Goal: Task Accomplishment & Management: Manage account settings

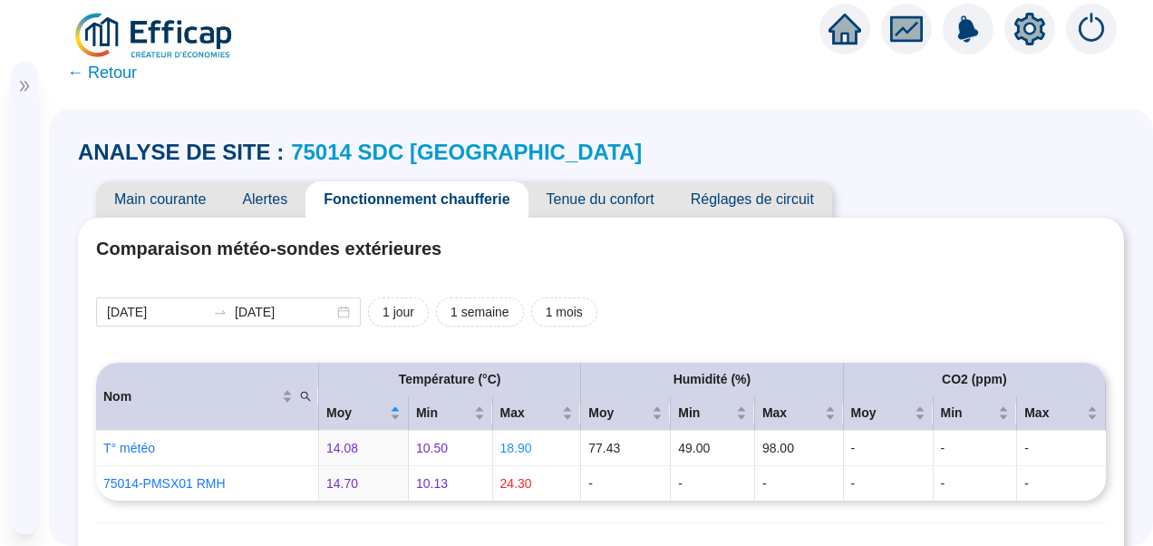
scroll to position [1397, 0]
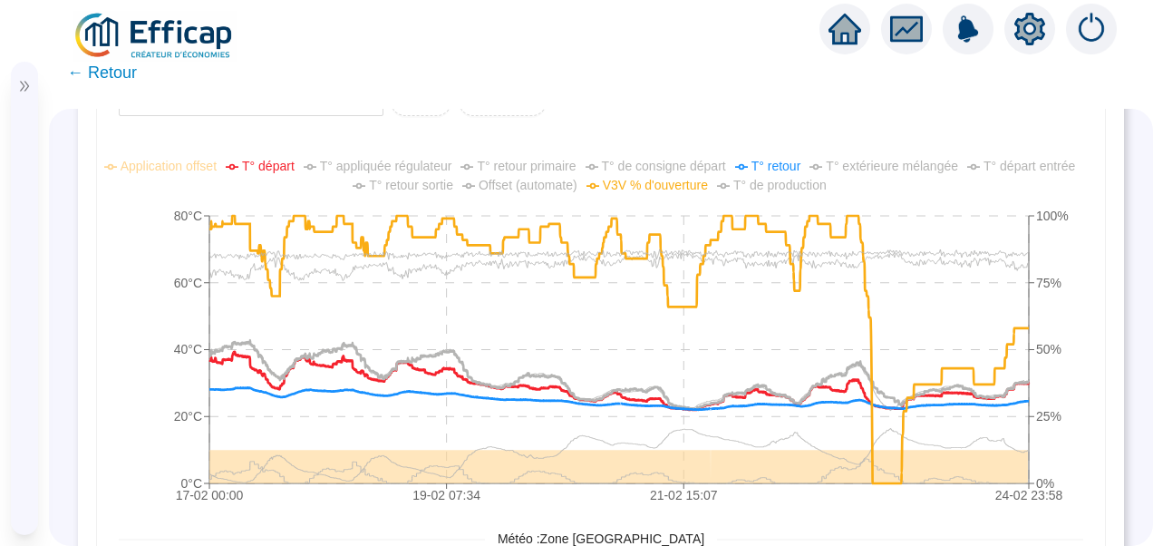
click at [24, 83] on icon "double-right" at bounding box center [24, 86] width 13 height 13
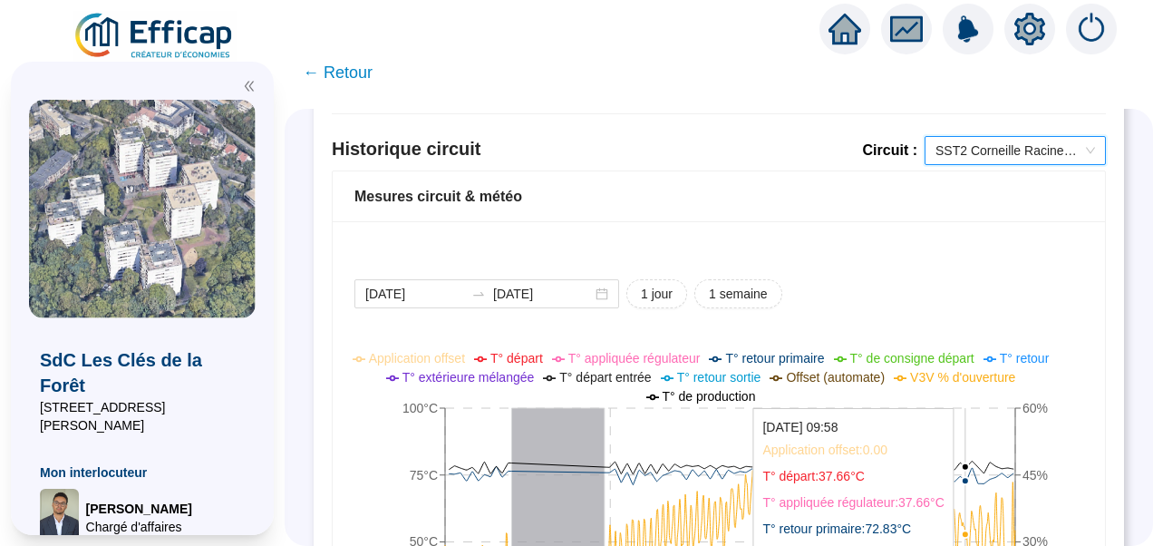
scroll to position [1258, 0]
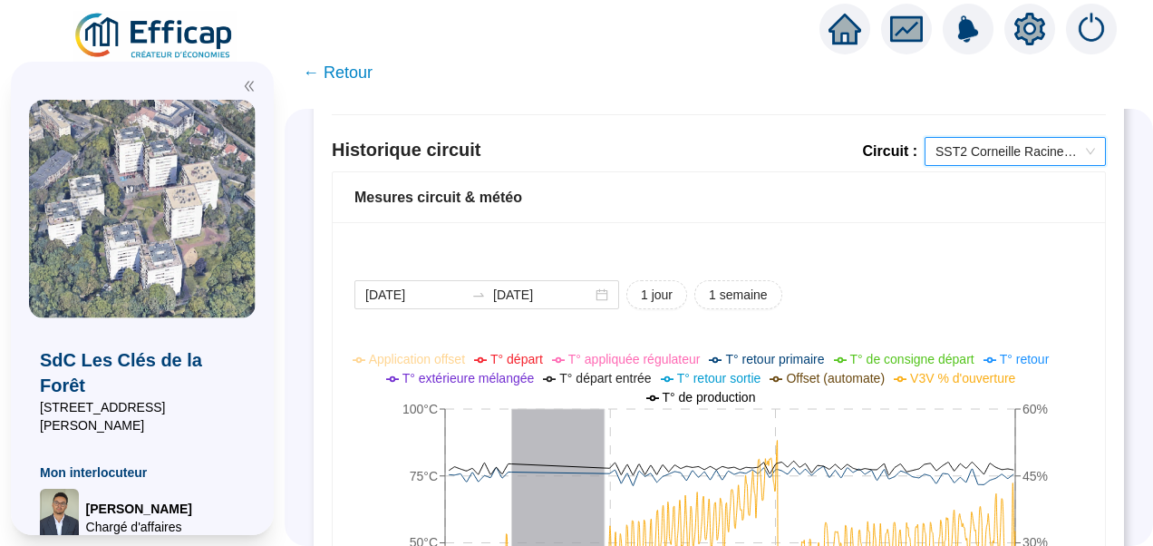
click at [985, 151] on span "SST2 Corneille Racine Chauffage" at bounding box center [1016, 151] width 160 height 27
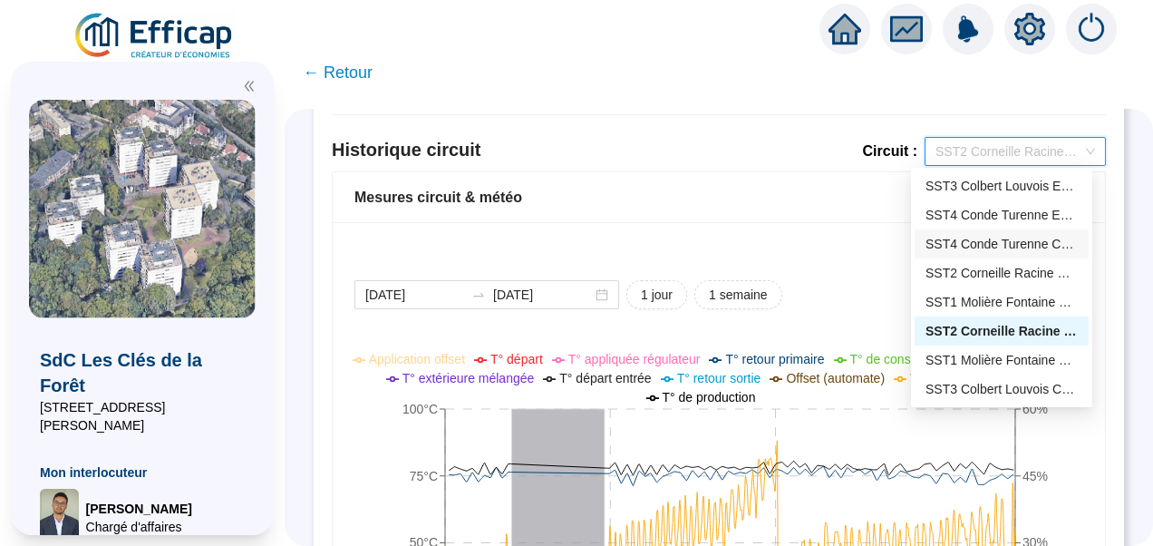
click at [955, 241] on div "SST4 Conde Turenne Chauffage" at bounding box center [1002, 244] width 152 height 19
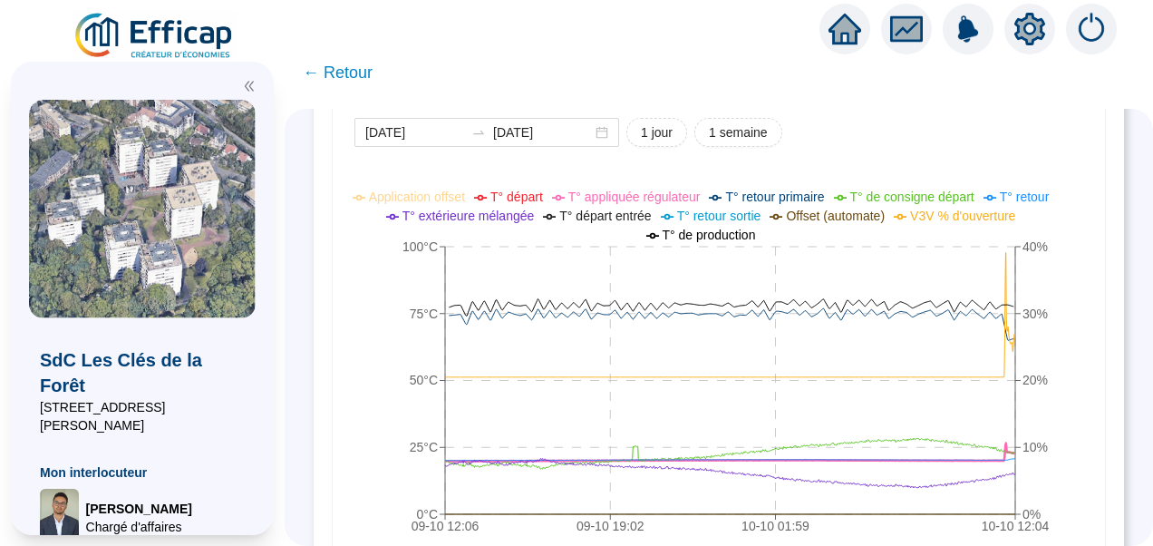
scroll to position [1419, 0]
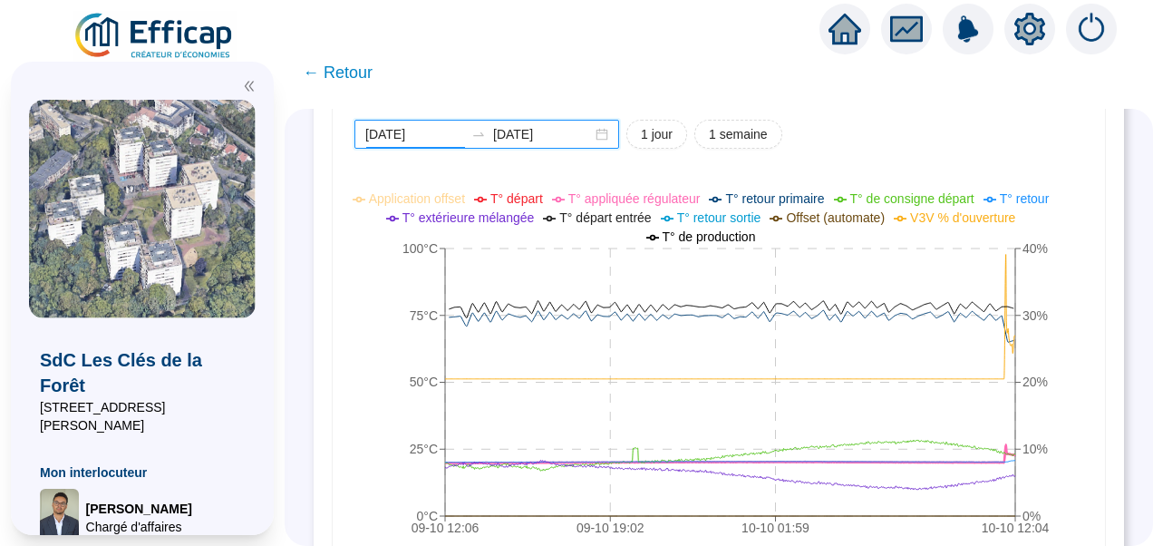
click at [446, 136] on input "2025-10-09" at bounding box center [414, 134] width 99 height 19
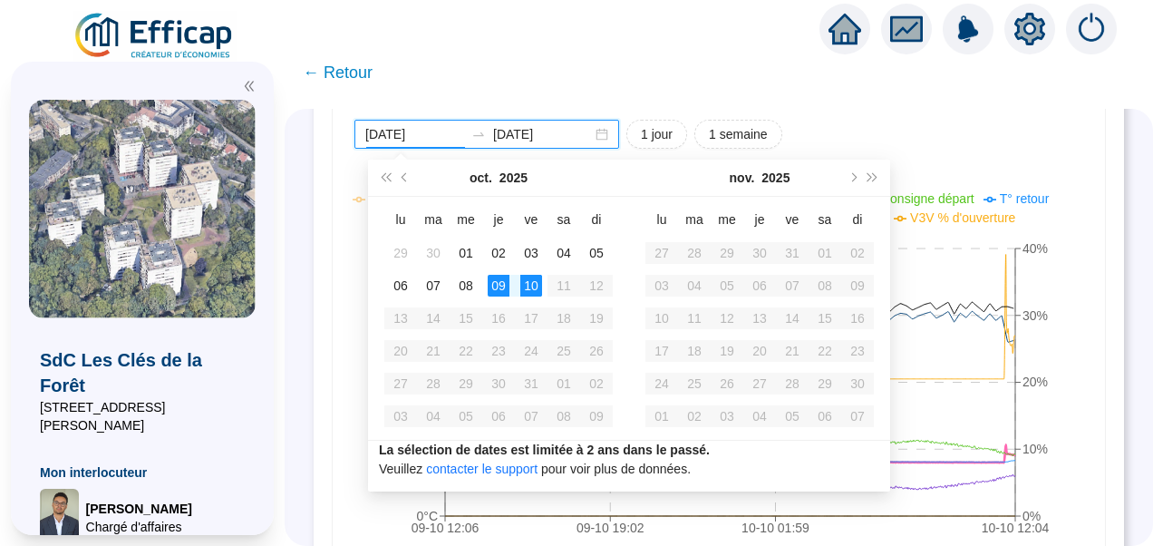
type input "[DATE]"
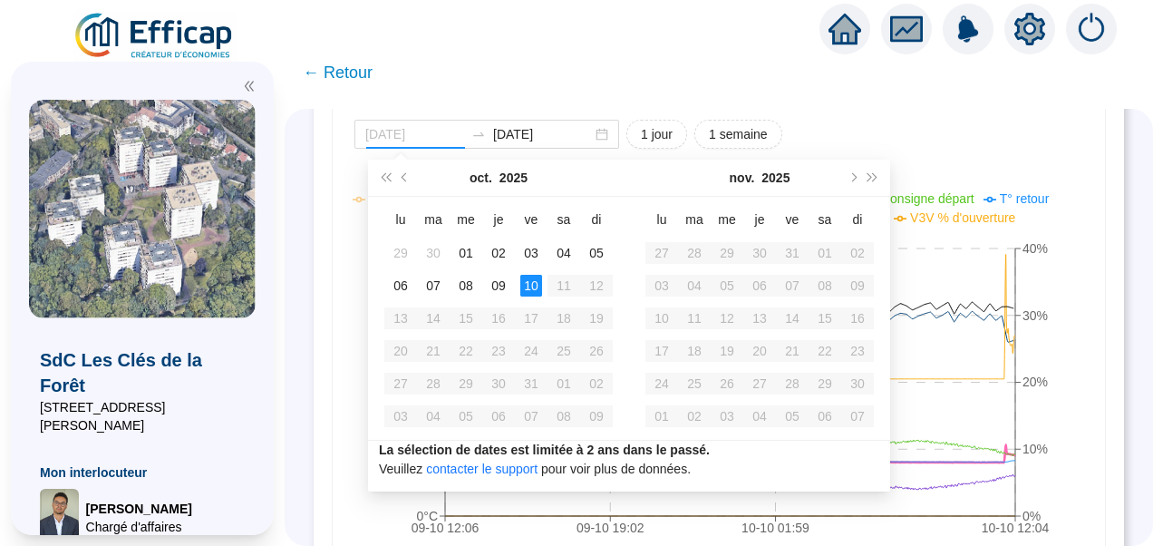
click at [524, 285] on div "10" at bounding box center [531, 286] width 22 height 22
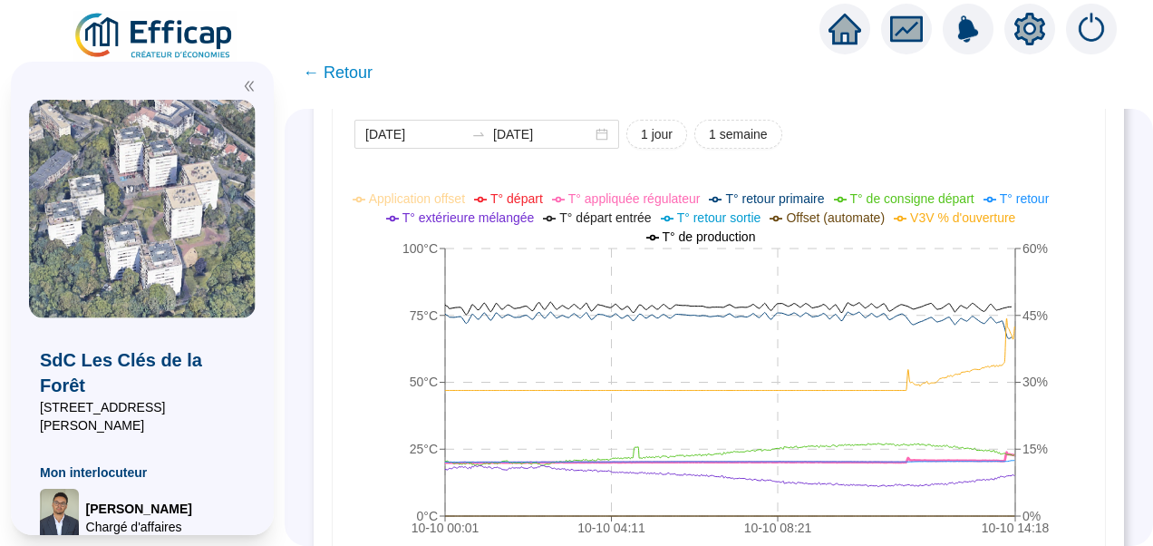
click at [247, 76] on div at bounding box center [142, 81] width 227 height 38
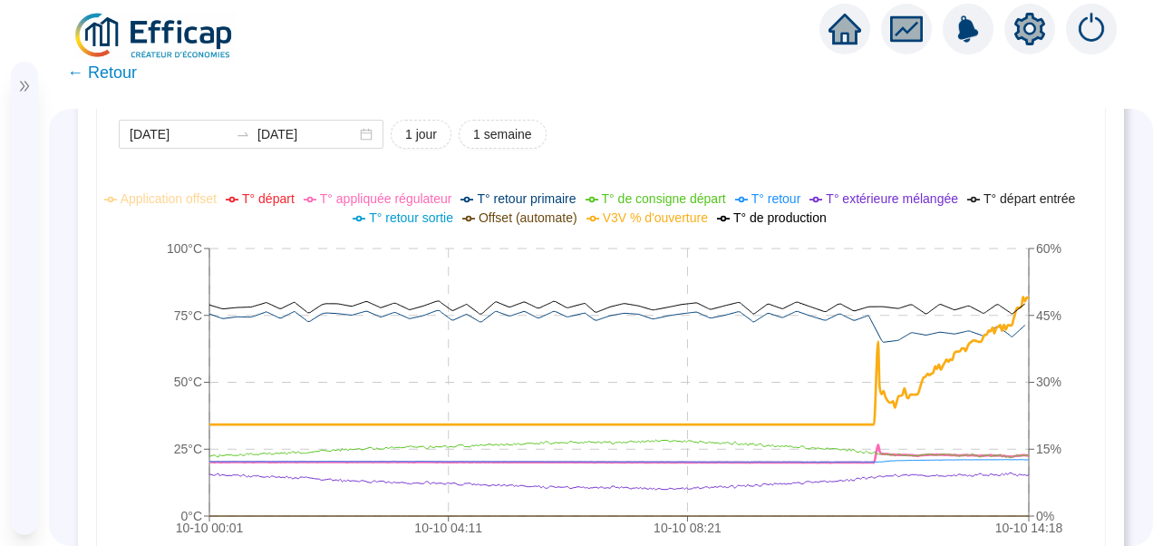
click at [393, 193] on span "T° appliquée régulateur" at bounding box center [386, 198] width 132 height 15
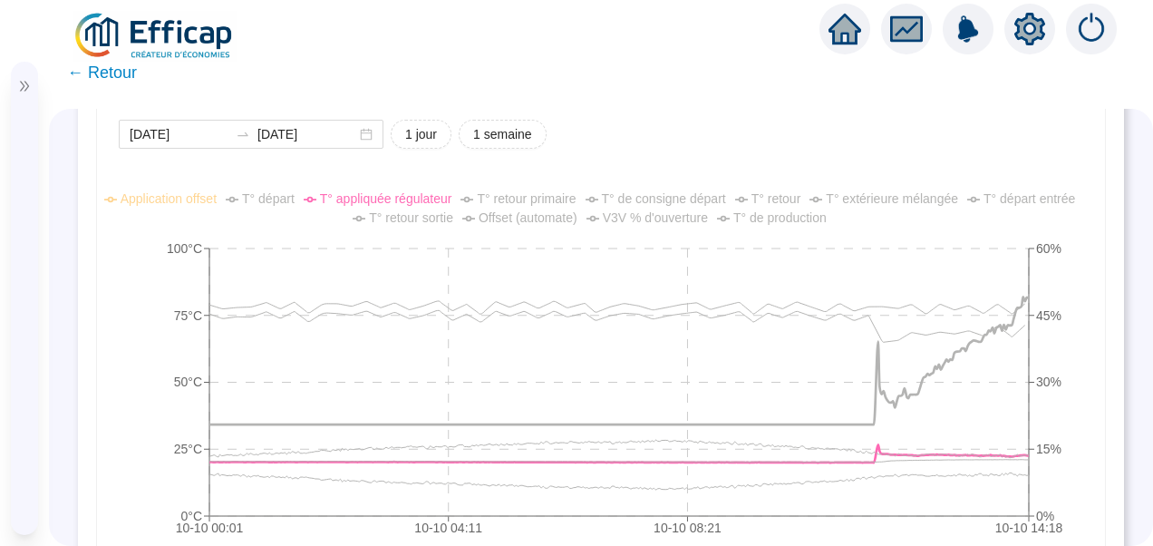
click at [673, 202] on span "T° de consigne départ" at bounding box center [664, 198] width 124 height 15
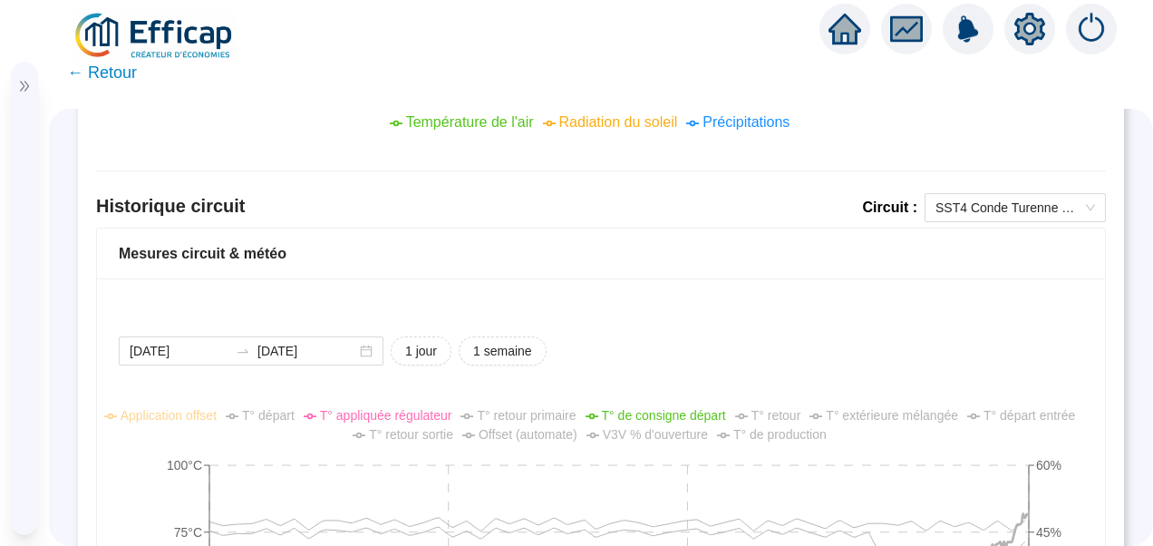
scroll to position [1203, 0]
click at [962, 210] on span "SST4 Conde Turenne Chauffage" at bounding box center [1016, 206] width 160 height 27
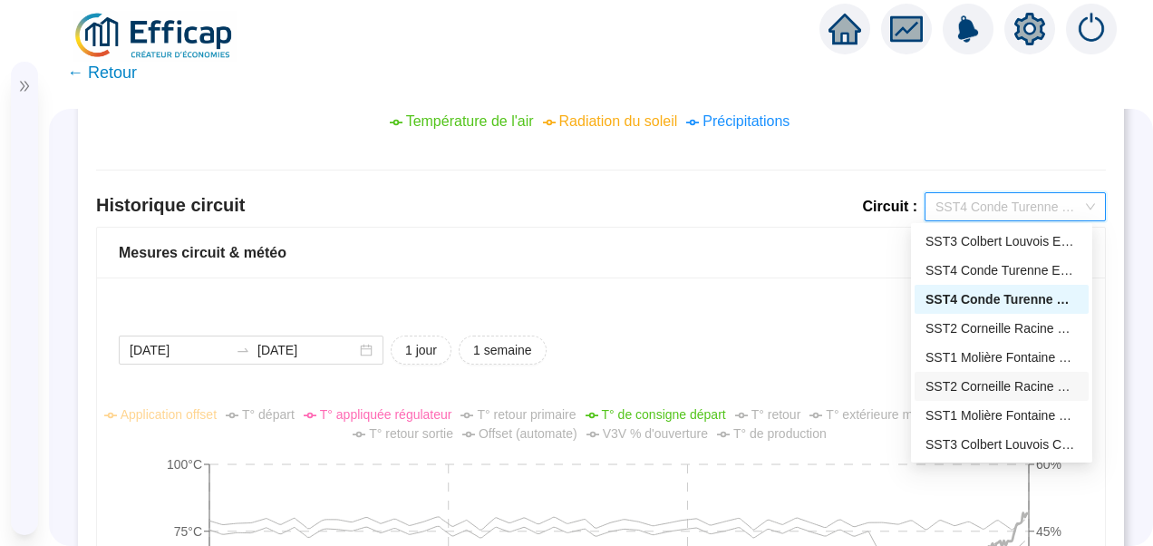
click at [965, 383] on div "SST2 Corneille Racine Chauffage" at bounding box center [1002, 386] width 152 height 19
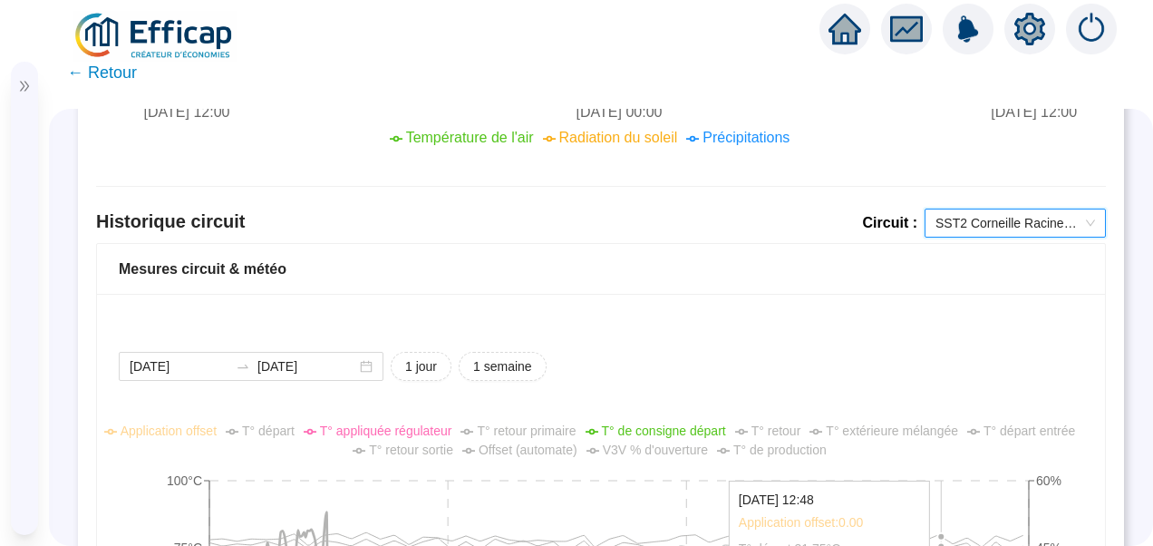
scroll to position [1188, 0]
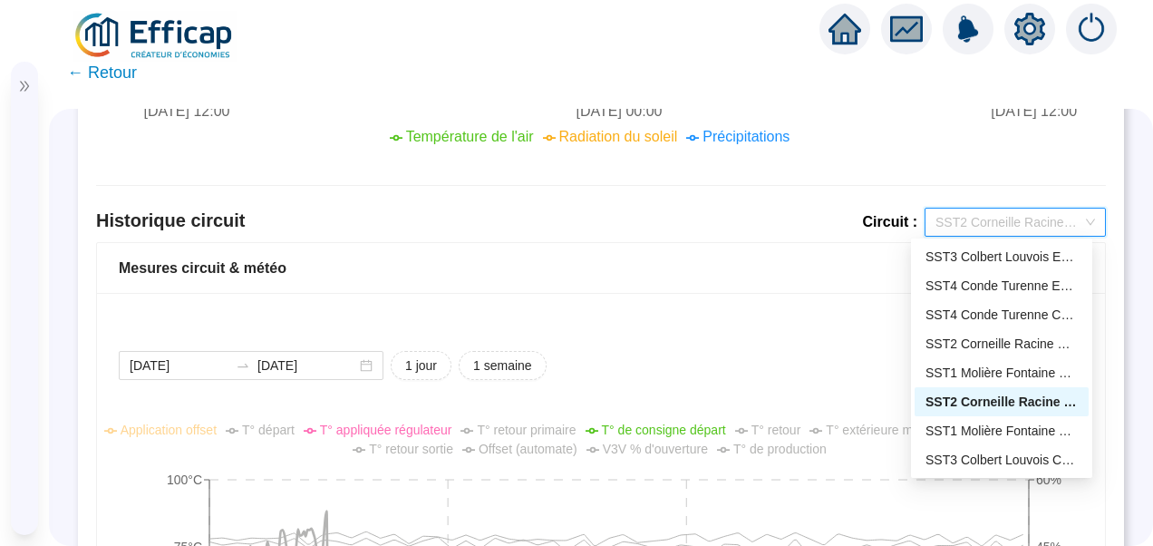
click at [958, 231] on span "SST2 Corneille Racine Chauffage" at bounding box center [1016, 222] width 160 height 27
click at [967, 431] on div "SST1 Molière Fontaine Chauffage" at bounding box center [1002, 431] width 152 height 19
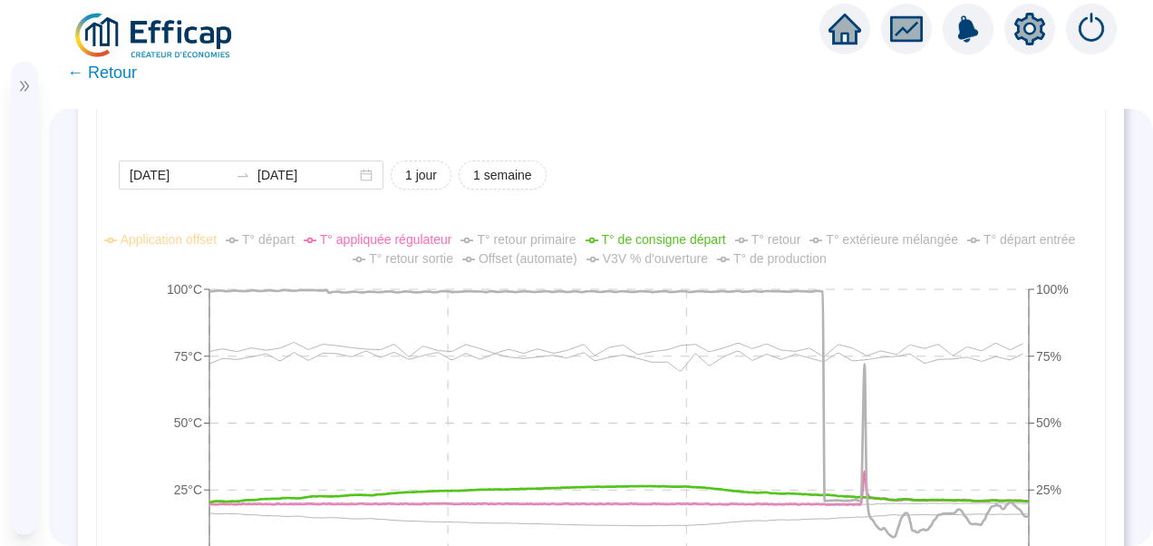
scroll to position [1383, 0]
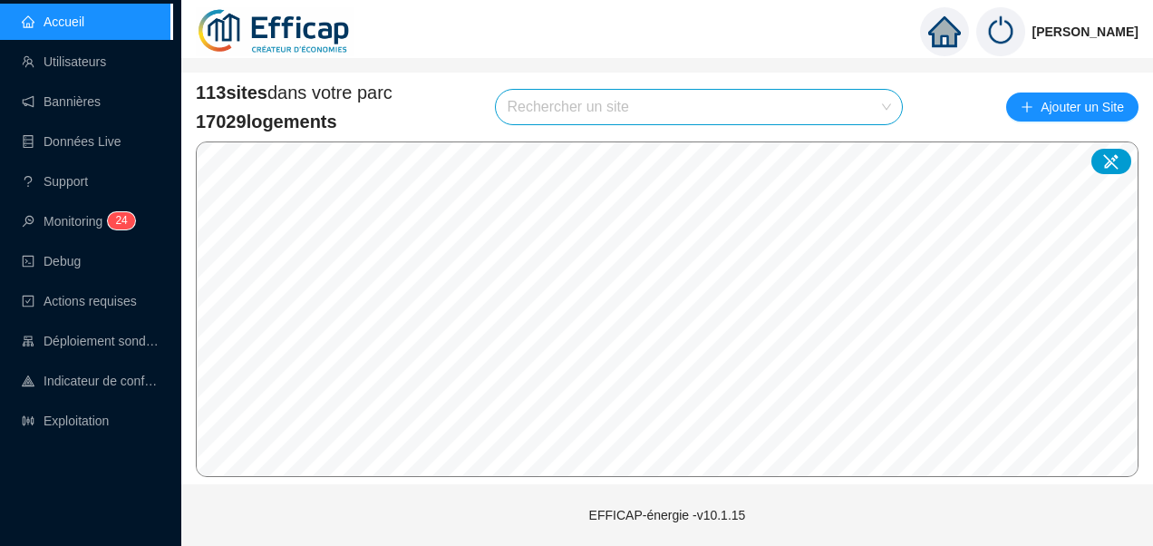
click at [554, 105] on input "search" at bounding box center [691, 107] width 368 height 34
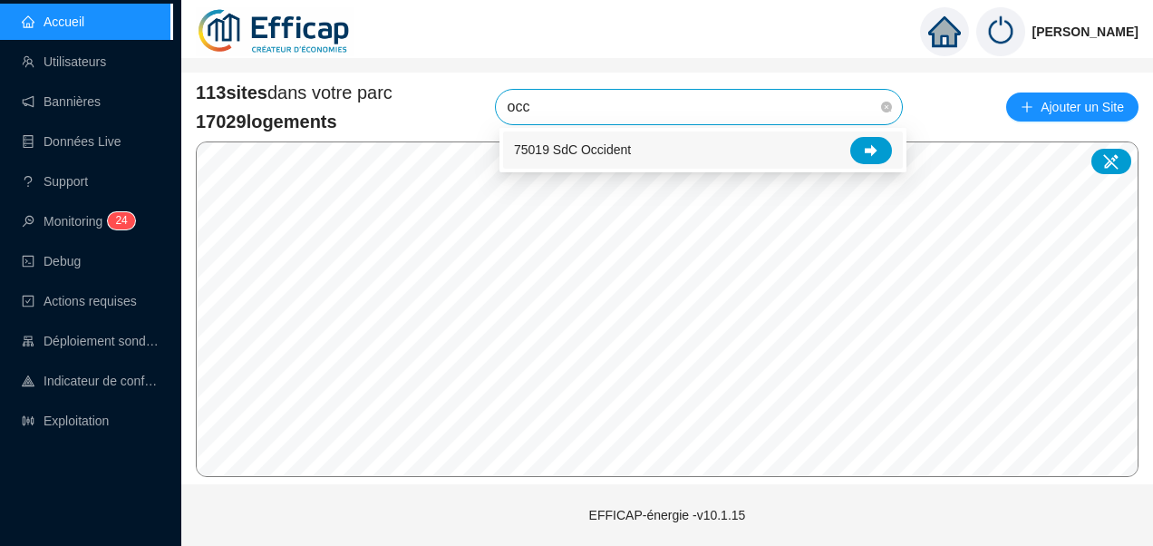
type input "occi"
click at [874, 137] on div at bounding box center [871, 150] width 42 height 27
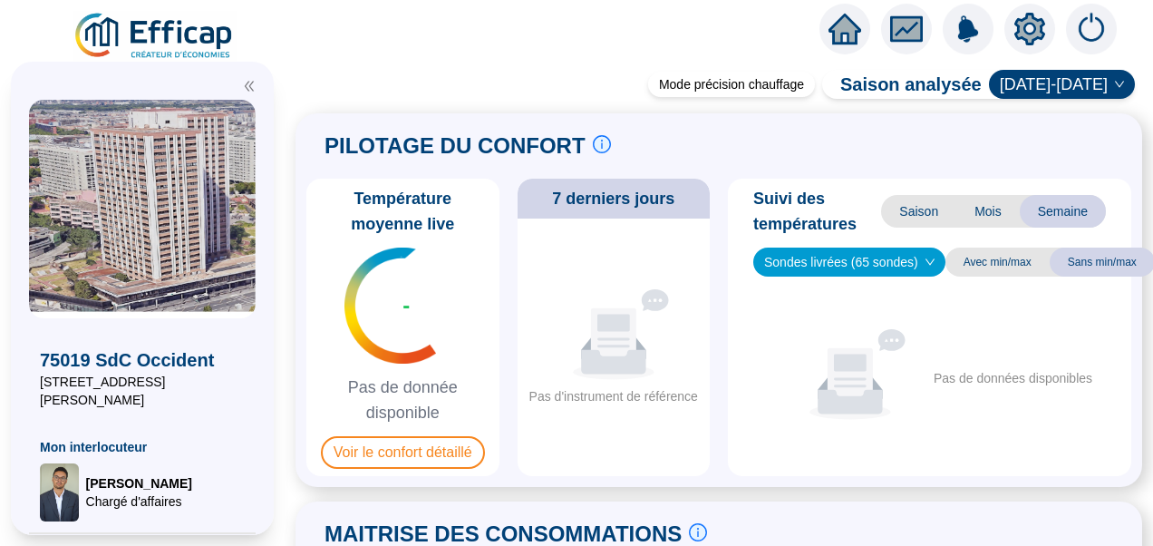
scroll to position [80, 0]
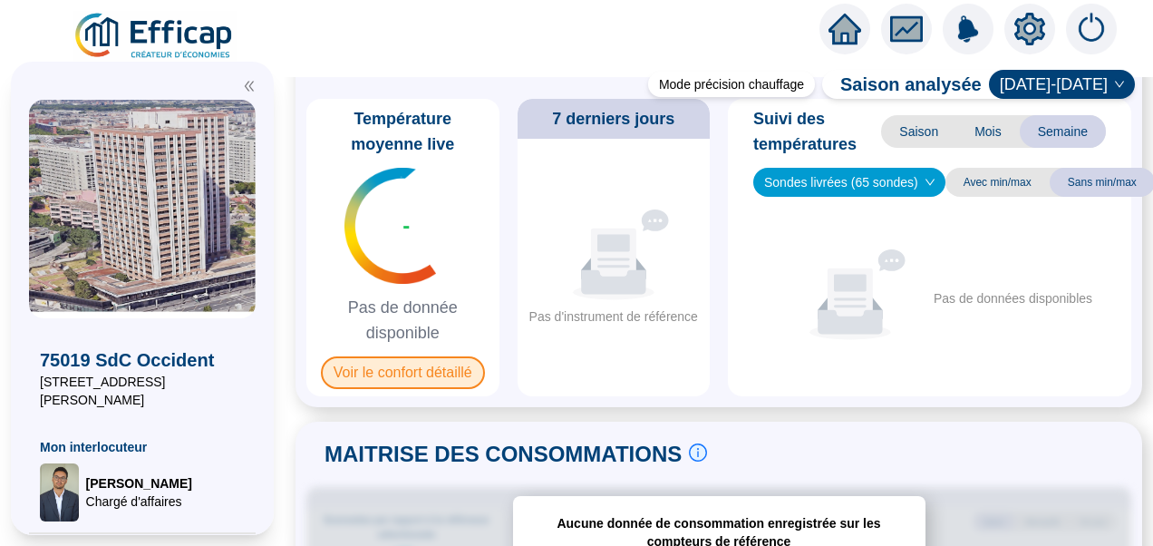
click at [378, 368] on span "Voir le confort détaillé" at bounding box center [403, 372] width 164 height 33
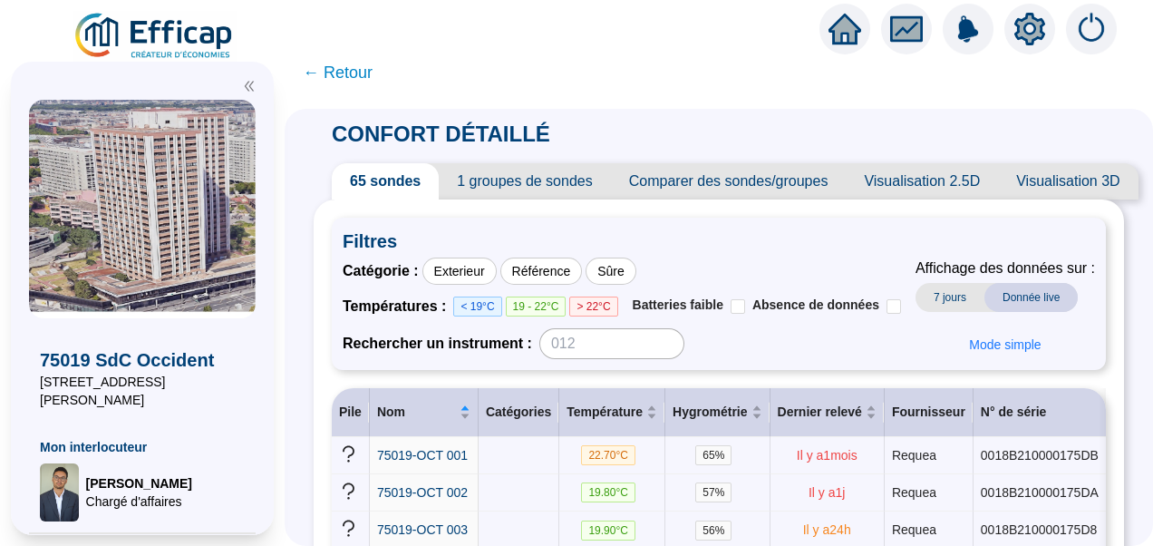
click at [1034, 30] on icon "setting" at bounding box center [1029, 29] width 13 height 13
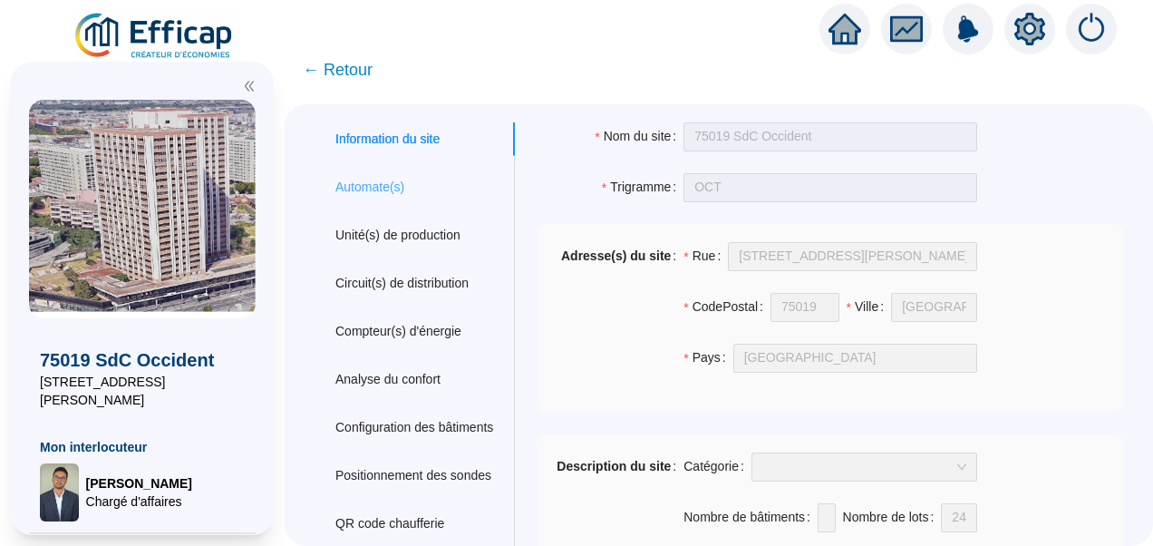
click at [390, 201] on div "Automate(s)" at bounding box center [414, 187] width 201 height 34
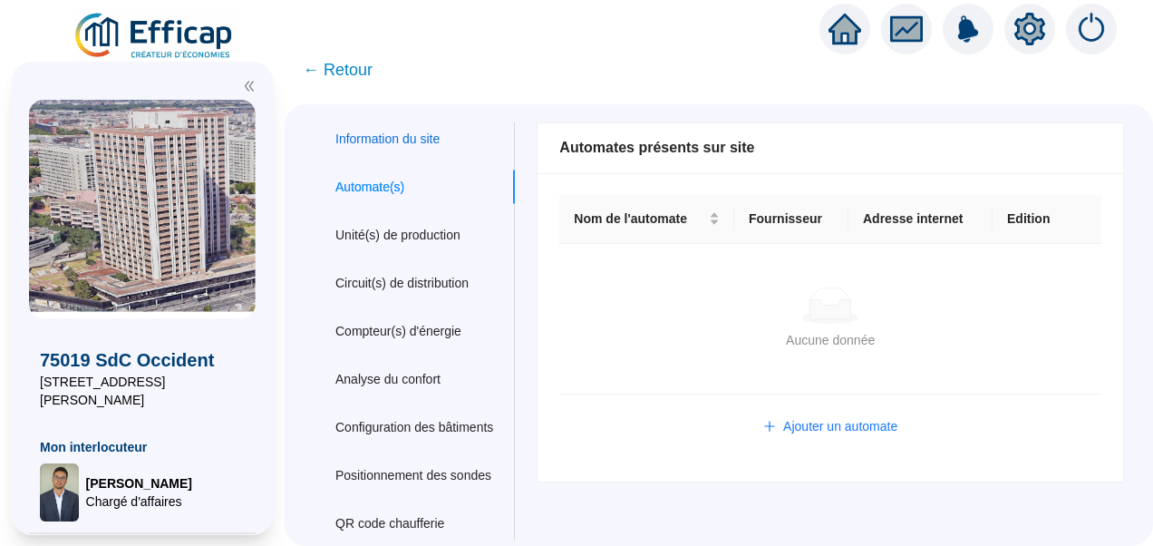
click at [412, 141] on div "Information du site" at bounding box center [387, 139] width 104 height 19
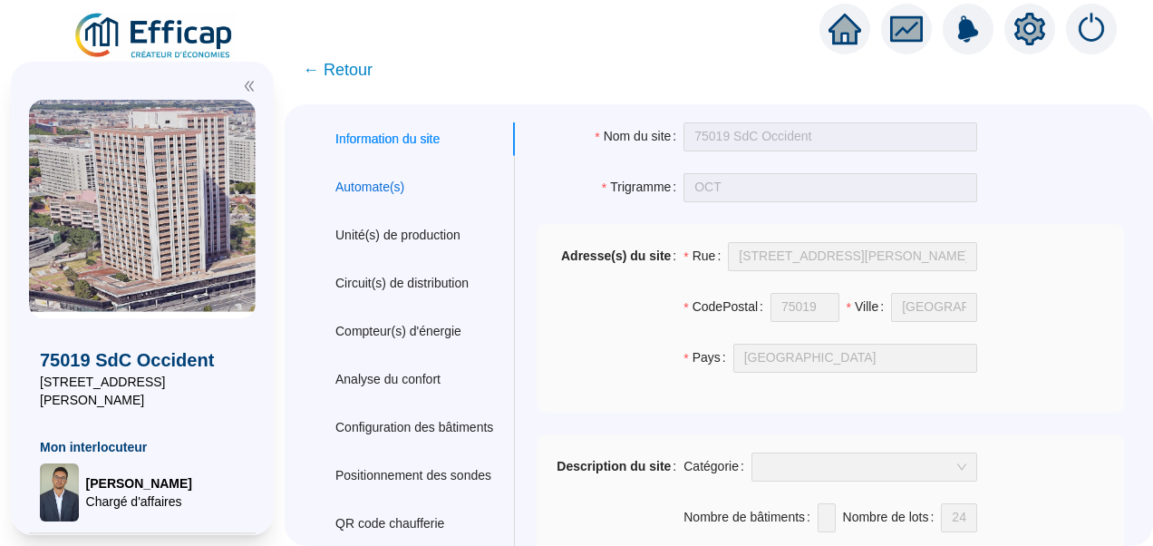
click at [390, 185] on div "Automate(s)" at bounding box center [369, 187] width 69 height 19
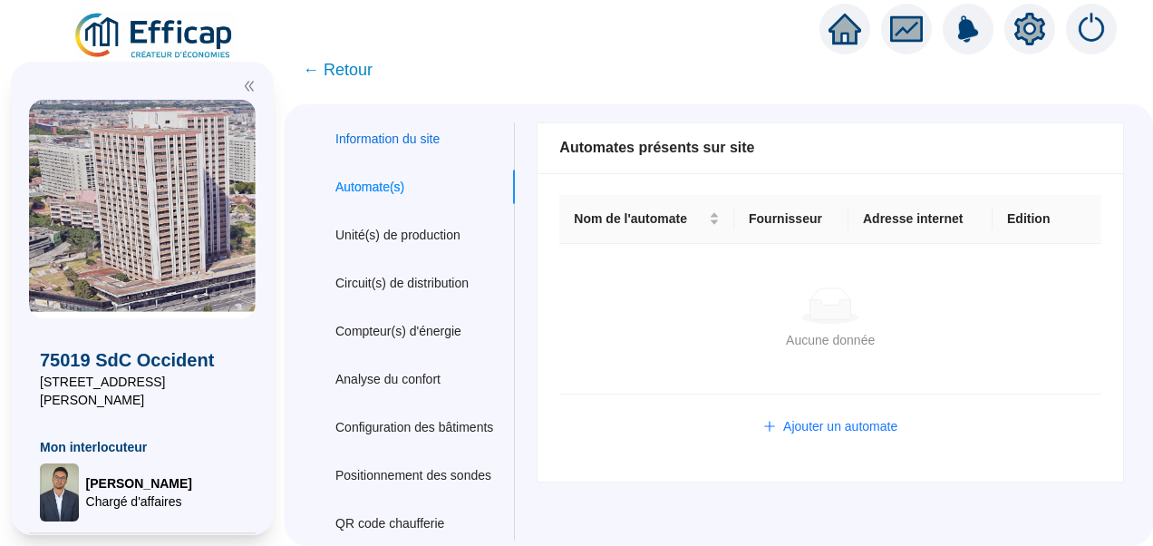
click at [384, 141] on div "Information du site" at bounding box center [387, 139] width 104 height 19
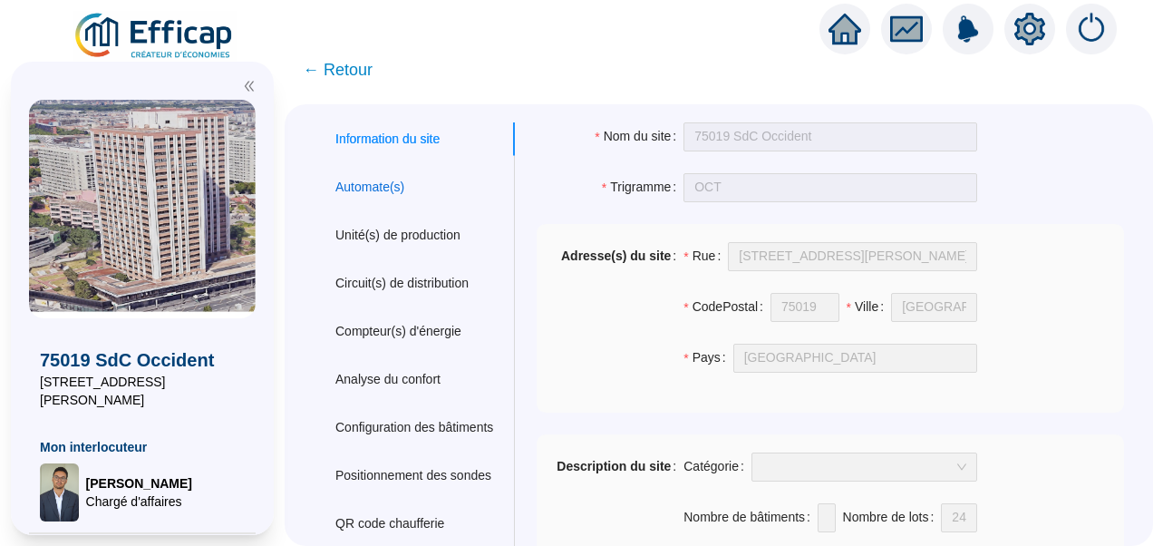
click at [386, 181] on div "Automate(s)" at bounding box center [369, 187] width 69 height 19
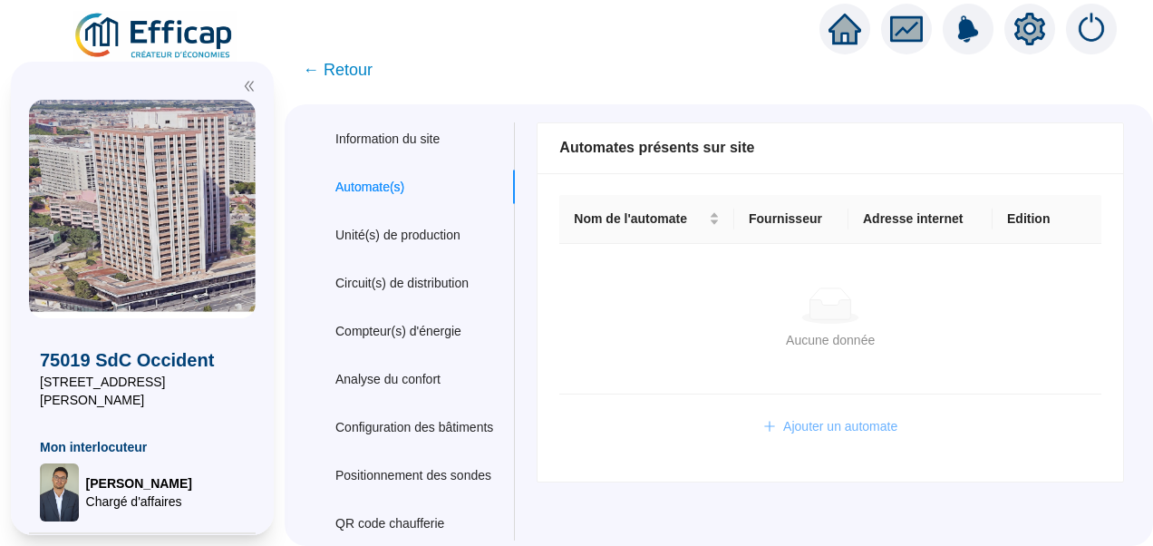
click at [839, 426] on span "Ajouter un automate" at bounding box center [840, 426] width 114 height 19
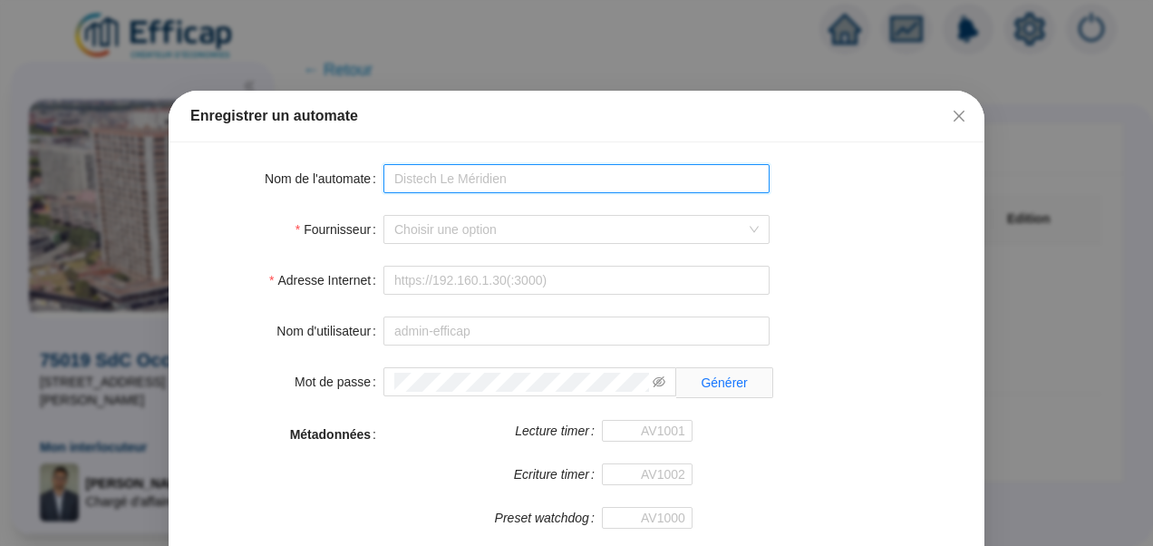
click at [412, 185] on input "Nom de l'automate" at bounding box center [576, 178] width 386 height 29
click at [465, 183] on input "OCT WIT" at bounding box center [576, 178] width 386 height 29
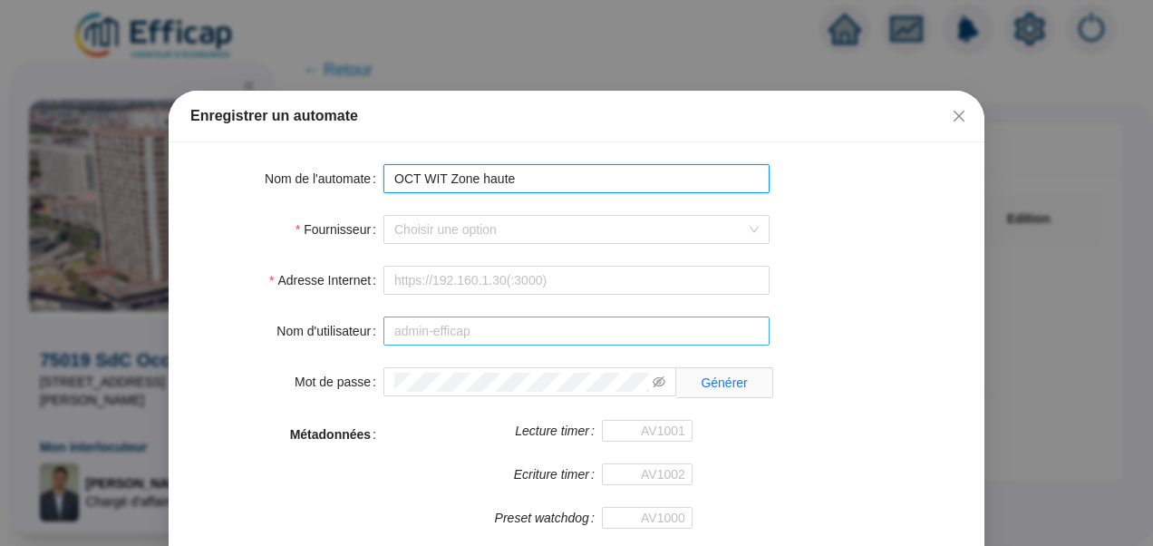
type input "OCT WIT Zone haute"
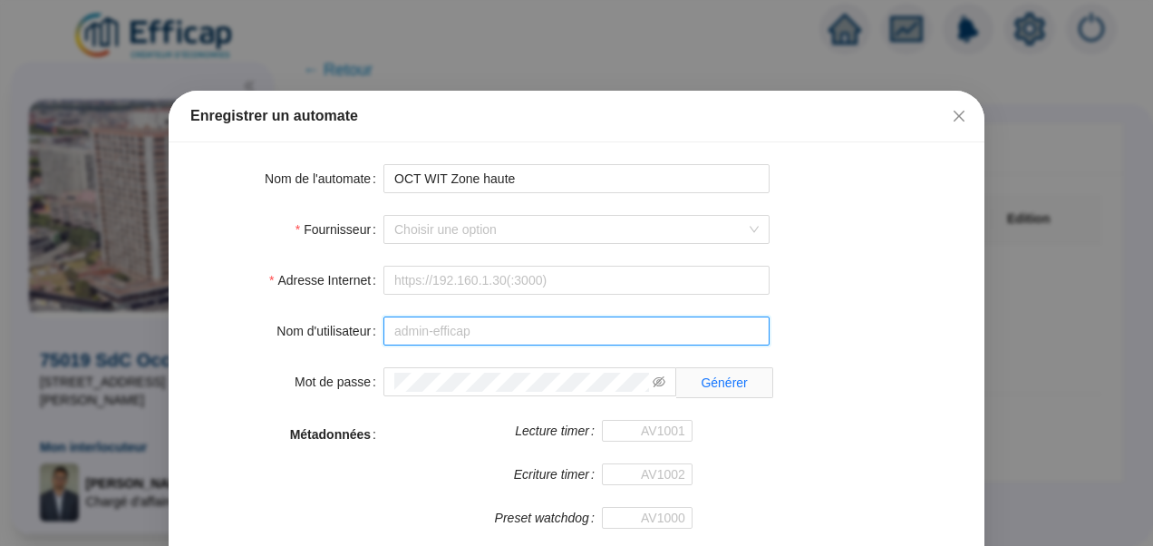
click at [417, 325] on input "Nom d'utilisateur" at bounding box center [576, 330] width 386 height 29
type input "admin-efficap"
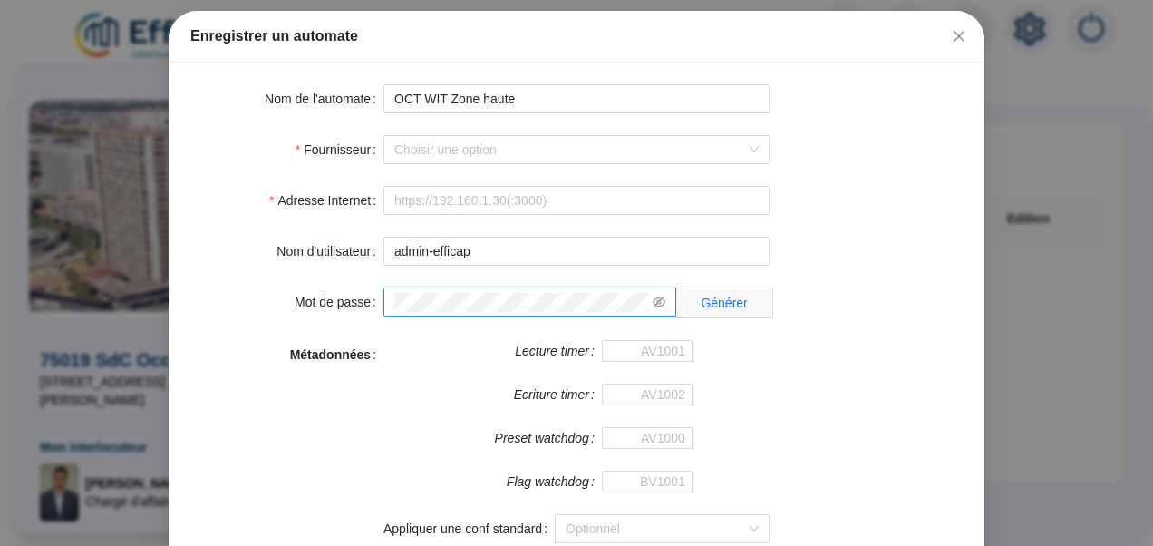
scroll to position [78, 0]
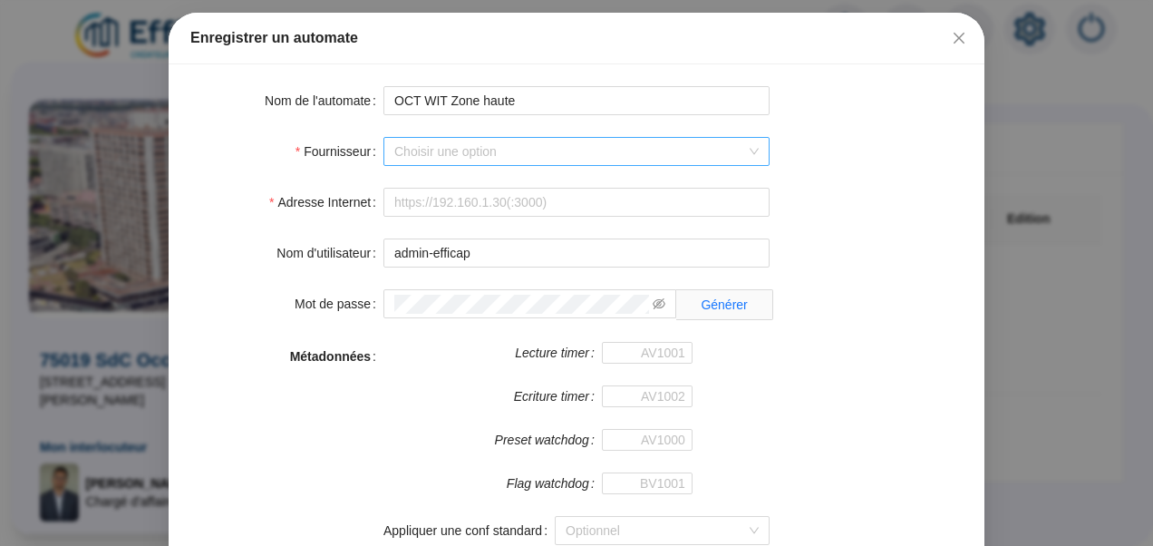
click at [461, 139] on input "Fournisseur" at bounding box center [568, 151] width 348 height 27
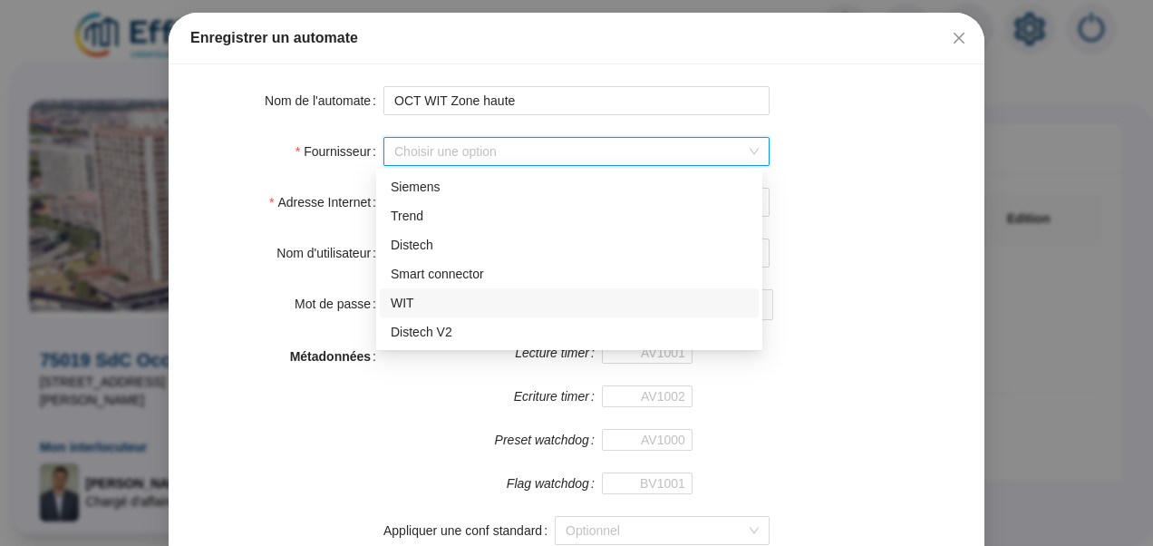
click at [393, 300] on div "WIT" at bounding box center [569, 303] width 357 height 19
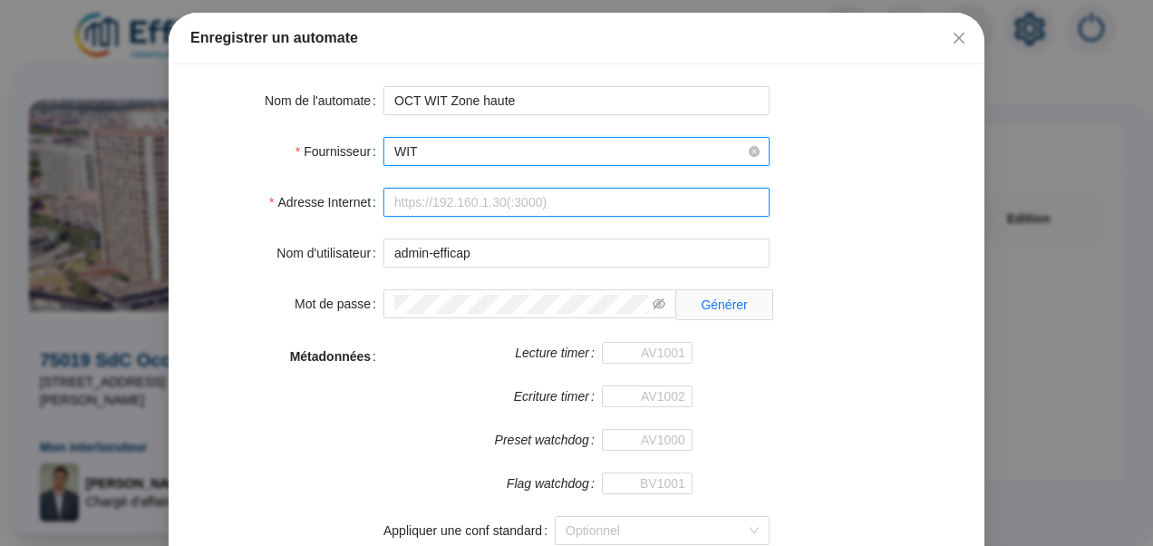
click at [442, 201] on input "Adresse Internet" at bounding box center [576, 202] width 386 height 29
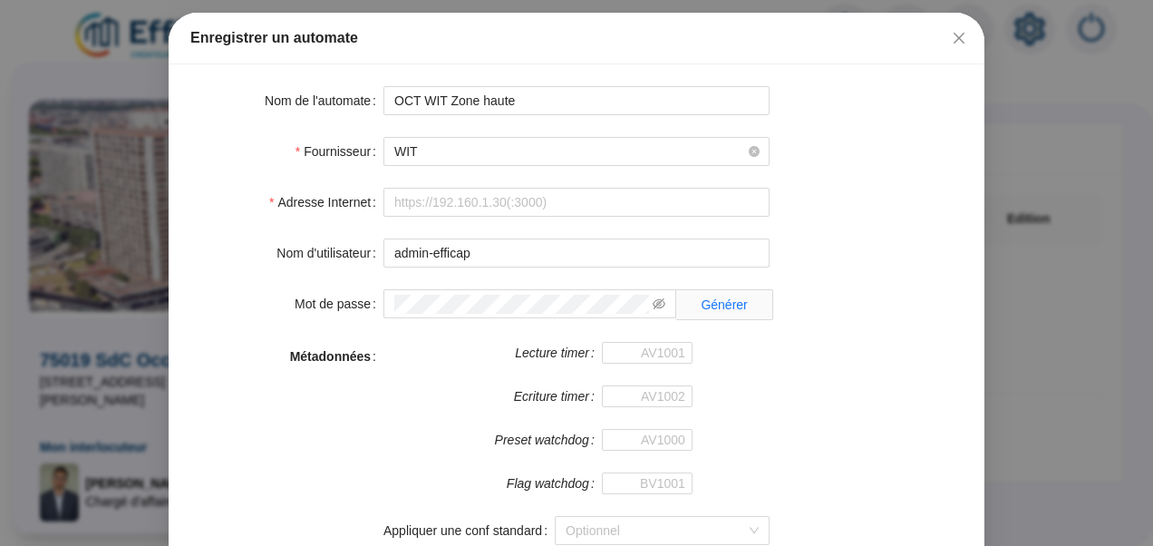
click at [881, 202] on div "Adresse Internet" at bounding box center [576, 202] width 772 height 29
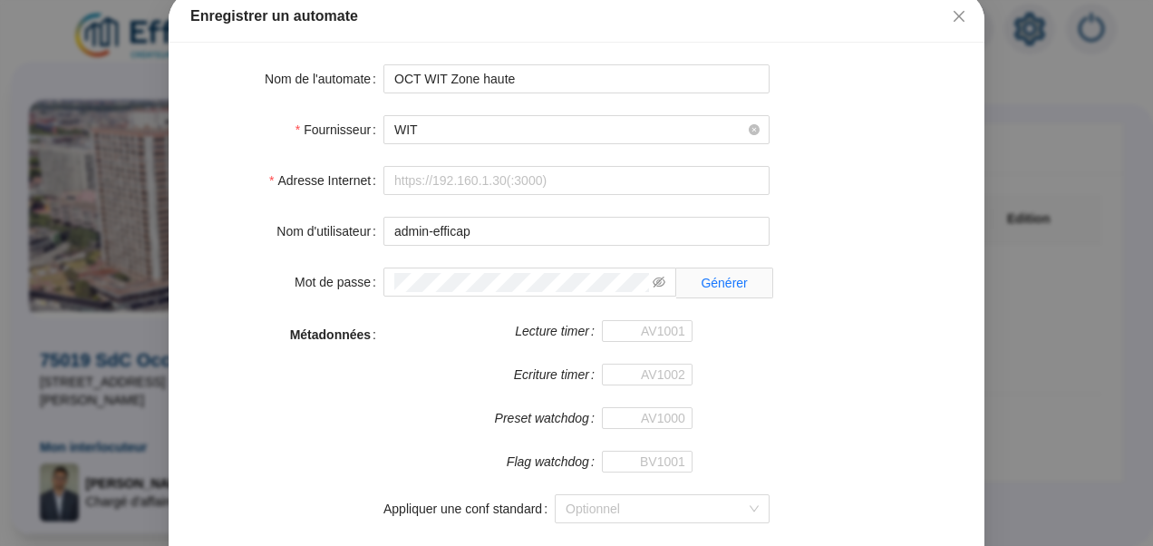
scroll to position [207, 0]
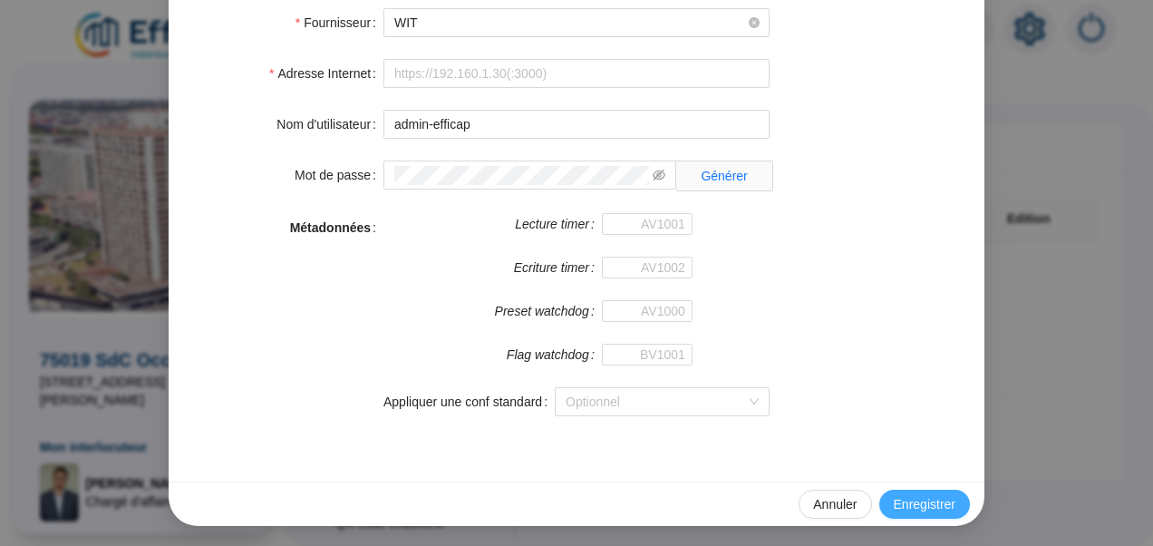
click at [930, 499] on span "Enregistrer" at bounding box center [925, 504] width 62 height 19
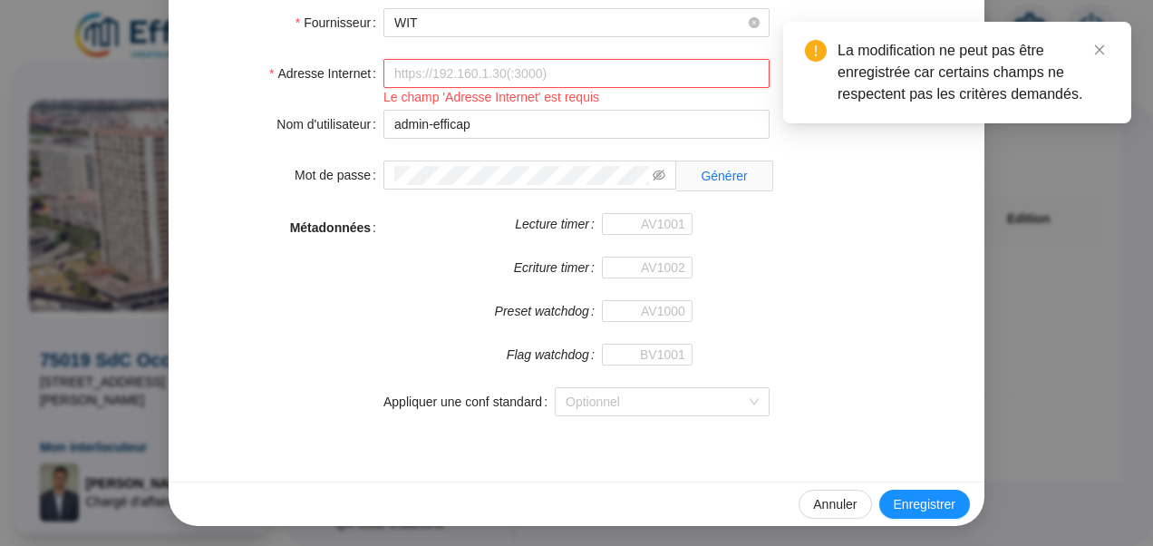
click at [433, 73] on input "Adresse Internet" at bounding box center [576, 73] width 386 height 29
type input "http://127.0.0.0"
type input "BV1000"
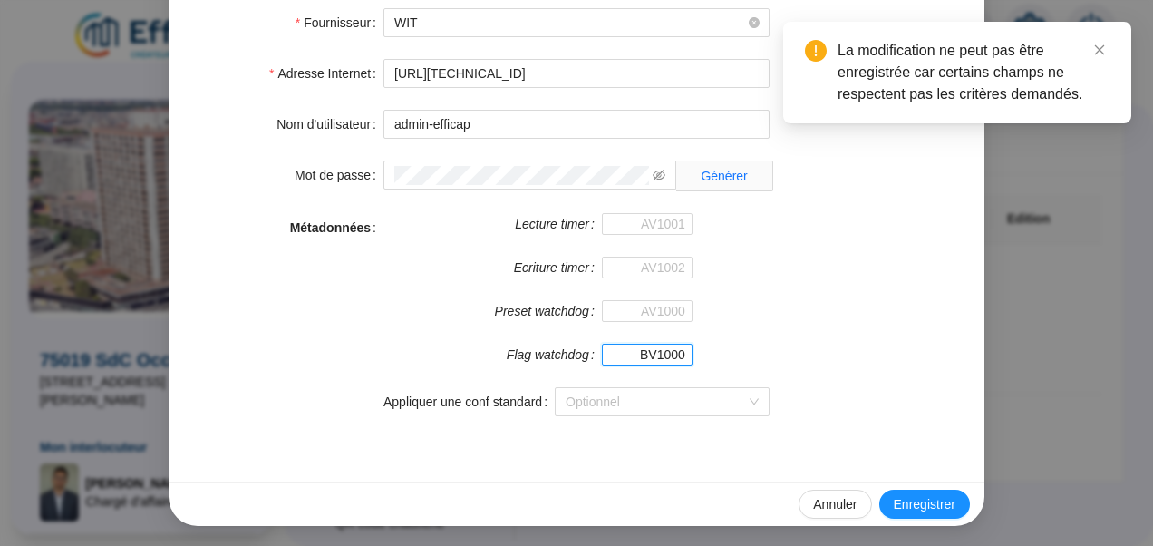
drag, startPoint x: 626, startPoint y: 344, endPoint x: 785, endPoint y: 357, distance: 160.1
click at [785, 357] on div "Métadonnées Lecture timer Ecriture timer Preset watchdog Flag watchdog BV1000 A…" at bounding box center [576, 325] width 772 height 225
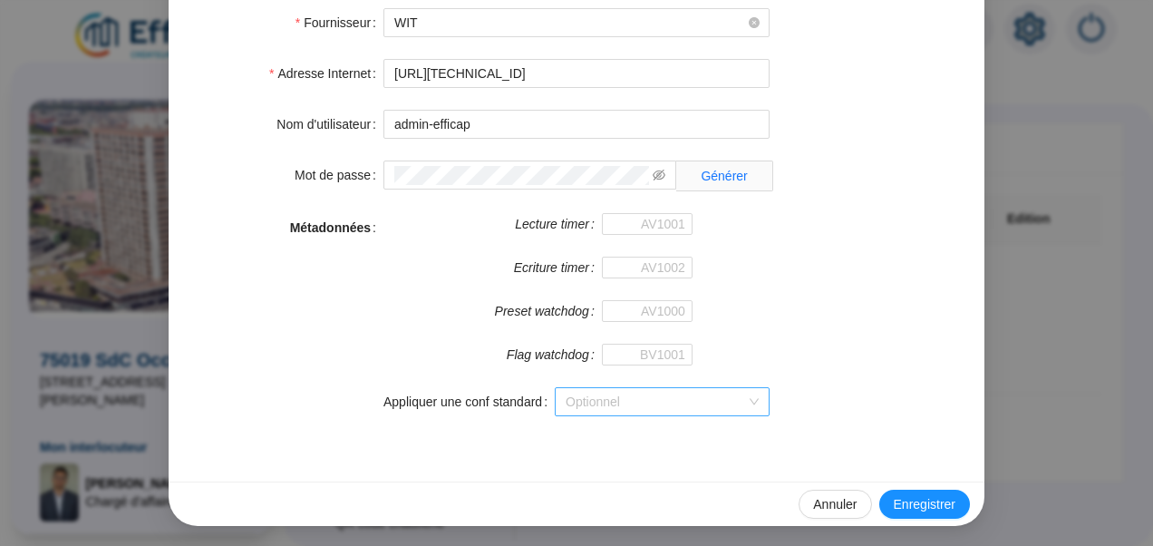
click at [666, 412] on input "Appliquer une conf standard" at bounding box center [654, 401] width 177 height 27
click at [798, 312] on div "Métadonnées Lecture timer Ecriture timer Preset watchdog Flag watchdog Applique…" at bounding box center [576, 325] width 772 height 225
click at [904, 495] on span "Enregistrer" at bounding box center [925, 504] width 62 height 19
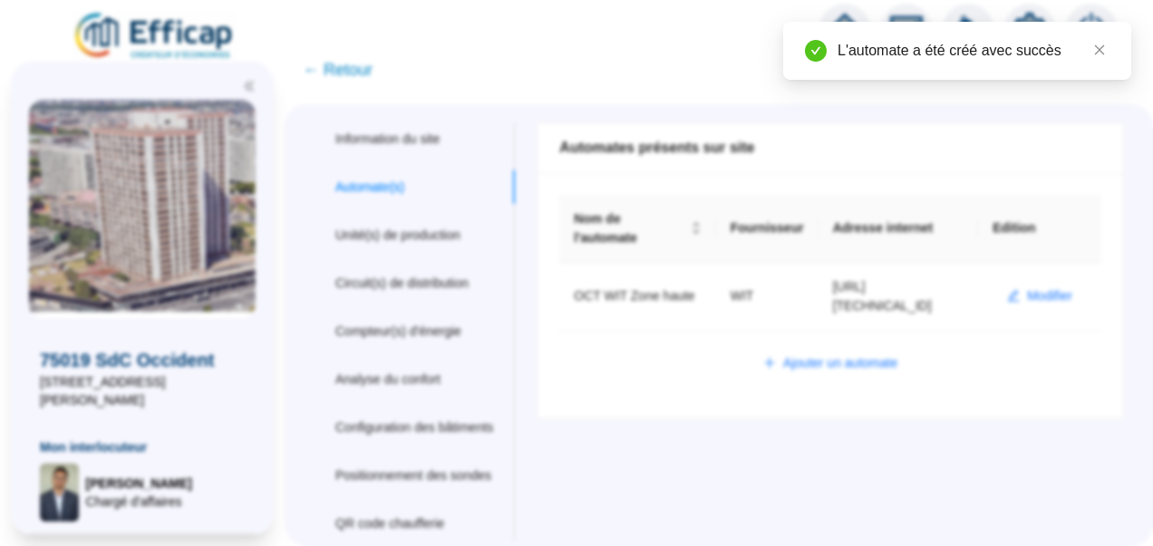
scroll to position [116, 0]
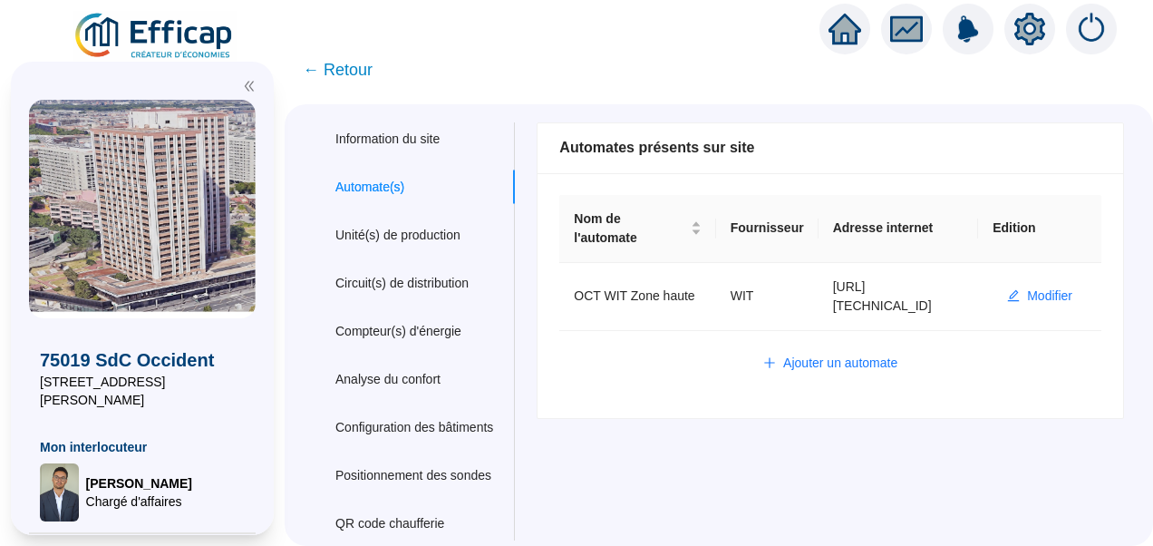
click at [585, 361] on div "Nom de l'automate Fournisseur Adresse internet Edition OCT WIT Zone haute WIT h…" at bounding box center [831, 295] width 586 height 245
click at [800, 354] on span "Ajouter un automate" at bounding box center [840, 363] width 114 height 19
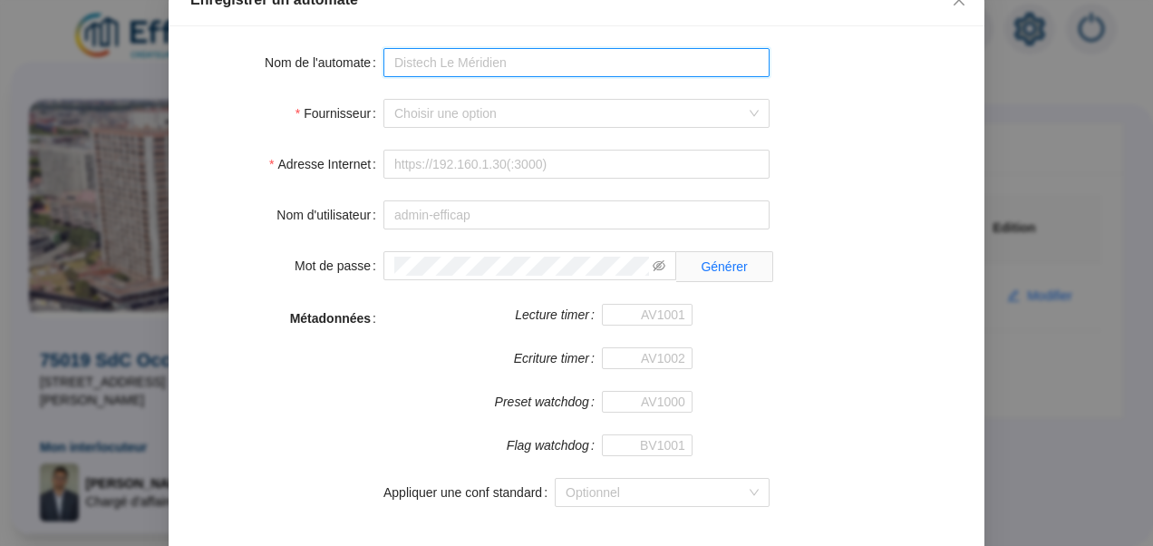
click at [456, 77] on input "Nom de l'automate" at bounding box center [576, 62] width 386 height 29
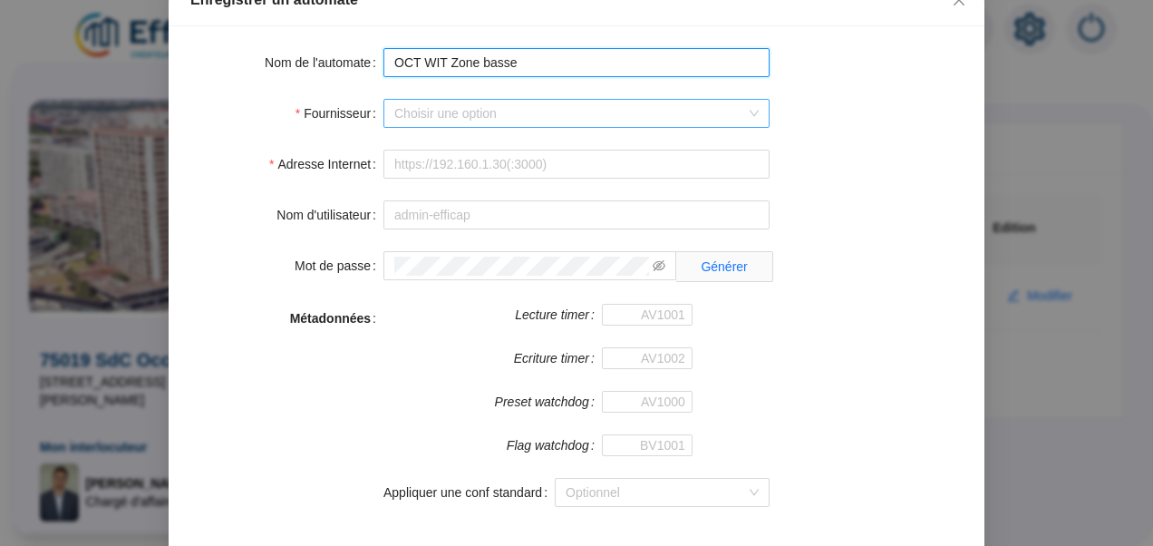
type input "OCT WIT Zone basse"
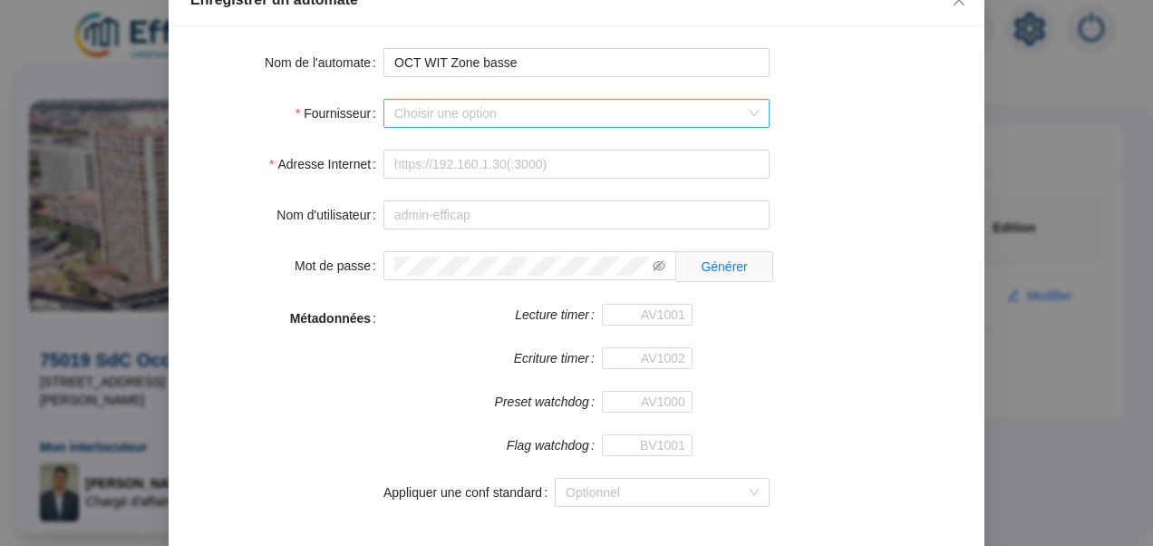
click at [447, 127] on input "Fournisseur" at bounding box center [568, 113] width 348 height 27
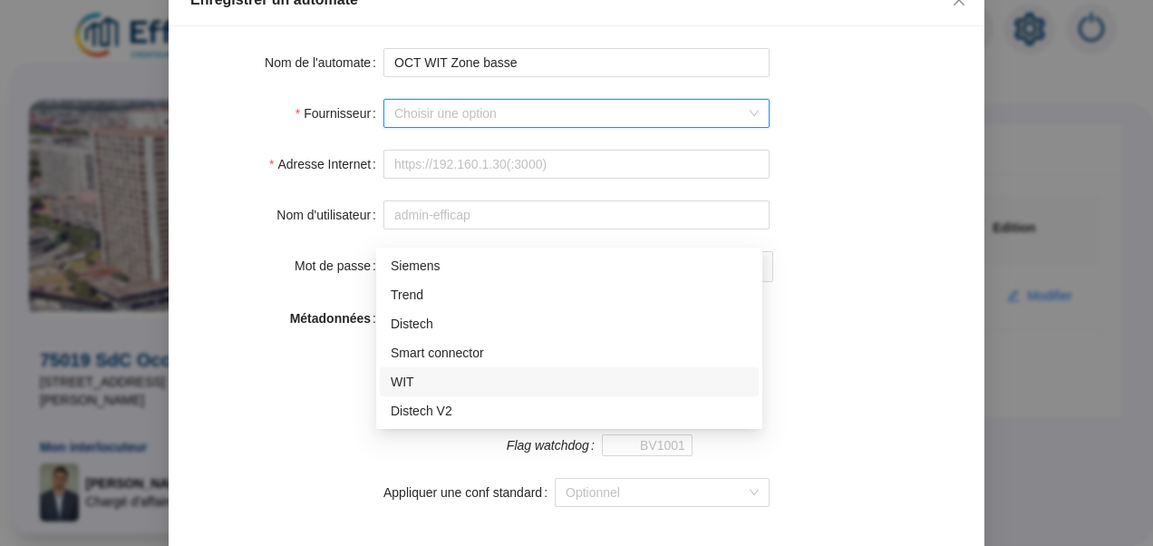
click at [422, 386] on div "WIT" at bounding box center [569, 382] width 357 height 19
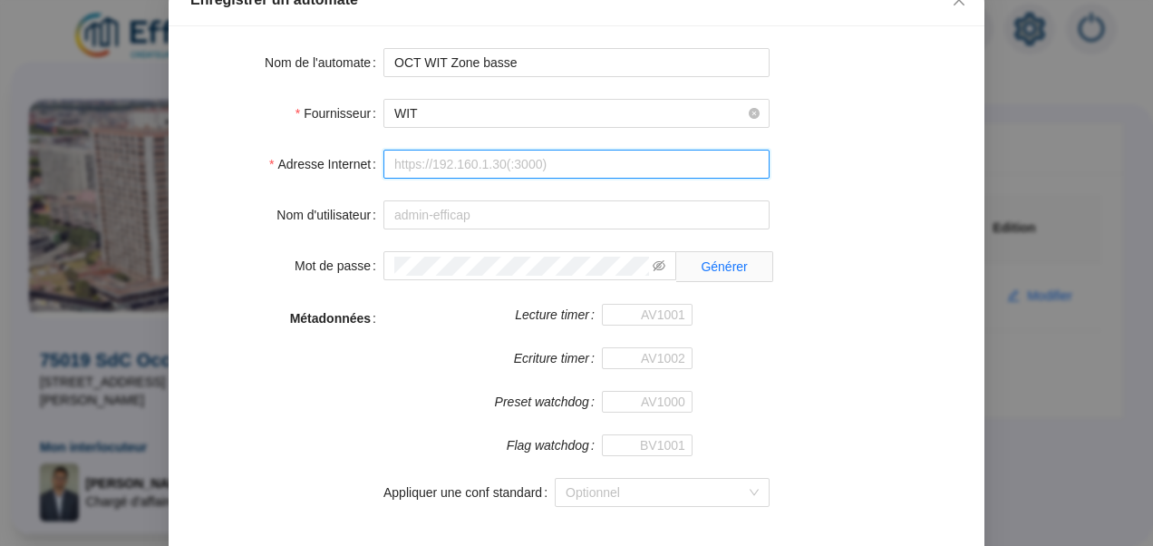
click at [415, 179] on input "Adresse Internet" at bounding box center [576, 164] width 386 height 29
type input "http://127.0.0.0"
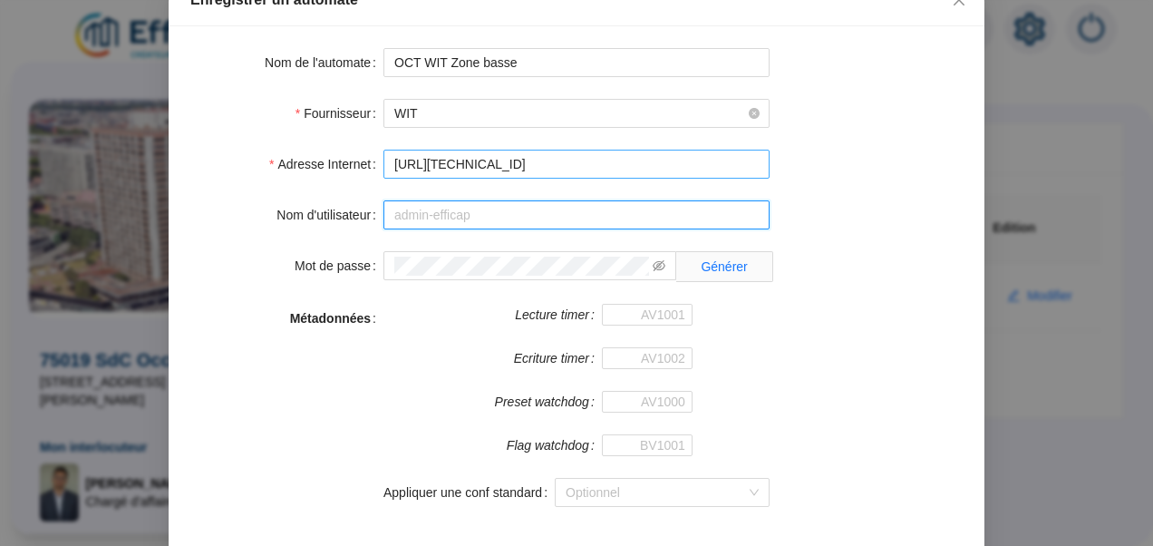
type input "admin-efficap"
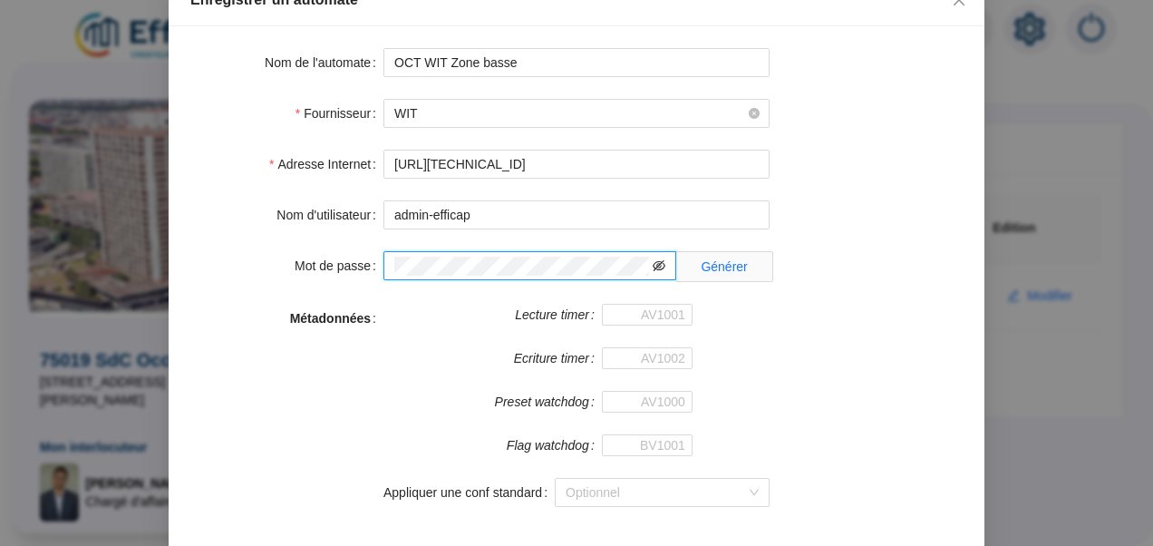
click at [653, 272] on icon "eye-invisible" at bounding box center [659, 265] width 13 height 13
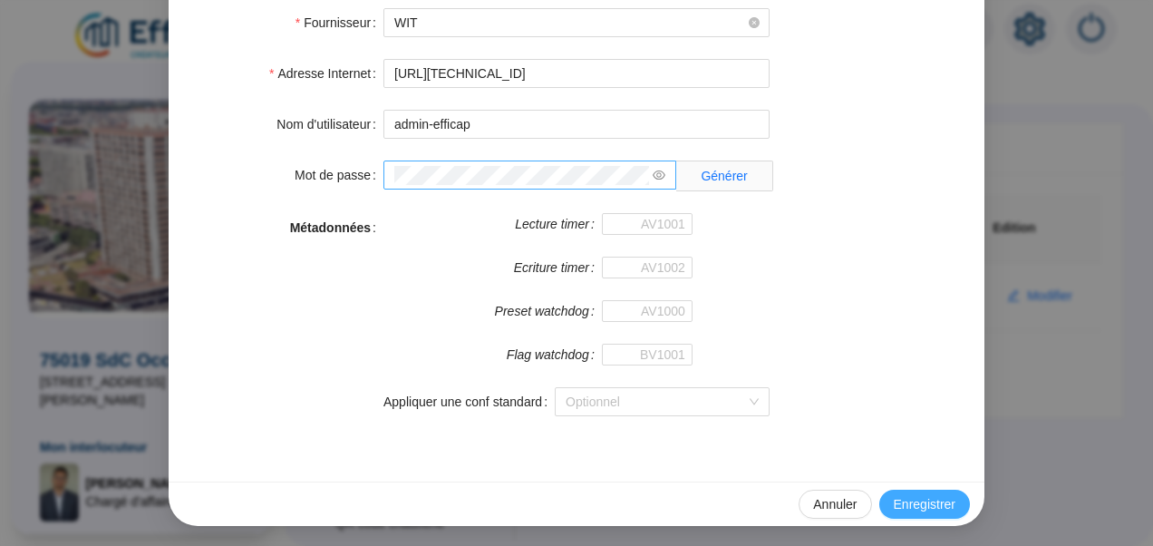
click at [917, 506] on span "Enregistrer" at bounding box center [925, 504] width 62 height 19
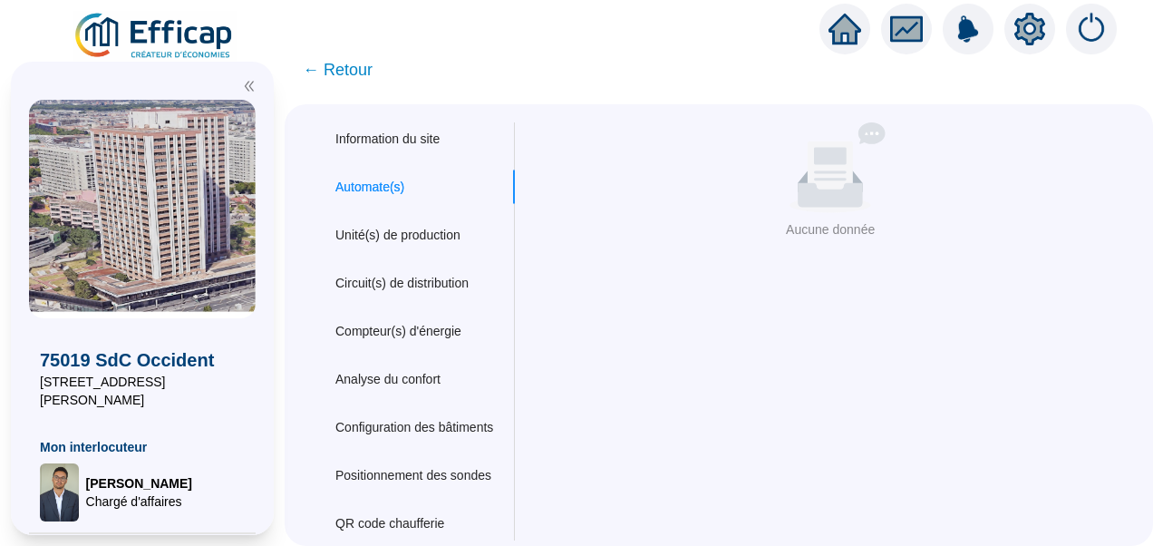
click at [707, 308] on div "Nom du site 75019 SdC Occident Trigramme OCT Adresse(s) du site Rue 7 rue Louis…" at bounding box center [819, 331] width 610 height 418
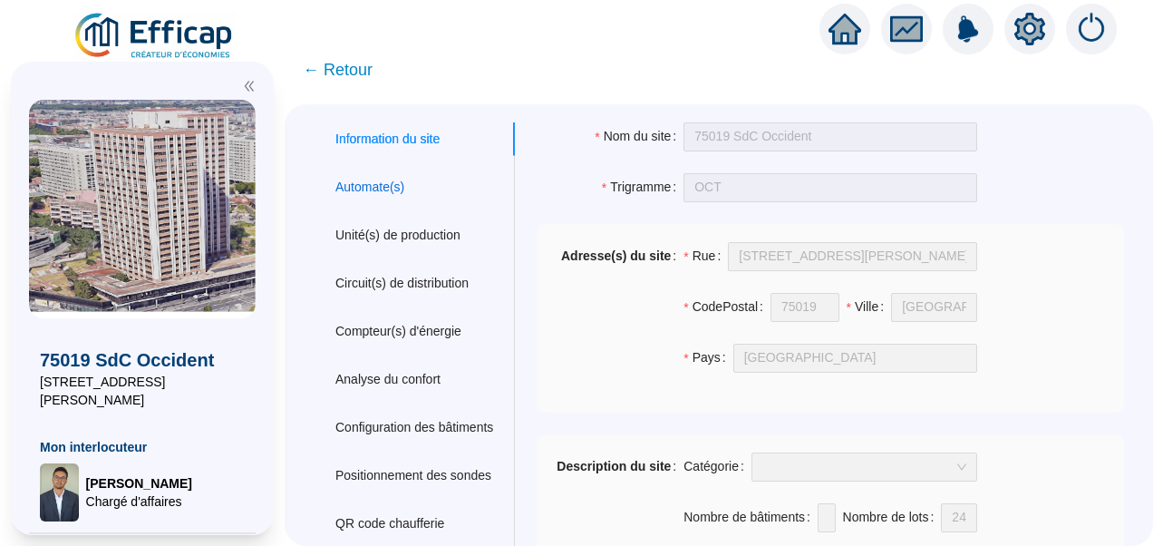
click at [373, 194] on div "Automate(s)" at bounding box center [369, 187] width 69 height 19
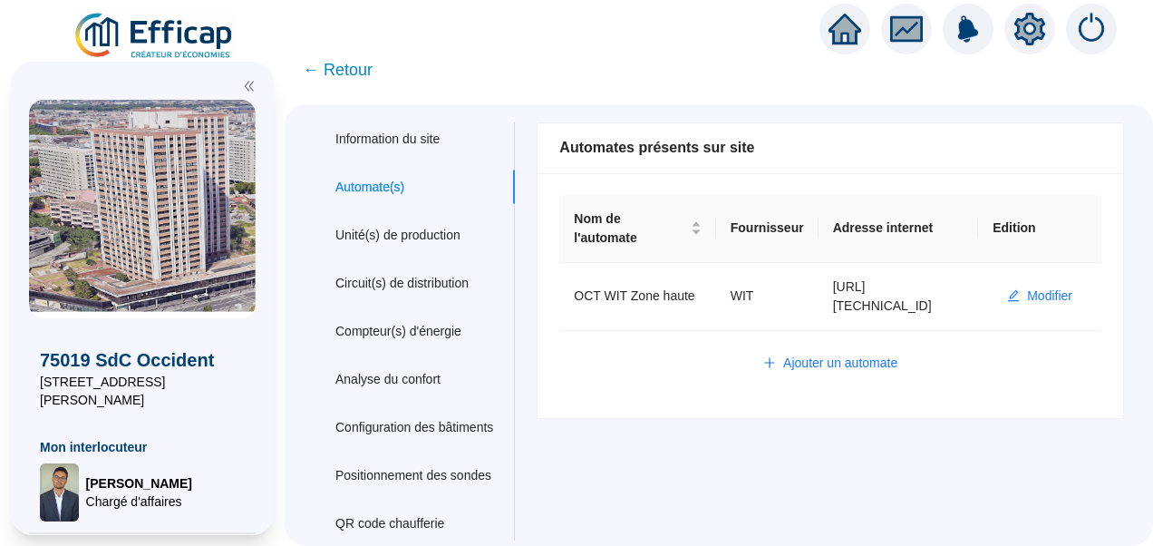
click at [642, 349] on div "Ajouter un automate" at bounding box center [830, 363] width 506 height 29
click at [855, 354] on span "Ajouter un automate" at bounding box center [840, 363] width 114 height 19
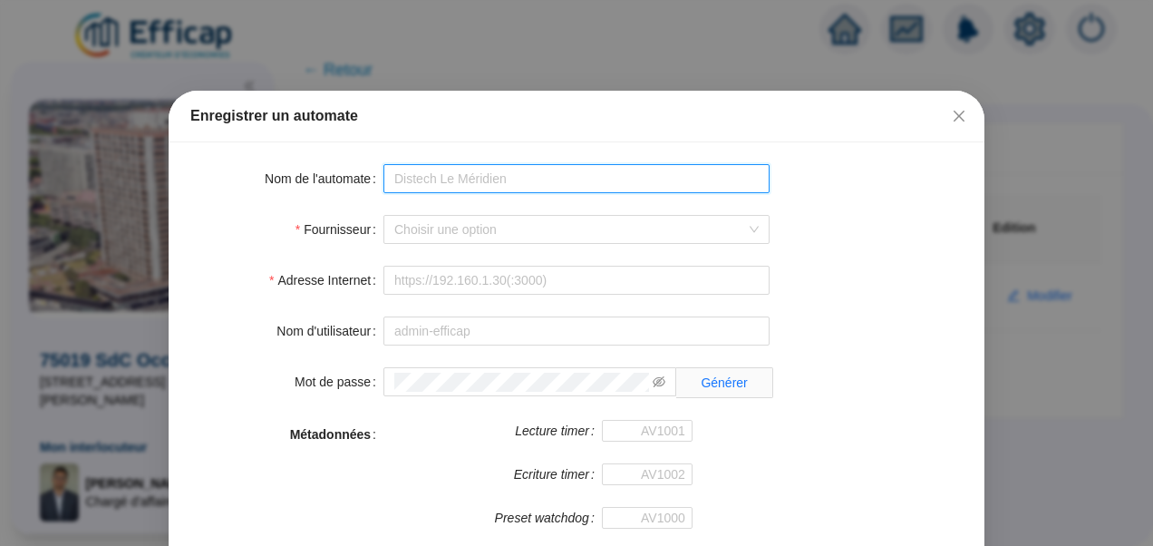
click at [473, 176] on input "Nom de l'automate" at bounding box center [576, 178] width 386 height 29
type input "OCT WIT Zone basse"
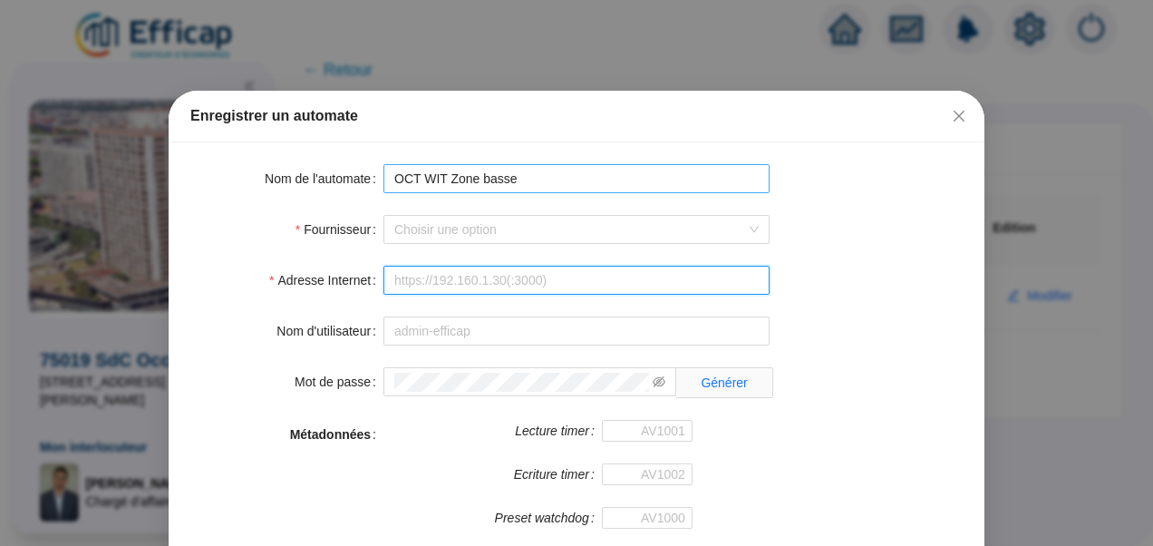
type input "http://127.0.0.0"
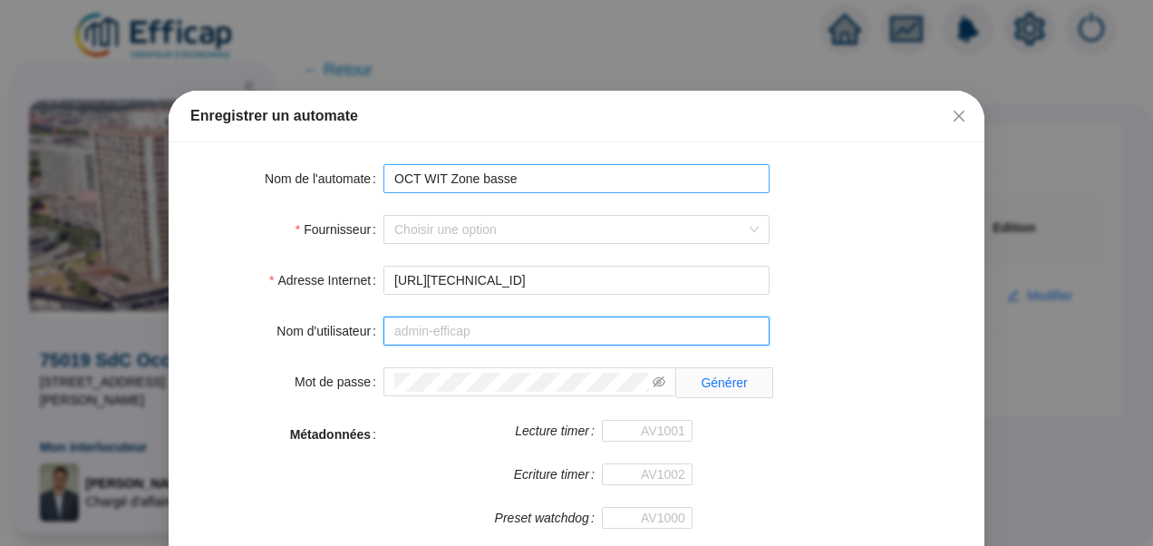
type input "admin-efficap"
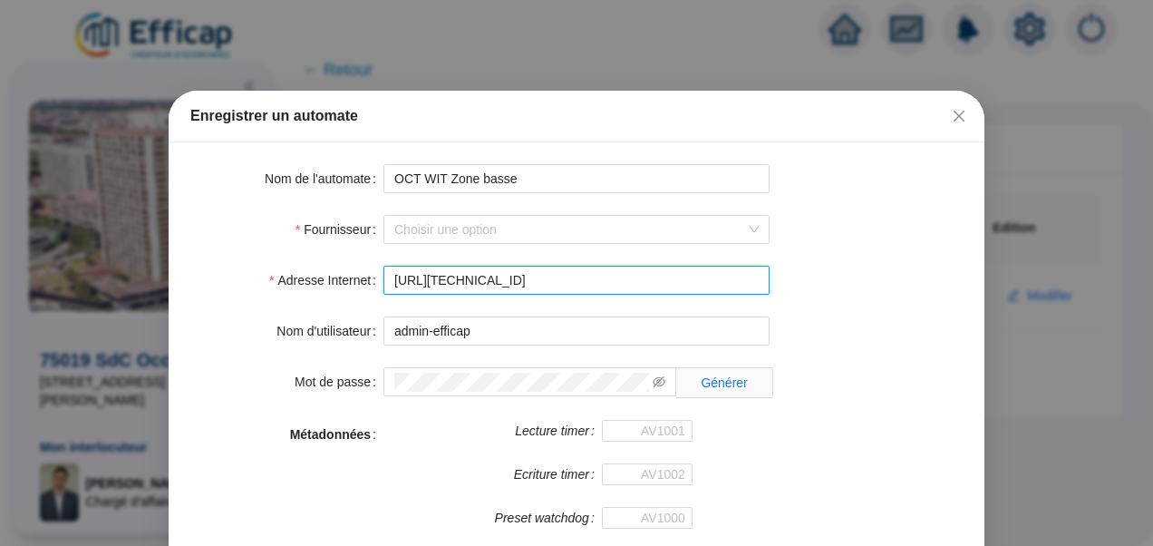
click at [479, 271] on input "http://127.0.0.0" at bounding box center [576, 280] width 386 height 29
type input "http://127.0.0.1"
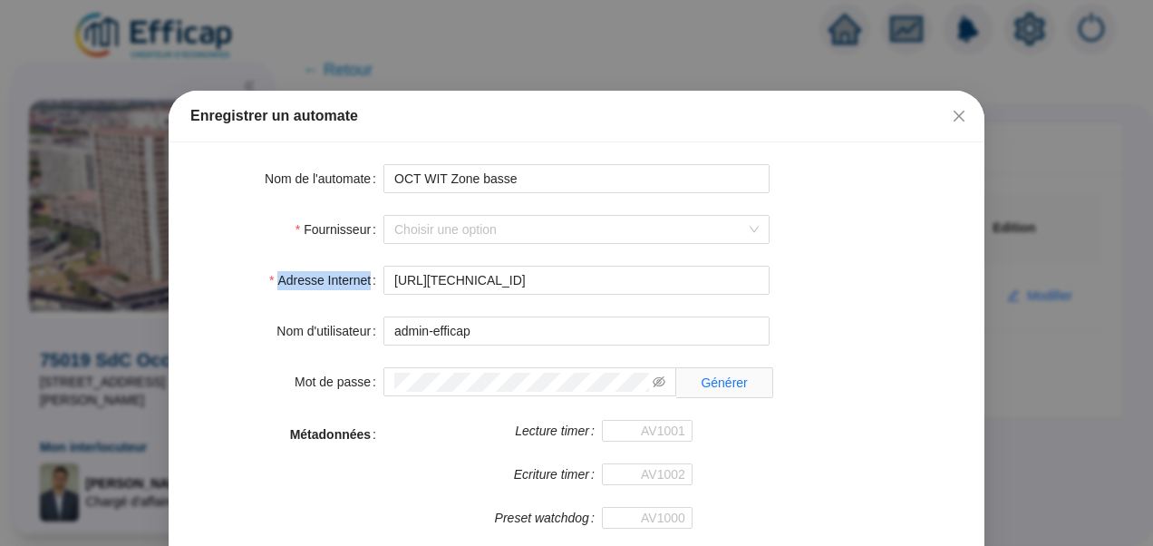
click at [845, 245] on form "Nom de l'automate OCT WIT Zone basse Fournisseur Choisir une option Adresse Int…" at bounding box center [576, 404] width 772 height 480
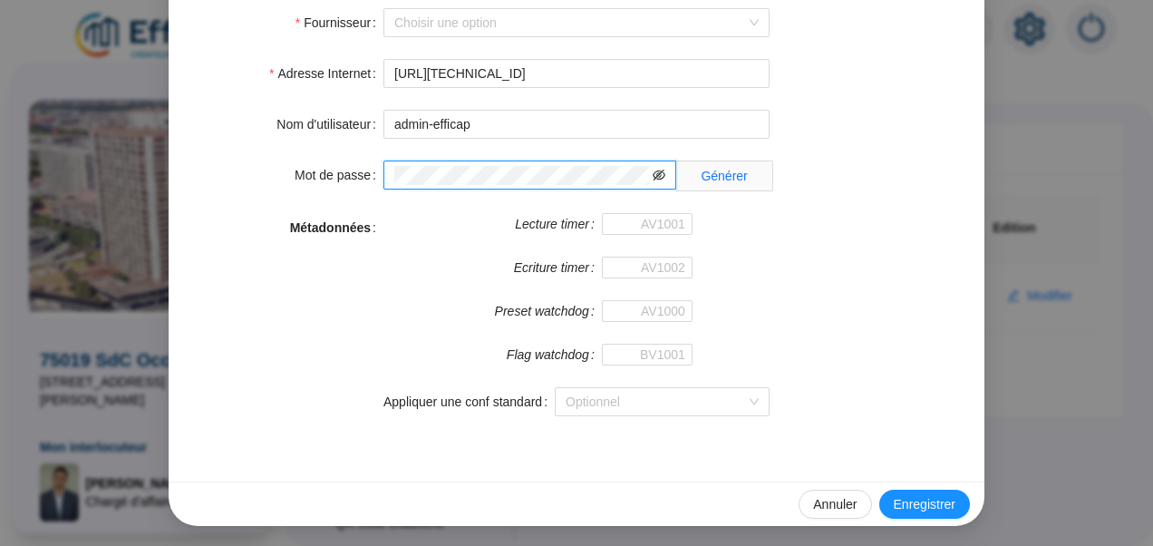
click at [653, 174] on icon "eye-invisible" at bounding box center [659, 175] width 13 height 13
click at [898, 495] on span "Enregistrer" at bounding box center [925, 504] width 62 height 19
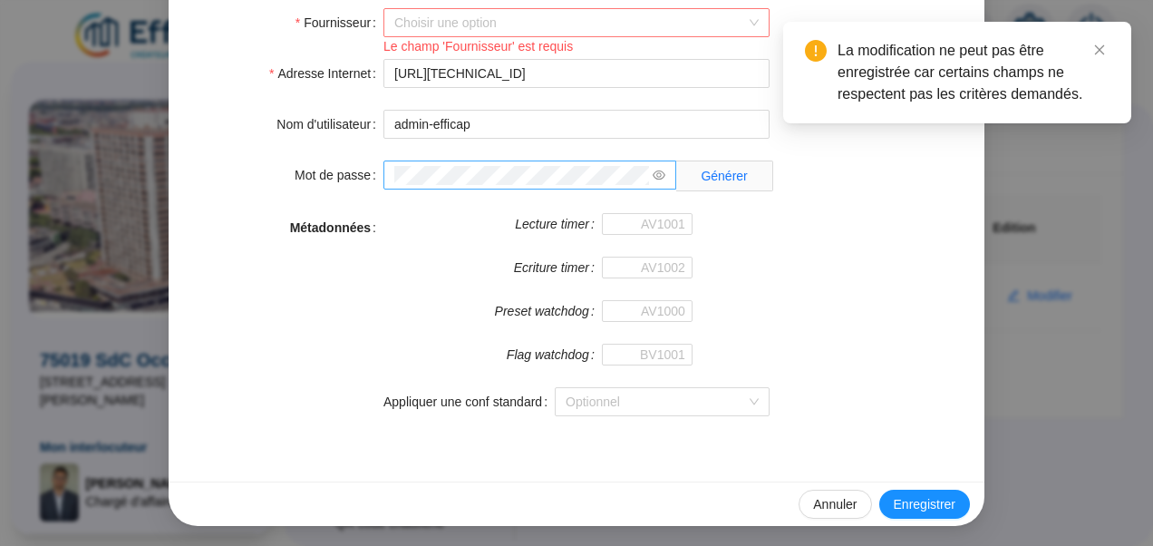
click at [493, 45] on body "X 75019 SdC Occident 7 rue Louise Thuliez Mon interlocuteur Raphaël MUNOZ Charg…" at bounding box center [576, 273] width 1153 height 546
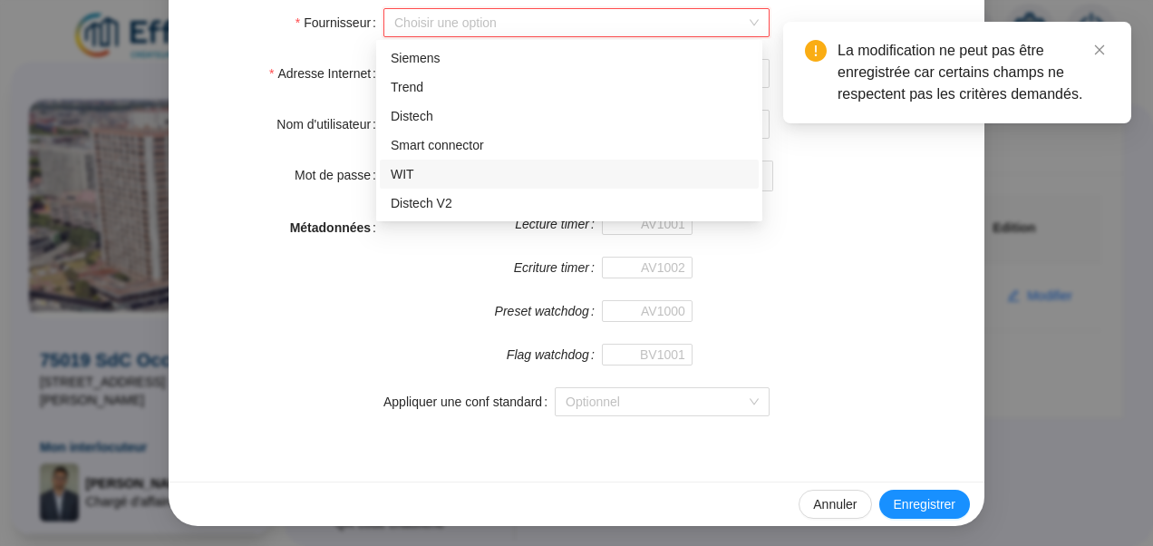
click at [424, 176] on div "WIT" at bounding box center [569, 174] width 357 height 19
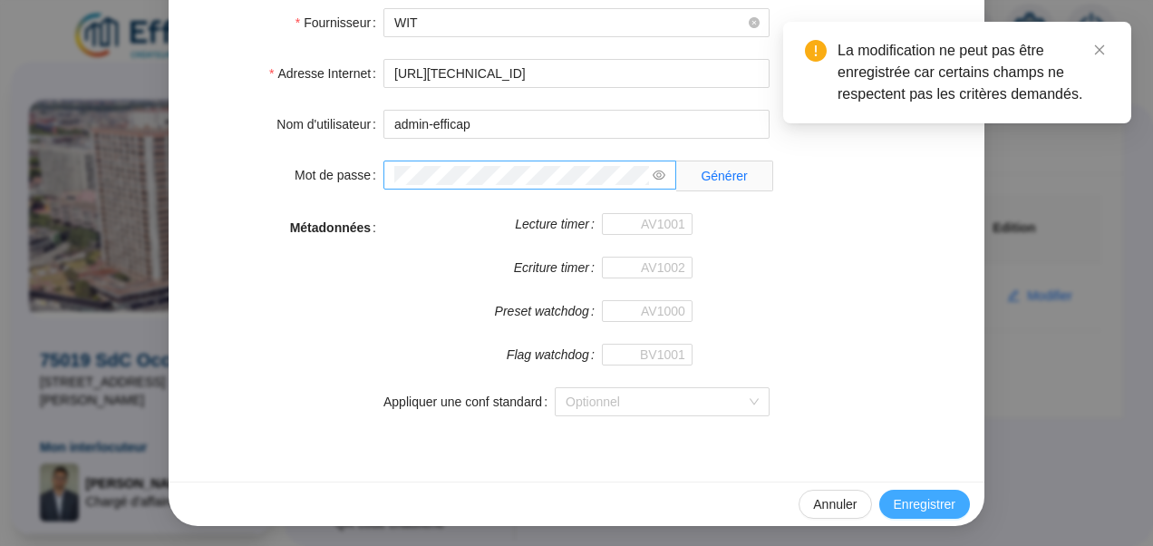
click at [903, 490] on button "Enregistrer" at bounding box center [924, 504] width 91 height 29
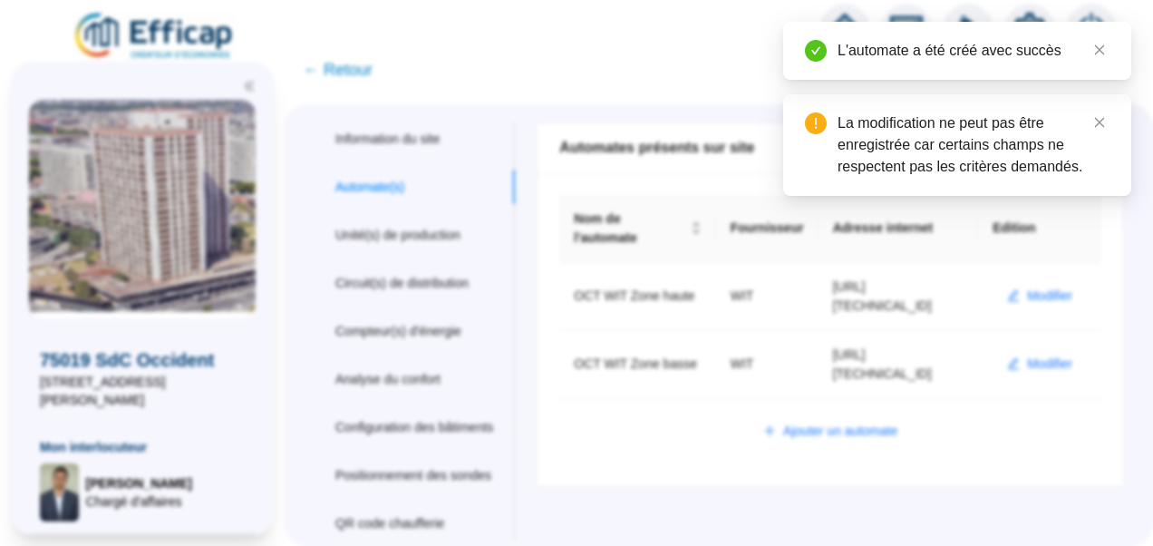
scroll to position [116, 0]
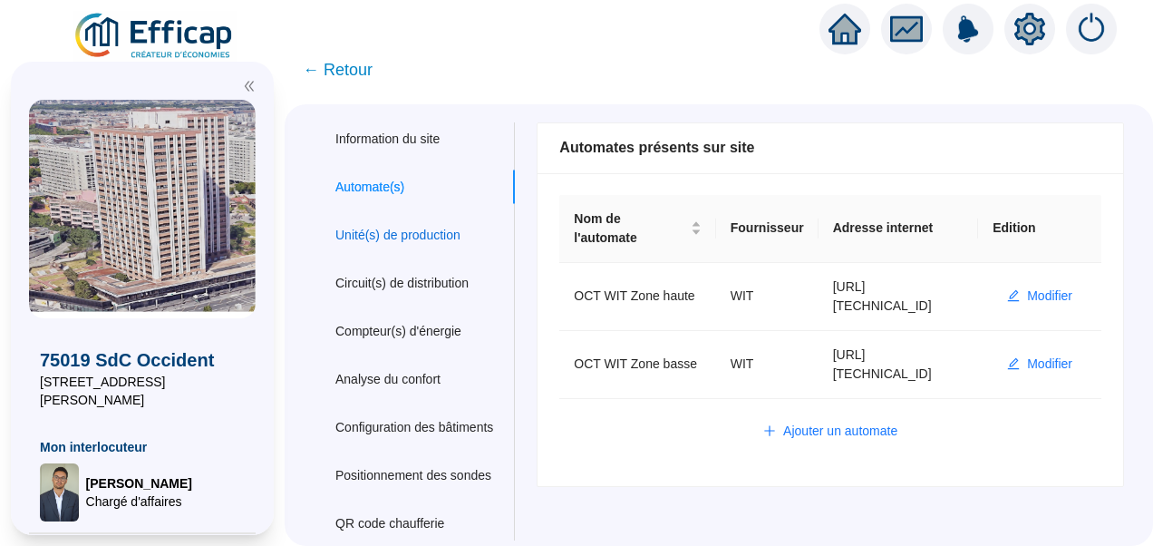
click at [393, 235] on div "Unité(s) de production" at bounding box center [397, 235] width 125 height 19
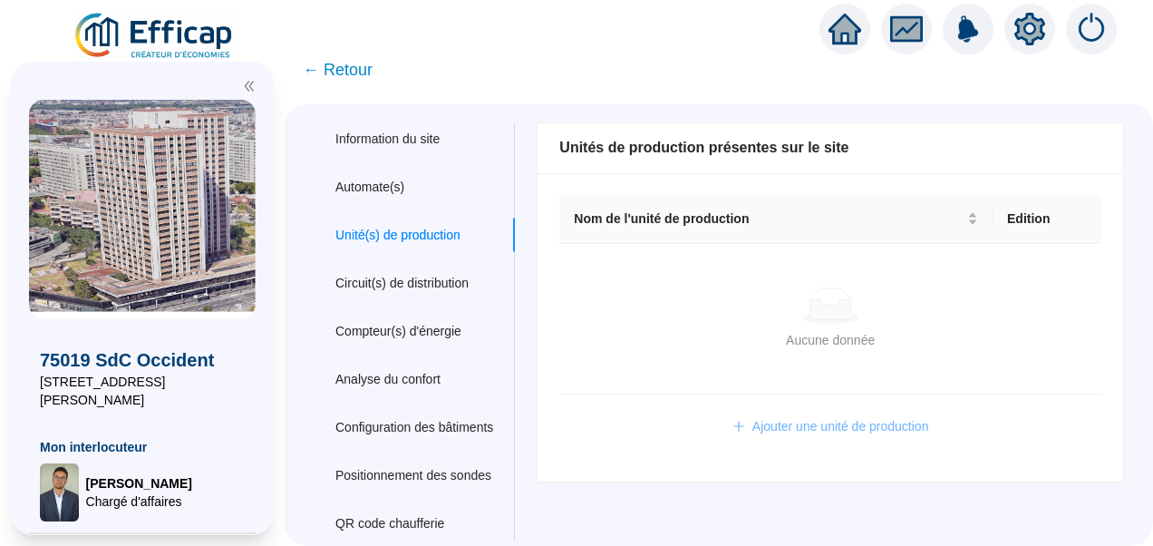
click at [785, 426] on span "Ajouter une unité de production" at bounding box center [840, 426] width 177 height 19
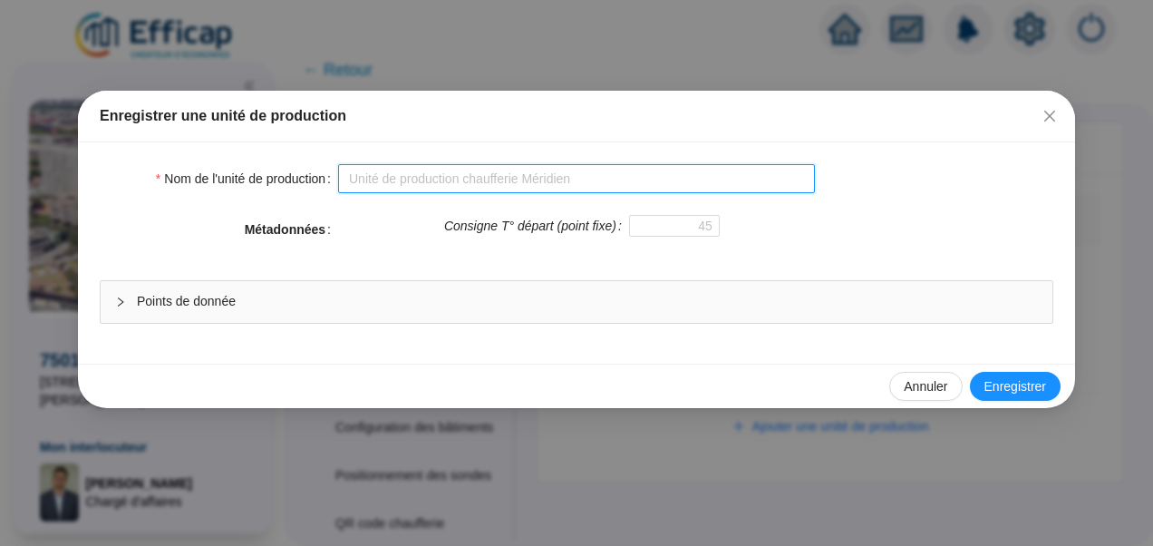
click at [500, 181] on input "Nom de l'unité de production" at bounding box center [576, 178] width 477 height 29
type input "OCT Production"
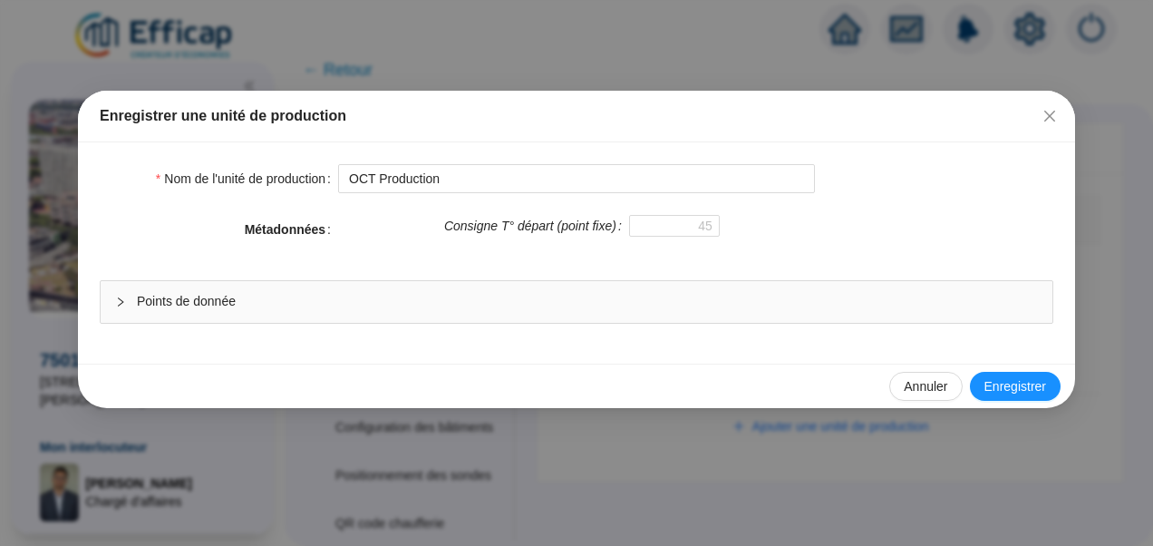
click at [288, 298] on span "Points de donnée" at bounding box center [587, 301] width 901 height 19
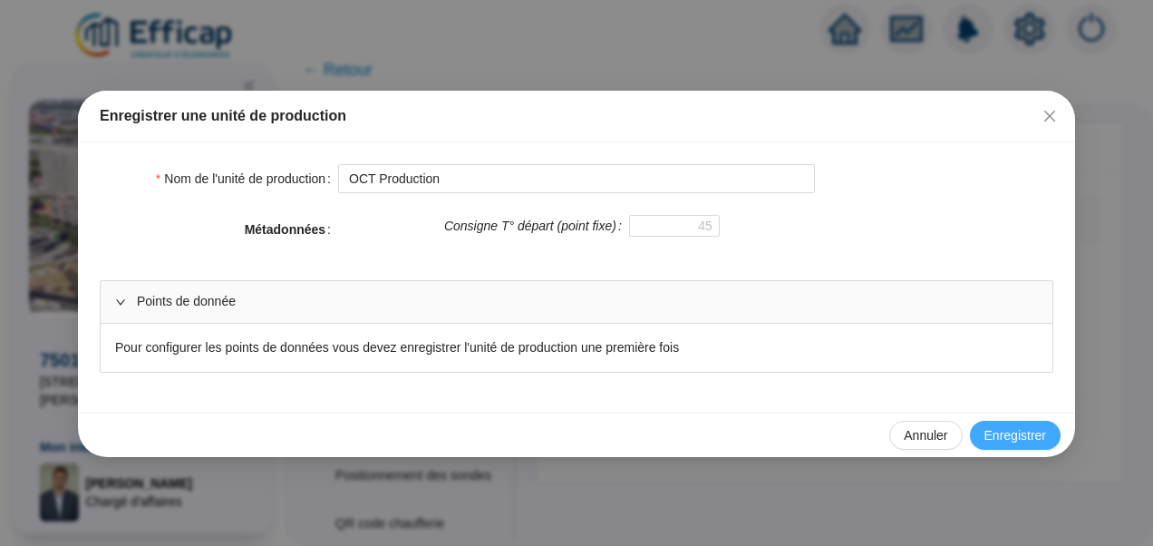
click at [1033, 426] on span "Enregistrer" at bounding box center [1015, 435] width 62 height 19
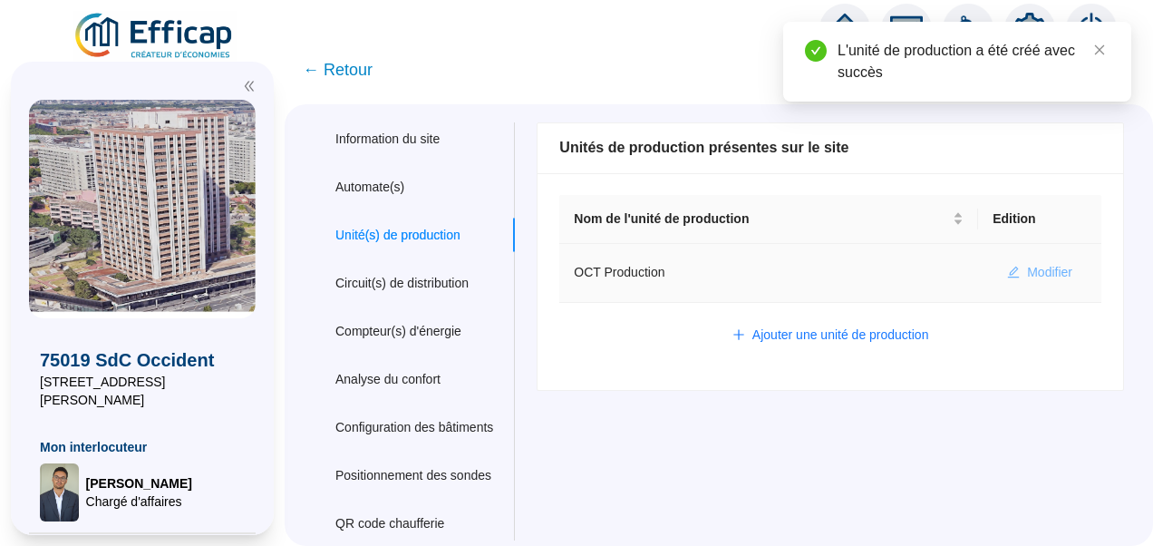
click at [1027, 274] on span "Modifier" at bounding box center [1049, 272] width 45 height 19
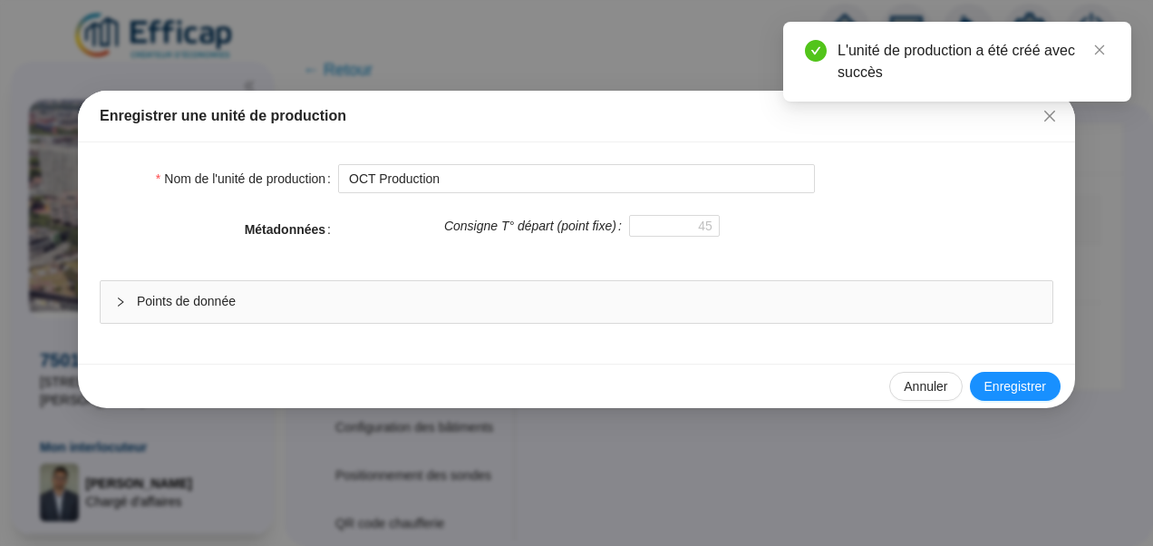
click at [325, 298] on span "Points de donnée" at bounding box center [587, 301] width 901 height 19
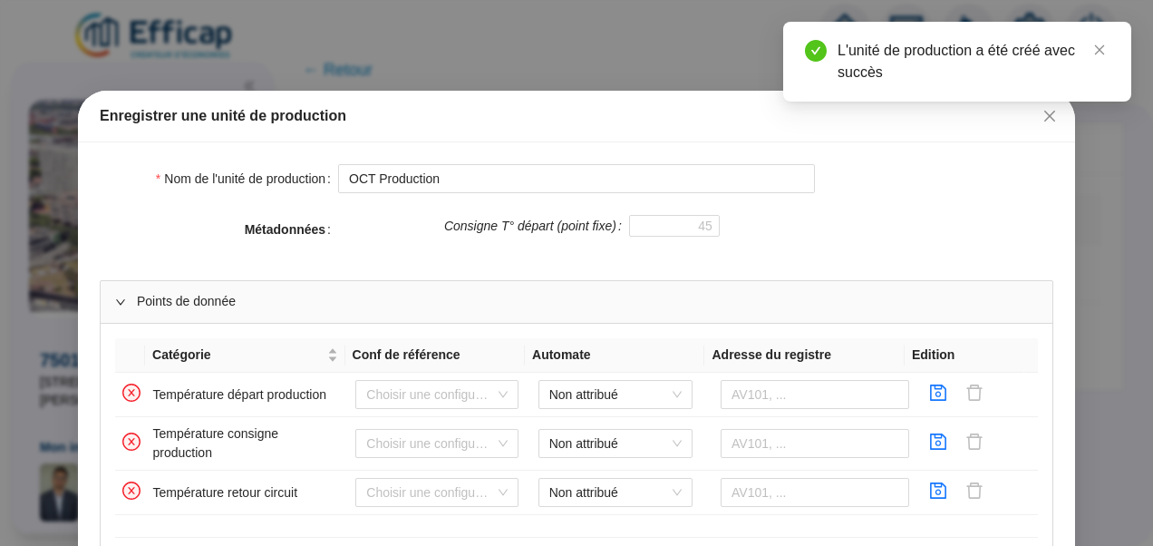
scroll to position [150, 0]
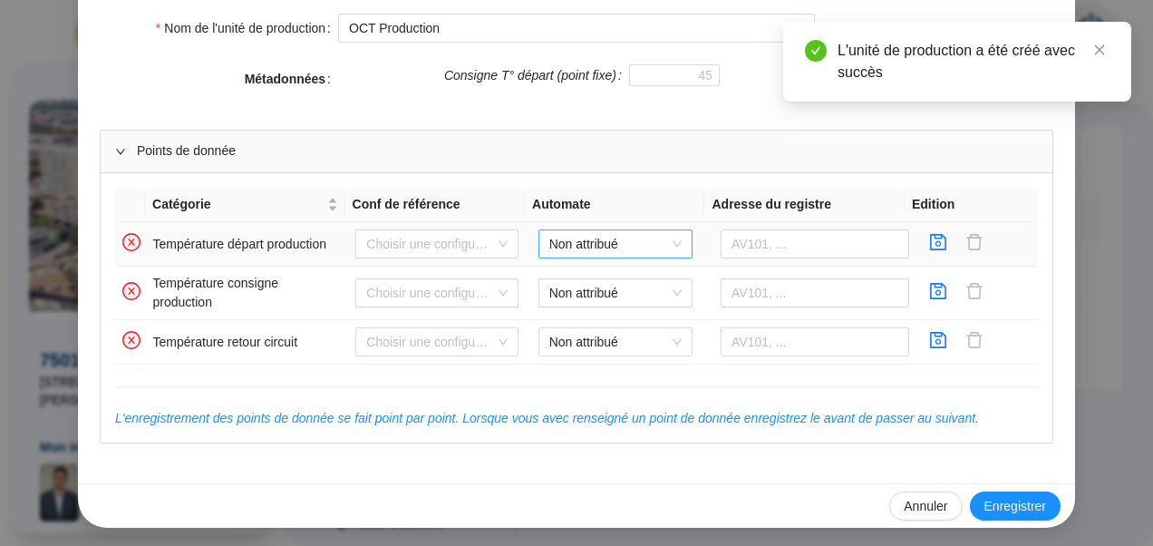
click at [616, 240] on span "Non attribué" at bounding box center [615, 243] width 132 height 27
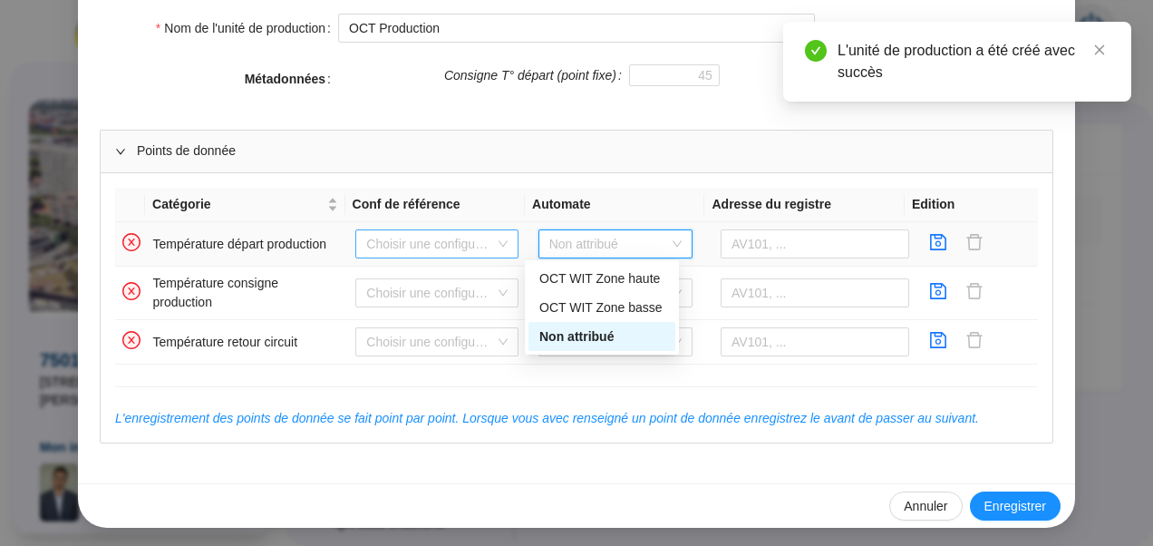
click at [432, 235] on input "search" at bounding box center [428, 243] width 125 height 27
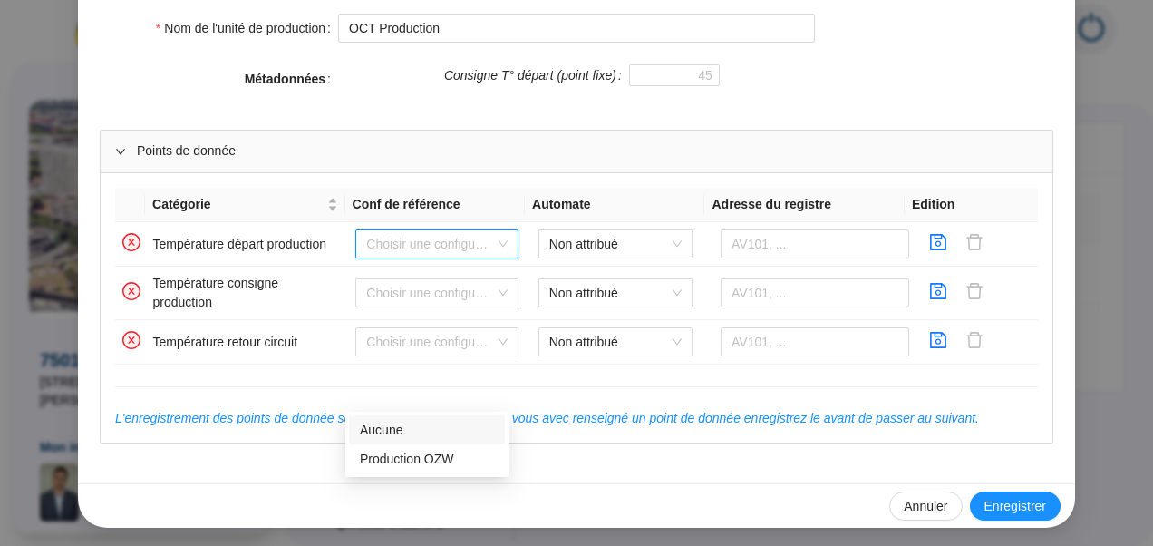
scroll to position [0, 0]
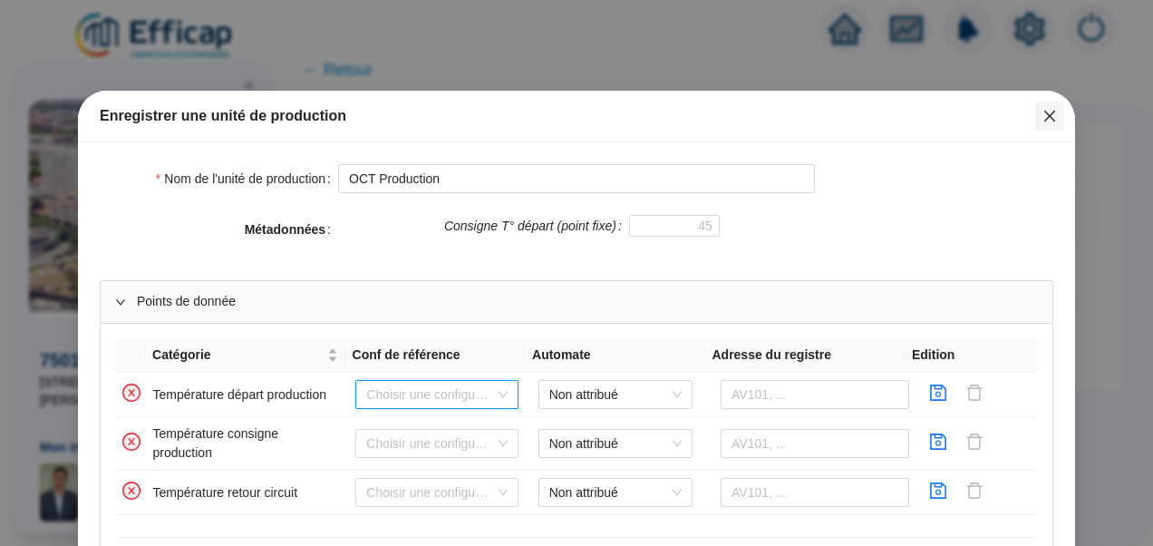
click at [1044, 112] on icon "close" at bounding box center [1050, 116] width 15 height 15
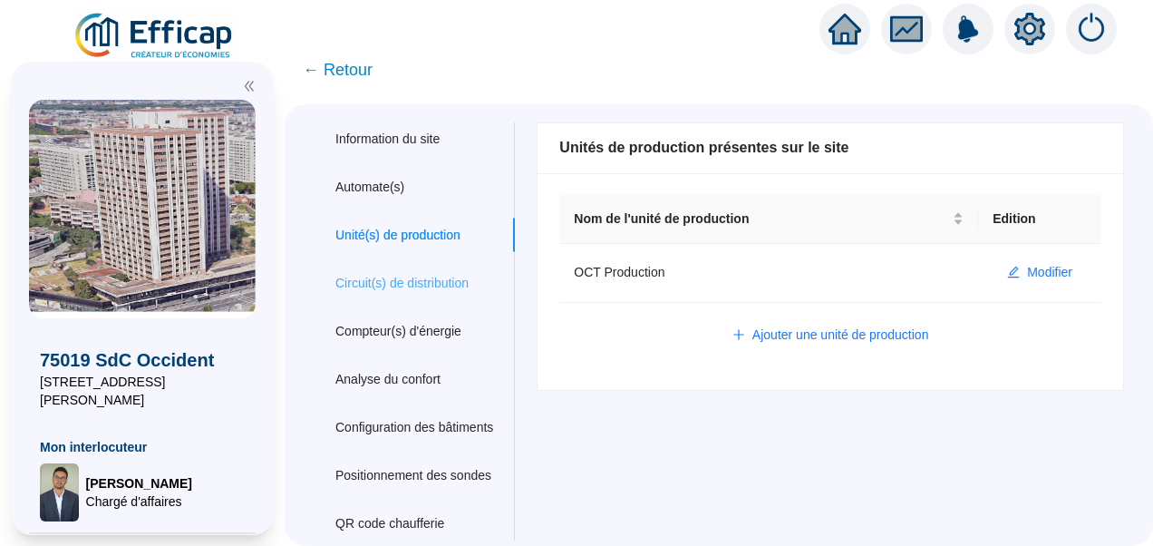
click at [399, 270] on div "Circuit(s) de distribution" at bounding box center [414, 284] width 201 height 34
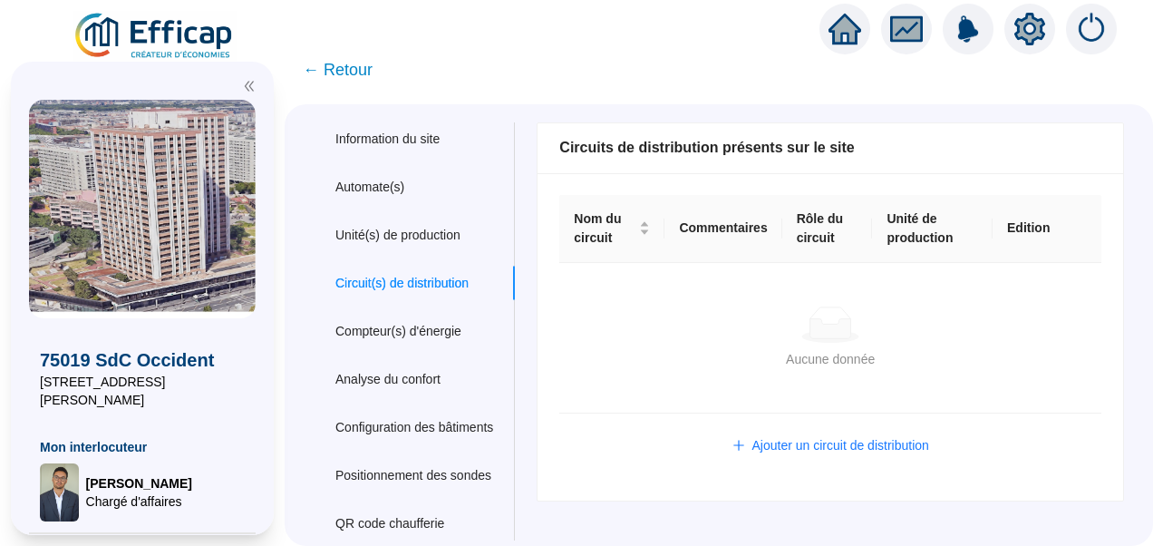
click at [160, 375] on span "7 rue Louise Thuliez" at bounding box center [142, 391] width 205 height 36
drag, startPoint x: 158, startPoint y: 388, endPoint x: 11, endPoint y: 388, distance: 146.9
click at [11, 388] on div "75019 SdC Occident 7 rue Louise Thuliez Mon interlocuteur Raphaël MUNOZ Chargé …" at bounding box center [142, 298] width 263 height 473
copy span "7 rue Louise Thuliez"
click at [418, 239] on div "Unité(s) de production" at bounding box center [397, 235] width 125 height 19
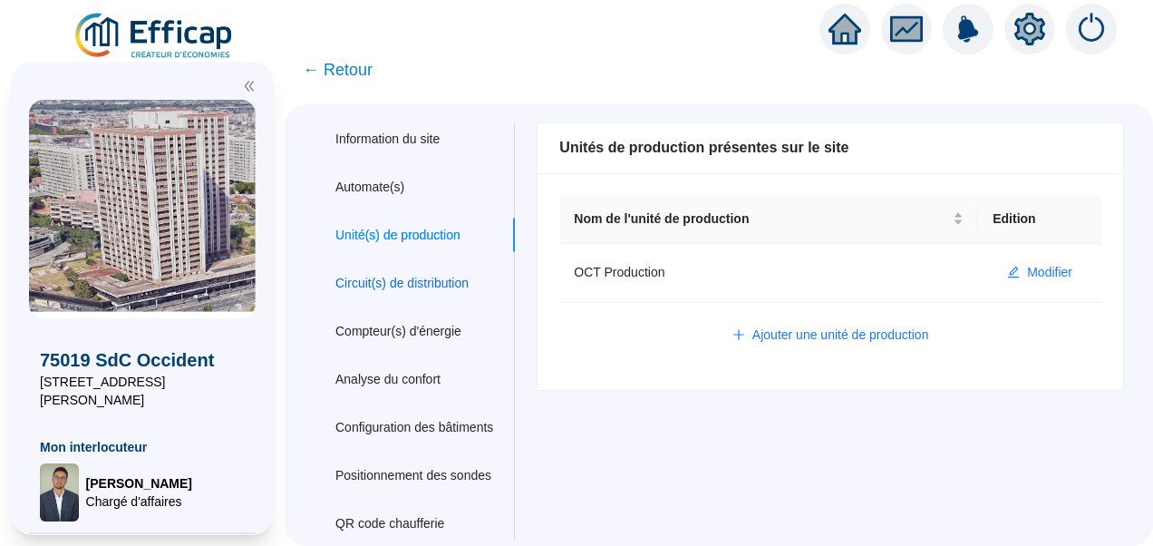
click at [408, 280] on div "Circuit(s) de distribution" at bounding box center [401, 283] width 133 height 19
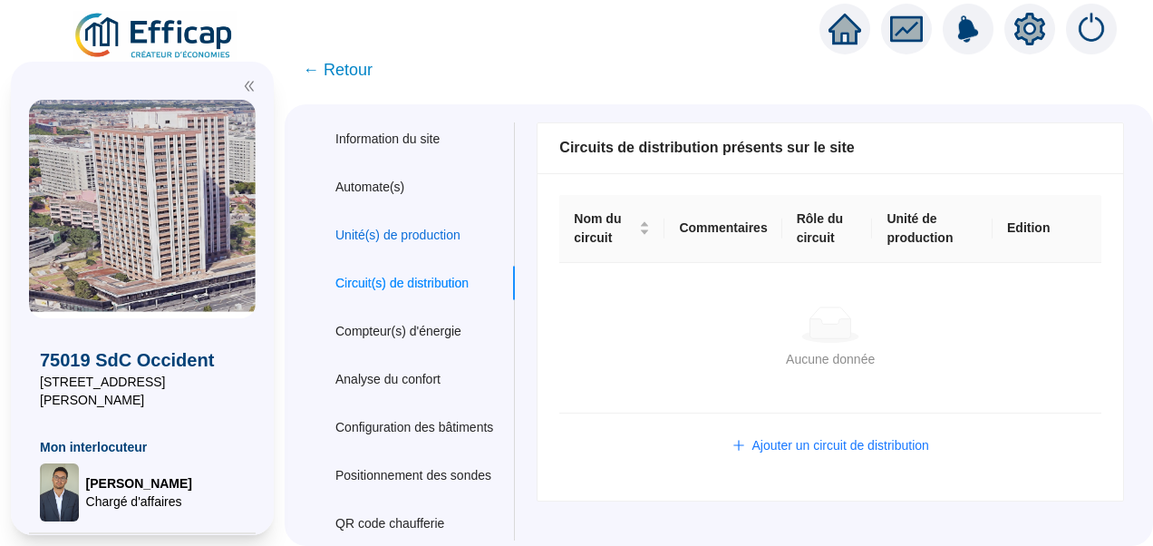
click at [397, 229] on div "Unité(s) de production" at bounding box center [397, 235] width 125 height 19
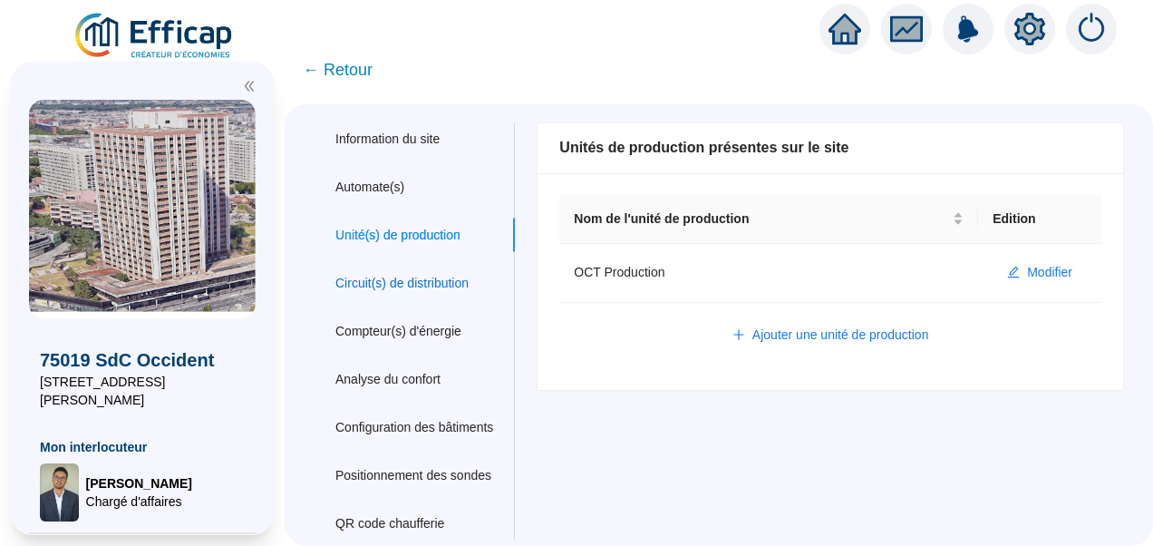
click at [395, 276] on div "Circuit(s) de distribution" at bounding box center [401, 283] width 133 height 19
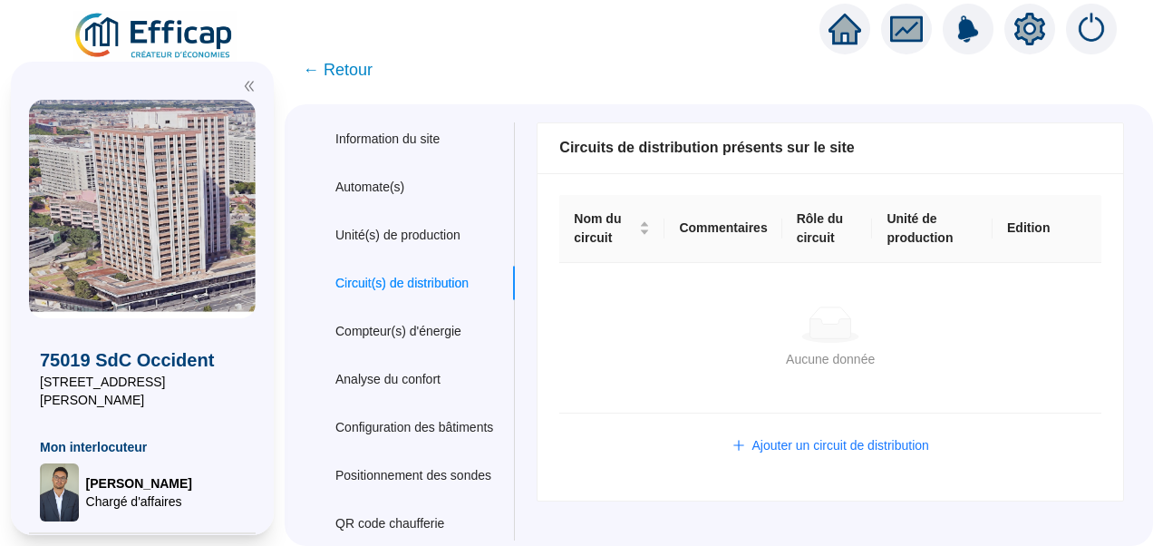
click at [729, 296] on td "Aucune donnée Aucune donnée" at bounding box center [830, 338] width 542 height 150
click at [808, 442] on span "Ajouter un circuit de distribution" at bounding box center [840, 445] width 177 height 19
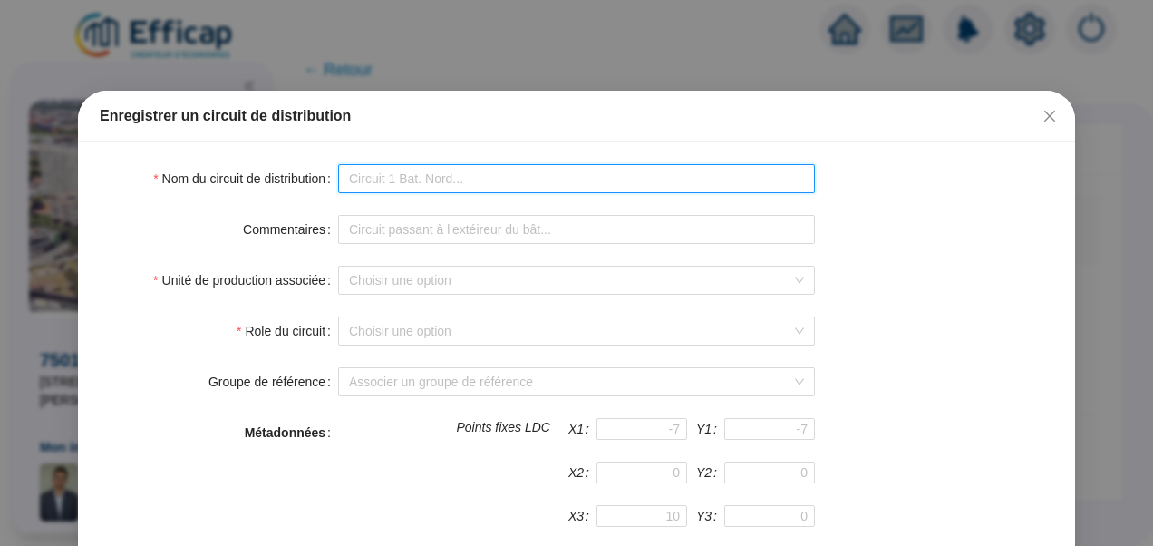
click at [372, 182] on input "Nom du circuit de distribution" at bounding box center [576, 178] width 477 height 29
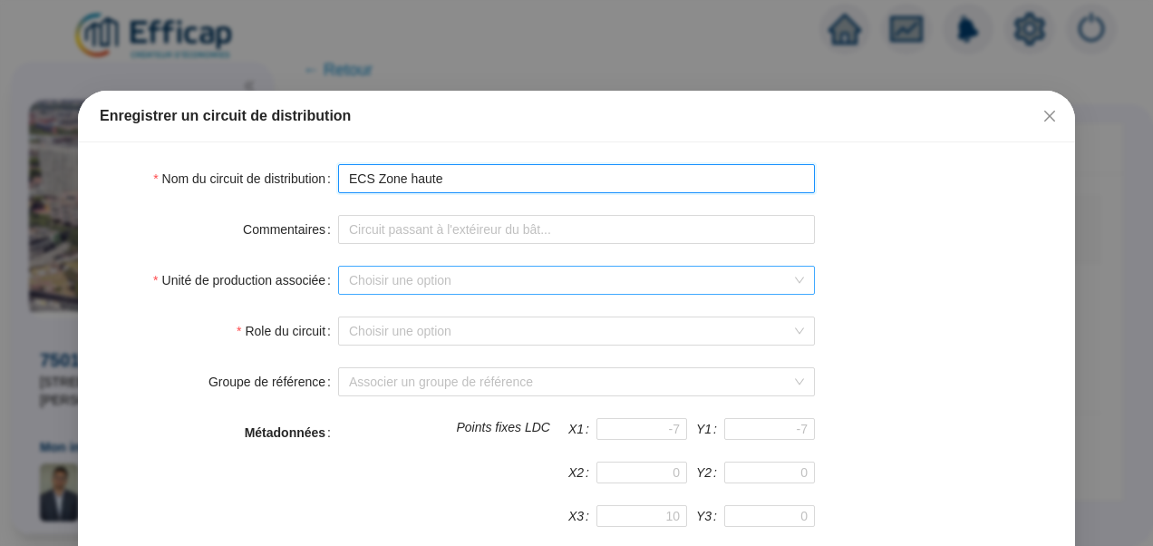
type input "ECS Zone haute"
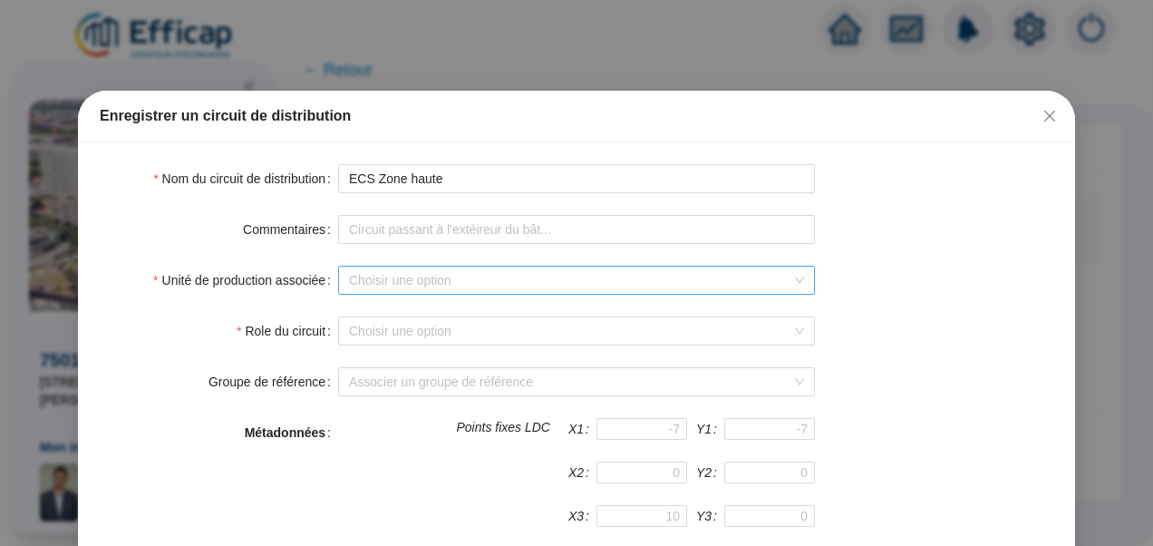
click at [414, 274] on input "Unité de production associée" at bounding box center [568, 280] width 439 height 27
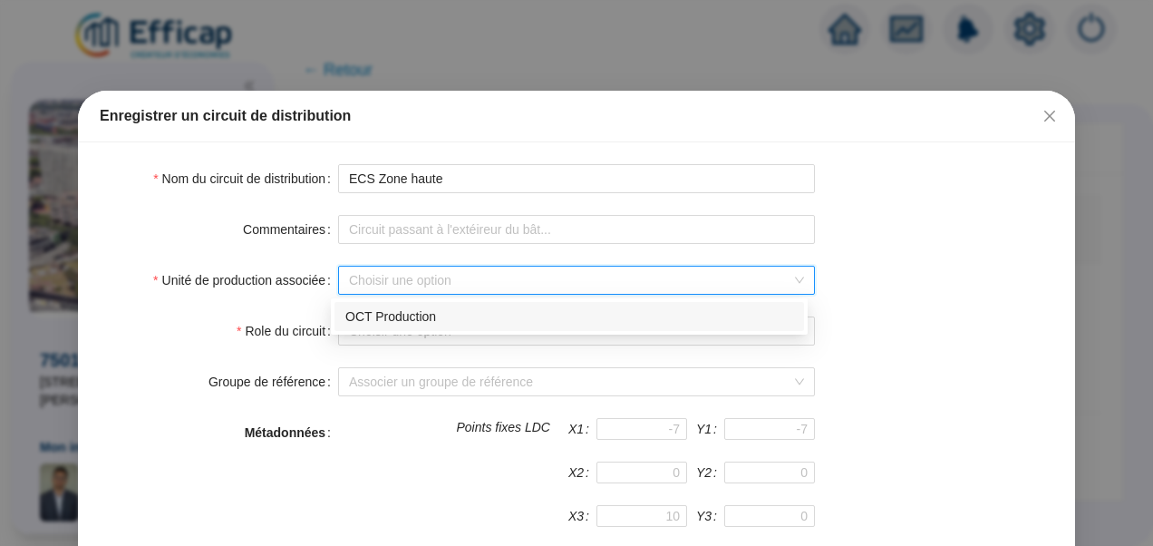
click at [406, 314] on div "OCT Production" at bounding box center [569, 316] width 448 height 19
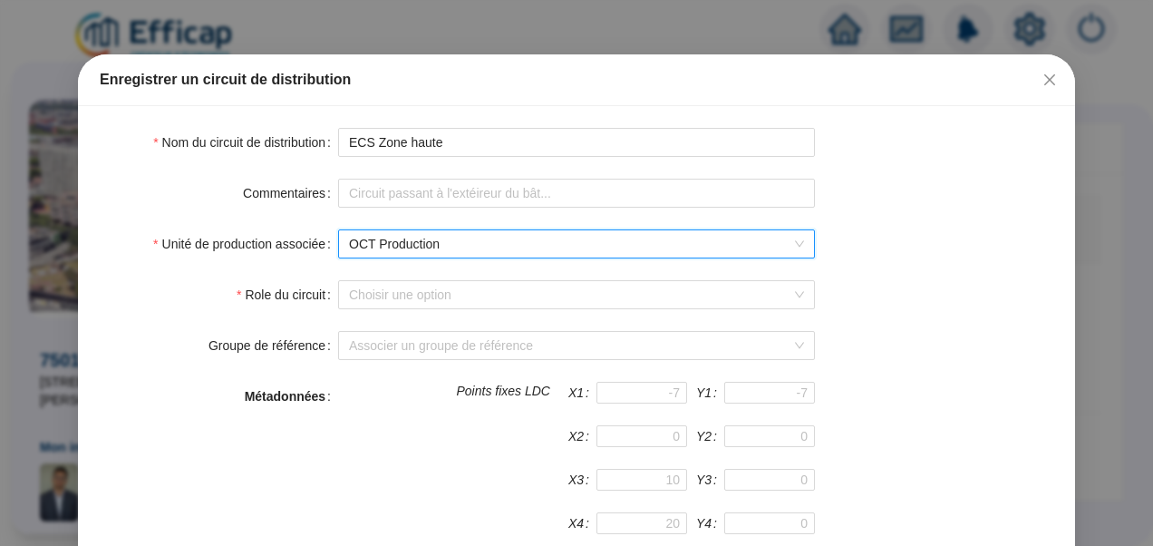
scroll to position [40, 0]
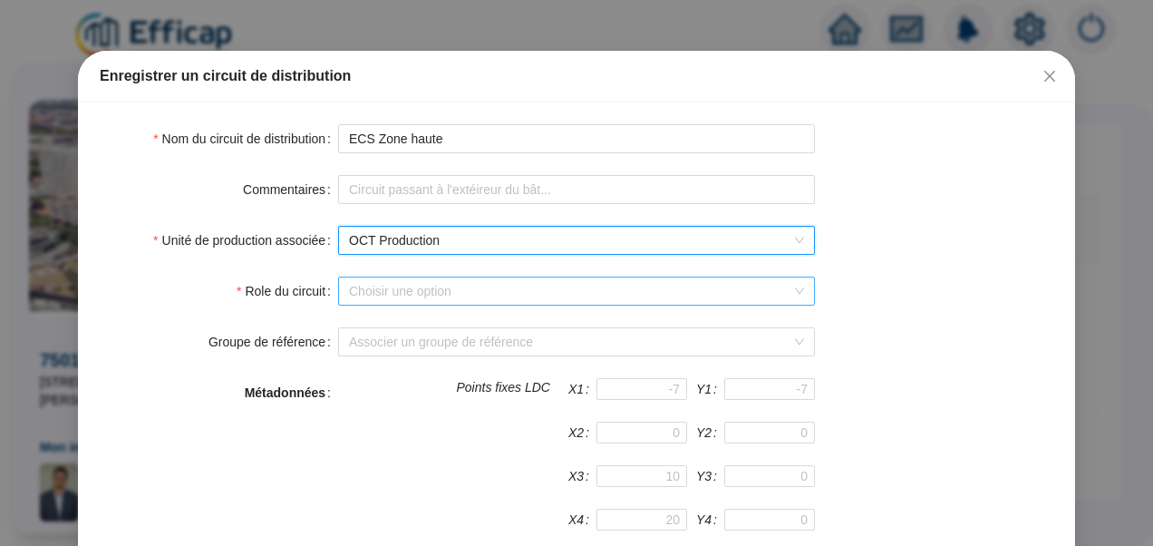
click at [459, 294] on input "Role du circuit" at bounding box center [568, 290] width 439 height 27
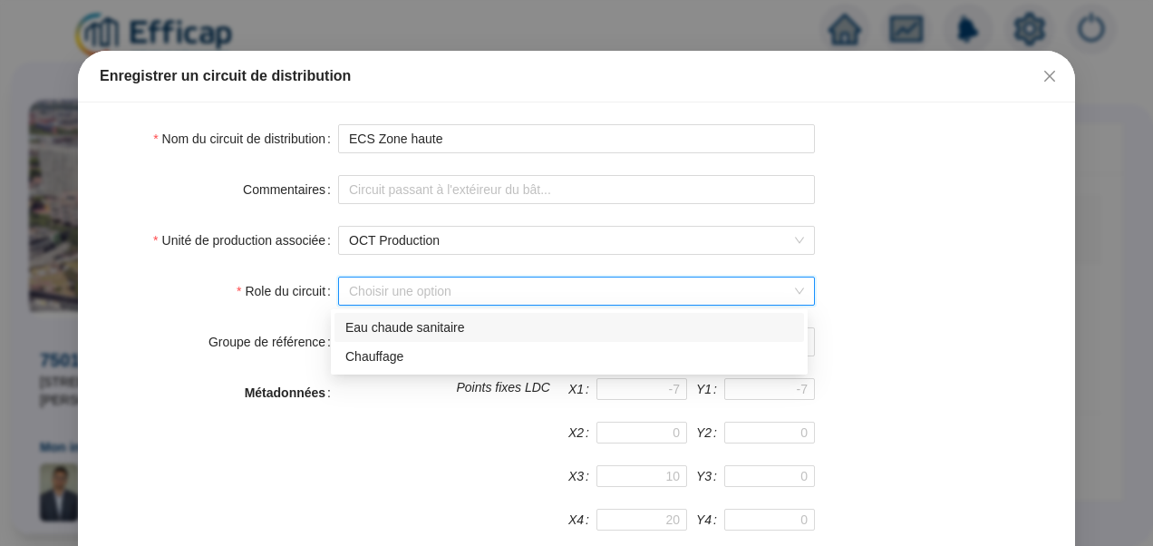
click at [400, 333] on div "Eau chaude sanitaire" at bounding box center [569, 327] width 448 height 19
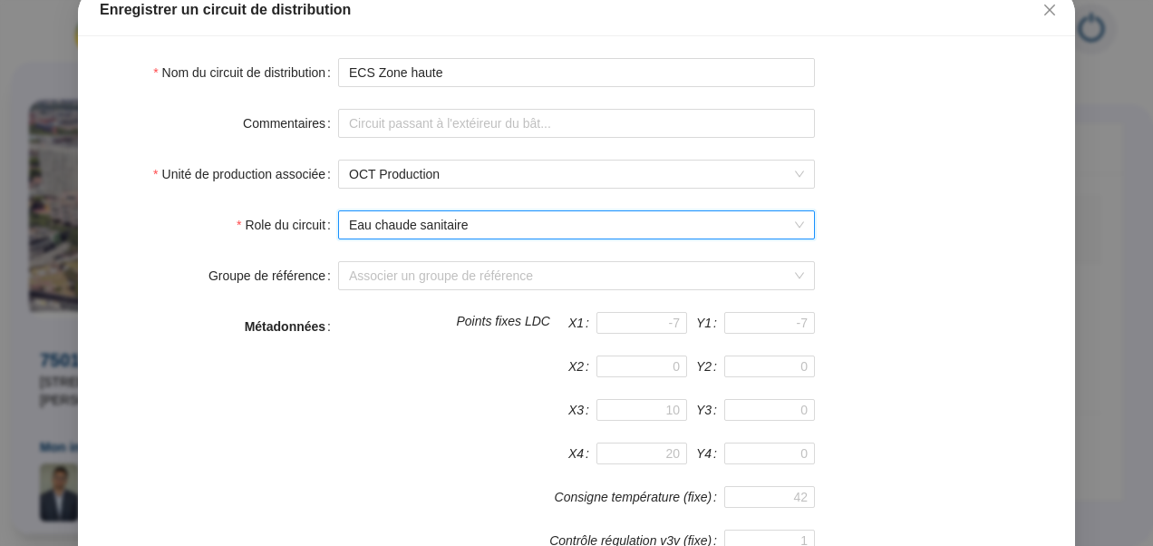
scroll to position [104, 0]
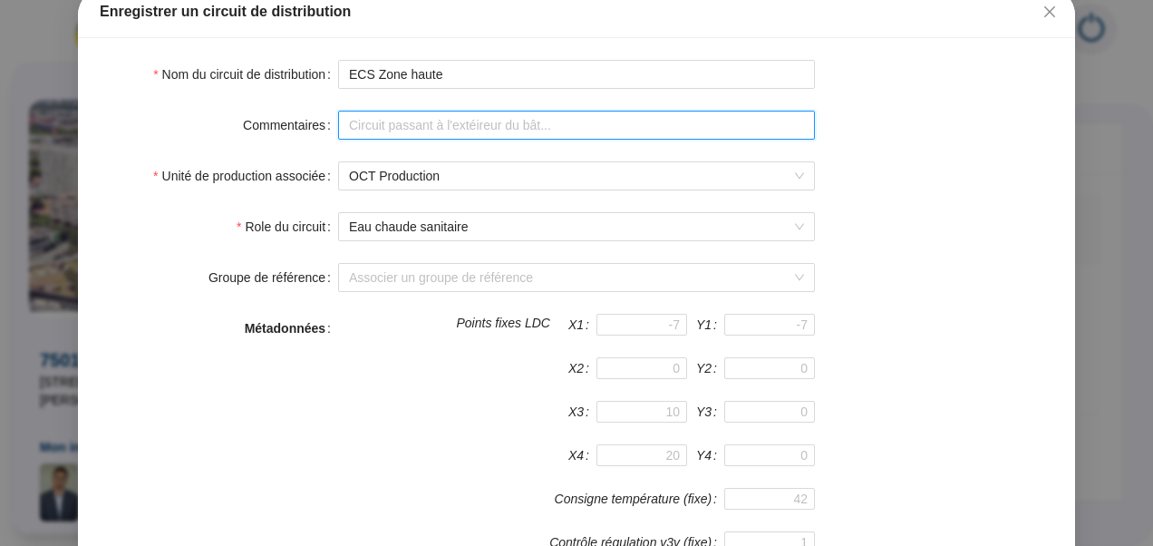
click at [448, 131] on input "Commentaires" at bounding box center [576, 125] width 477 height 29
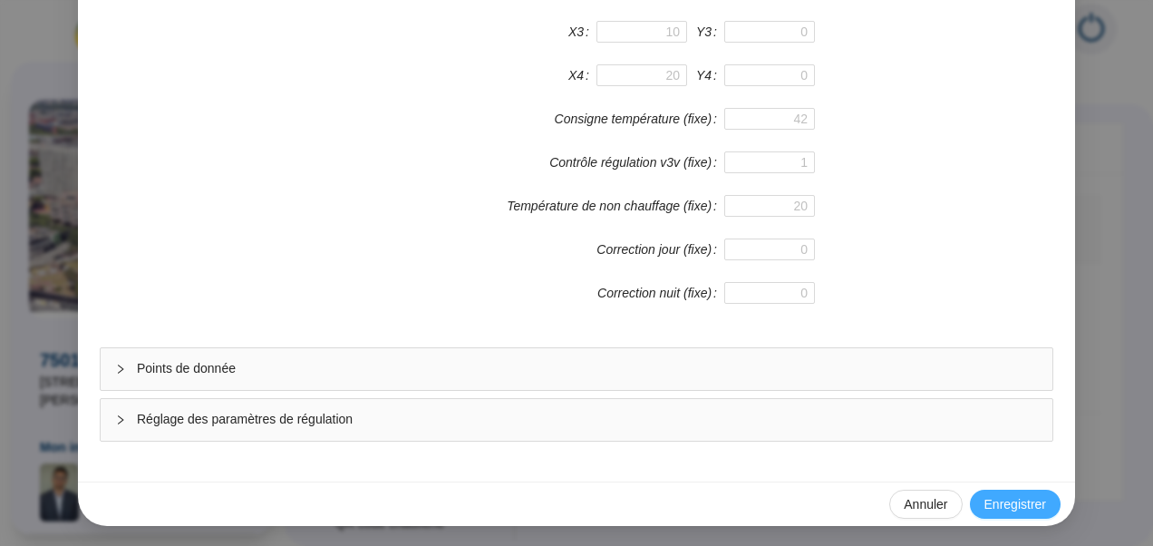
click at [1030, 502] on span "Enregistrer" at bounding box center [1015, 504] width 62 height 19
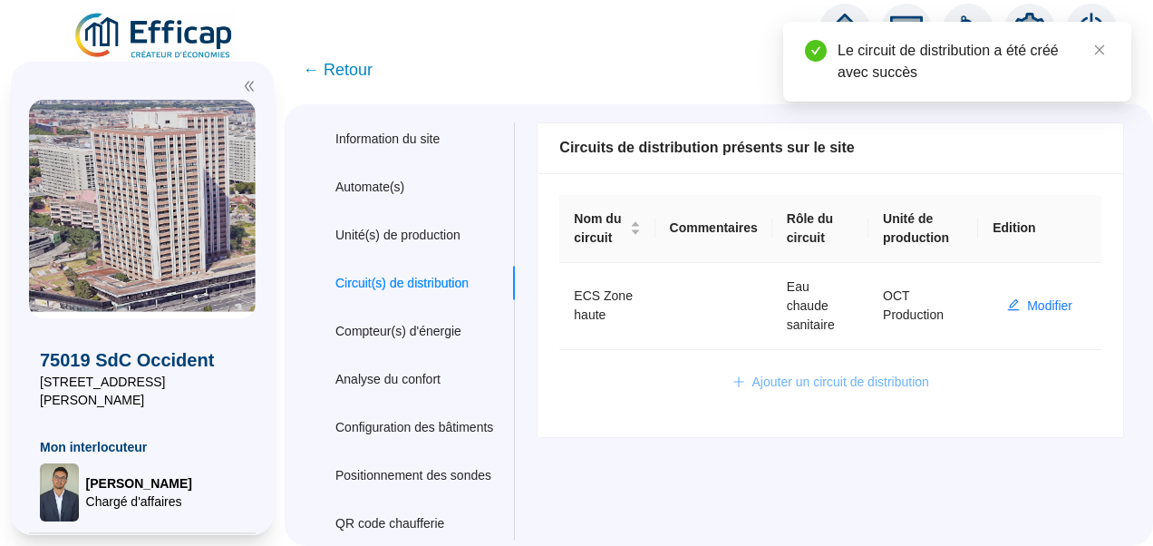
click at [783, 392] on span "Ajouter un circuit de distribution" at bounding box center [840, 382] width 177 height 19
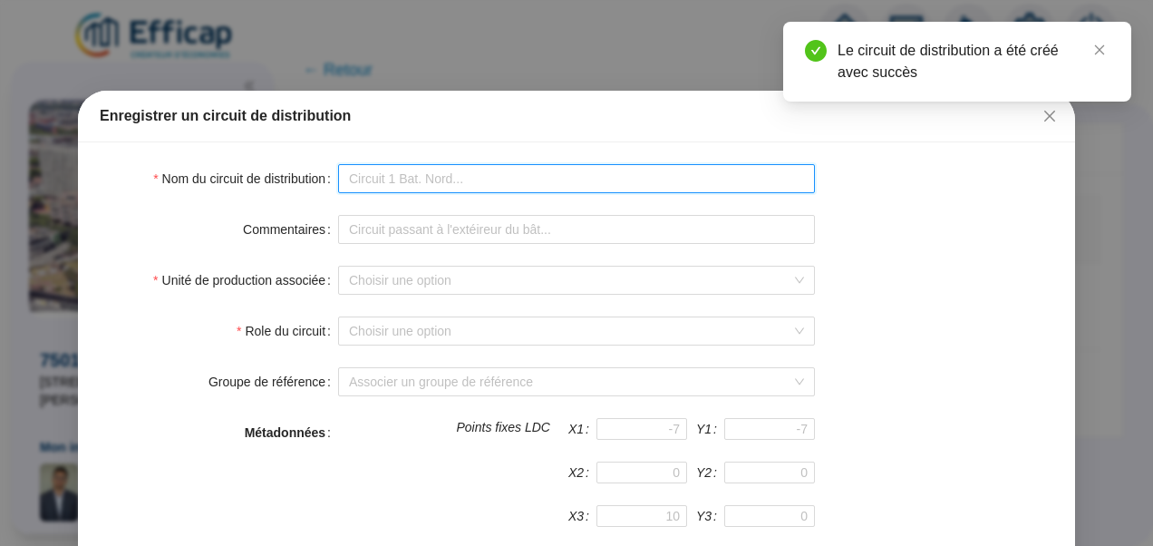
click at [415, 176] on input "Nom du circuit de distribution" at bounding box center [576, 178] width 477 height 29
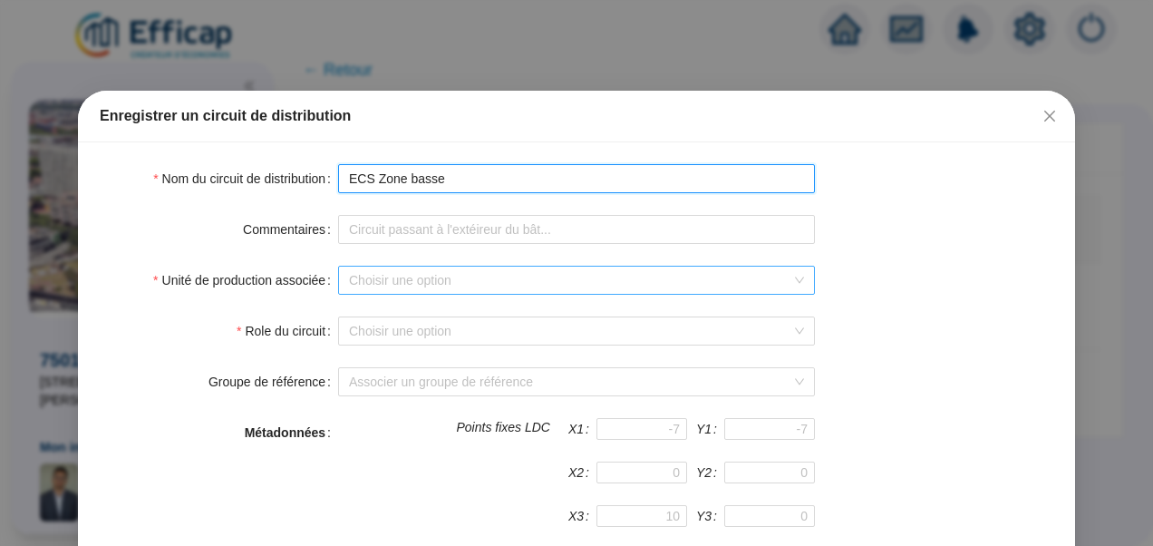
type input "ECS Zone basse"
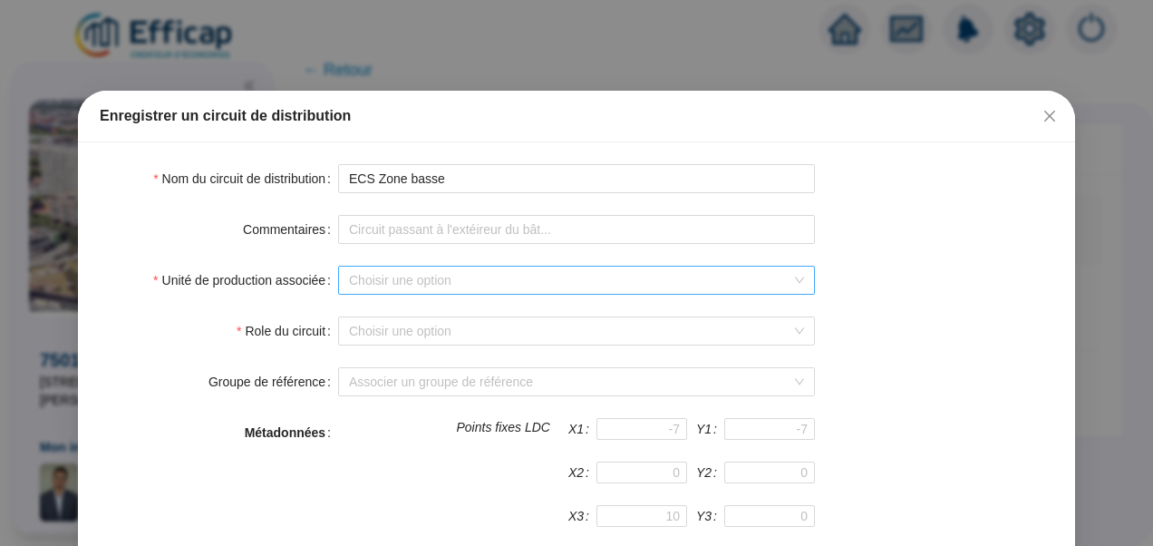
click at [368, 288] on input "Unité de production associée" at bounding box center [568, 280] width 439 height 27
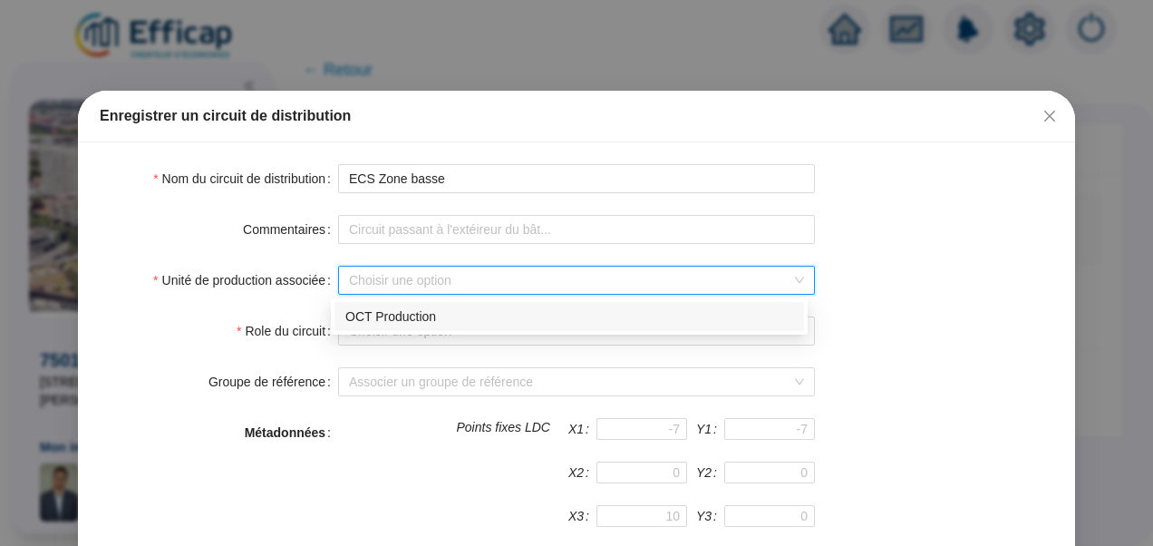
click at [368, 325] on div "OCT Production" at bounding box center [569, 316] width 448 height 19
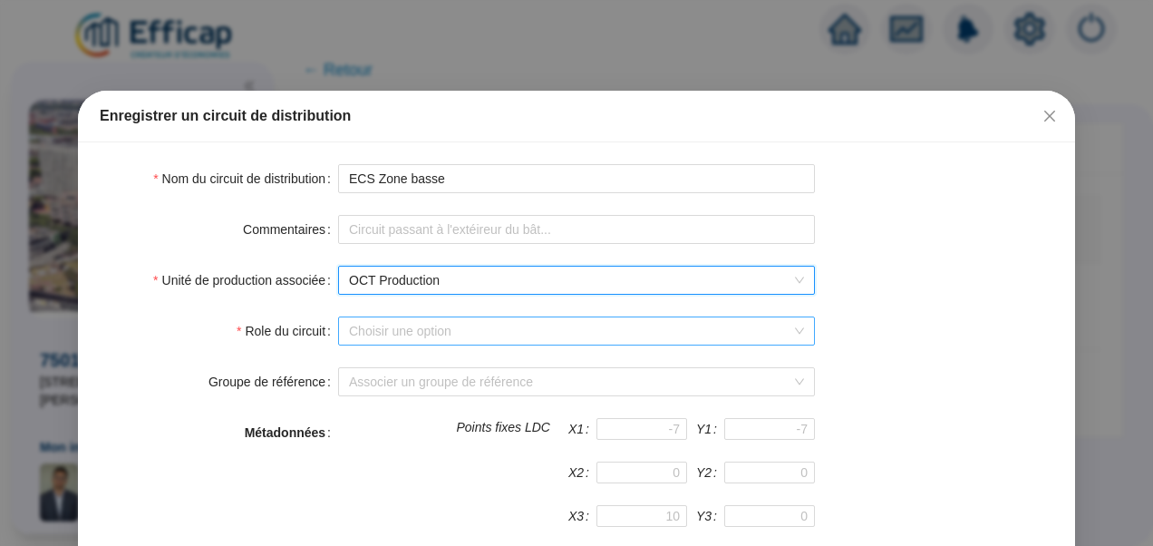
click at [386, 327] on input "Role du circuit" at bounding box center [568, 330] width 439 height 27
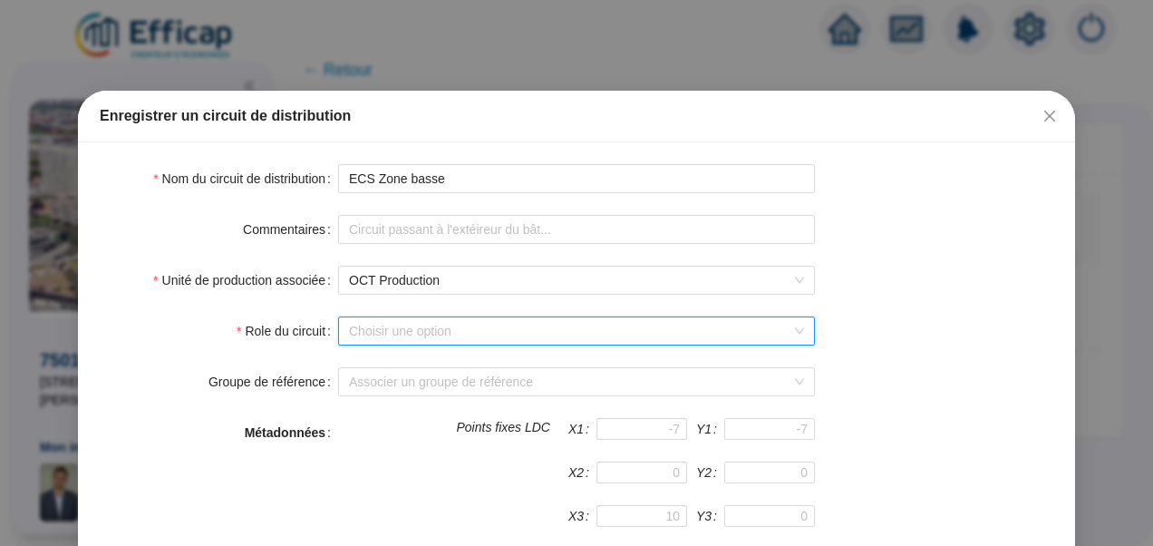
click at [386, 327] on input "Role du circuit" at bounding box center [568, 330] width 439 height 27
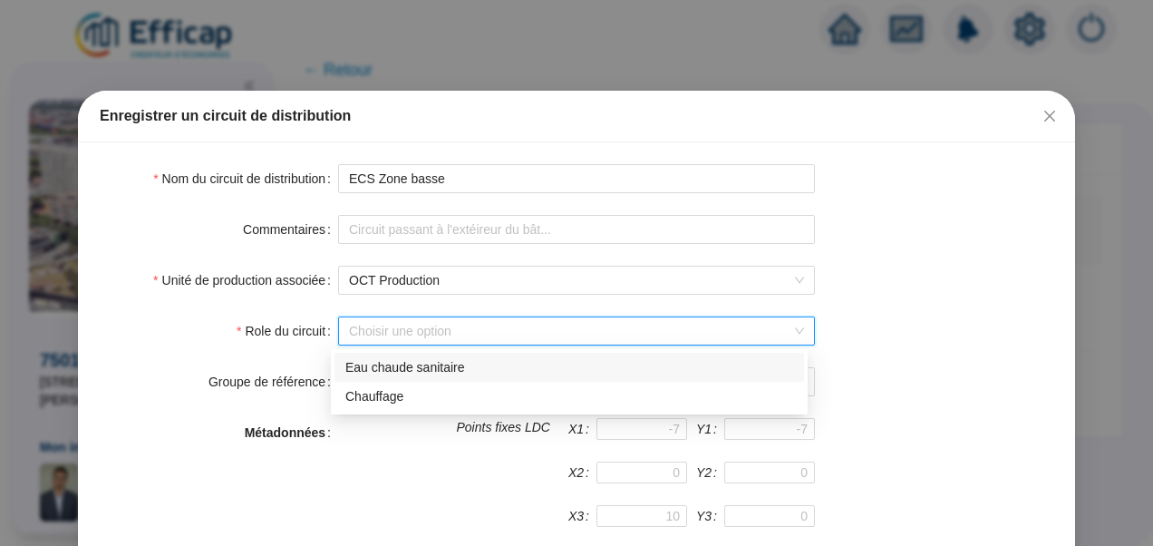
click at [373, 366] on div "Eau chaude sanitaire" at bounding box center [569, 367] width 448 height 19
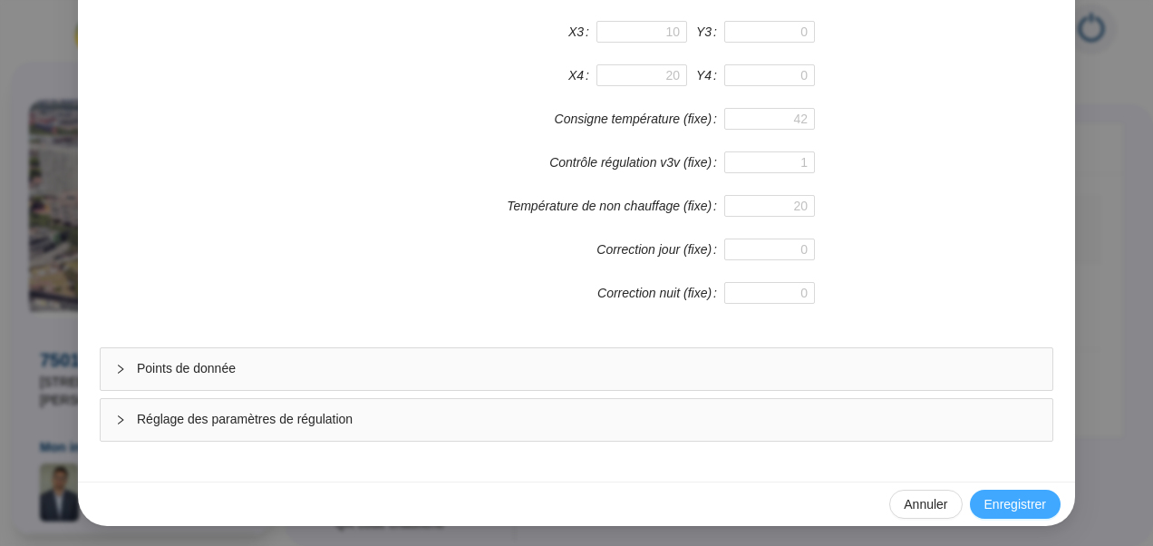
click at [997, 495] on span "Enregistrer" at bounding box center [1015, 504] width 62 height 19
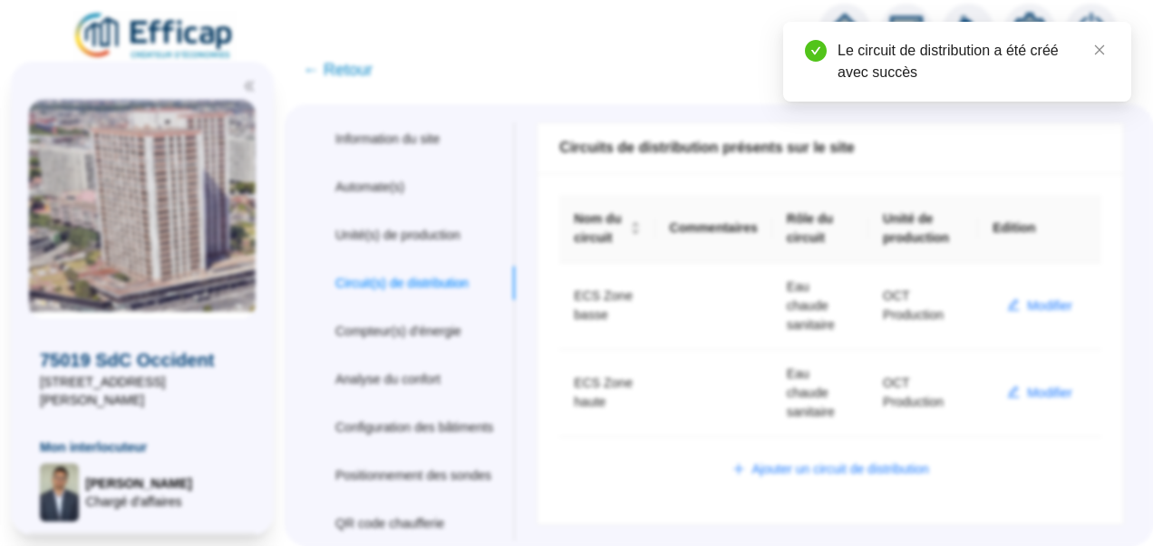
scroll to position [0, 0]
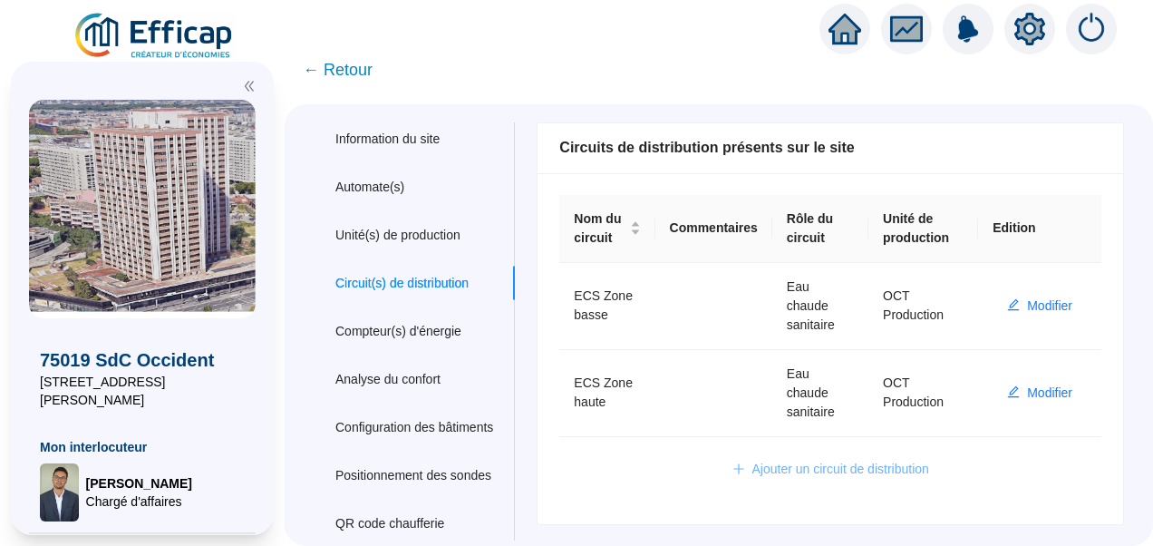
click at [780, 477] on button "Ajouter un circuit de distribution" at bounding box center [831, 469] width 226 height 29
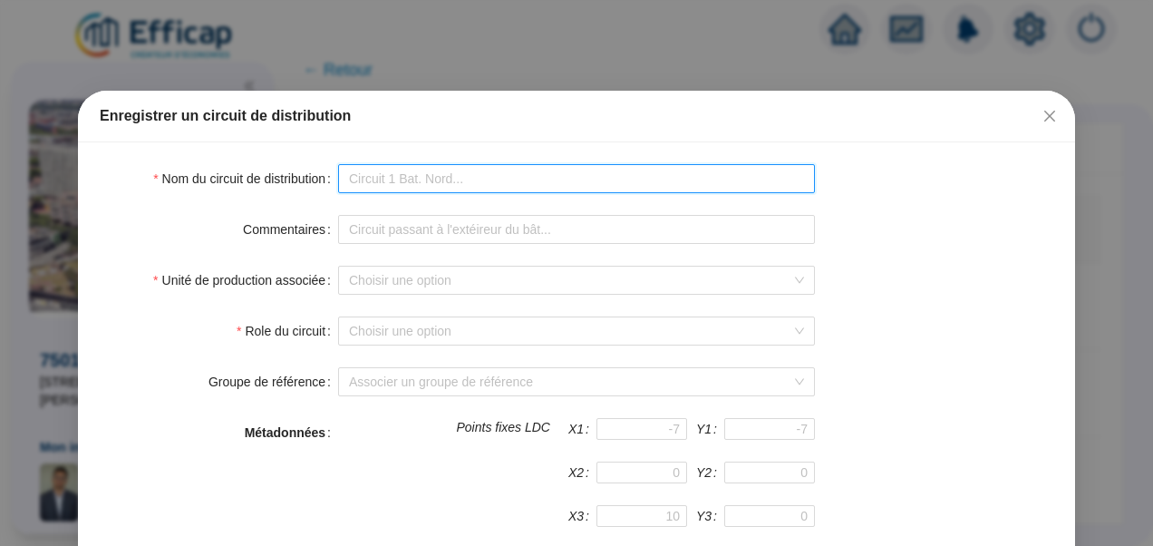
click at [371, 176] on input "Nom du circuit de distribution" at bounding box center [576, 178] width 477 height 29
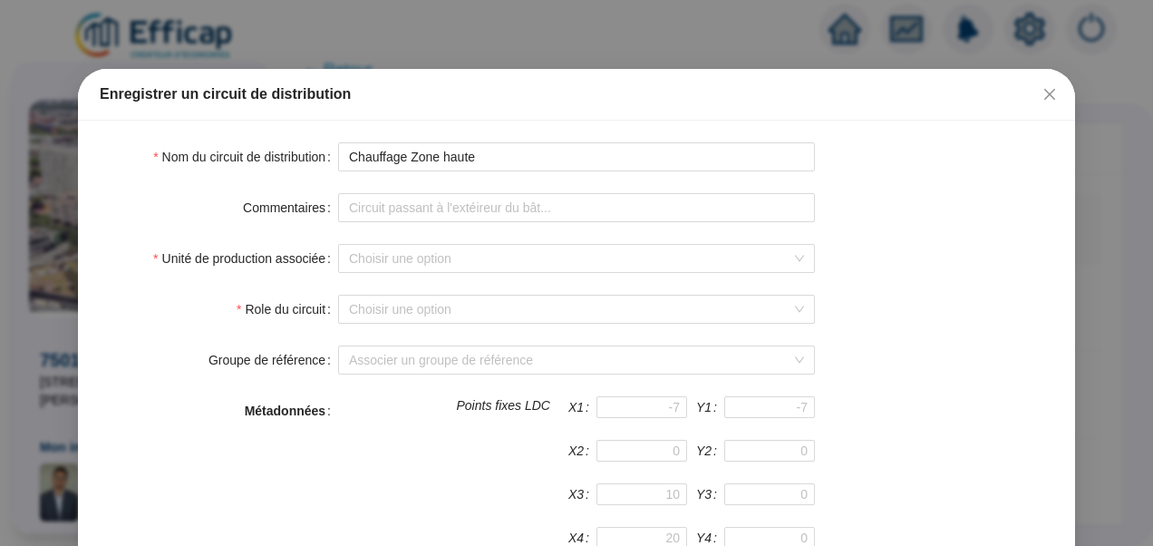
click at [593, 257] on input "Unité de production associée" at bounding box center [568, 258] width 439 height 27
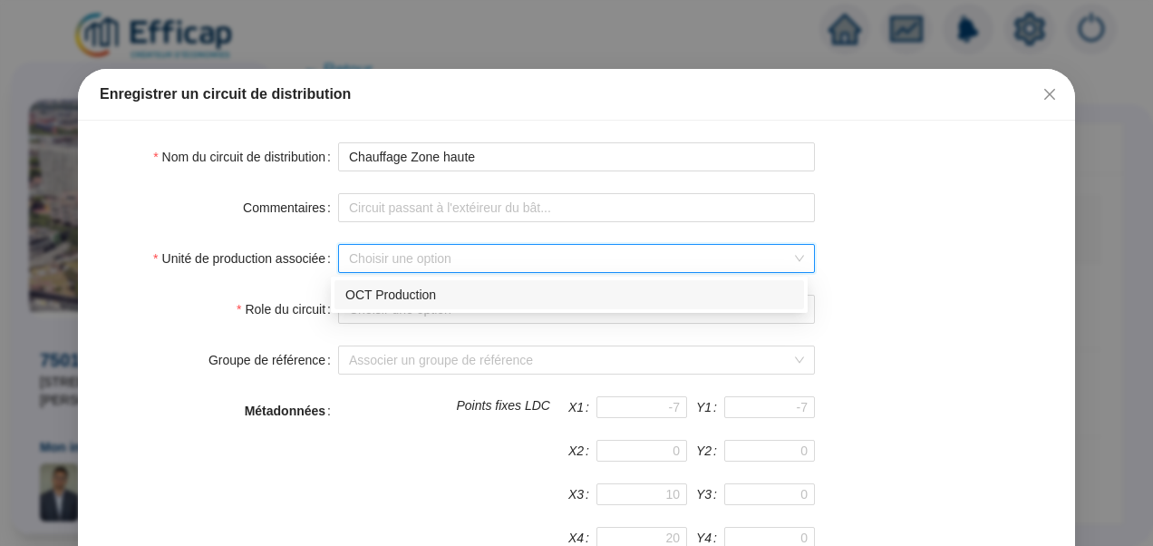
click at [453, 301] on div "OCT Production" at bounding box center [569, 295] width 448 height 19
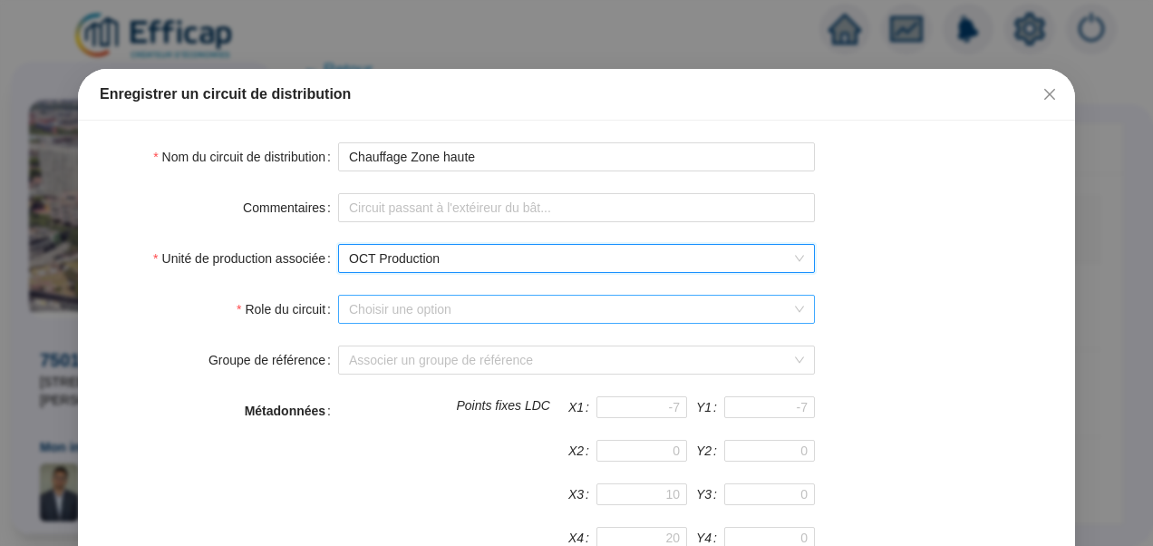
click at [444, 308] on input "Role du circuit" at bounding box center [568, 309] width 439 height 27
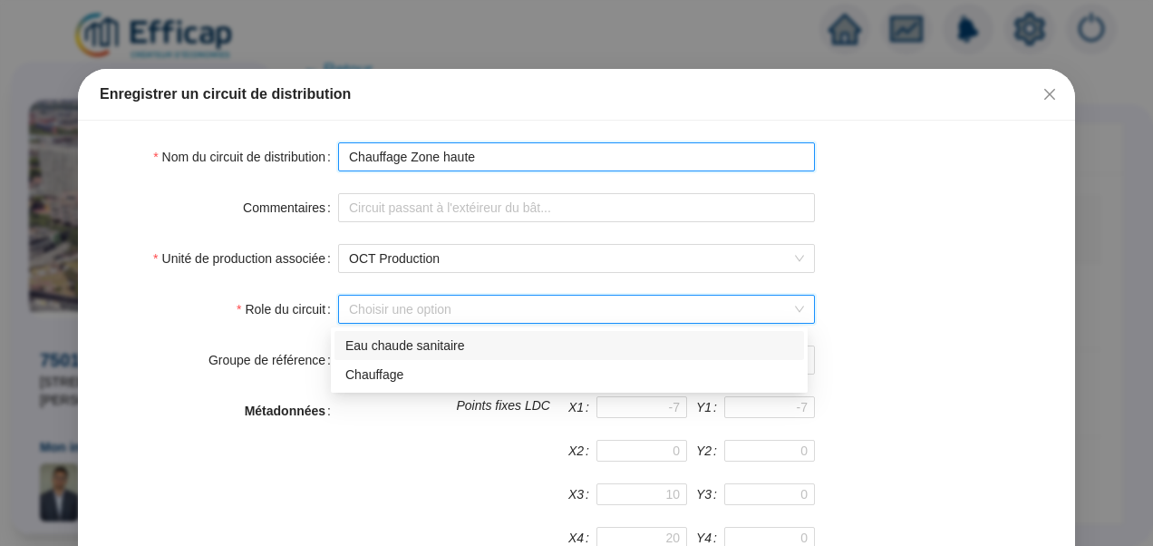
click at [504, 150] on input "Chauffage Zone haute" at bounding box center [576, 156] width 477 height 29
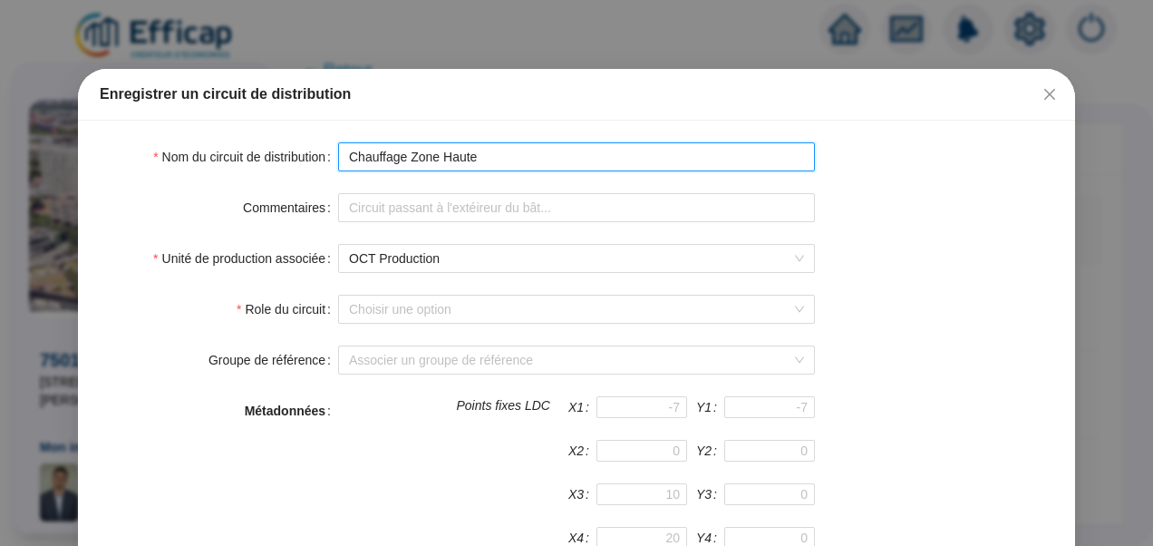
click at [504, 150] on input "Chauffage Zone Haute" at bounding box center [576, 156] width 477 height 29
click at [562, 152] on input "Chauffage Zone Haute - Nord Est" at bounding box center [576, 156] width 477 height 29
type input "Chauffage Zone Haute - Nord Est"
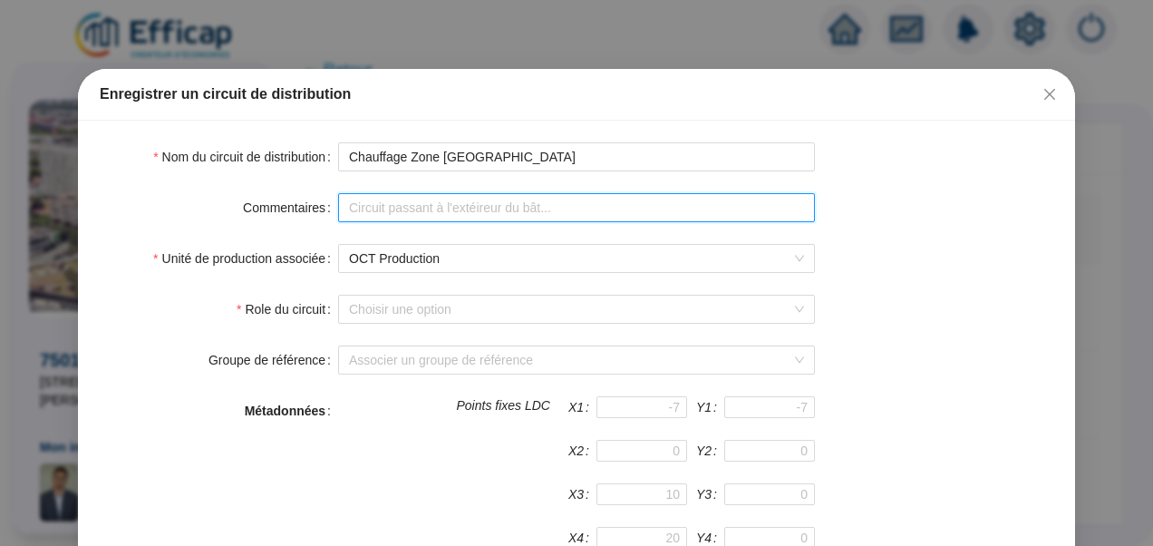
click at [403, 204] on input "Commentaires" at bounding box center [576, 207] width 477 height 29
click at [548, 211] on input "Circuit de chauffage de la zone haute de la tour" at bounding box center [576, 207] width 477 height 29
type input "Circuit de chauffage de la zone haute et nord est de la tour"
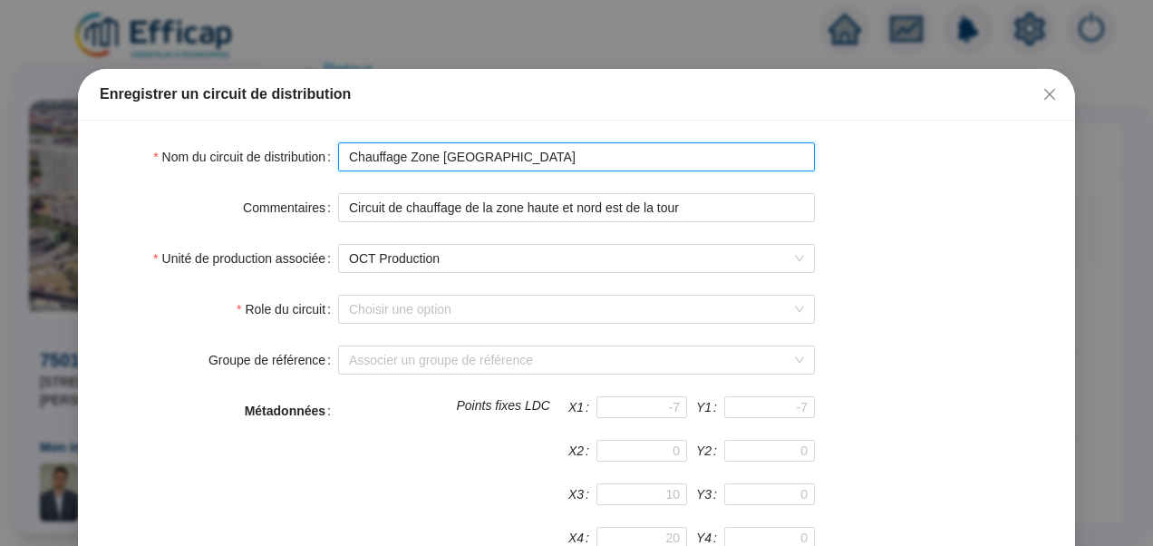
drag, startPoint x: 546, startPoint y: 160, endPoint x: 481, endPoint y: 165, distance: 64.6
click at [481, 165] on input "Chauffage Zone Haute - Nord Est" at bounding box center [576, 156] width 477 height 29
drag, startPoint x: 466, startPoint y: 157, endPoint x: 403, endPoint y: 159, distance: 62.6
click at [403, 159] on input "Chauffage Zone Haute - NE" at bounding box center [576, 156] width 477 height 29
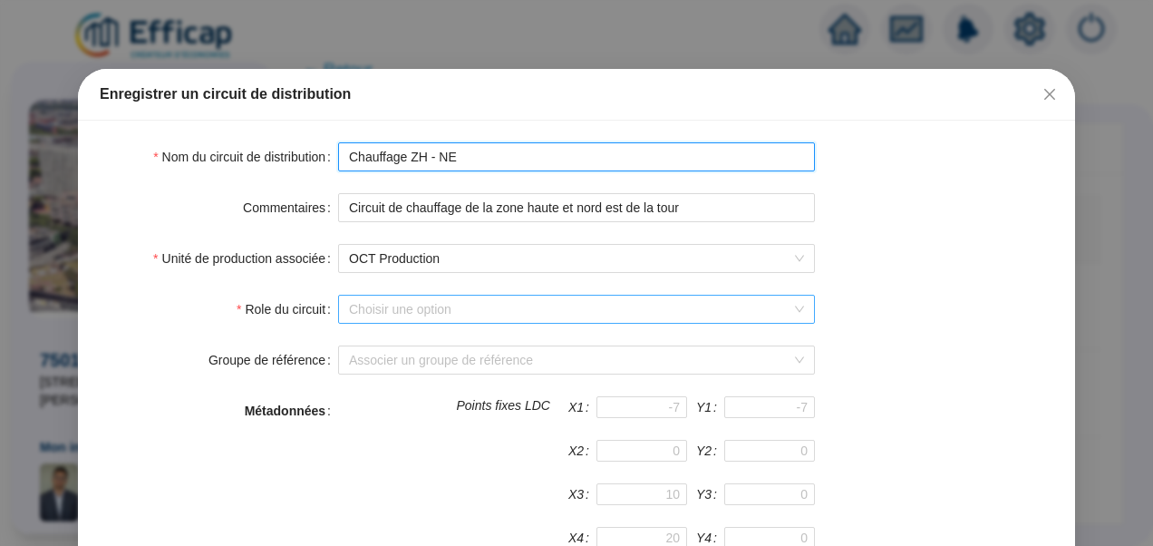
type input "Chauffage ZH - NE"
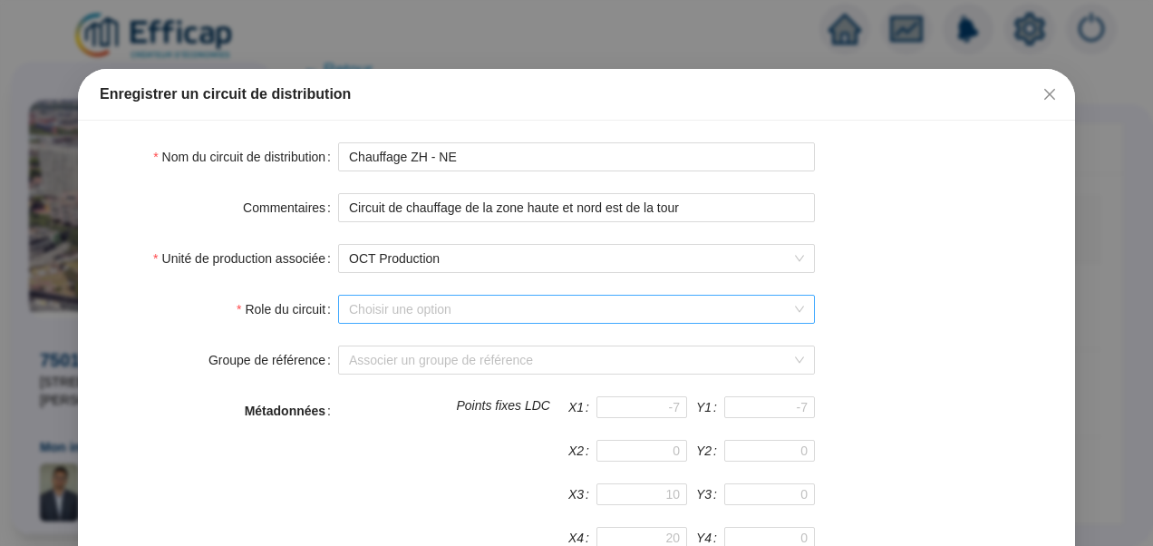
click at [480, 306] on input "Role du circuit" at bounding box center [568, 309] width 439 height 27
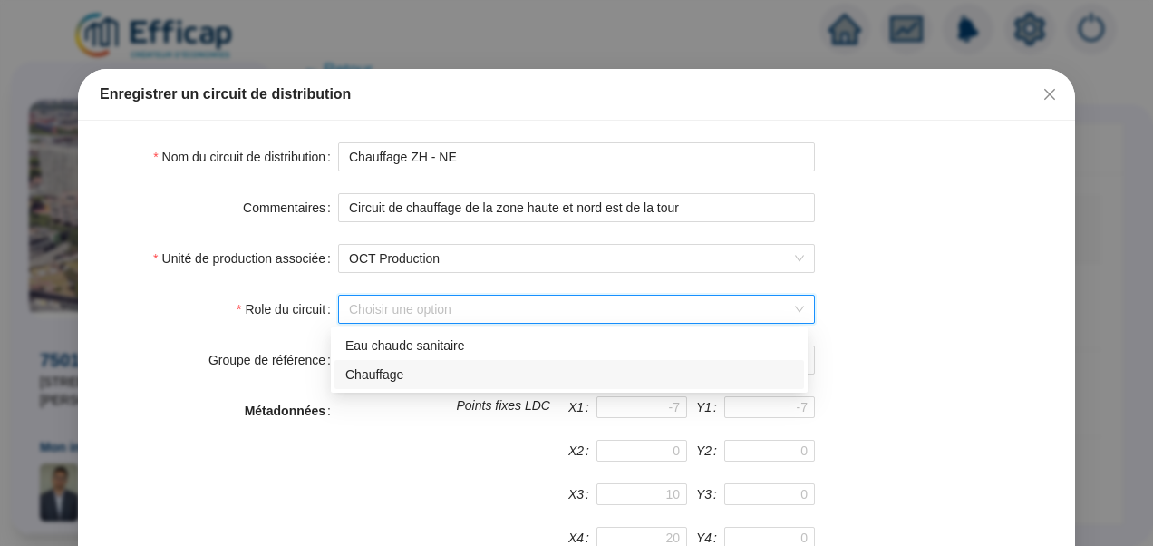
click at [415, 375] on div "Chauffage" at bounding box center [569, 374] width 448 height 19
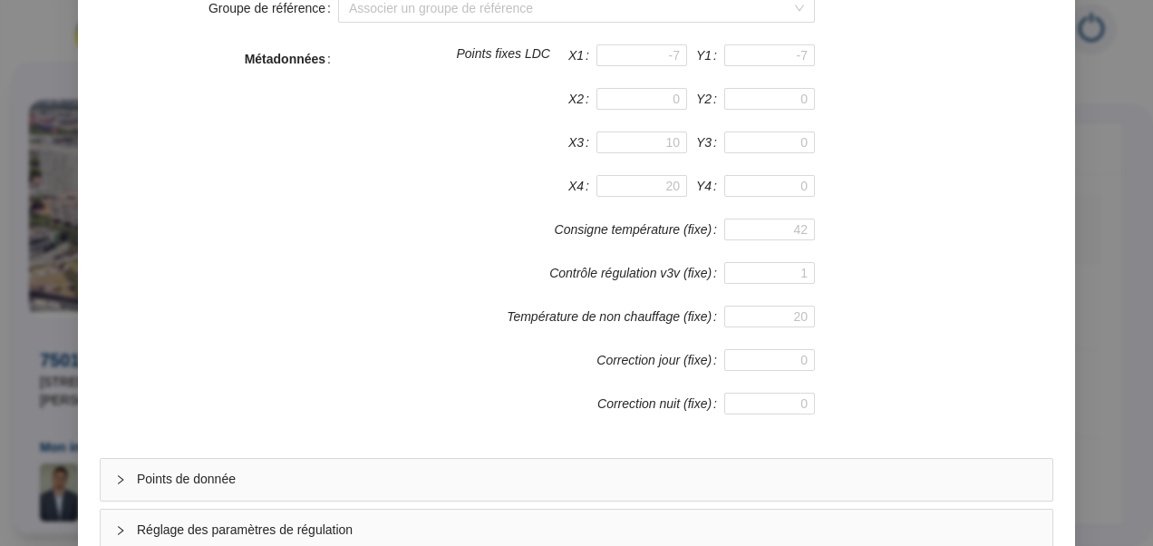
scroll to position [484, 0]
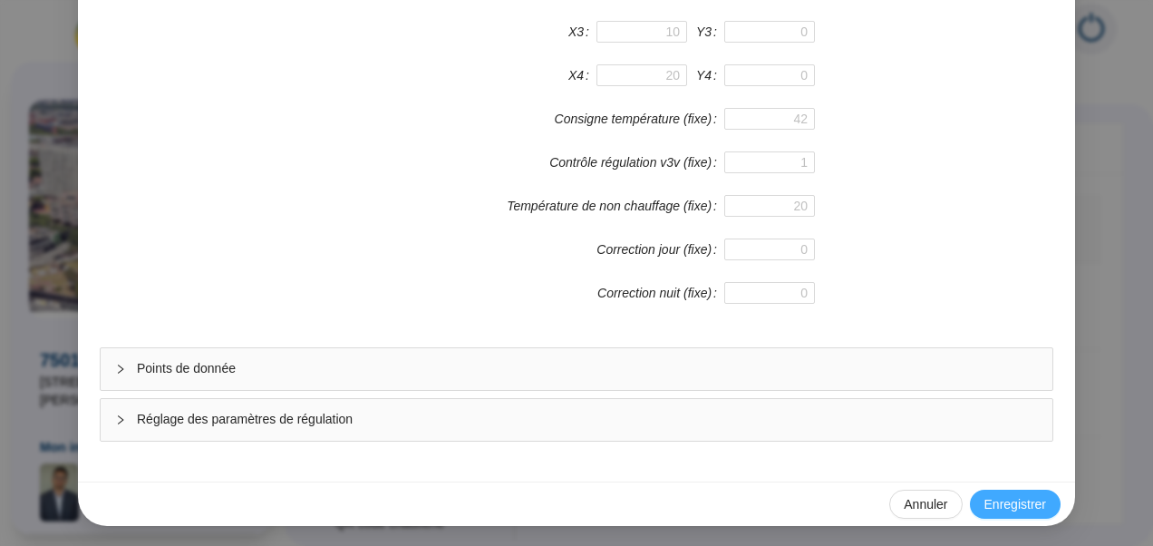
click at [1004, 506] on span "Enregistrer" at bounding box center [1015, 504] width 62 height 19
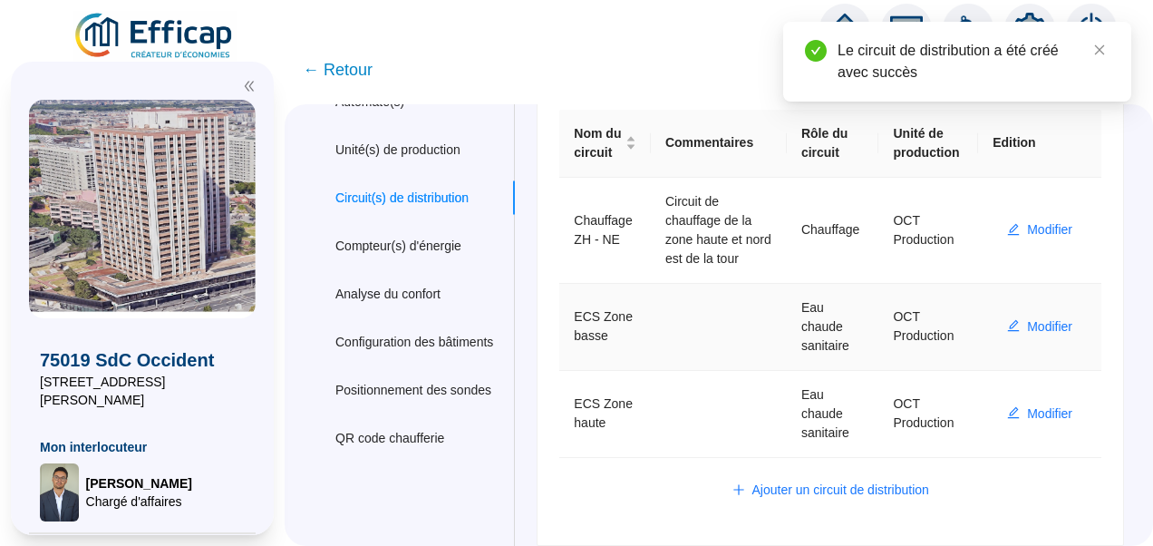
scroll to position [121, 0]
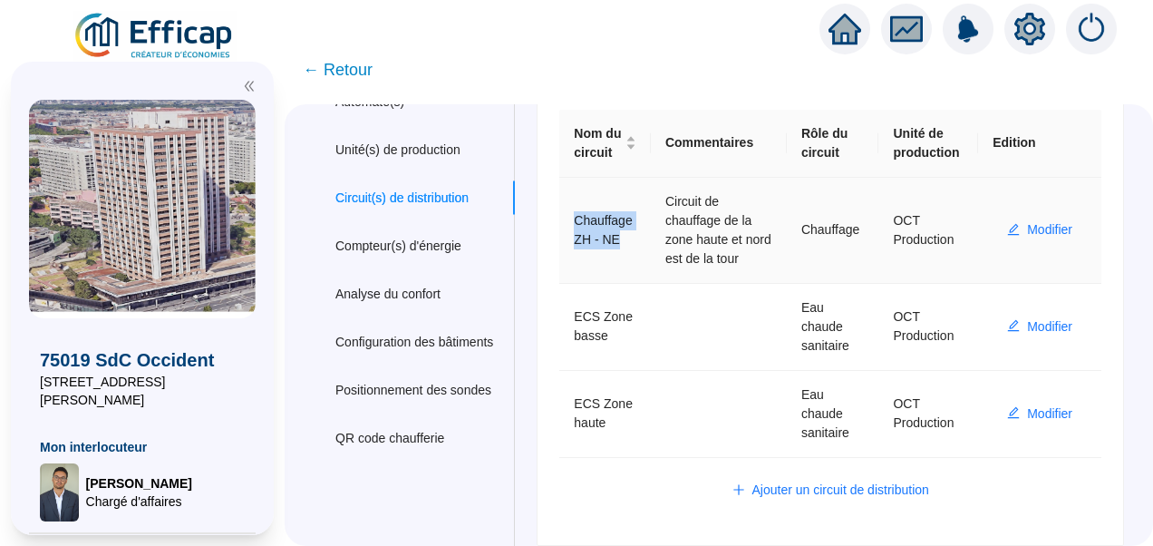
drag, startPoint x: 629, startPoint y: 231, endPoint x: 587, endPoint y: 218, distance: 44.5
click at [587, 218] on td "Chauffage ZH - NE" at bounding box center [605, 231] width 92 height 106
copy td "Chauffage ZH - NE"
click at [772, 482] on span "Ajouter un circuit de distribution" at bounding box center [840, 489] width 177 height 19
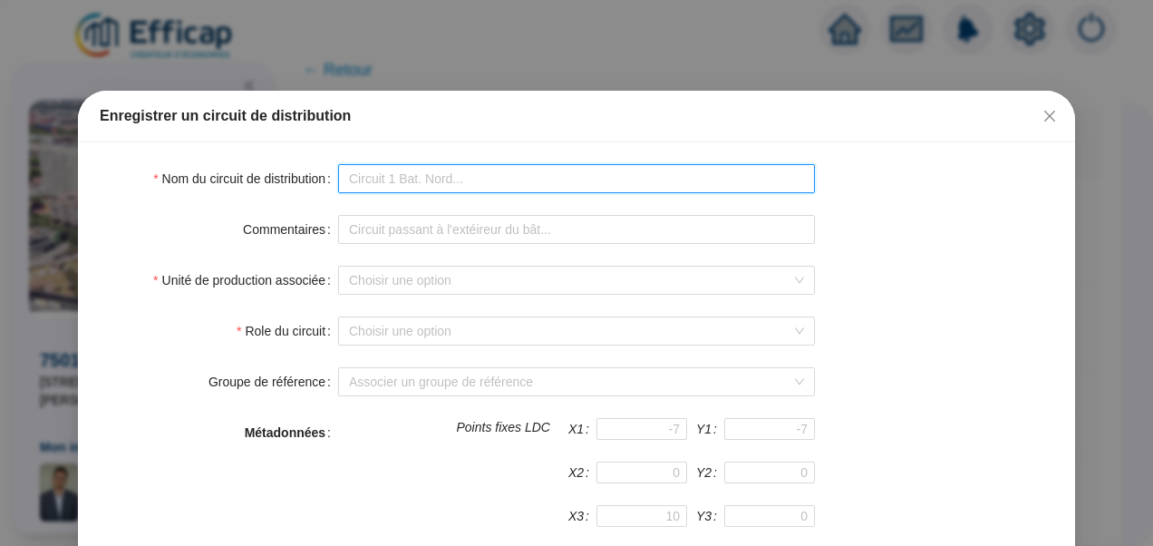
click at [463, 182] on input "Nom du circuit de distribution" at bounding box center [576, 178] width 477 height 29
paste input "Chauffage ZH - NE"
type input "Chauffage ZH - SO"
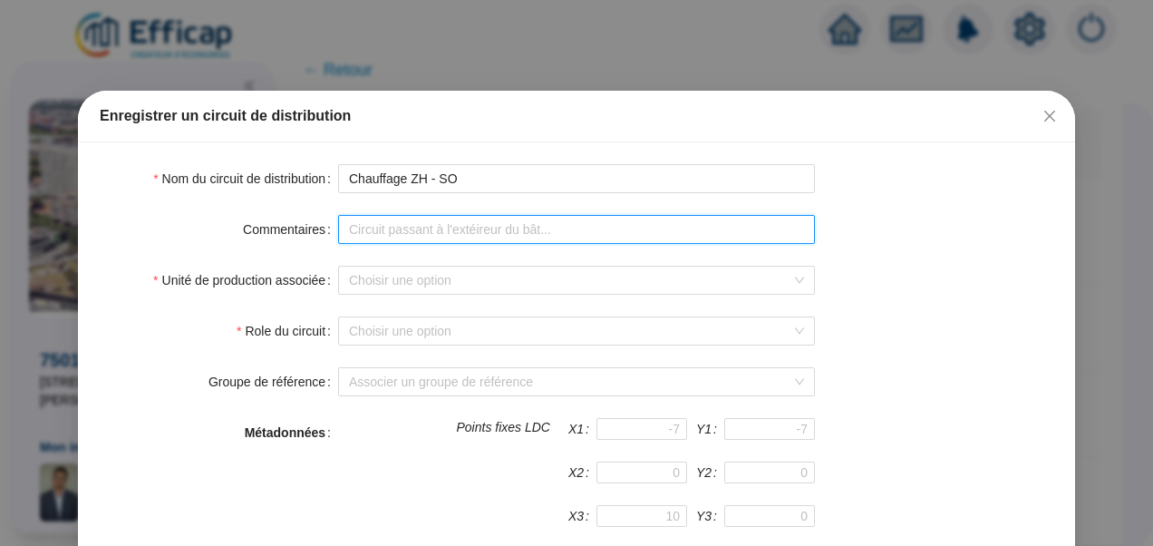
click at [372, 222] on input "Commentaires" at bounding box center [576, 229] width 477 height 29
drag, startPoint x: 613, startPoint y: 232, endPoint x: 567, endPoint y: 239, distance: 46.8
click at [567, 239] on input "Circuit de chauffage de la zone haute et nord est de la tour" at bounding box center [576, 229] width 477 height 29
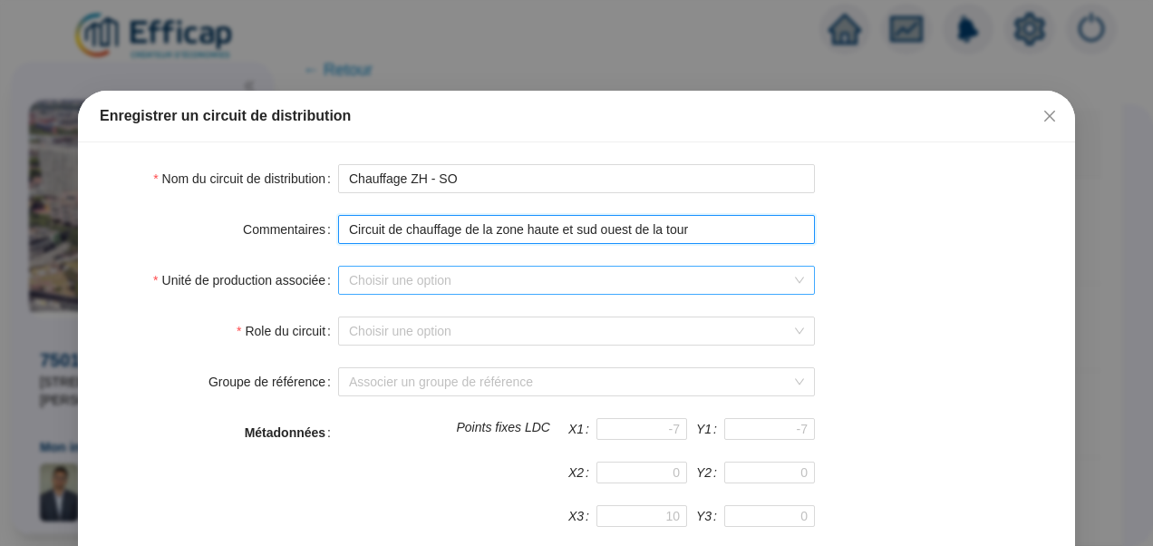
type input "Circuit de chauffage de la zone haute et sud ouest de la tour"
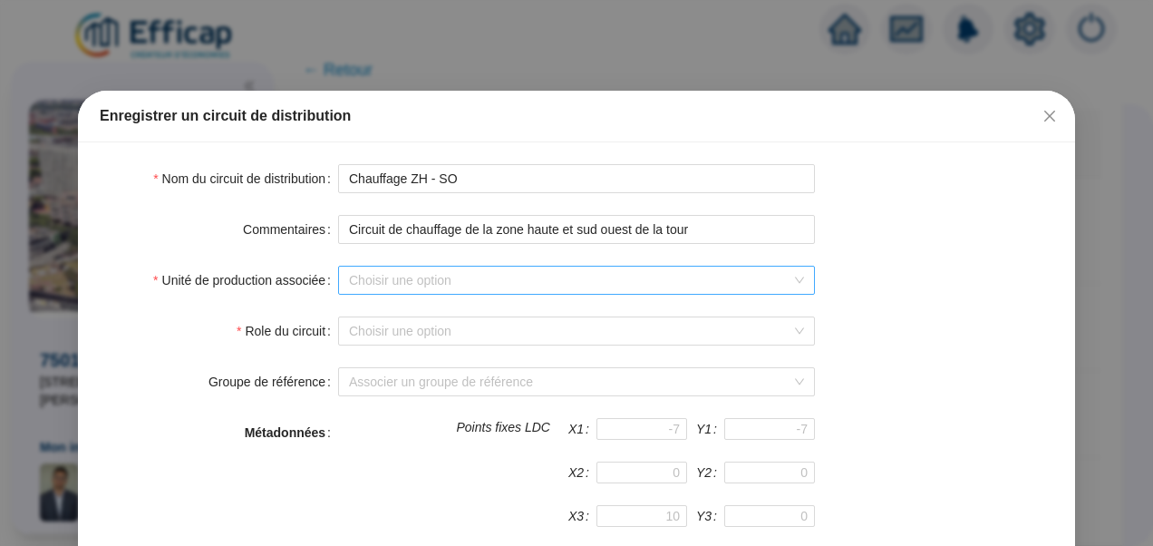
click at [460, 284] on input "Unité de production associée" at bounding box center [568, 280] width 439 height 27
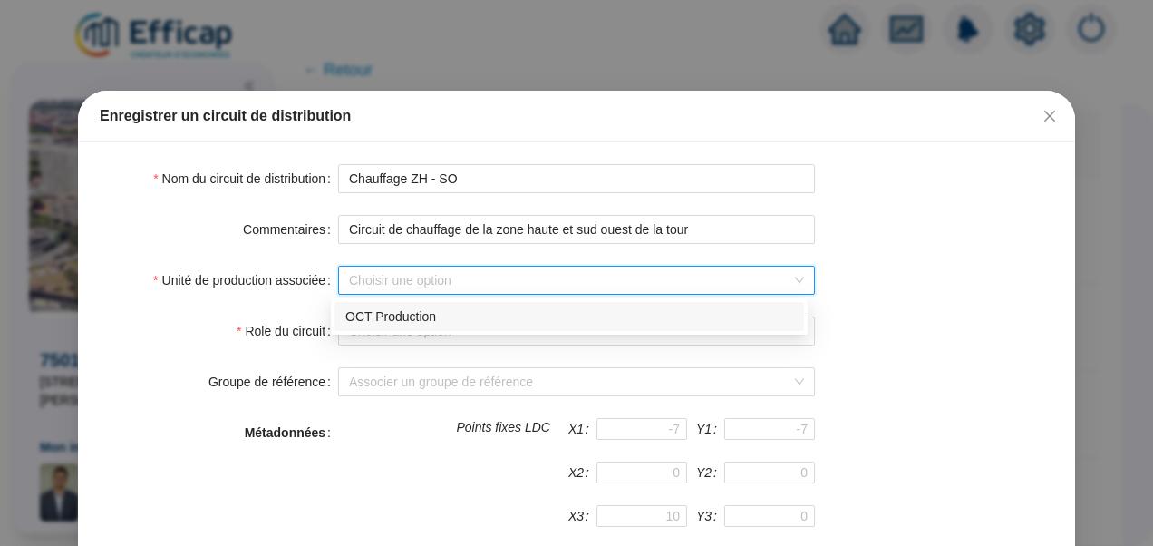
click at [410, 317] on div "OCT Production" at bounding box center [569, 316] width 448 height 19
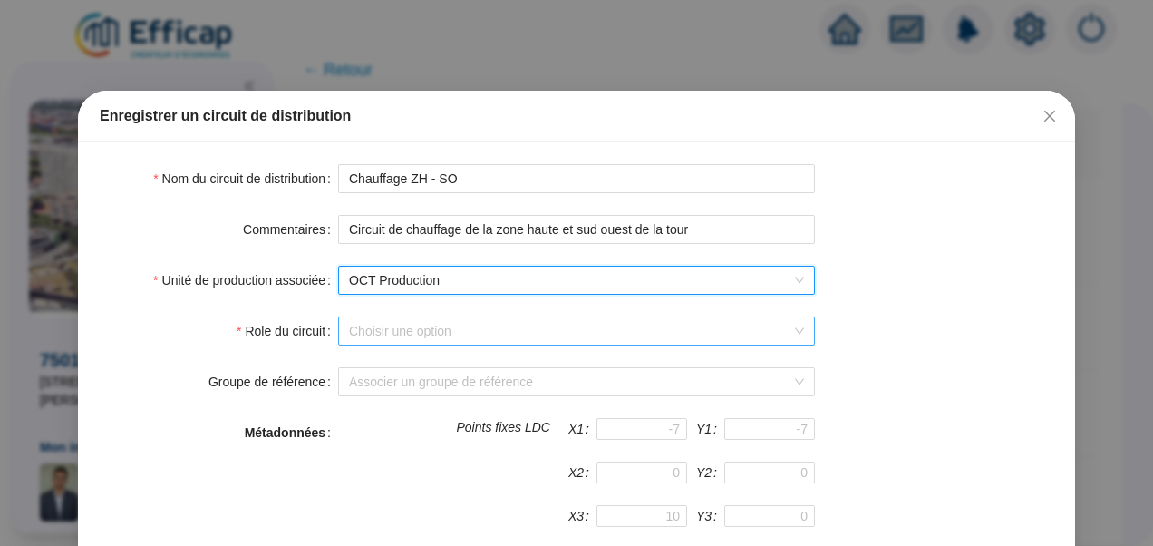
click at [441, 323] on input "Role du circuit" at bounding box center [568, 330] width 439 height 27
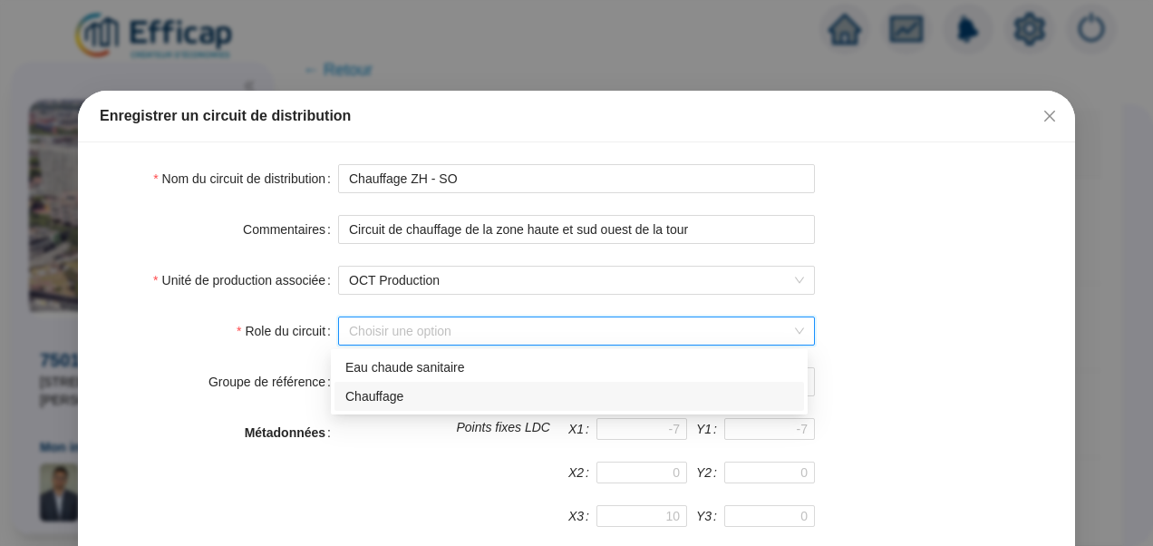
click at [375, 400] on div "Chauffage" at bounding box center [569, 396] width 448 height 19
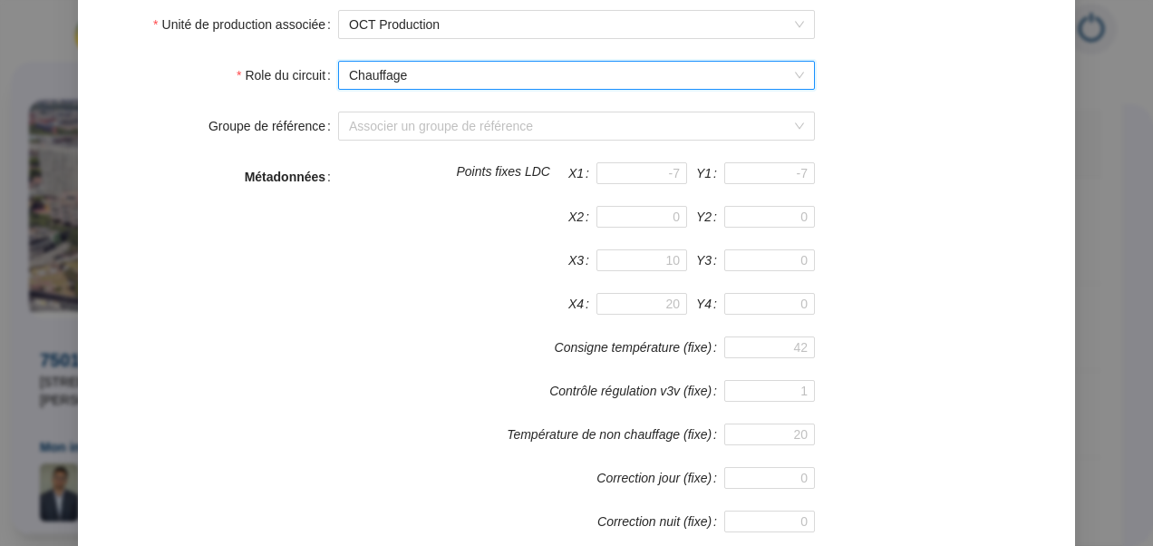
scroll to position [484, 0]
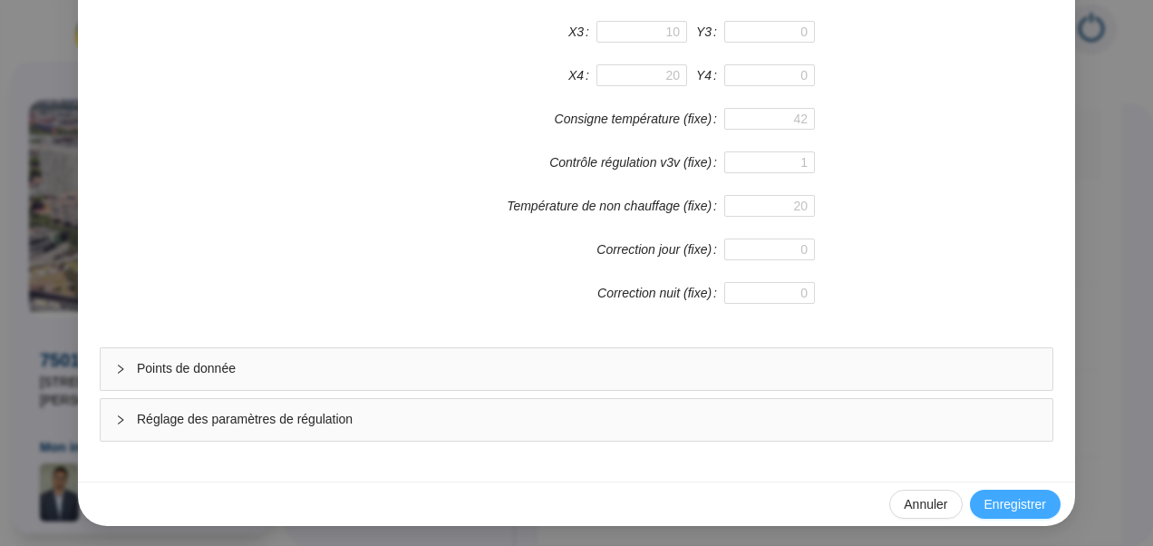
click at [1004, 500] on span "Enregistrer" at bounding box center [1015, 504] width 62 height 19
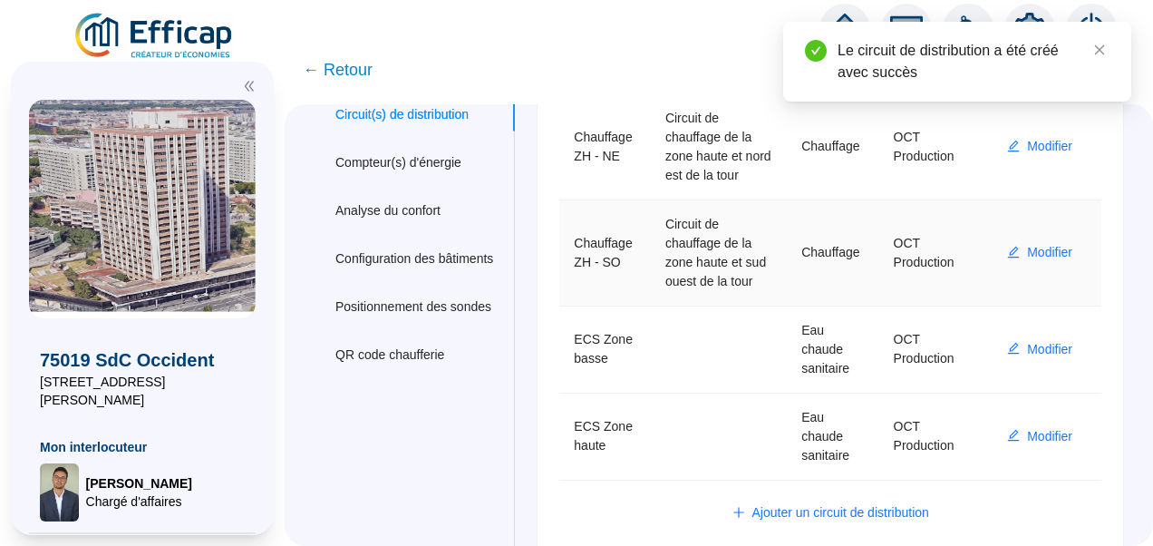
scroll to position [246, 0]
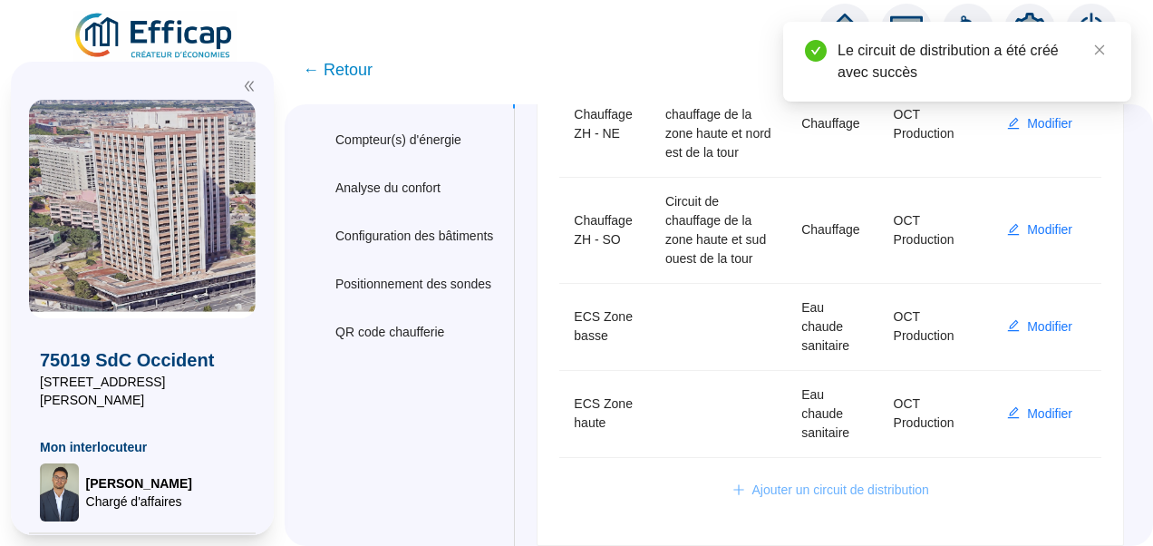
click at [785, 490] on span "Ajouter un circuit de distribution" at bounding box center [840, 489] width 177 height 19
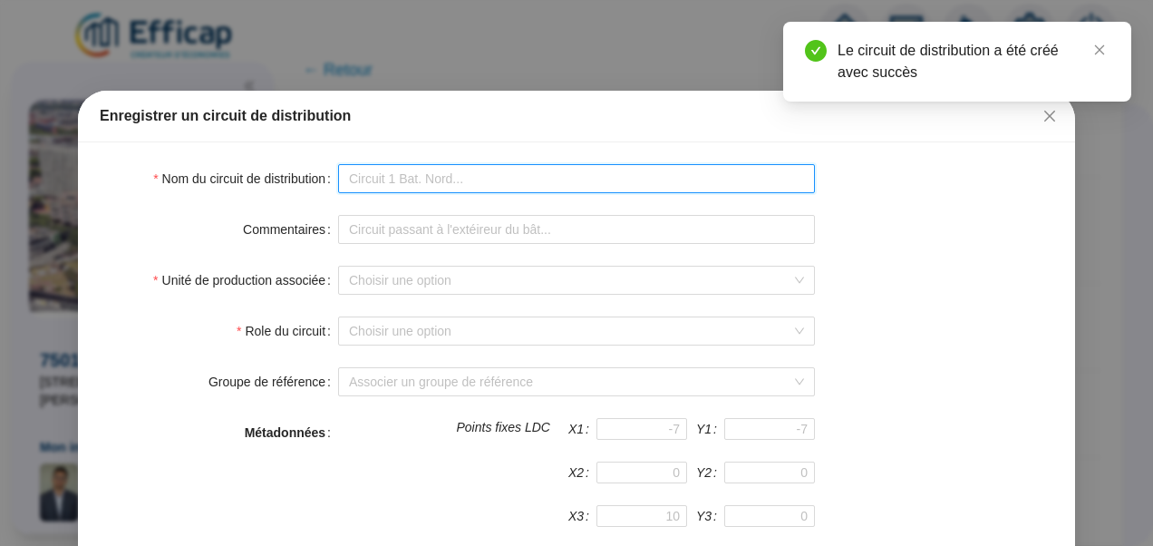
click at [372, 174] on input "Nom du circuit de distribution" at bounding box center [576, 178] width 477 height 29
type input "Chauffage ZH - SO"
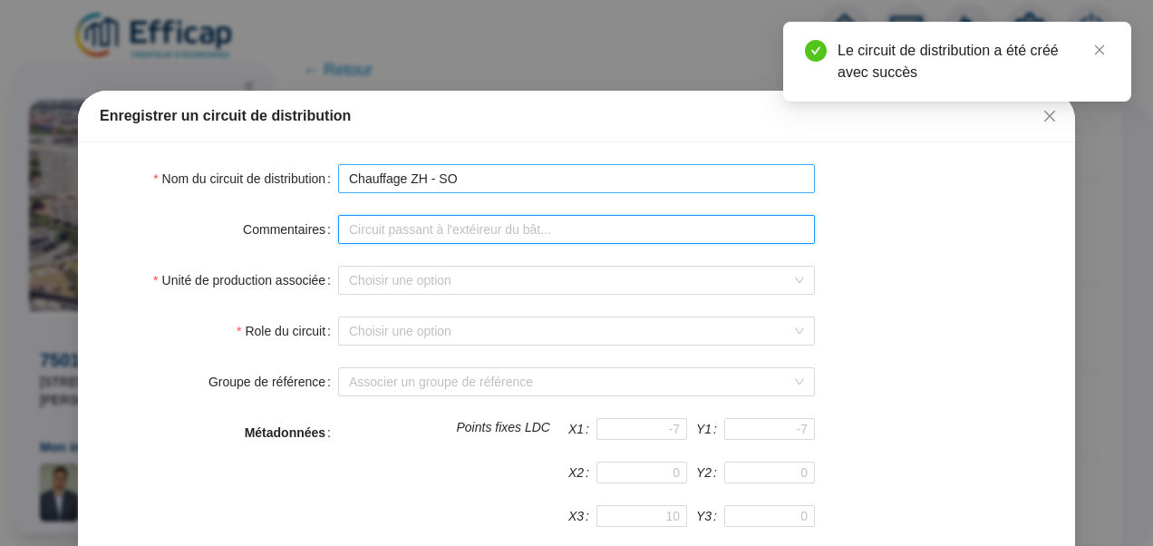
type input "Circuit de chauffage de la zone haute et sud ouest de la tour"
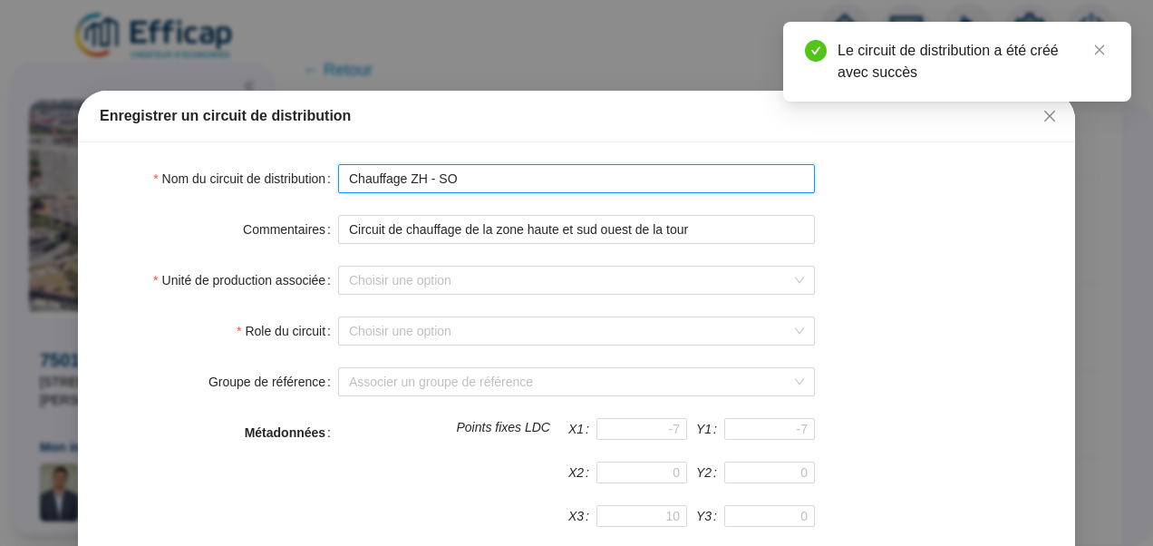
click at [419, 176] on input "Chauffage ZH - SO" at bounding box center [576, 178] width 477 height 29
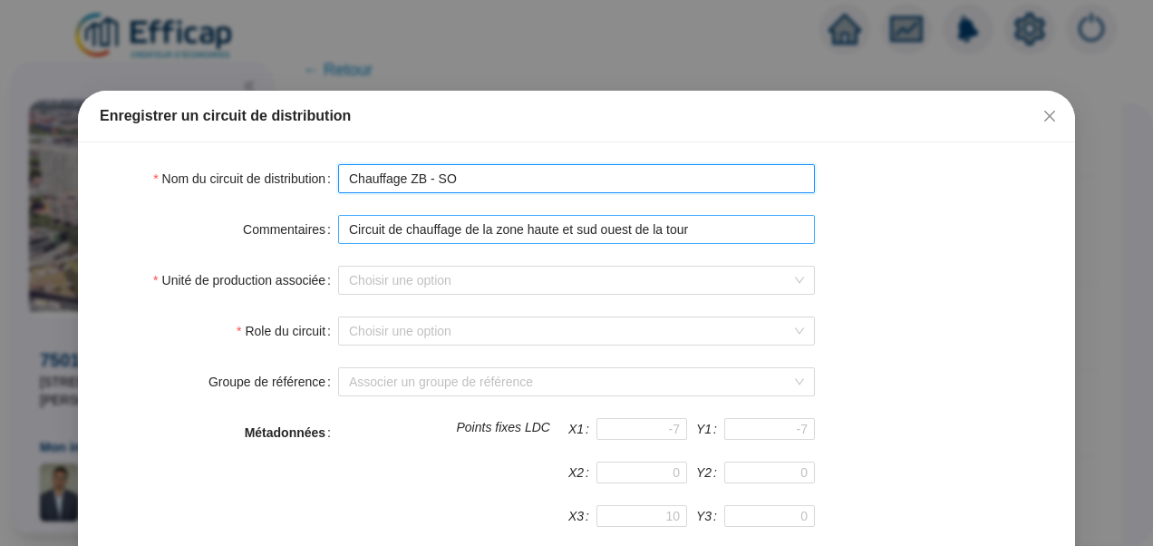
type input "Chauffage ZB - SO"
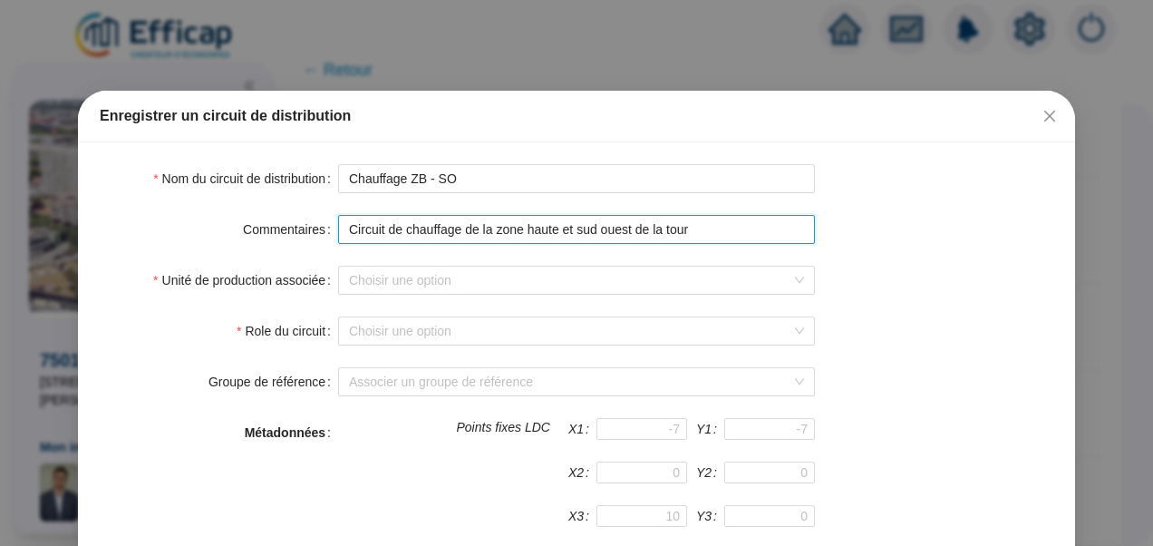
click at [531, 229] on input "Circuit de chauffage de la zone haute et sud ouest de la tour" at bounding box center [576, 229] width 477 height 29
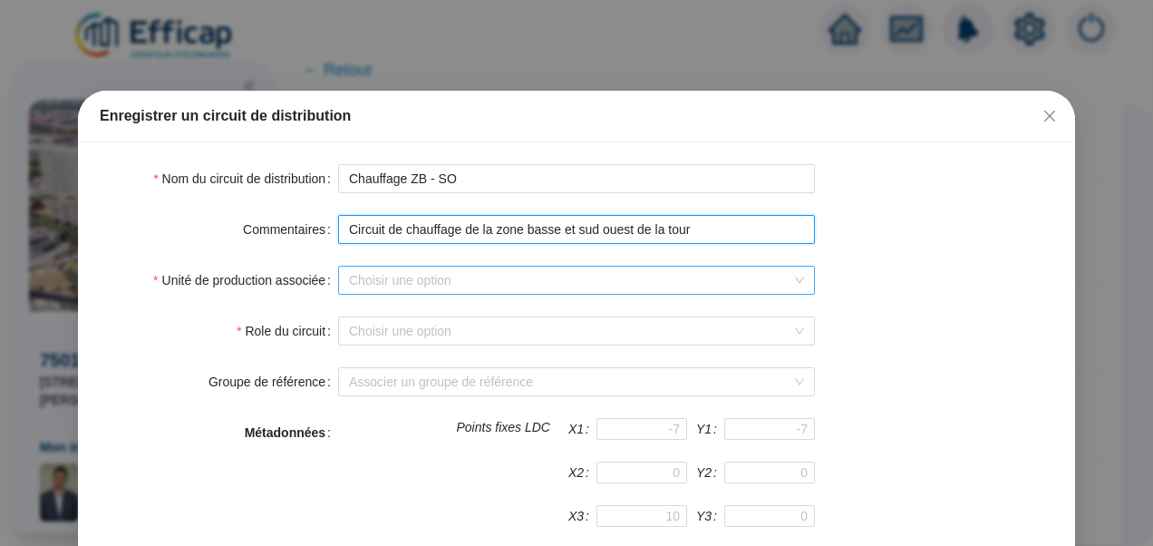
type input "Circuit de chauffage de la zone basse et sud ouest de la tour"
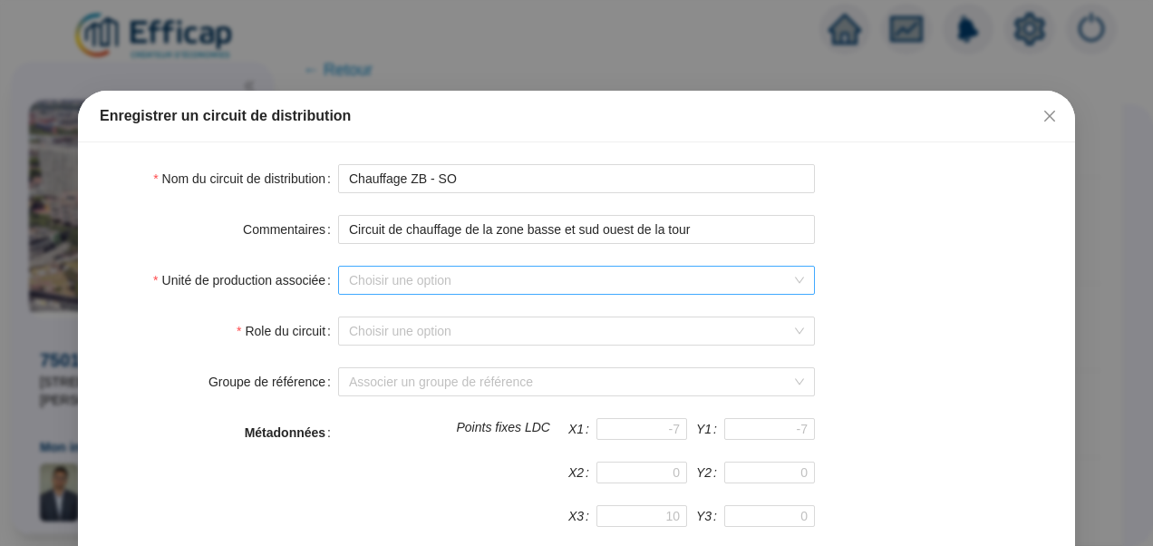
click at [453, 283] on input "Unité de production associée" at bounding box center [568, 280] width 439 height 27
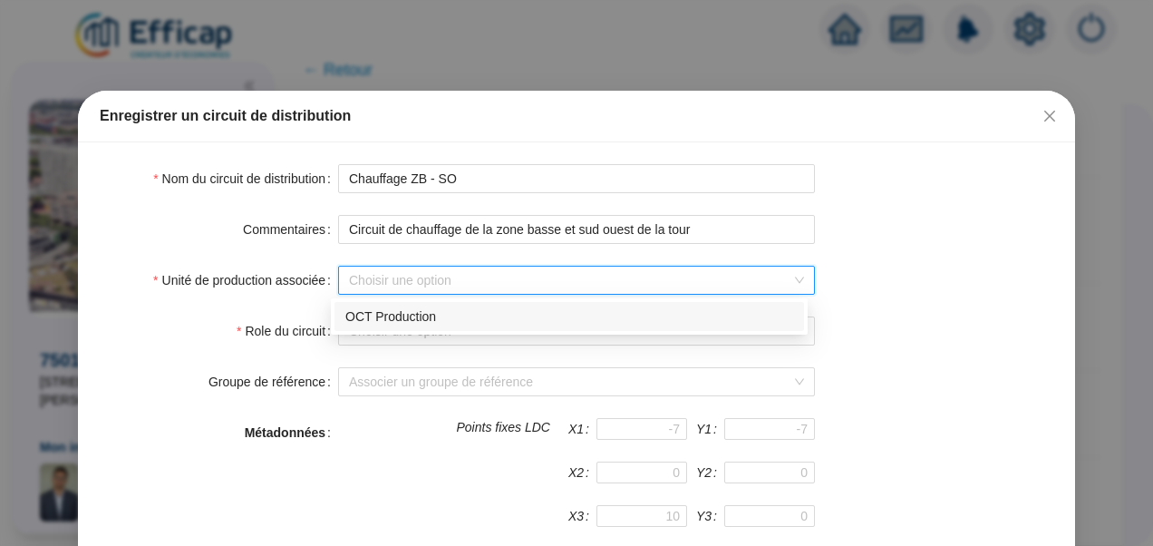
click at [393, 325] on div "OCT Production" at bounding box center [569, 316] width 448 height 19
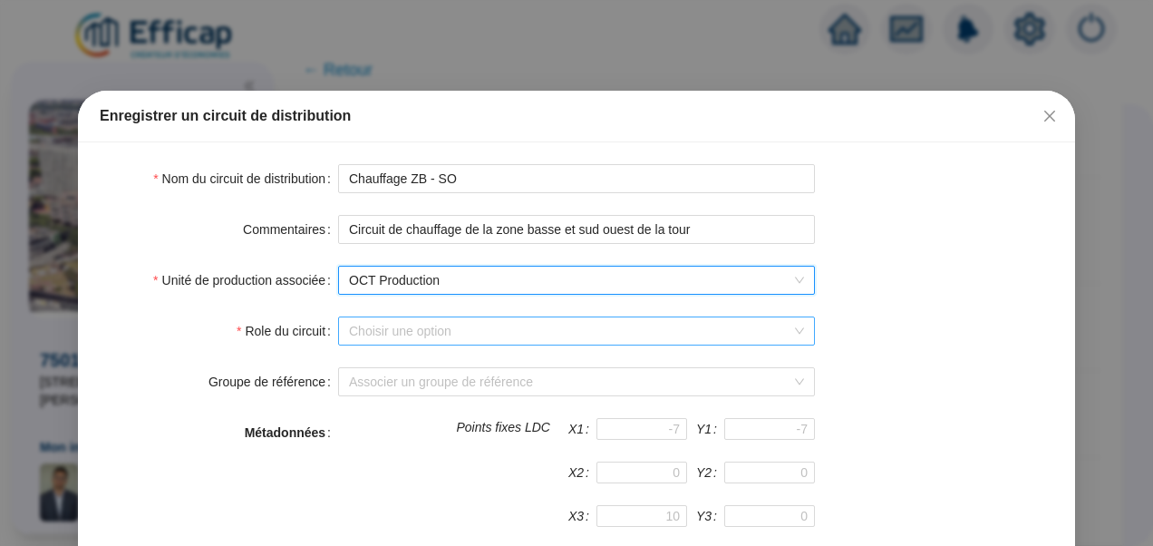
click at [383, 330] on input "Role du circuit" at bounding box center [568, 330] width 439 height 27
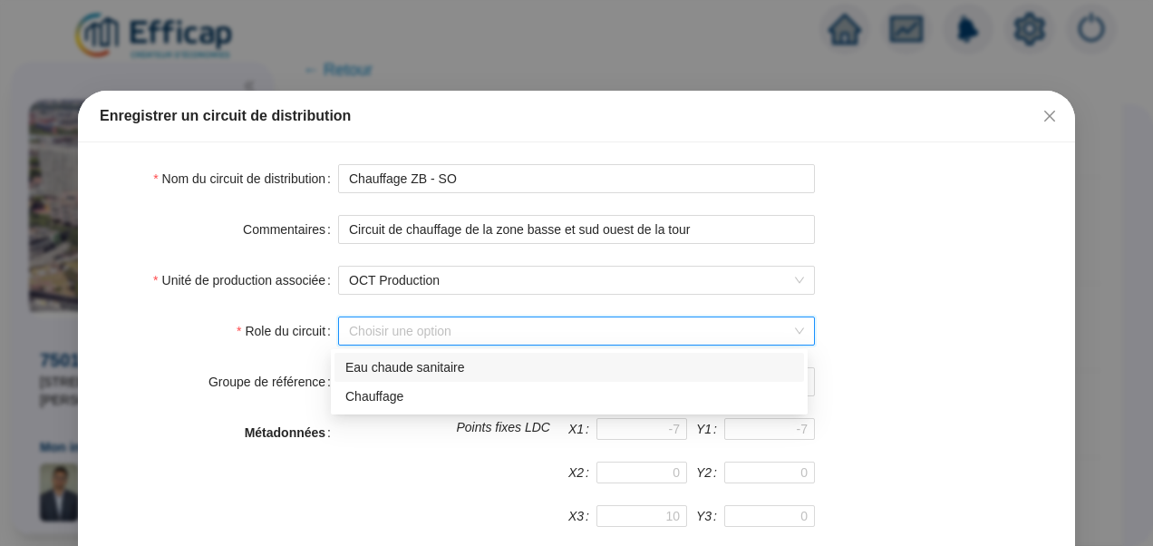
click at [393, 361] on div "Eau chaude sanitaire" at bounding box center [569, 367] width 448 height 19
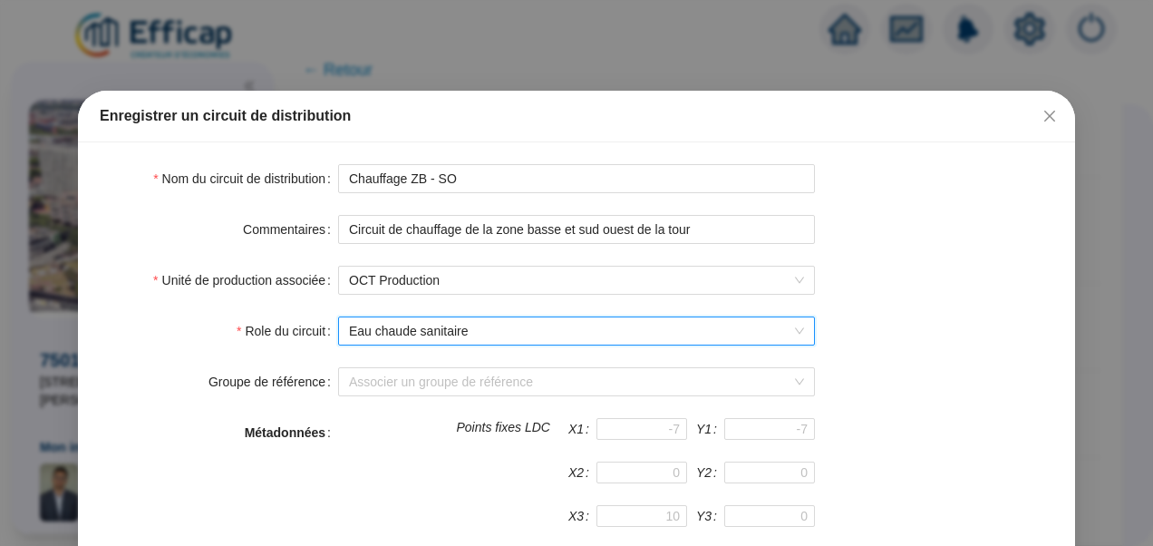
click at [874, 248] on form "Nom du circuit de distribution Chauffage ZB - SO Commentaires Circuit de chauff…" at bounding box center [577, 544] width 954 height 761
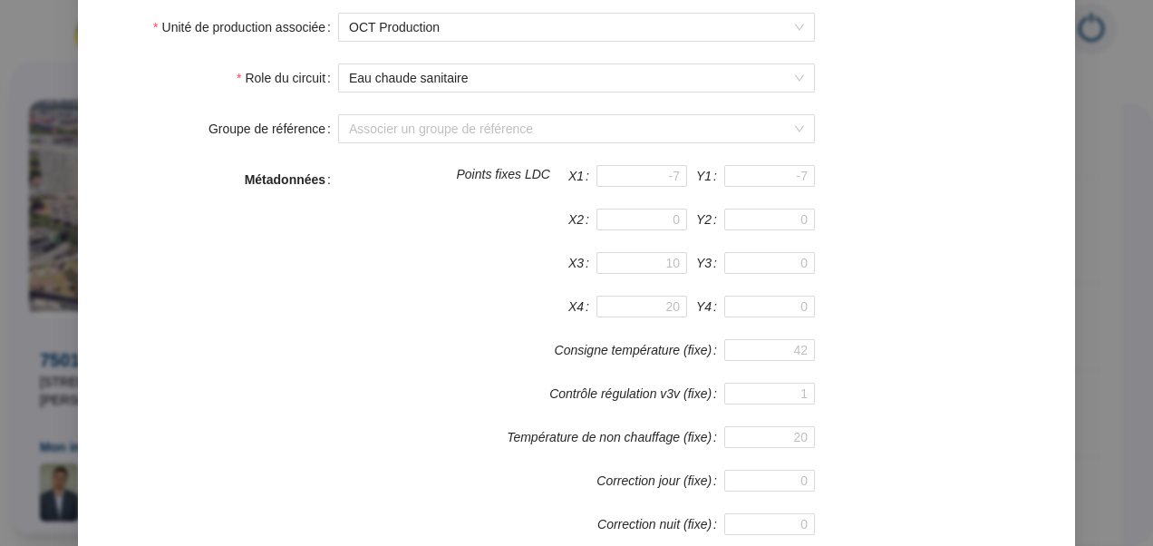
scroll to position [484, 0]
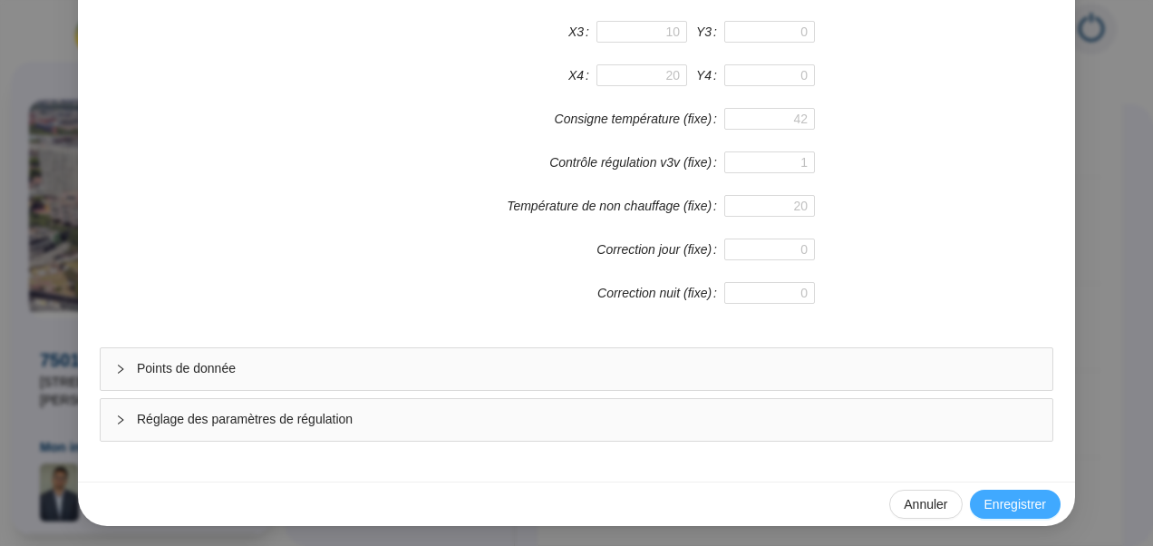
click at [1028, 503] on span "Enregistrer" at bounding box center [1015, 504] width 62 height 19
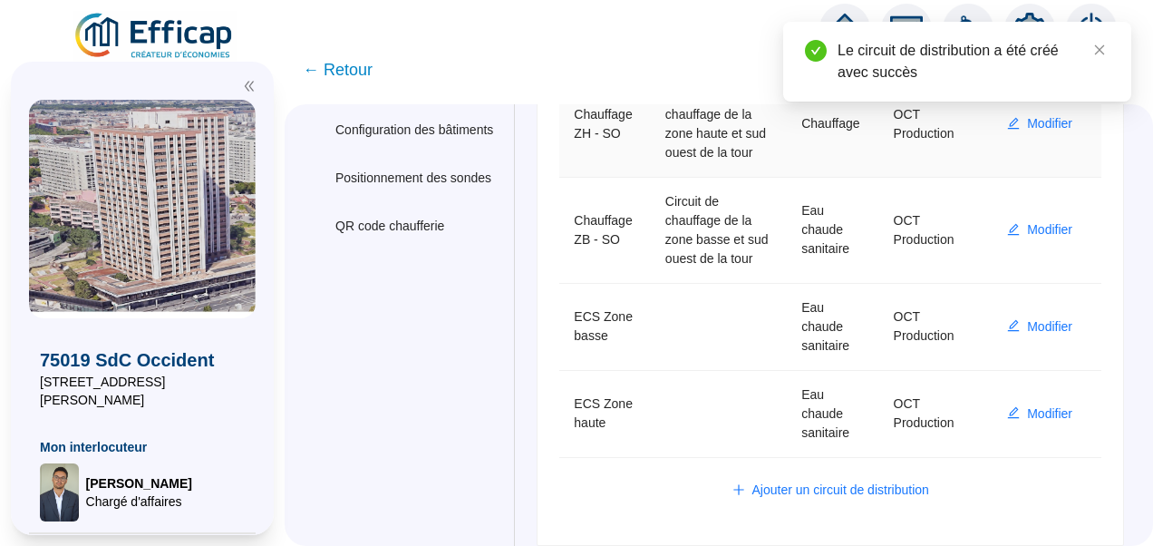
scroll to position [313, 0]
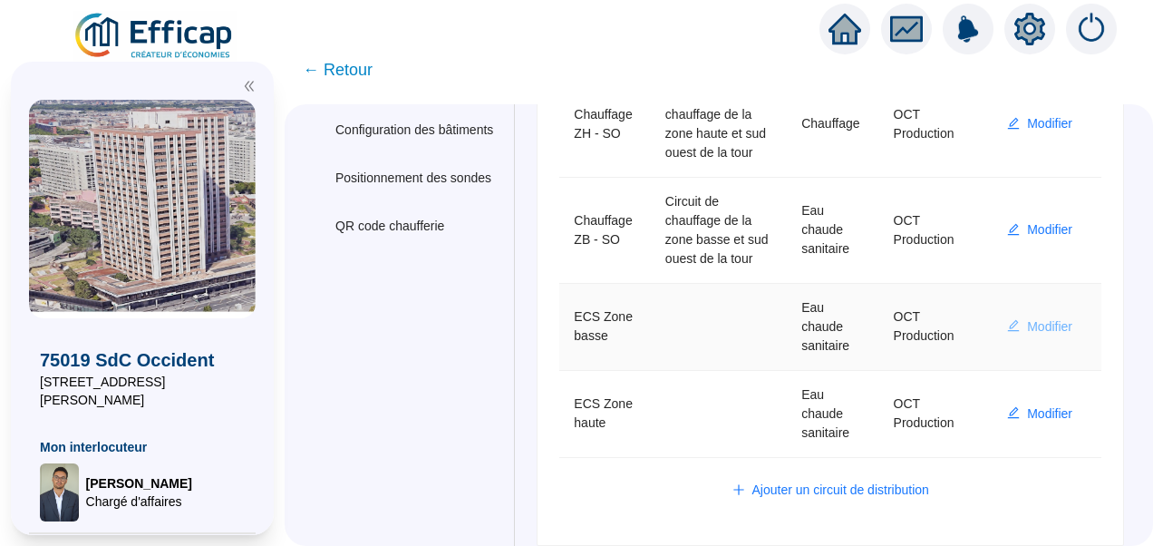
click at [1033, 336] on span "Modifier" at bounding box center [1049, 326] width 45 height 19
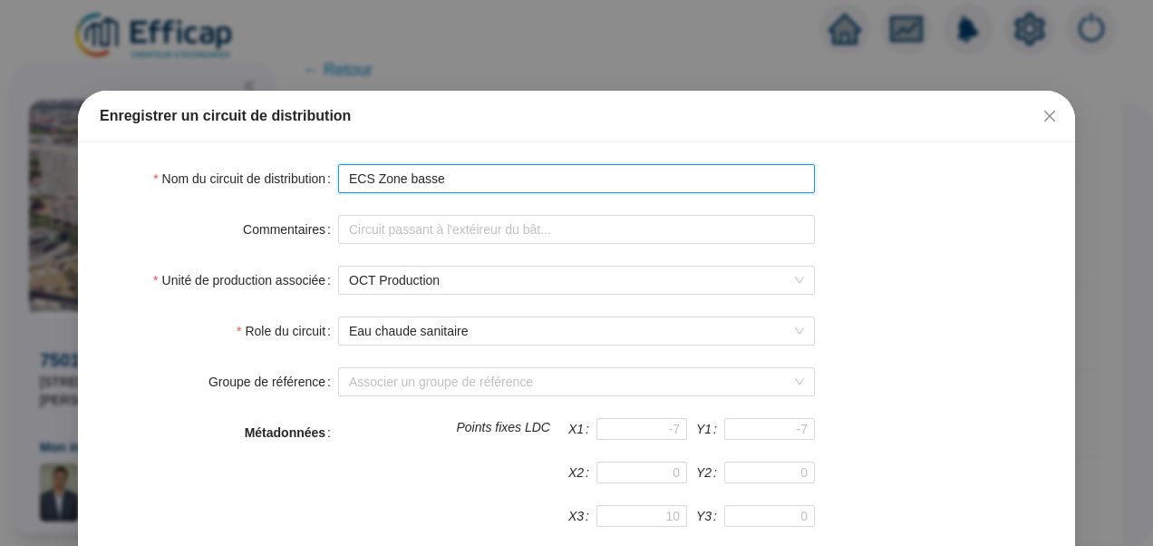
drag, startPoint x: 462, startPoint y: 171, endPoint x: 372, endPoint y: 147, distance: 93.9
click at [372, 147] on div "Nom du circuit de distribution ECS Zone basse Commentaires Unité de production …" at bounding box center [576, 553] width 997 height 823
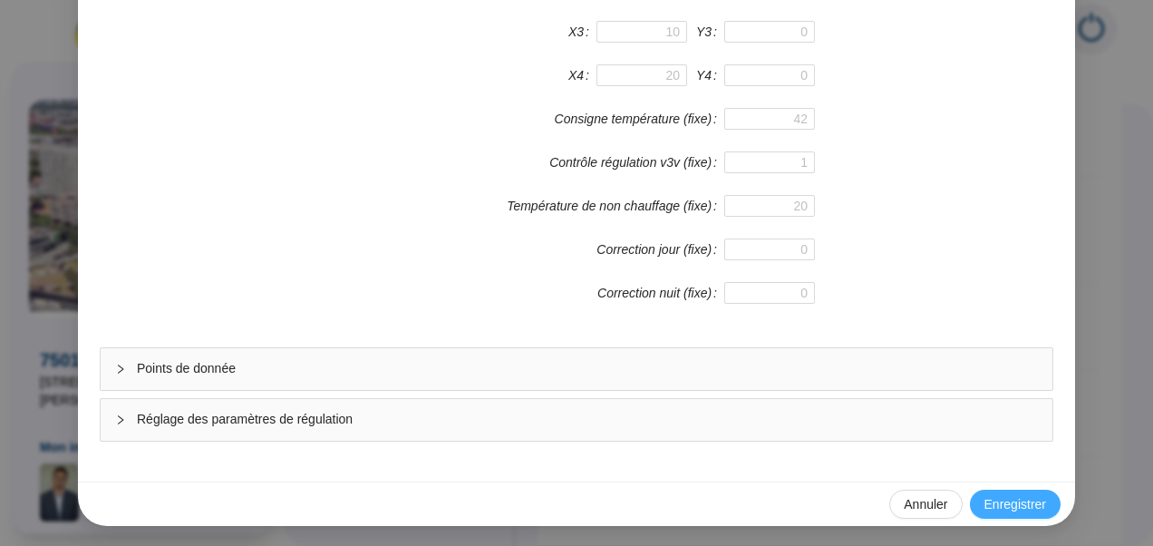
type input "ECS ZB"
click at [1007, 505] on span "Enregistrer" at bounding box center [1015, 504] width 62 height 19
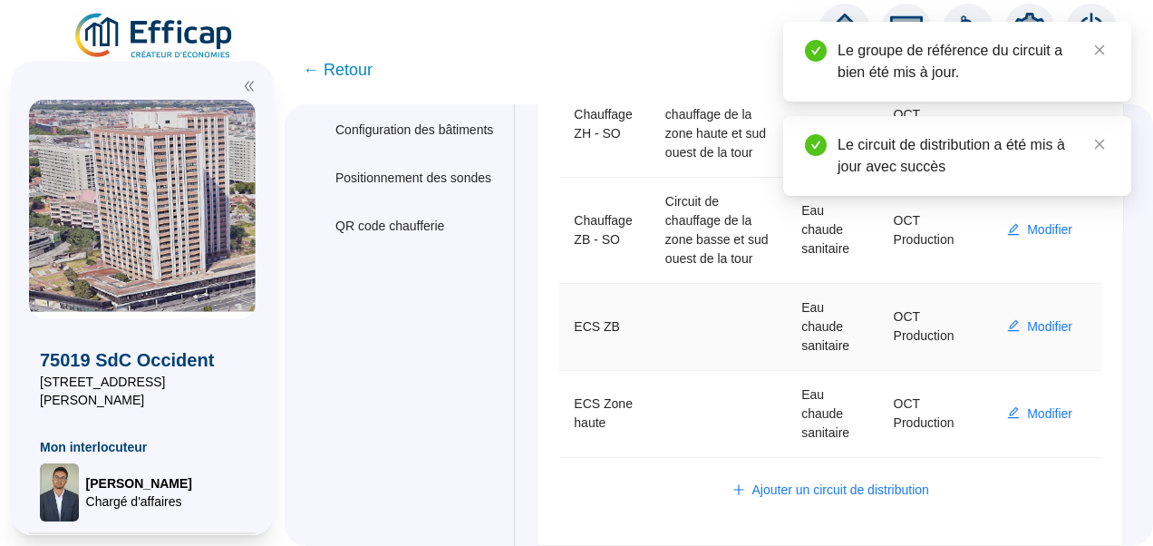
scroll to position [370, 0]
click at [1041, 410] on span "Modifier" at bounding box center [1049, 413] width 45 height 19
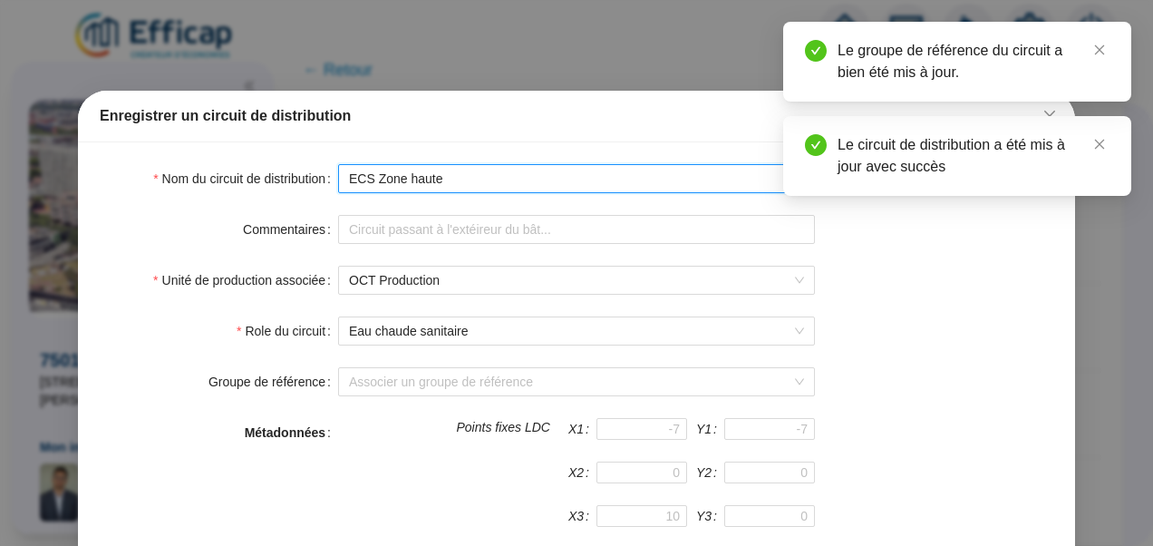
drag, startPoint x: 444, startPoint y: 181, endPoint x: 376, endPoint y: 170, distance: 68.9
click at [376, 170] on input "ECS Zone haute" at bounding box center [576, 178] width 477 height 29
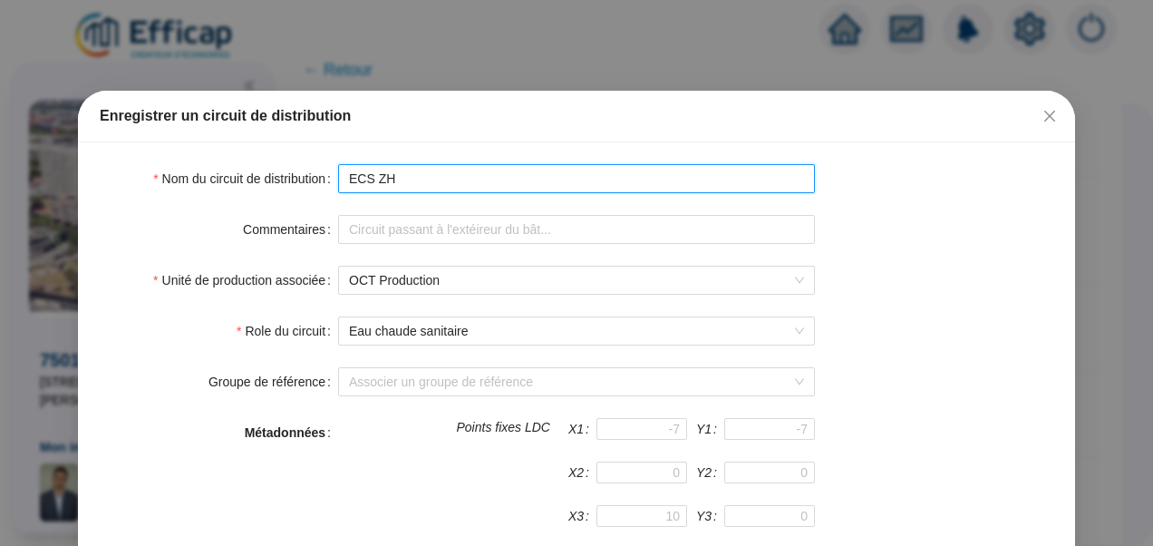
type input "ECS ZH"
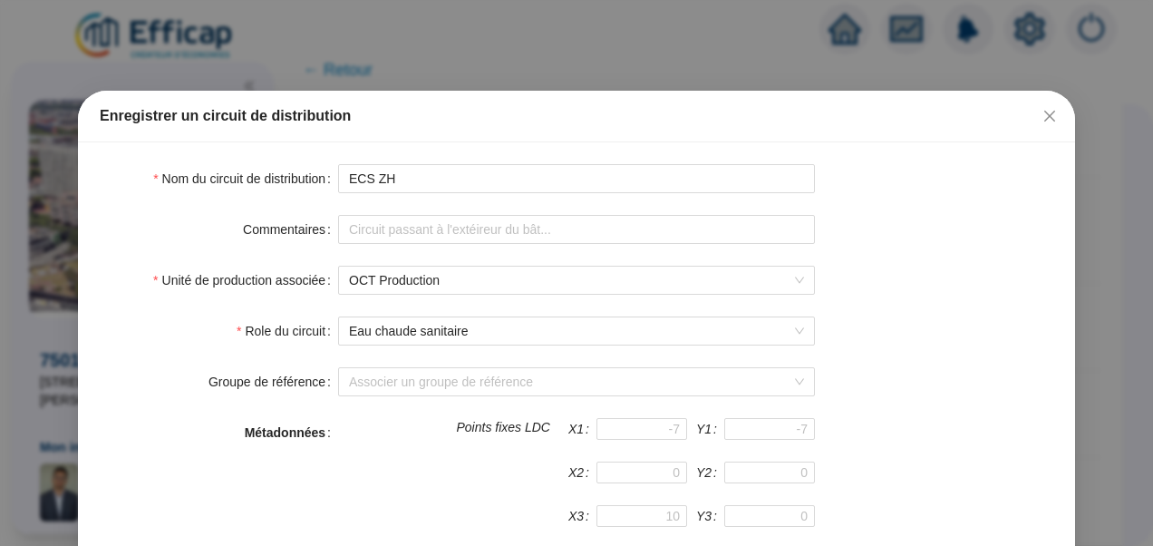
click at [866, 201] on form "Nom du circuit de distribution ECS ZH Commentaires Unité de production associée…" at bounding box center [577, 544] width 954 height 761
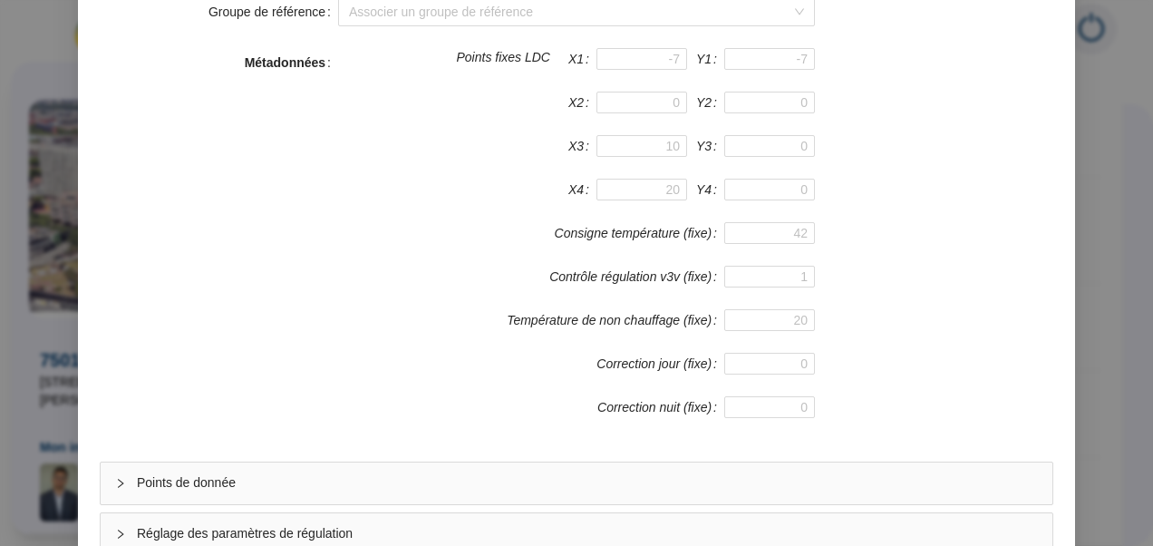
scroll to position [484, 0]
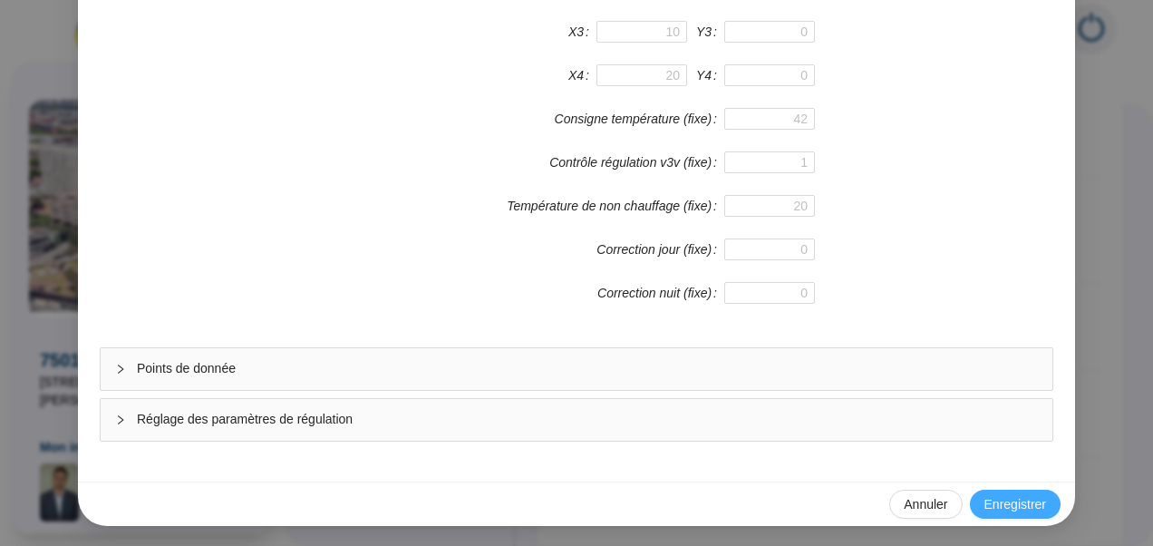
click at [1011, 498] on span "Enregistrer" at bounding box center [1015, 504] width 62 height 19
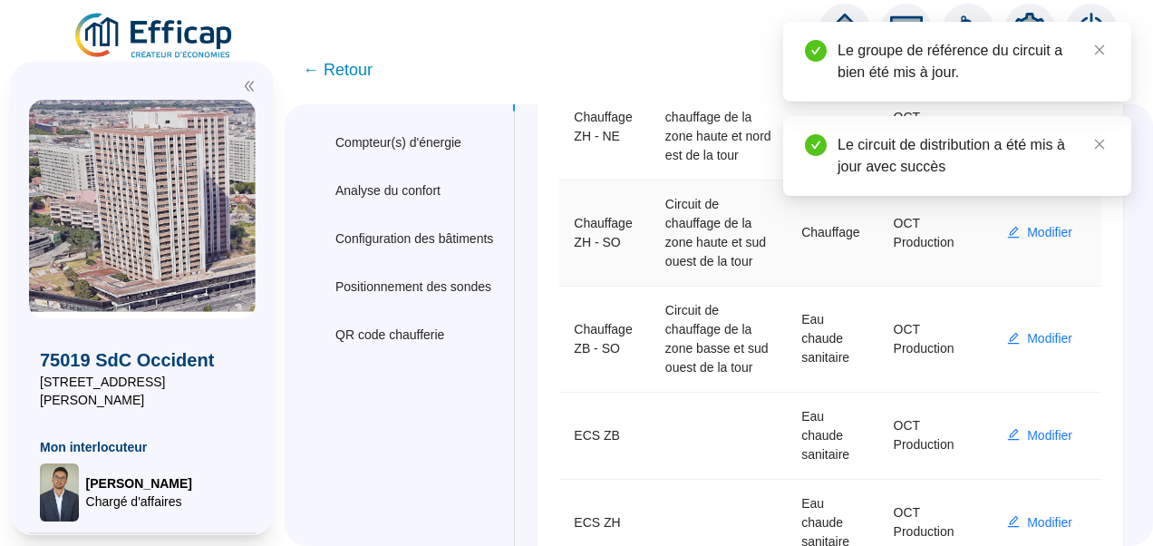
scroll to position [370, 0]
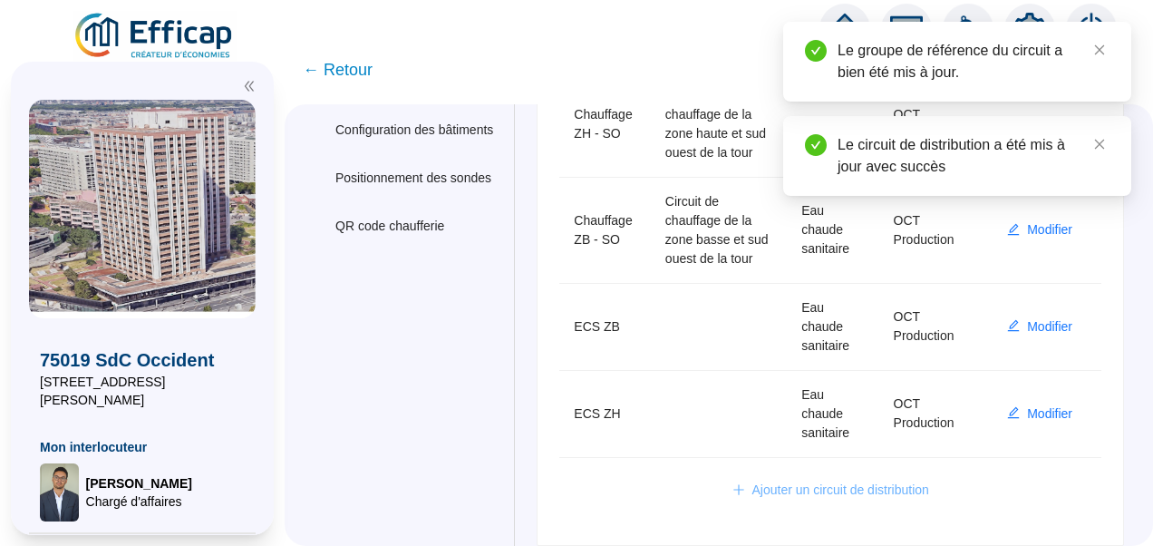
click at [796, 490] on span "Ajouter un circuit de distribution" at bounding box center [840, 489] width 177 height 19
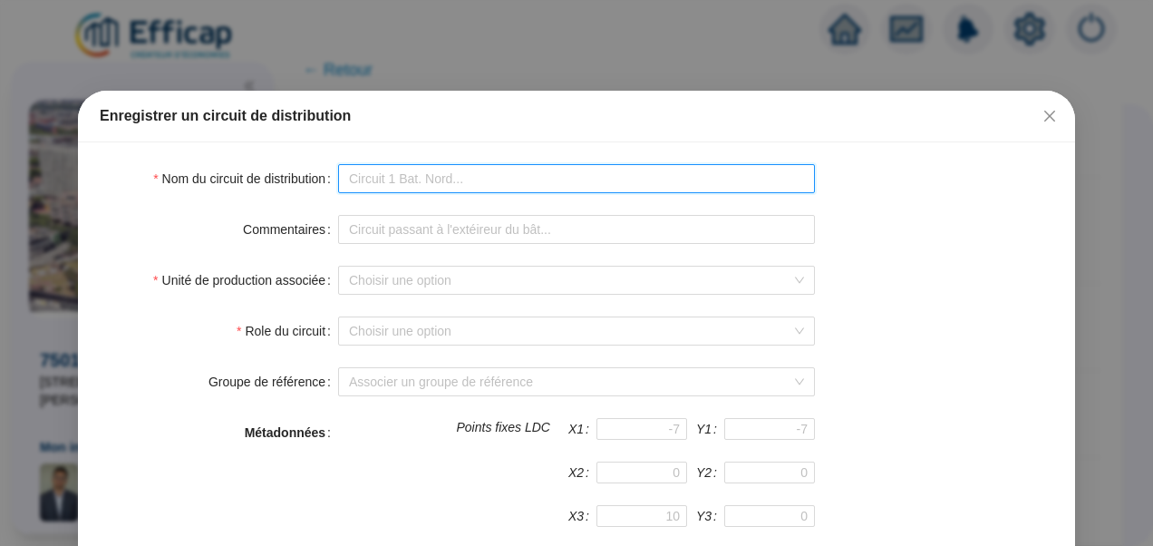
click at [393, 182] on input "Nom du circuit de distribution" at bounding box center [576, 178] width 477 height 29
click at [480, 174] on input "C" at bounding box center [576, 178] width 477 height 29
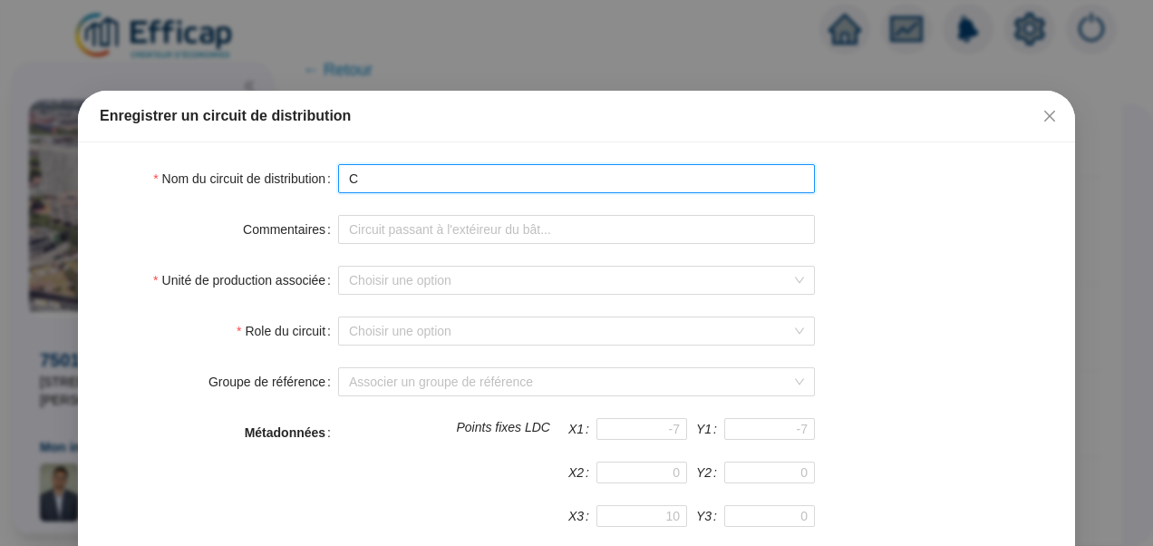
click at [480, 174] on input "C" at bounding box center [576, 178] width 477 height 29
type input "C"
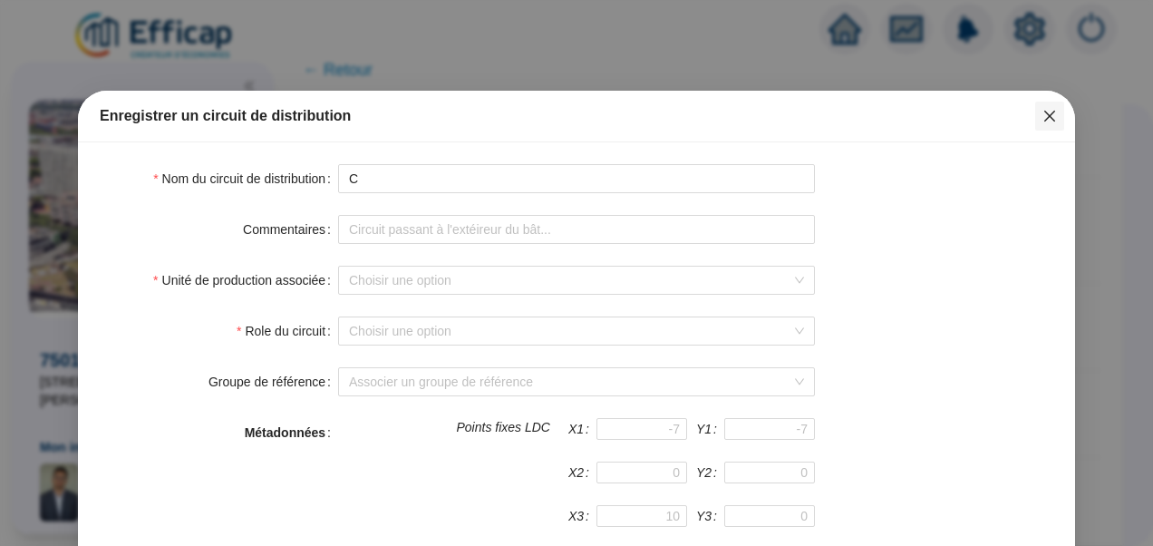
click at [1048, 120] on icon "close" at bounding box center [1050, 116] width 15 height 15
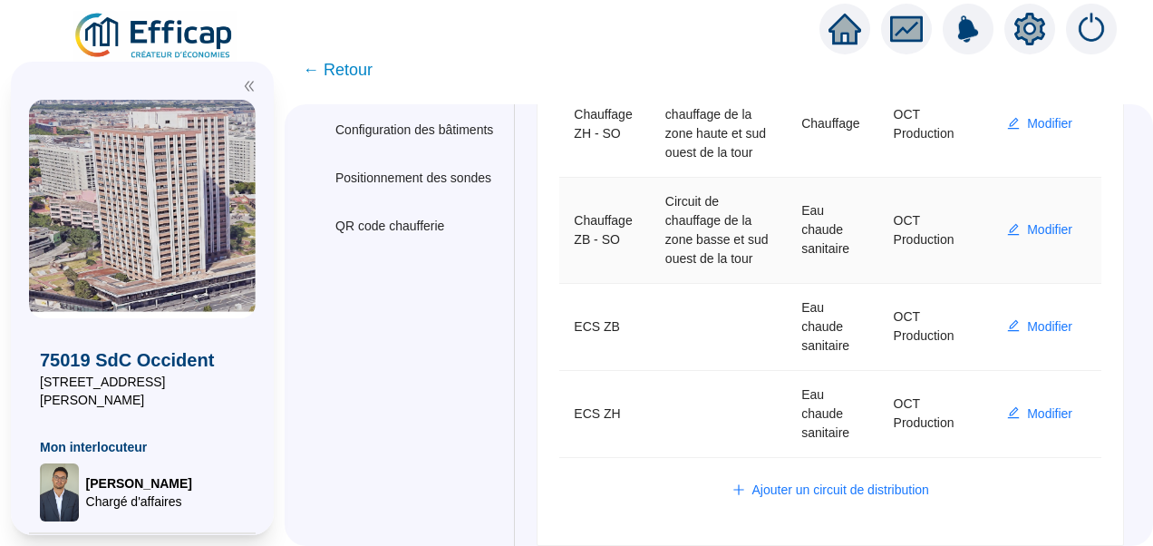
click at [703, 256] on td "Circuit de chauffage de la zone basse et sud ouest de la tour" at bounding box center [719, 231] width 136 height 106
drag, startPoint x: 635, startPoint y: 237, endPoint x: 587, endPoint y: 216, distance: 52.4
click at [587, 216] on td "Chauffage ZB - SO" at bounding box center [605, 231] width 92 height 106
drag, startPoint x: 706, startPoint y: 261, endPoint x: 674, endPoint y: 178, distance: 89.2
click at [674, 178] on td "Circuit de chauffage de la zone basse et sud ouest de la tour" at bounding box center [719, 231] width 136 height 106
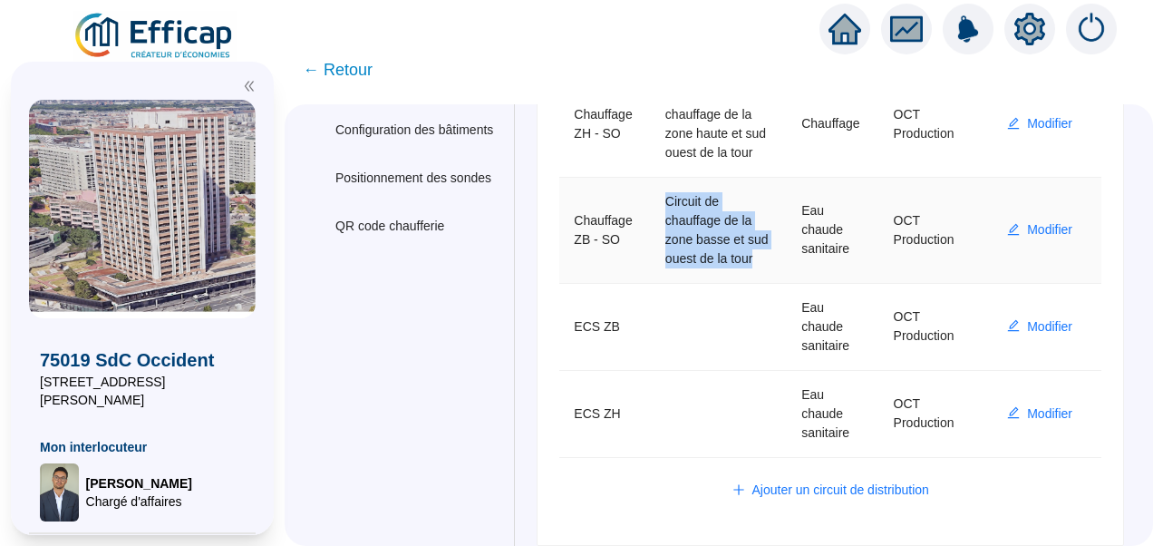
copy td "Circuit de chauffage de la zone basse et sud ouest de la tour"
click at [850, 490] on span "Ajouter un circuit de distribution" at bounding box center [840, 489] width 177 height 19
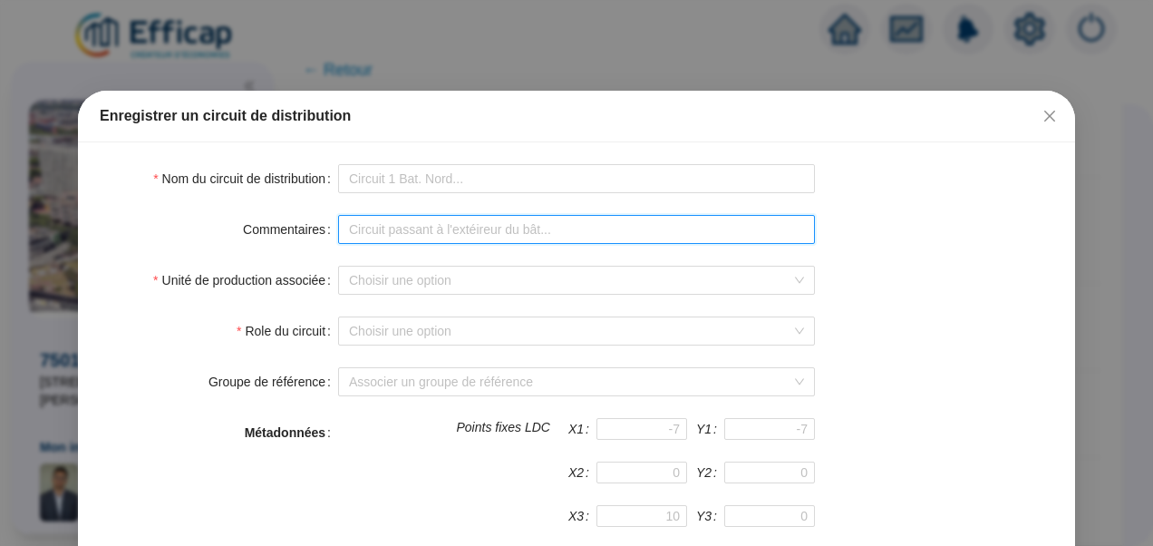
click at [392, 228] on input "Commentaires" at bounding box center [576, 229] width 477 height 29
paste input "Circuit de chauffage de la zone basse et sud ouest de la tour"
drag, startPoint x: 611, startPoint y: 229, endPoint x: 574, endPoint y: 222, distance: 37.9
click at [574, 222] on input "Circuit de chauffage de la zone basse et sud ouest de la tour" at bounding box center [576, 229] width 477 height 29
click at [607, 223] on input "Circuit de chauffage de la zone basse et sud ouest de la tour" at bounding box center [576, 229] width 477 height 29
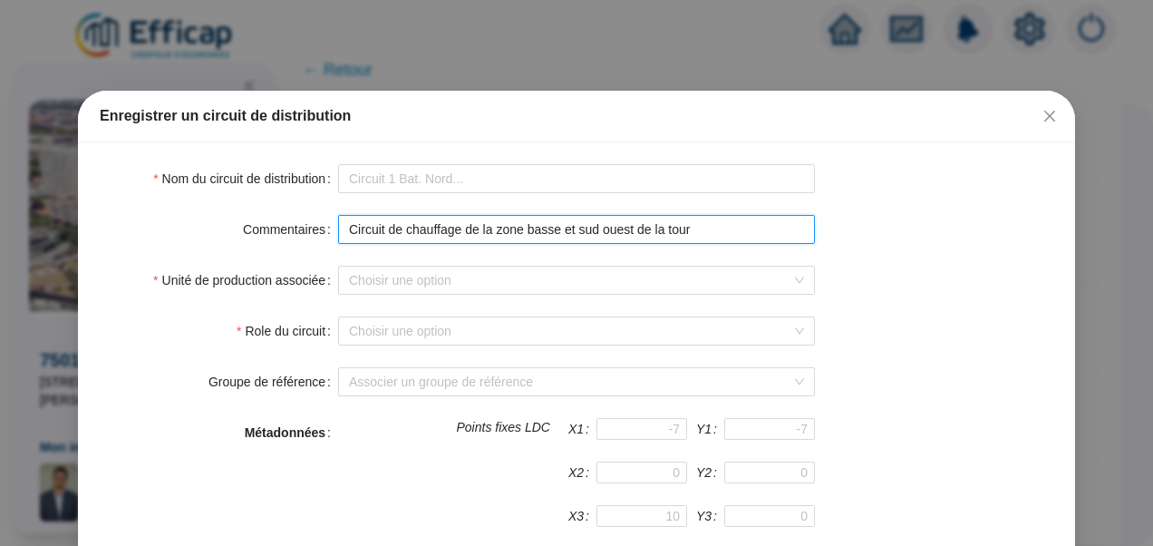
click at [613, 232] on input "Circuit de chauffage de la zone basse et sud ouest de la tour" at bounding box center [576, 229] width 477 height 29
click at [598, 225] on input "Circuit de chauffage de la zone basse et sud ouest de la tour" at bounding box center [576, 229] width 477 height 29
type input "Circuit de chauffage de la zone basse et nord est de la tour"
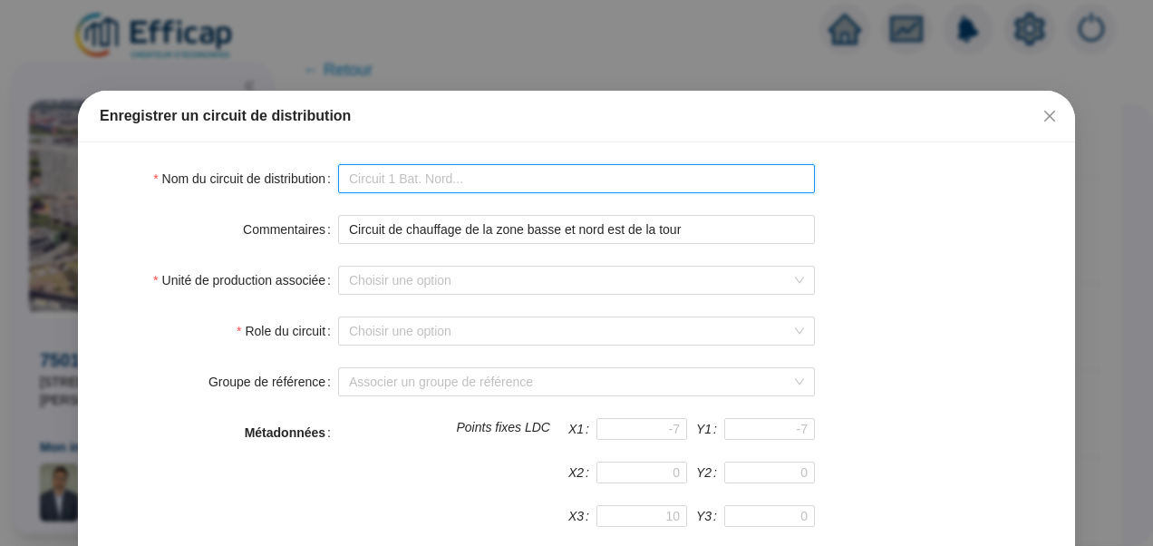
click at [468, 179] on input "Nom du circuit de distribution" at bounding box center [576, 178] width 477 height 29
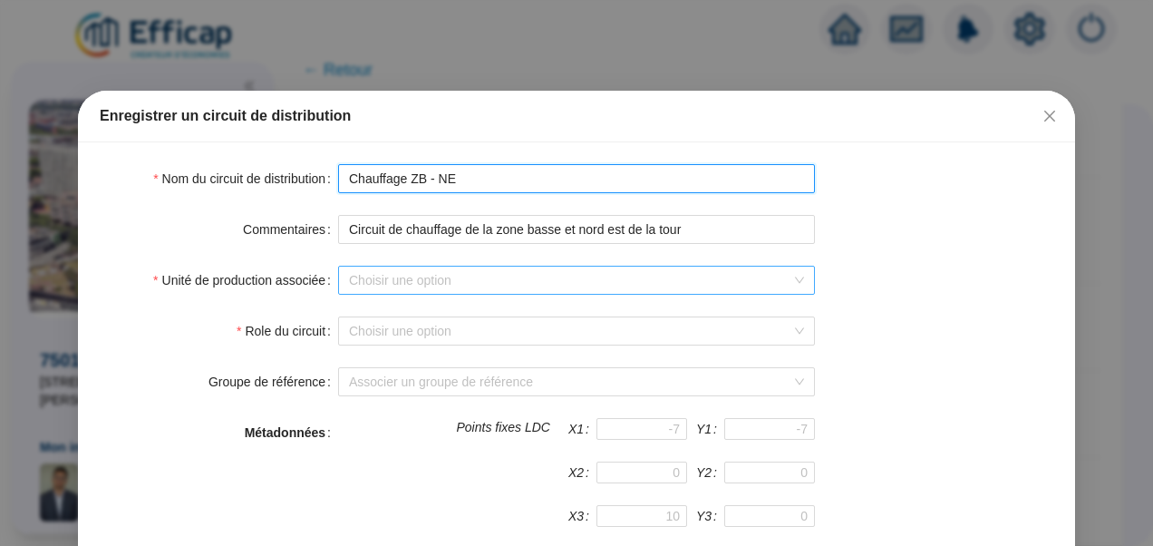
type input "Chauffage ZB - NE"
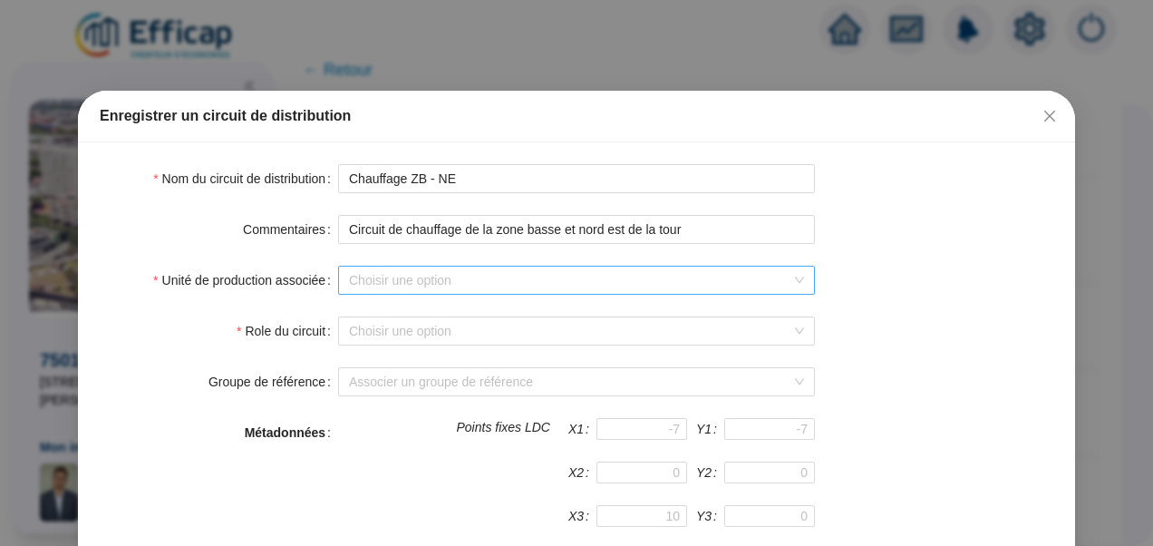
click at [407, 277] on input "Unité de production associée" at bounding box center [568, 280] width 439 height 27
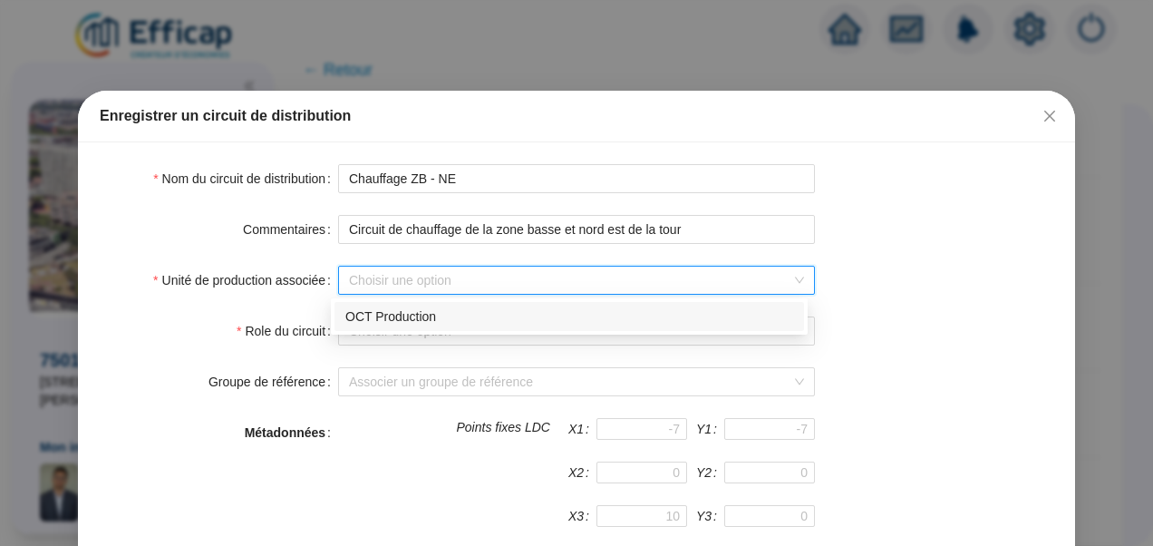
click at [386, 317] on div "OCT Production" at bounding box center [569, 316] width 448 height 19
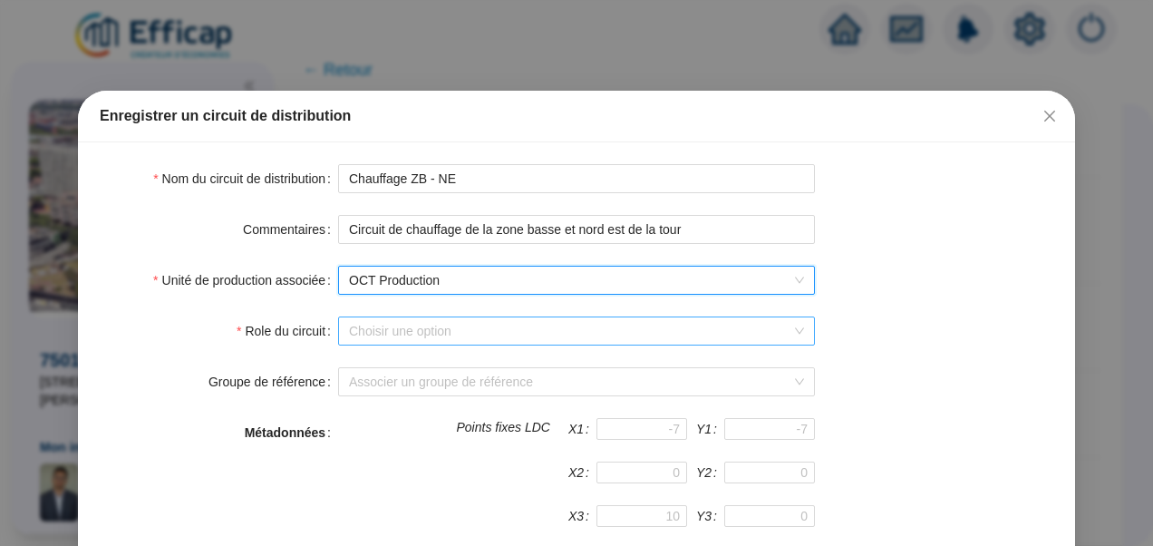
click at [386, 327] on input "Role du circuit" at bounding box center [568, 330] width 439 height 27
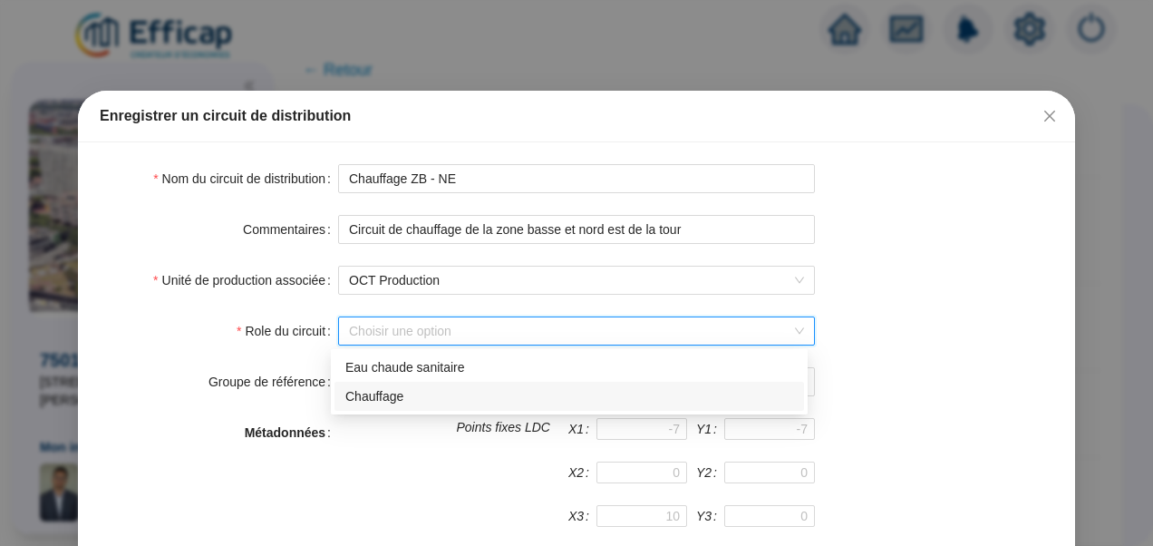
click at [380, 398] on div "Chauffage" at bounding box center [569, 396] width 448 height 19
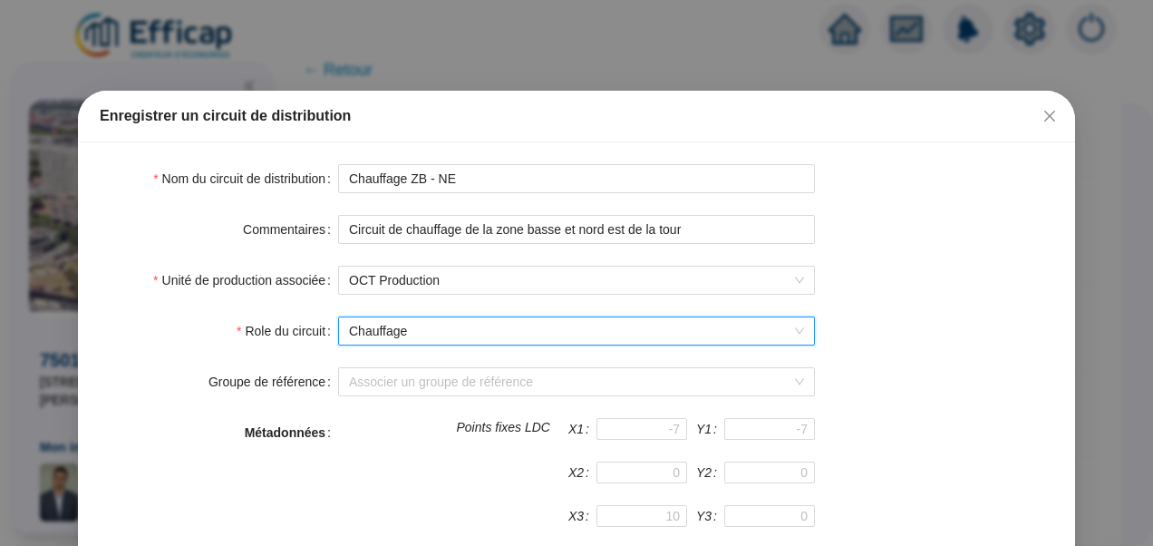
click at [877, 286] on div "Unité de production associée OCT Production" at bounding box center [577, 280] width 954 height 29
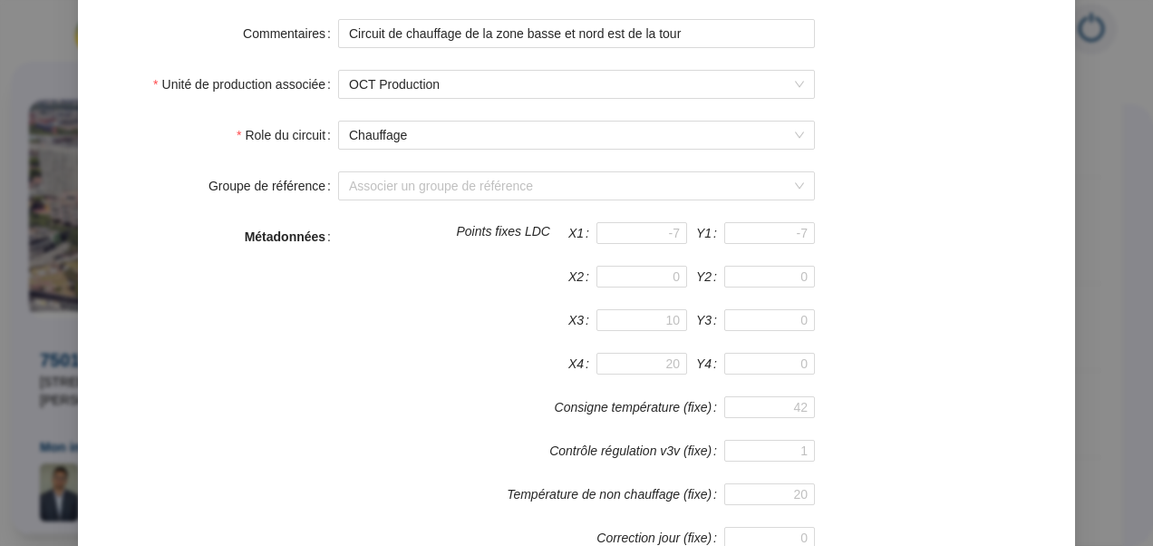
scroll to position [484, 0]
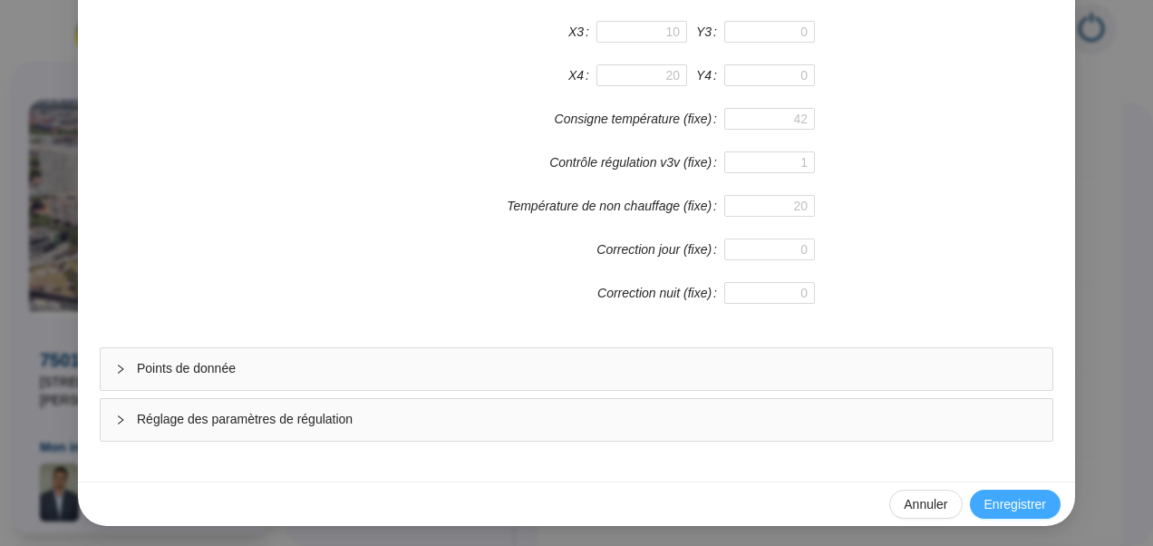
click at [996, 508] on span "Enregistrer" at bounding box center [1015, 504] width 62 height 19
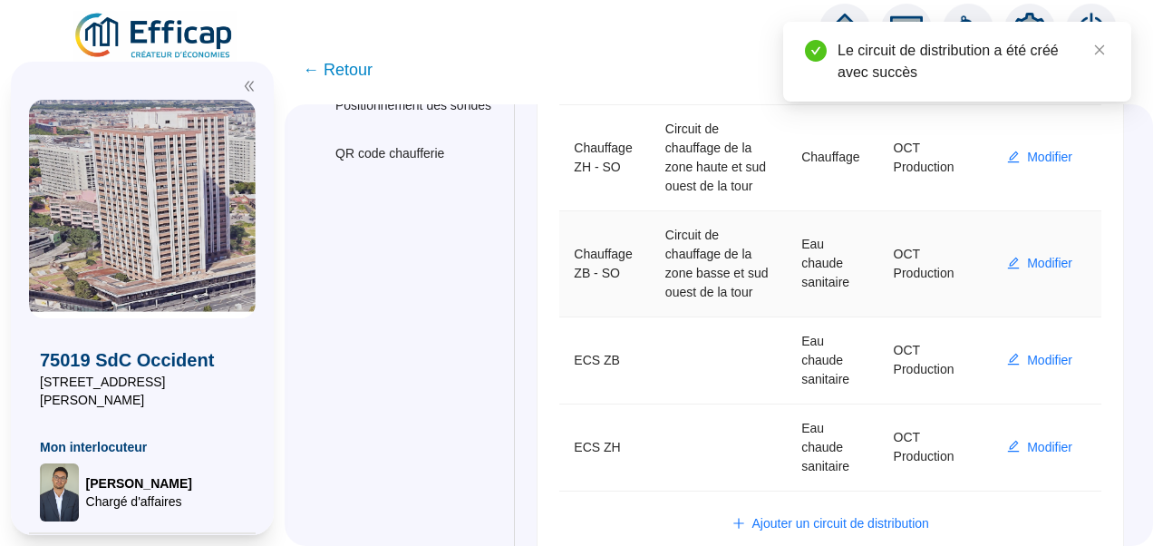
scroll to position [495, 0]
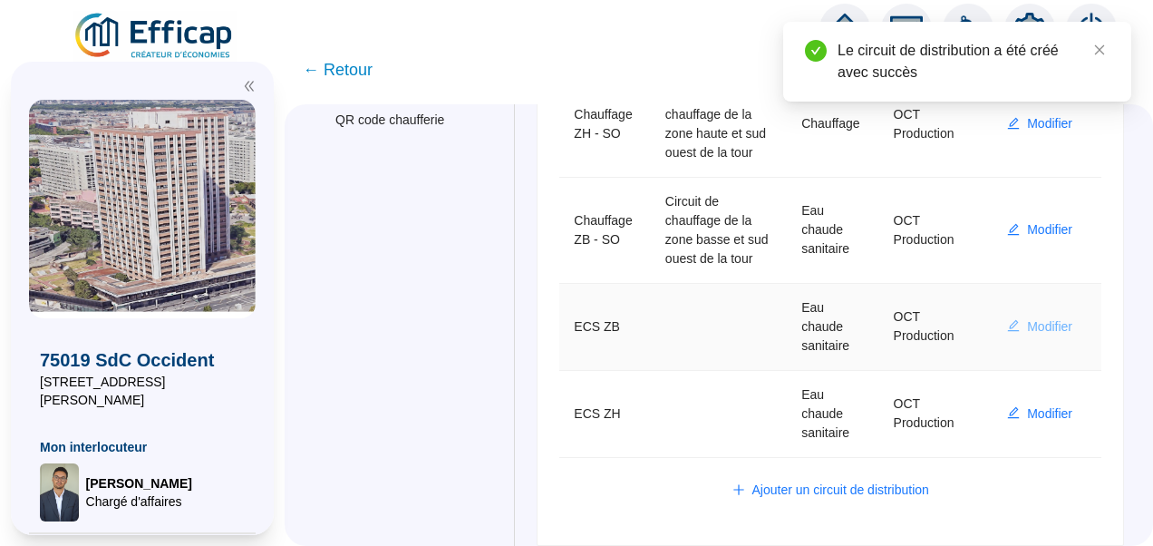
click at [1027, 320] on span "Modifier" at bounding box center [1049, 326] width 45 height 19
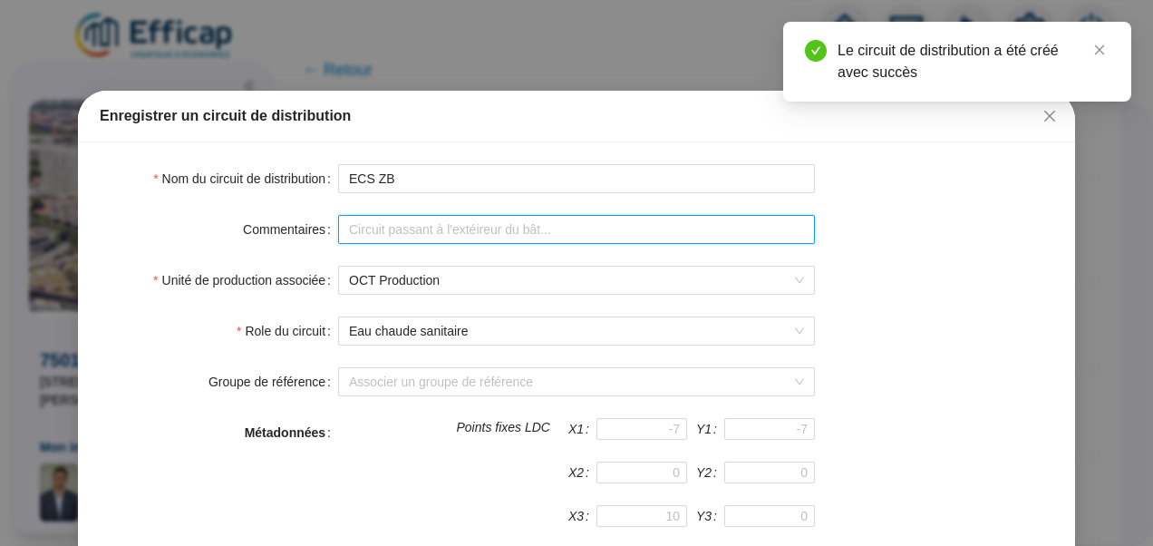
click at [426, 236] on input "Commentaires" at bounding box center [576, 229] width 477 height 29
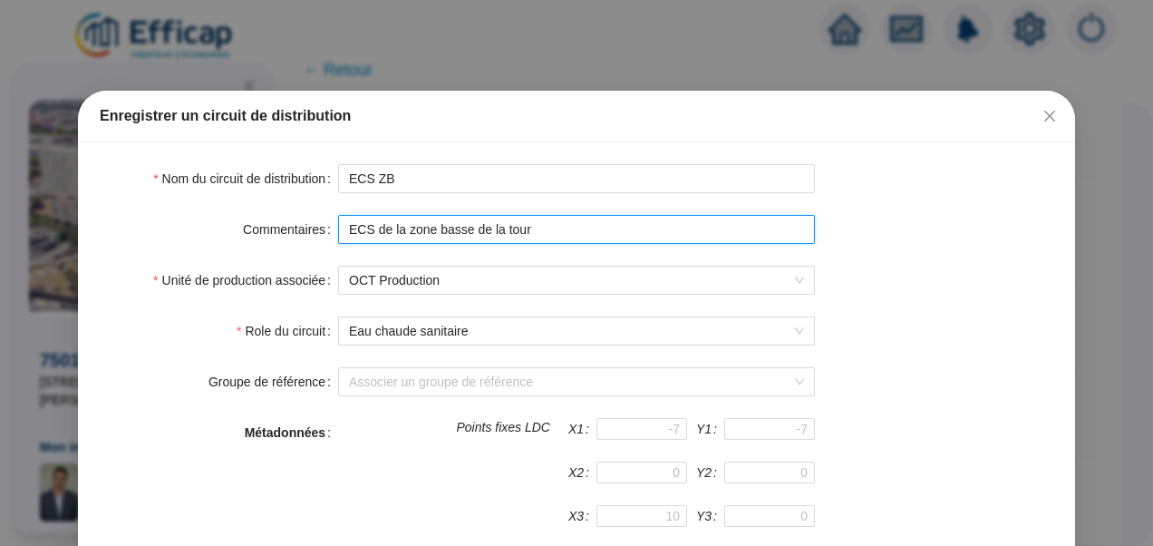
drag, startPoint x: 547, startPoint y: 234, endPoint x: 82, endPoint y: 190, distance: 467.1
click at [82, 190] on div "Nom du circuit de distribution ECS ZB Commentaires ECS de la zone basse de la t…" at bounding box center [576, 553] width 997 height 823
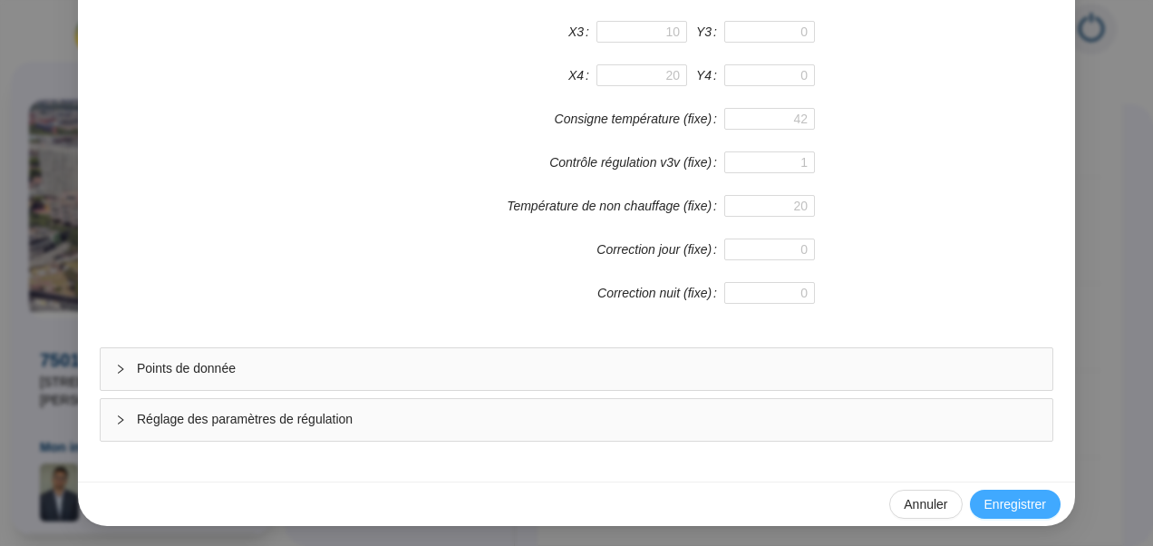
type input "ECS de la zone basse de la tour"
click at [1002, 490] on button "Enregistrer" at bounding box center [1015, 504] width 91 height 29
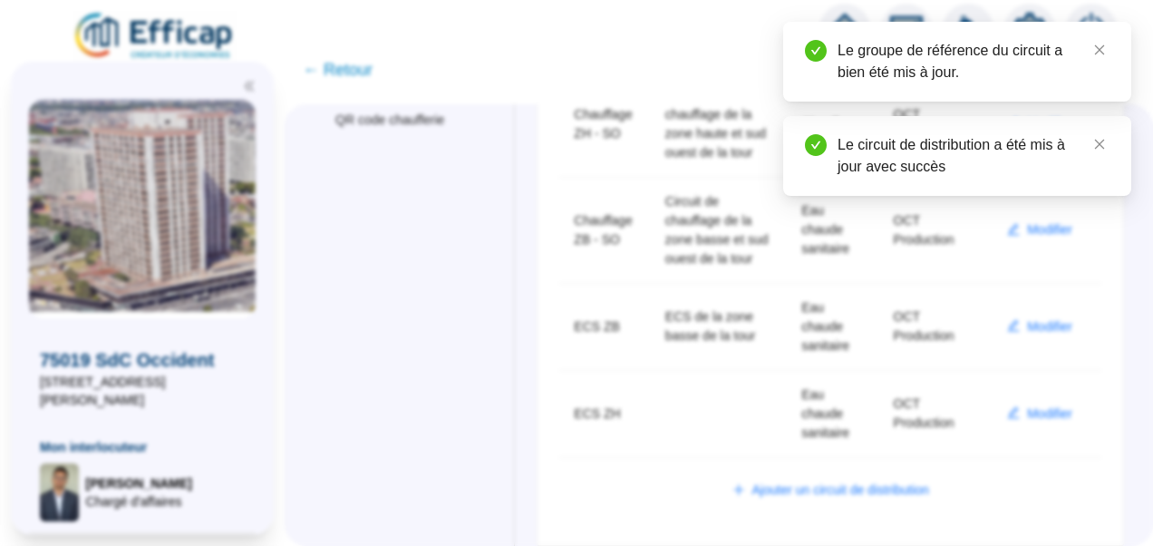
scroll to position [393, 0]
click at [1027, 417] on span "Modifier" at bounding box center [1049, 413] width 45 height 19
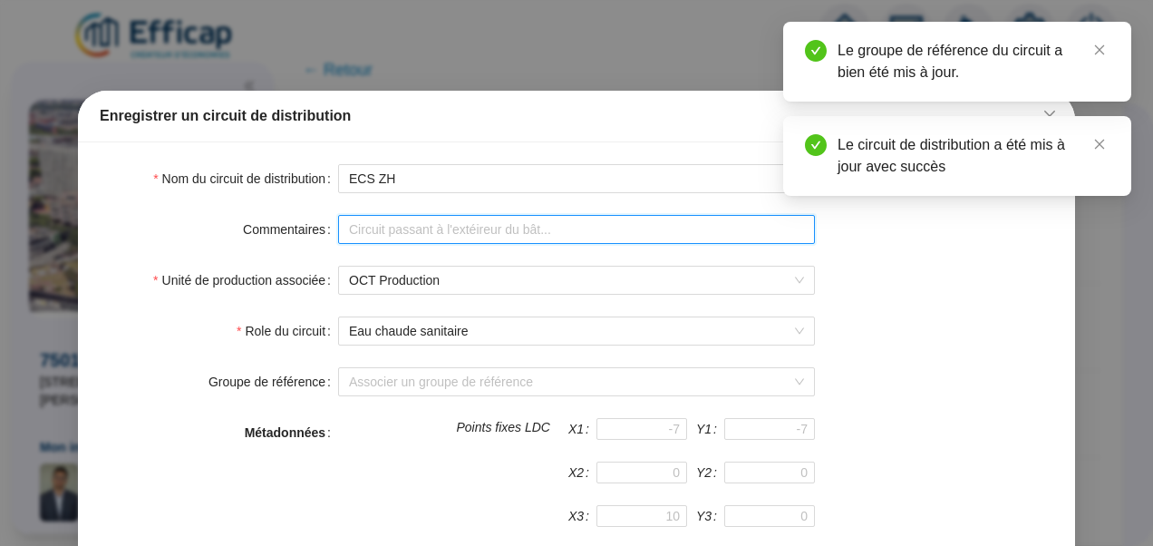
click at [390, 221] on input "Commentaires" at bounding box center [576, 229] width 477 height 29
paste input "ECS de la zone basse de la tour"
click at [450, 223] on input "ECS de la zone basse de la tour" at bounding box center [576, 229] width 477 height 29
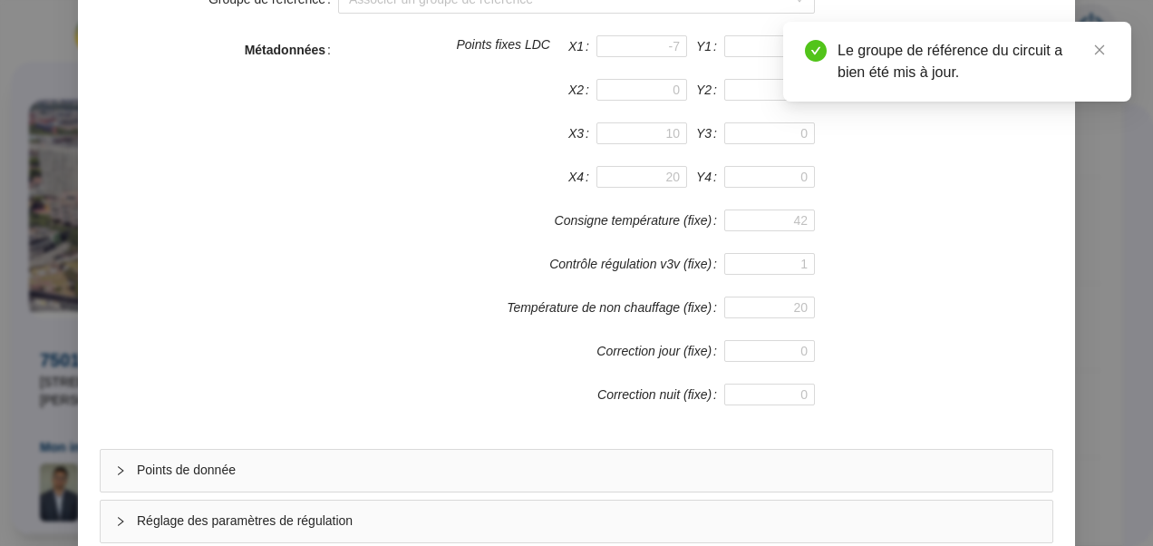
scroll to position [484, 0]
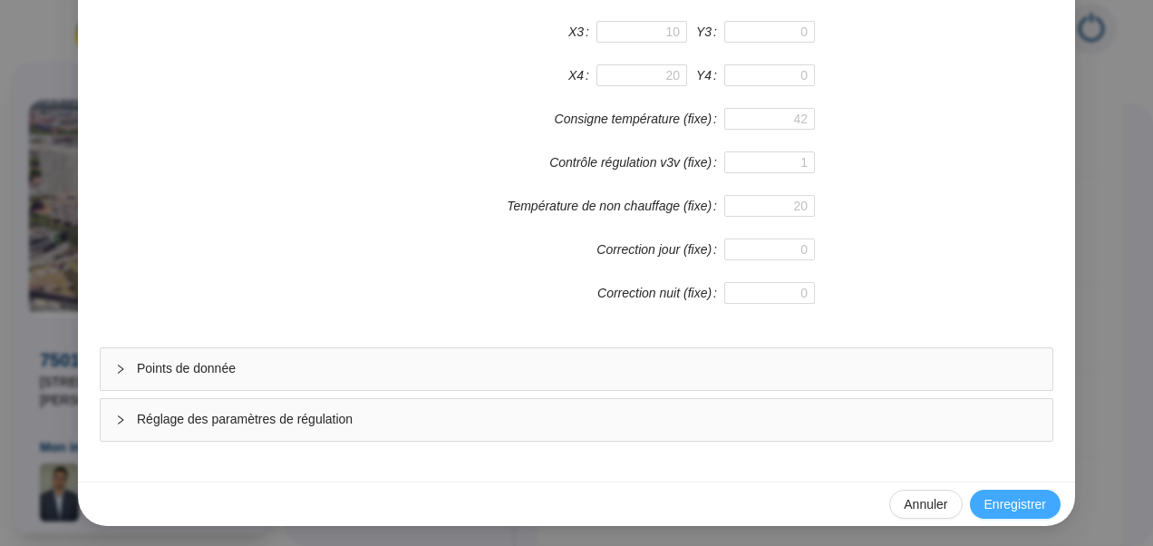
type input "ECS de la zone haute de la tour"
click at [1008, 498] on span "Enregistrer" at bounding box center [1015, 504] width 62 height 19
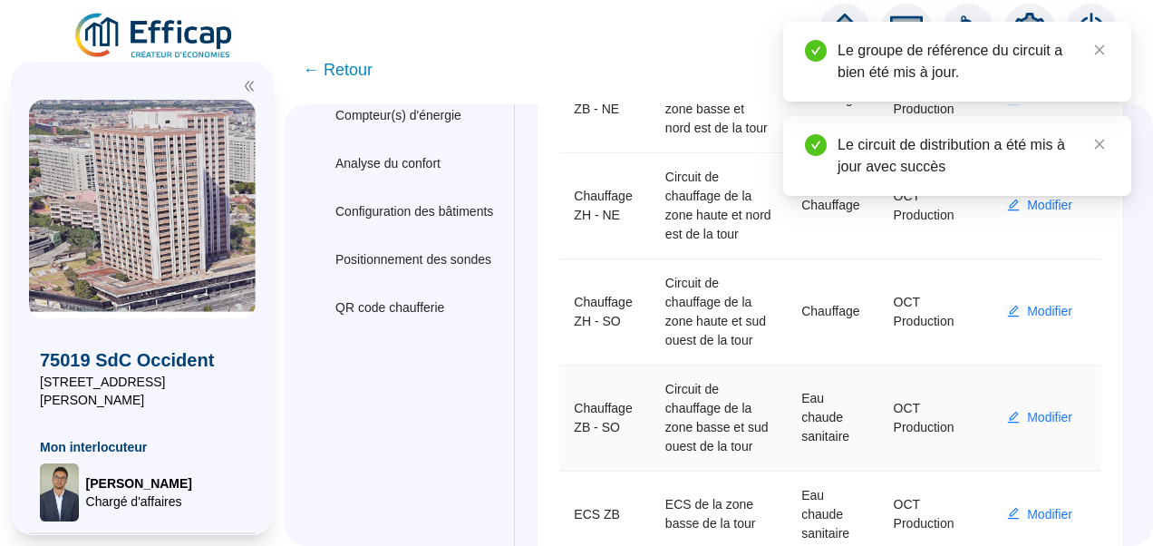
scroll to position [0, 0]
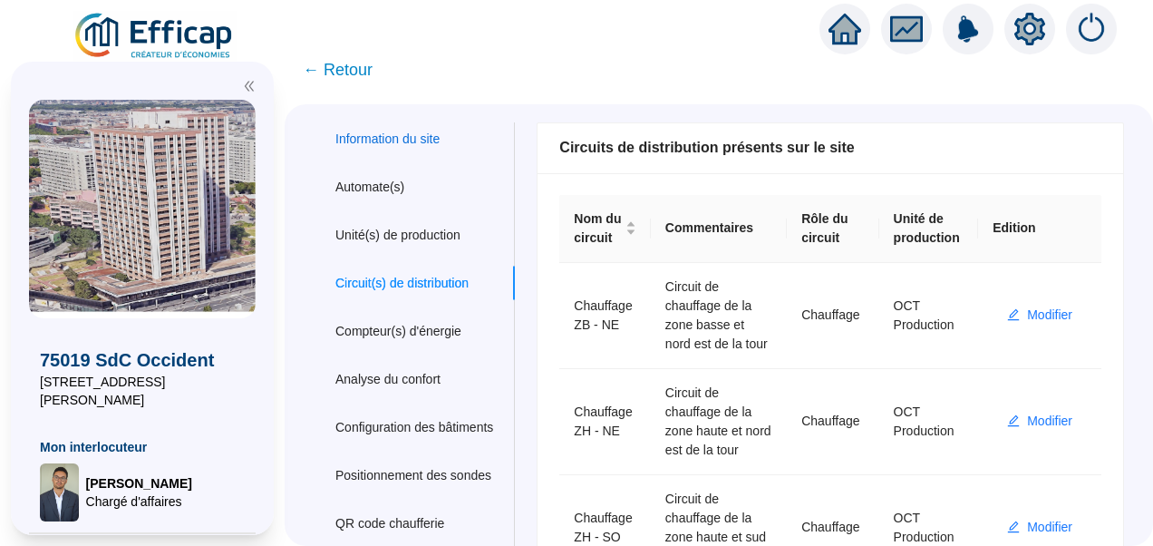
click at [404, 132] on div "Information du site" at bounding box center [387, 139] width 104 height 19
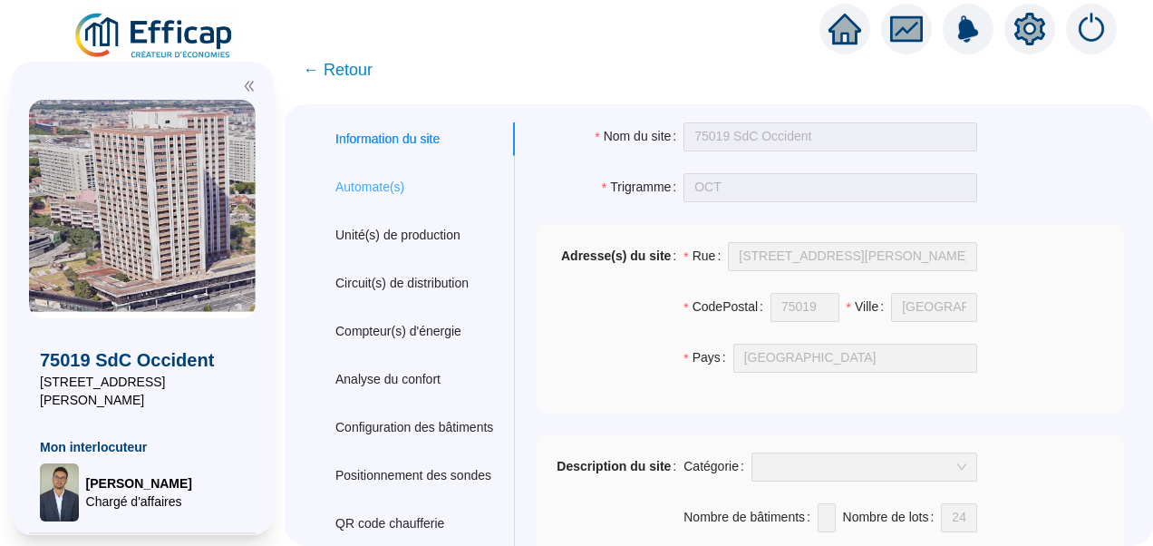
click at [372, 175] on div "Automate(s)" at bounding box center [414, 187] width 201 height 34
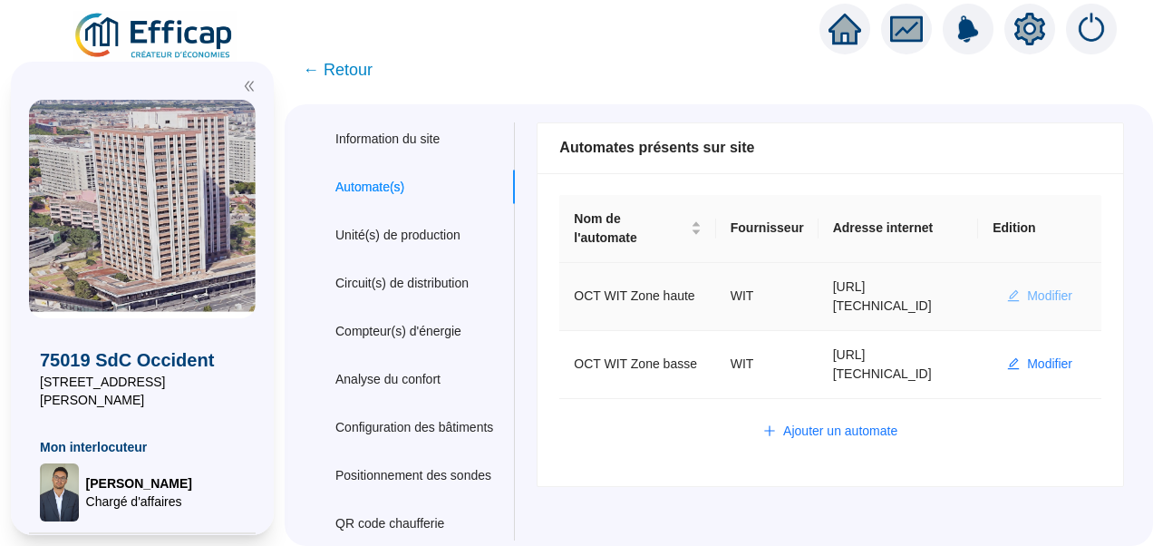
click at [1033, 286] on span "Modifier" at bounding box center [1049, 295] width 45 height 19
type input "OCT WIT Zone haute"
type input "http://127.0.0.0"
type input "admin-efficap"
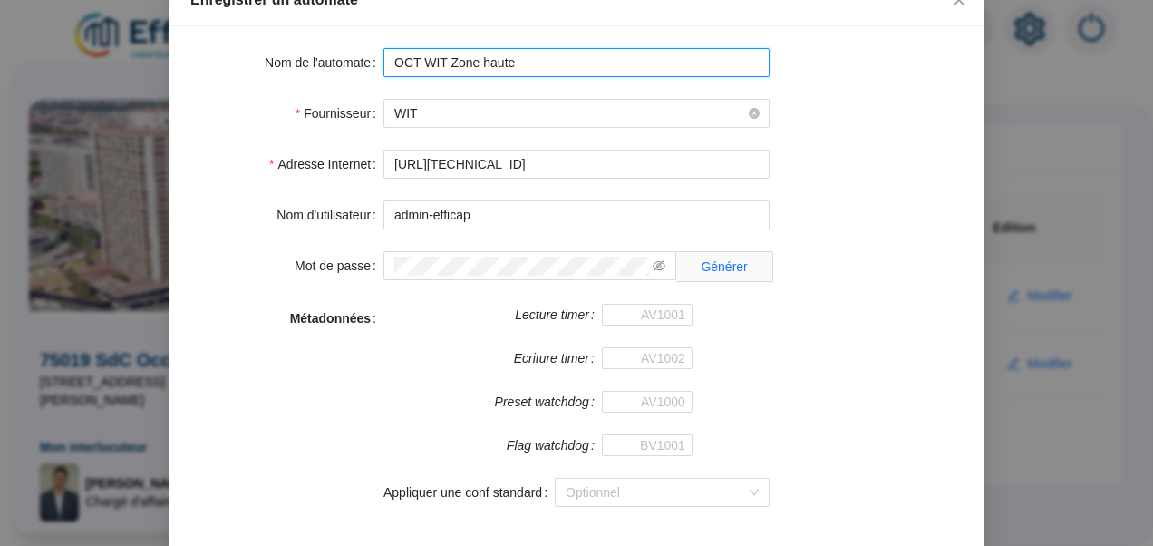
drag, startPoint x: 546, startPoint y: 176, endPoint x: 447, endPoint y: 168, distance: 99.1
click at [447, 77] on input "OCT WIT Zone haute" at bounding box center [576, 62] width 386 height 29
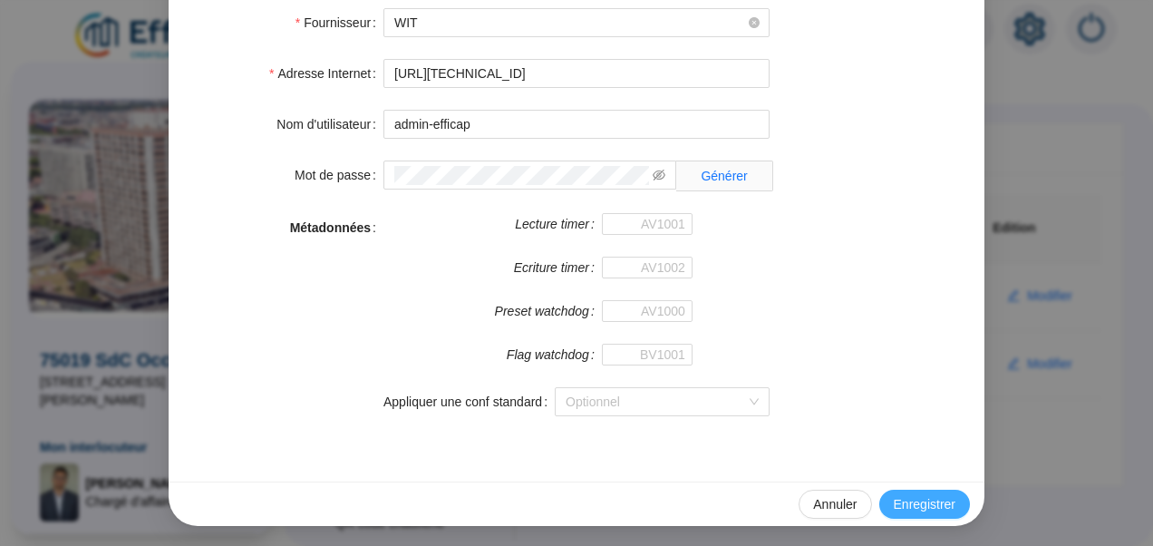
type input "OCT WIT ZH"
click at [921, 501] on span "Enregistrer" at bounding box center [925, 504] width 62 height 19
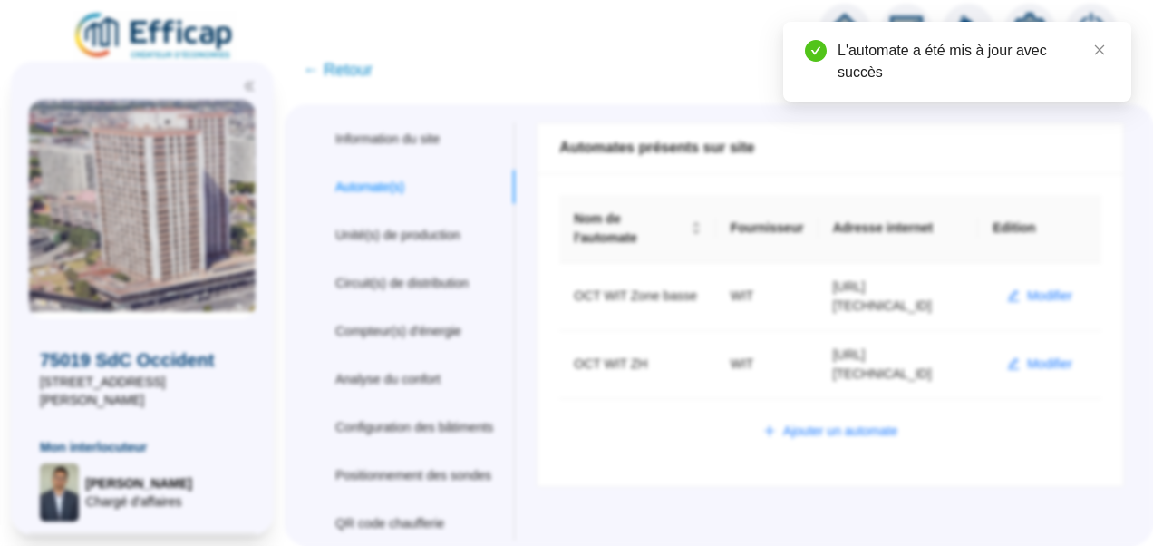
scroll to position [116, 0]
click at [1029, 282] on button "Modifier" at bounding box center [1040, 296] width 94 height 29
type input "OCT WIT Zone basse"
type input "http://127.0.0.1"
type input "admin-efficap"
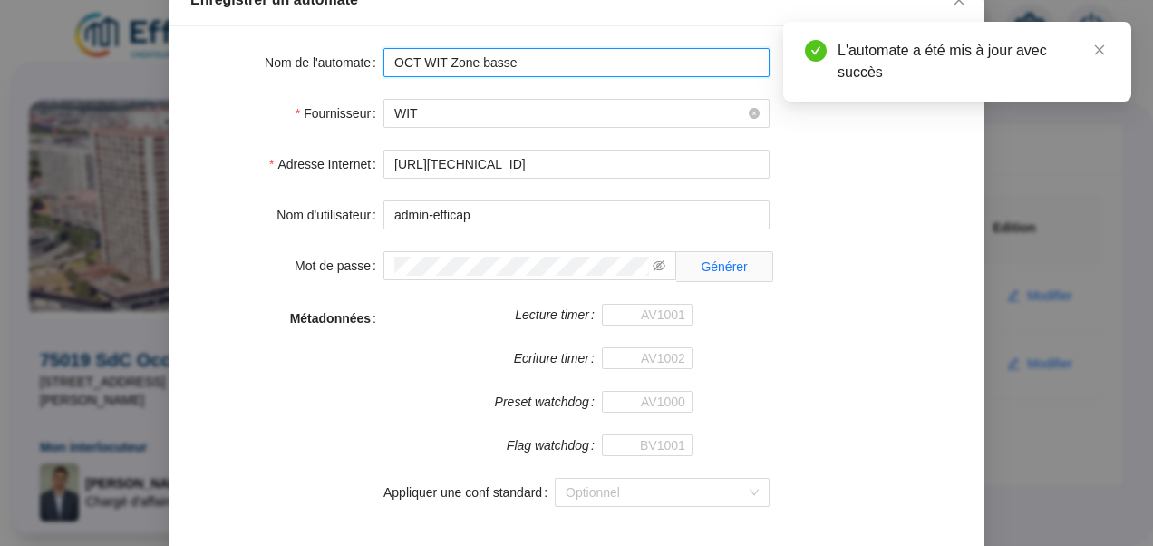
drag, startPoint x: 601, startPoint y: 179, endPoint x: 441, endPoint y: 169, distance: 160.8
click at [441, 77] on input "OCT WIT Zone basse" at bounding box center [576, 62] width 386 height 29
type input "OCT WIT ZB"
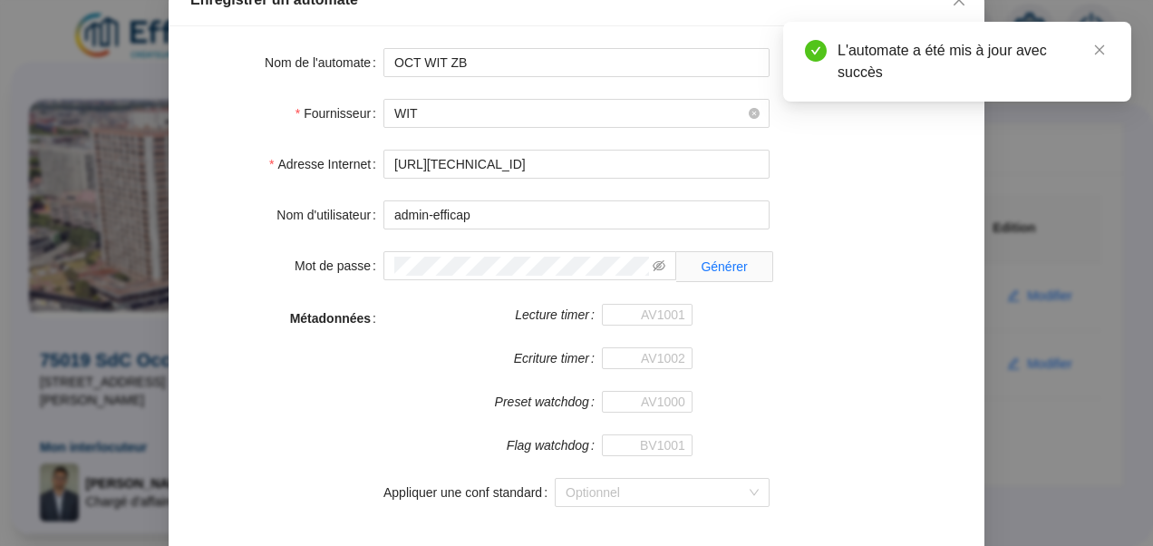
click at [903, 128] on div "Fournisseur WIT" at bounding box center [576, 113] width 772 height 29
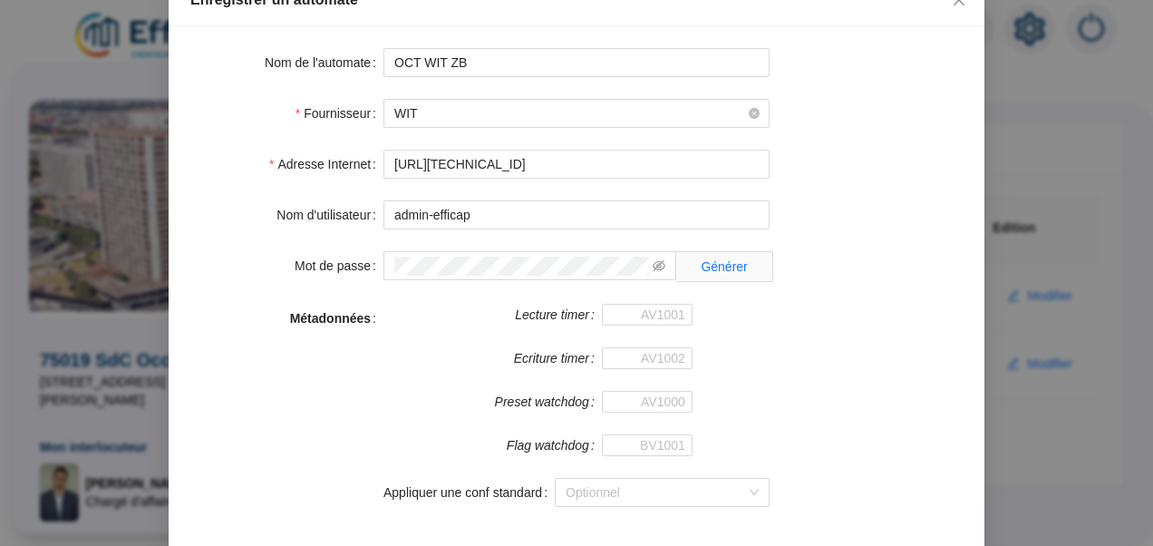
scroll to position [207, 0]
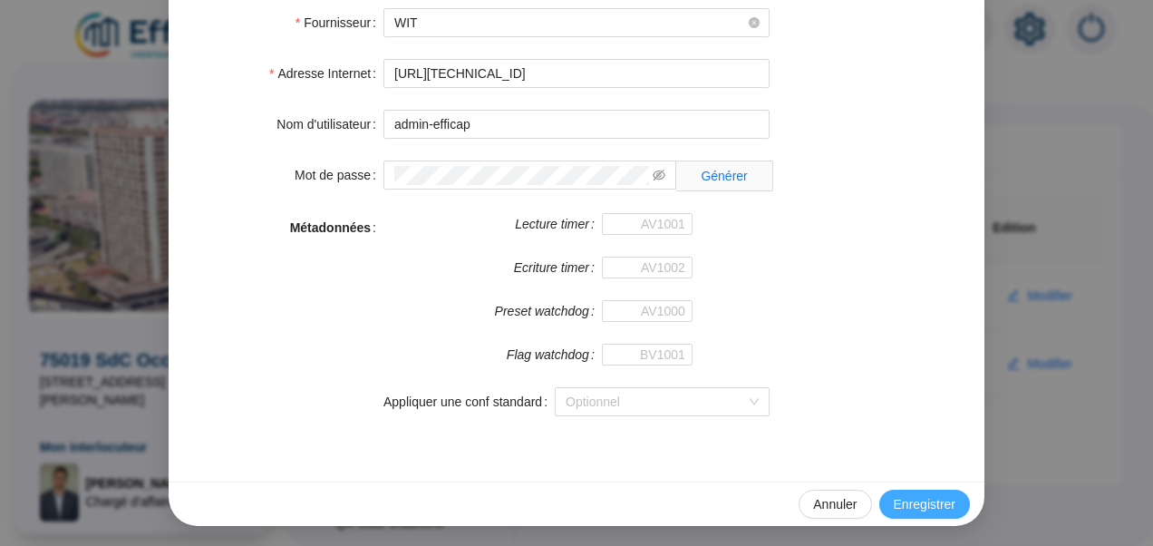
click at [924, 500] on span "Enregistrer" at bounding box center [925, 504] width 62 height 19
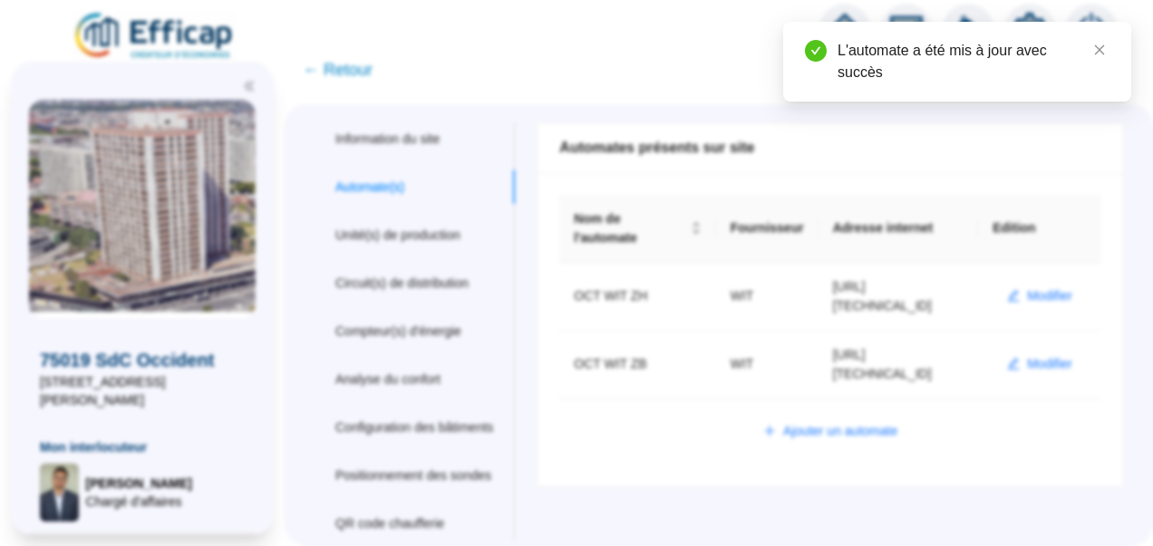
scroll to position [116, 0]
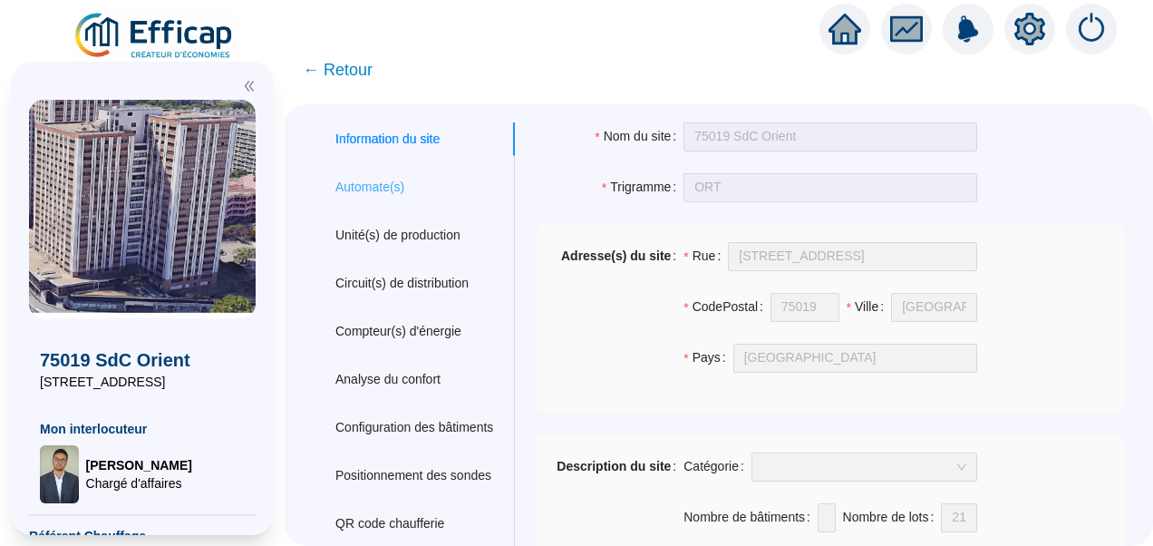
click at [431, 189] on div "Automate(s)" at bounding box center [414, 187] width 201 height 34
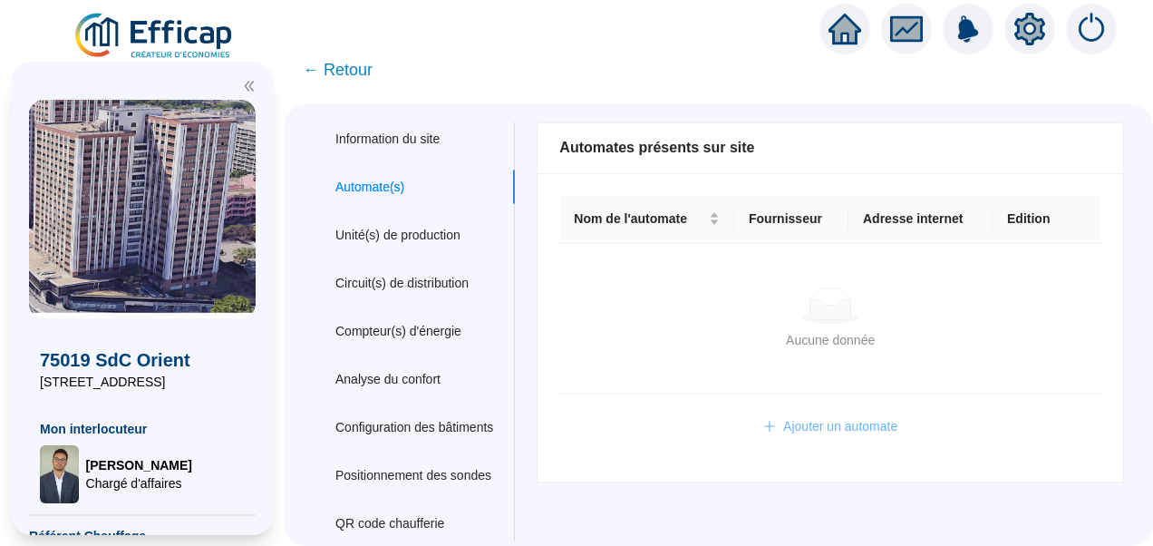
click at [848, 439] on button "Ajouter un automate" at bounding box center [830, 426] width 163 height 29
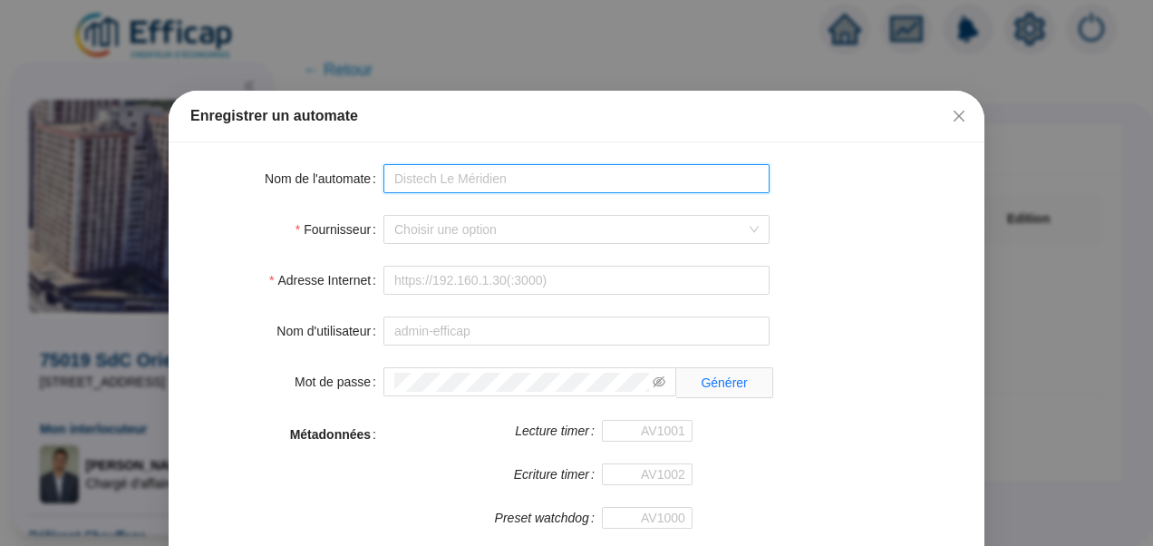
click at [430, 181] on input "Nom de l'automate" at bounding box center [576, 178] width 386 height 29
type input "ORT WIT ZH"
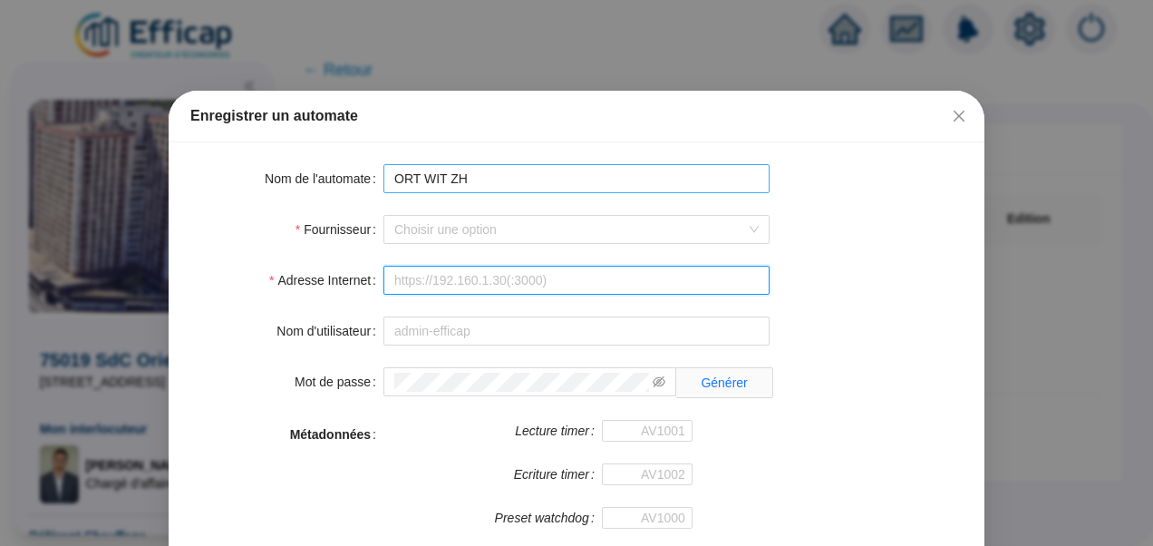
type input "[URL][TECHNICAL_ID]"
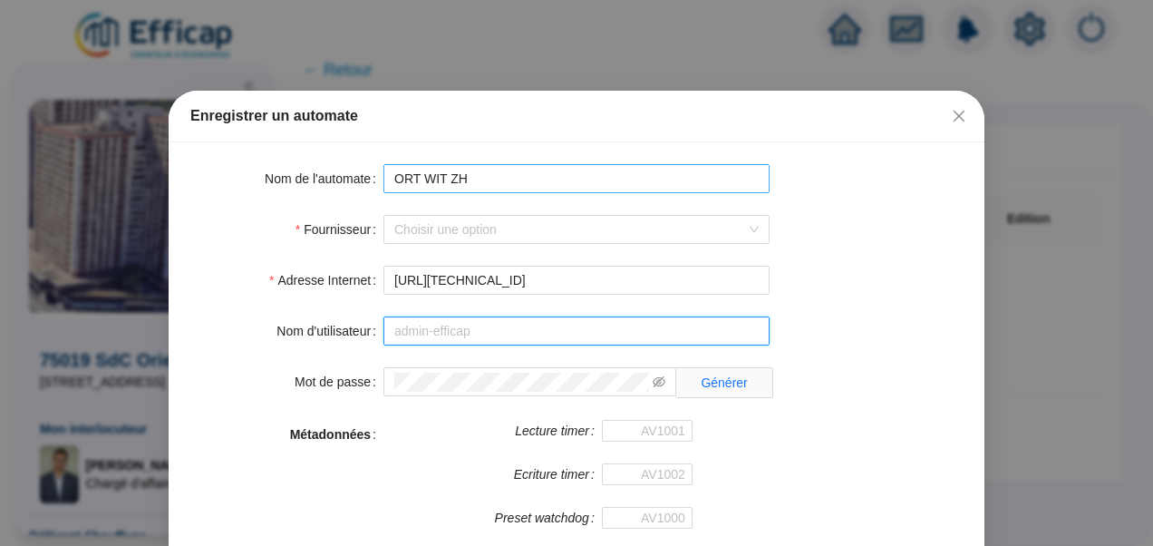
type input "admin-efficap"
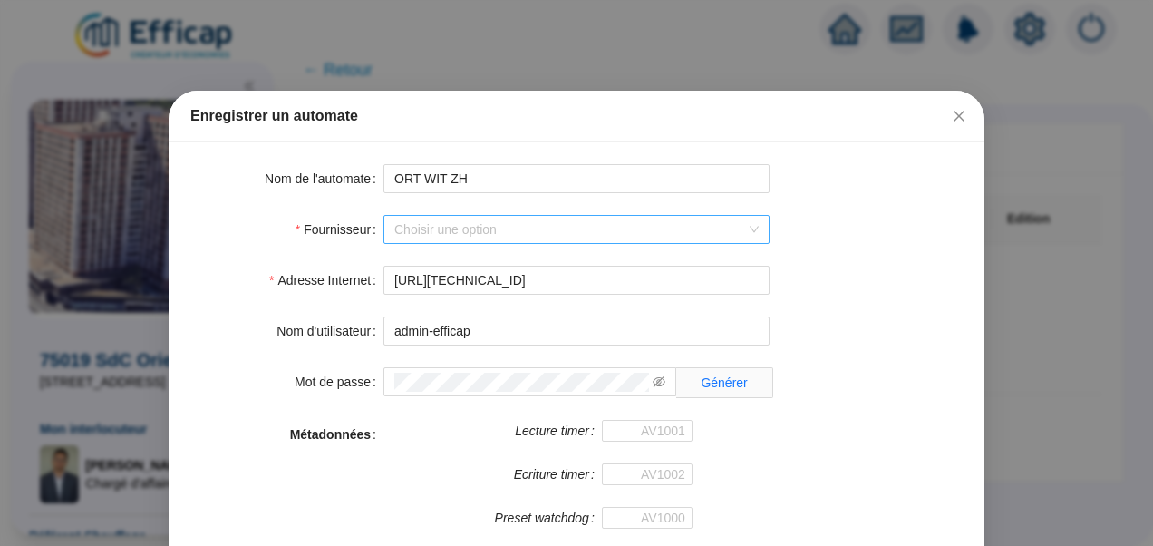
click at [463, 241] on input "Fournisseur" at bounding box center [568, 229] width 348 height 27
click at [448, 240] on input "Fournisseur" at bounding box center [568, 229] width 348 height 27
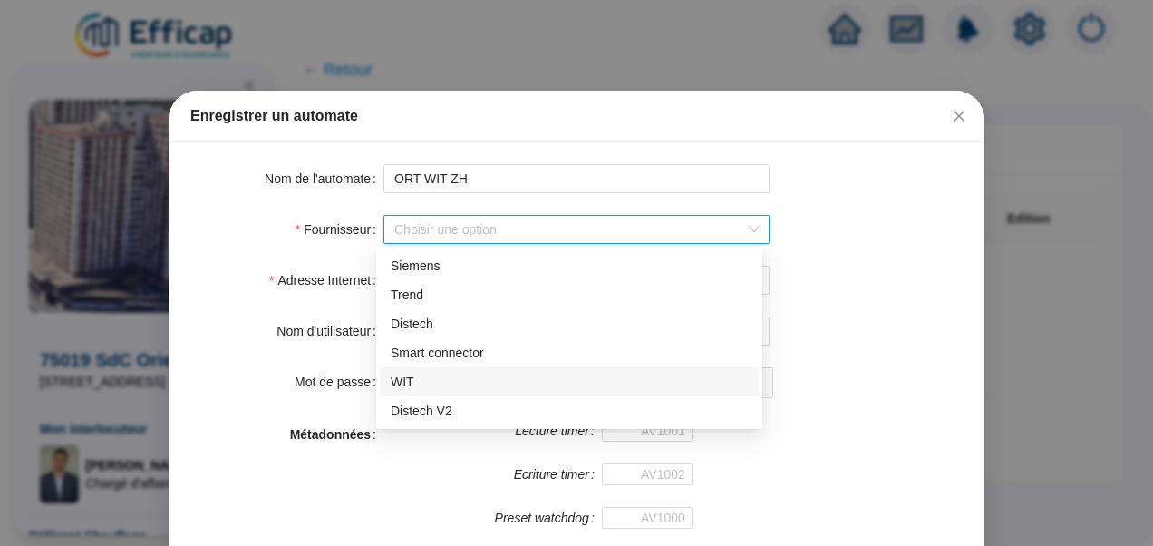
click at [412, 388] on div "WIT" at bounding box center [569, 382] width 357 height 19
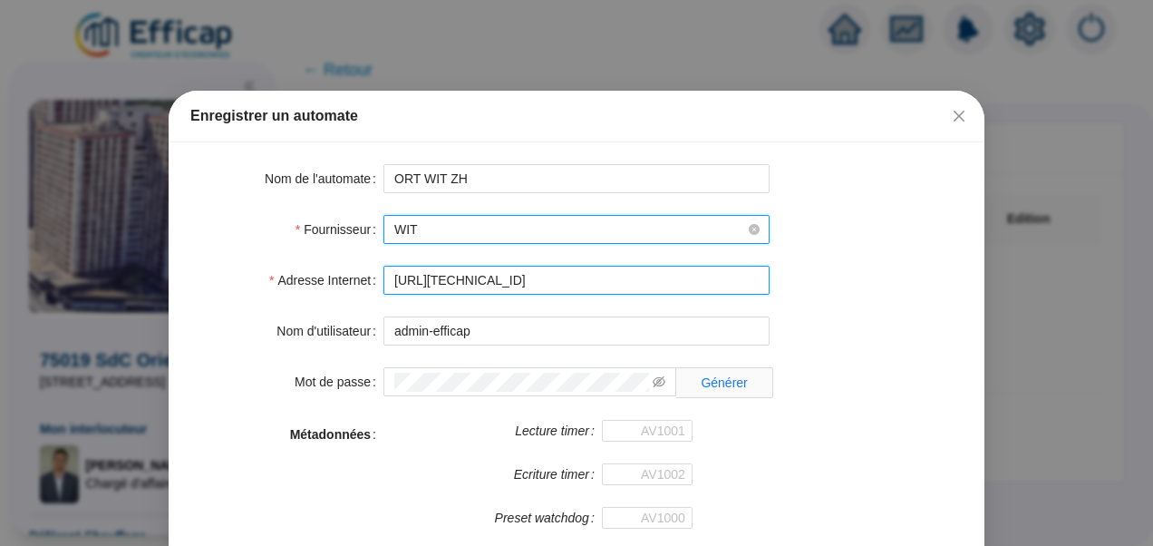
click at [507, 279] on input "[URL][TECHNICAL_ID]" at bounding box center [576, 280] width 386 height 29
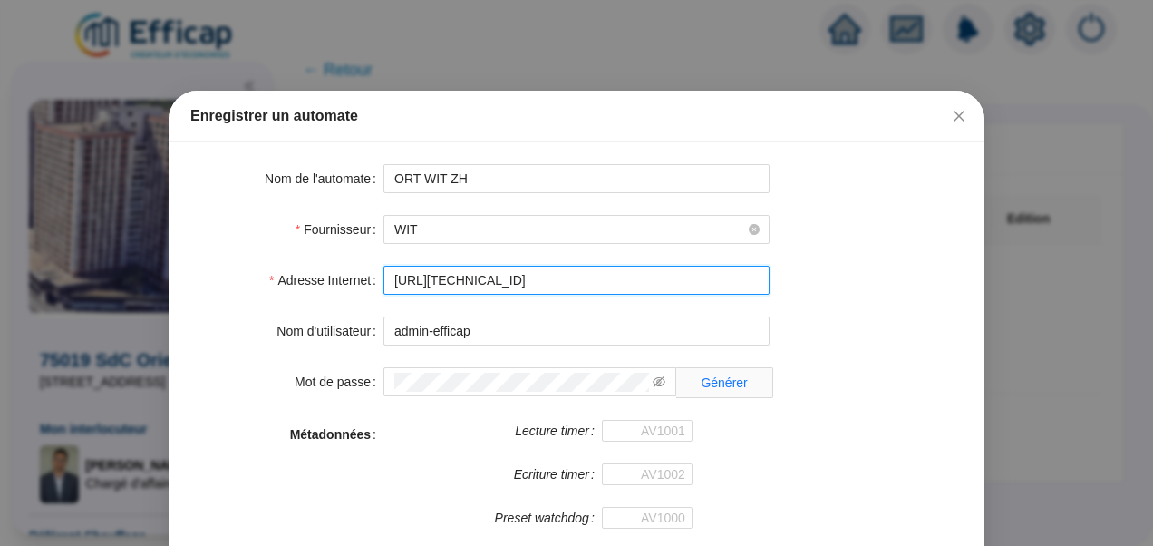
type input "[URL][TECHNICAL_ID]"
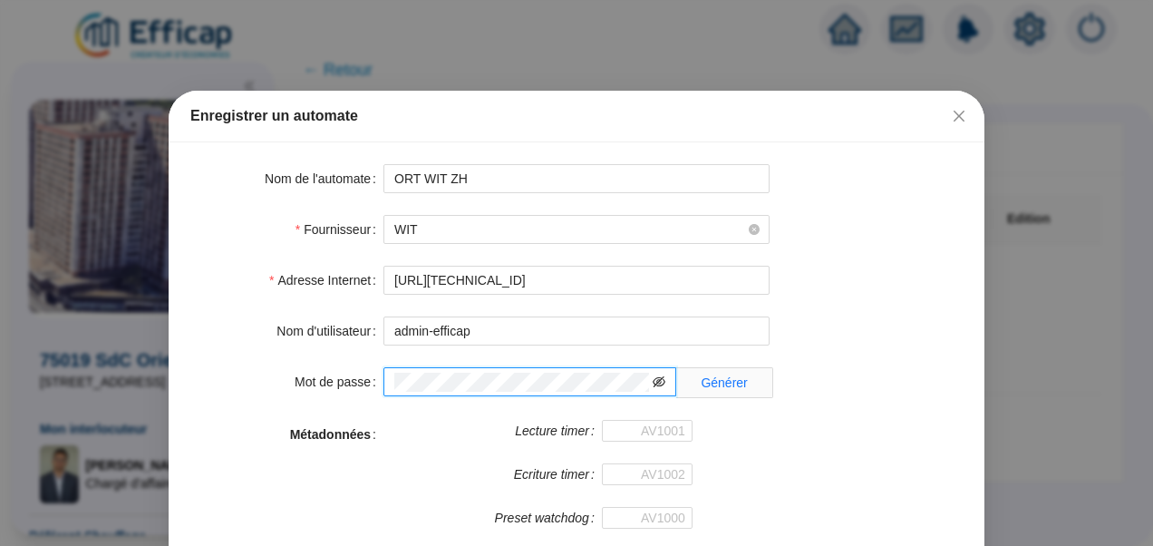
click at [655, 383] on icon "eye-invisible" at bounding box center [659, 381] width 13 height 13
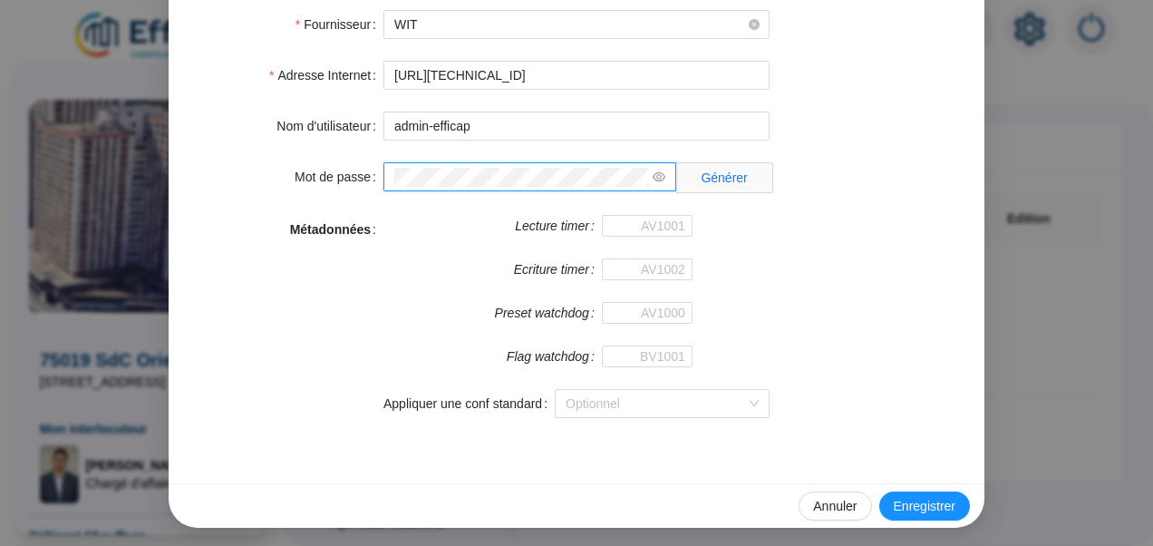
scroll to position [205, 0]
click at [905, 503] on span "Enregistrer" at bounding box center [925, 506] width 62 height 19
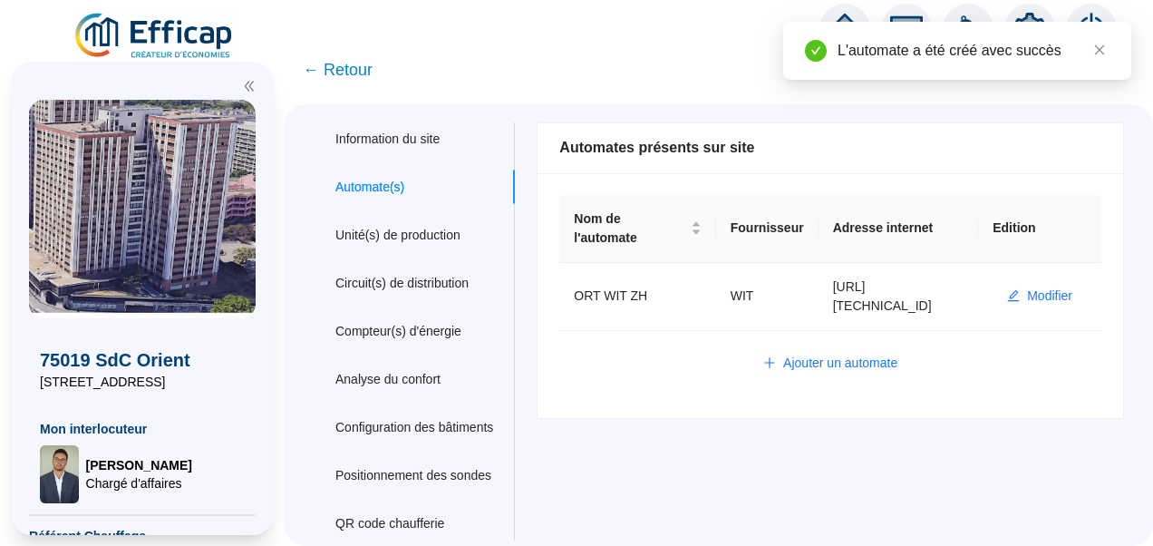
scroll to position [0, 0]
click at [806, 354] on span "Ajouter un automate" at bounding box center [840, 363] width 114 height 19
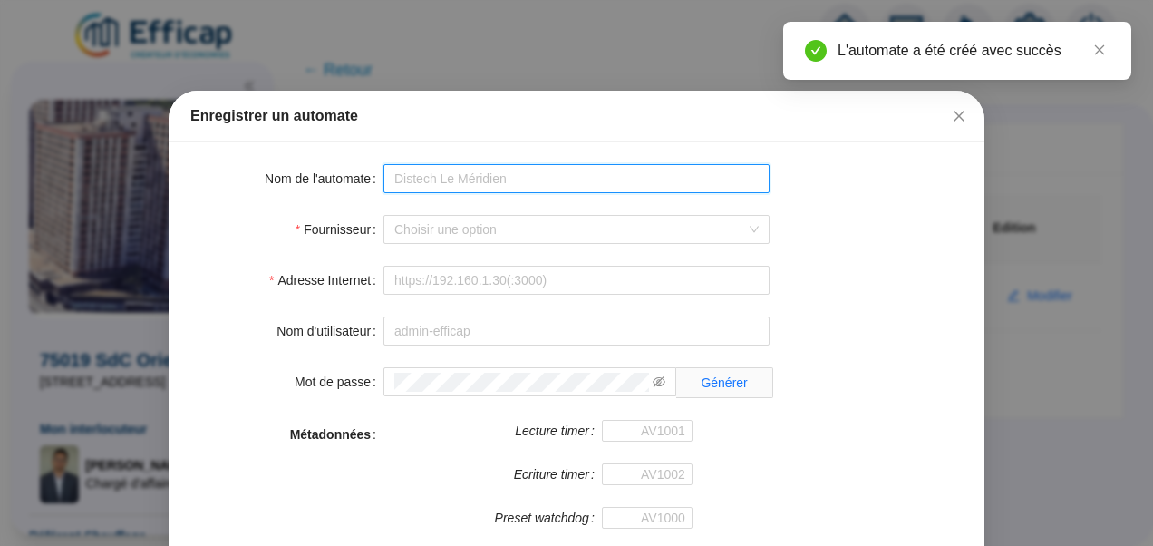
click at [482, 177] on input "Nom de l'automate" at bounding box center [576, 178] width 386 height 29
type input "ORT WIT ZH"
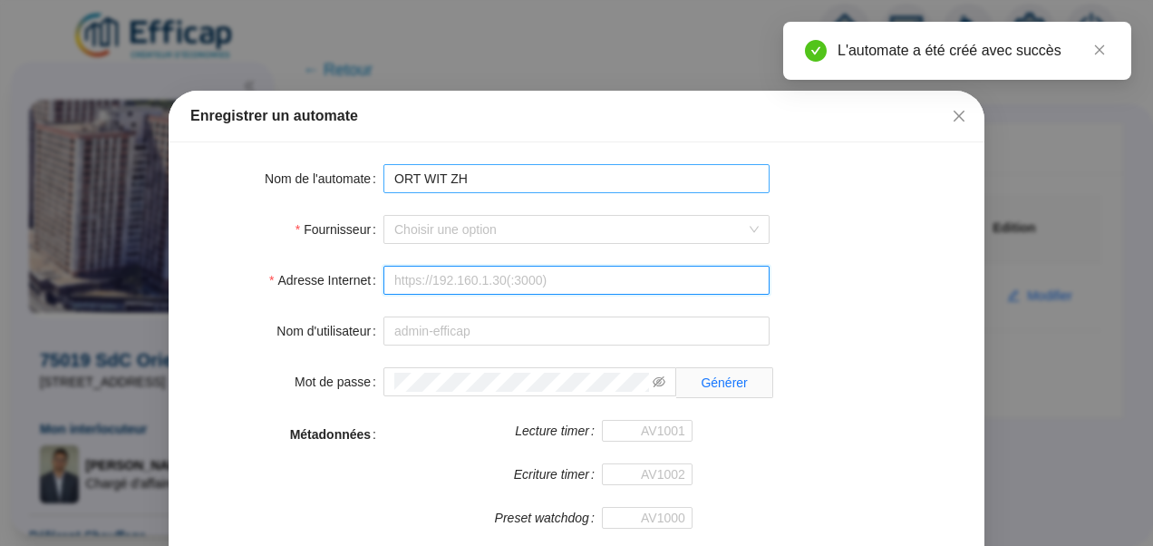
type input "[URL][TECHNICAL_ID]"
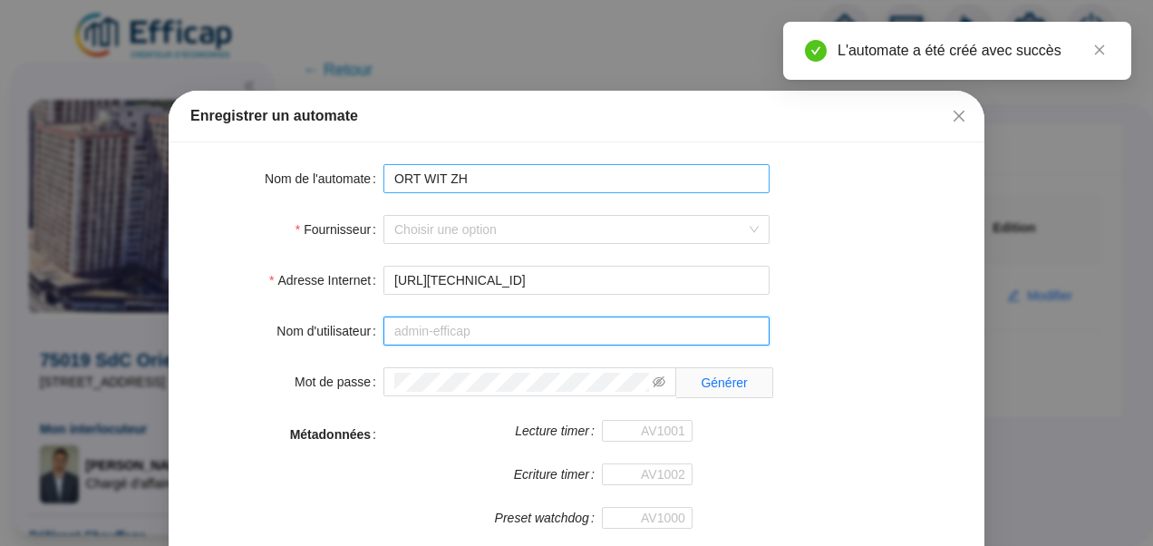
type input "admin-efficap"
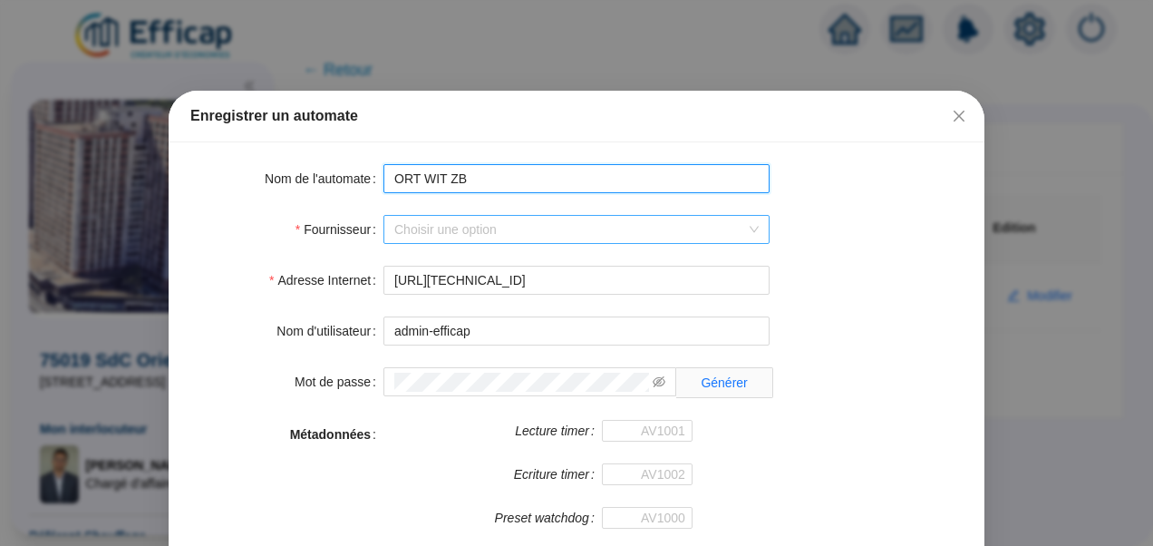
type input "ORT WIT ZB"
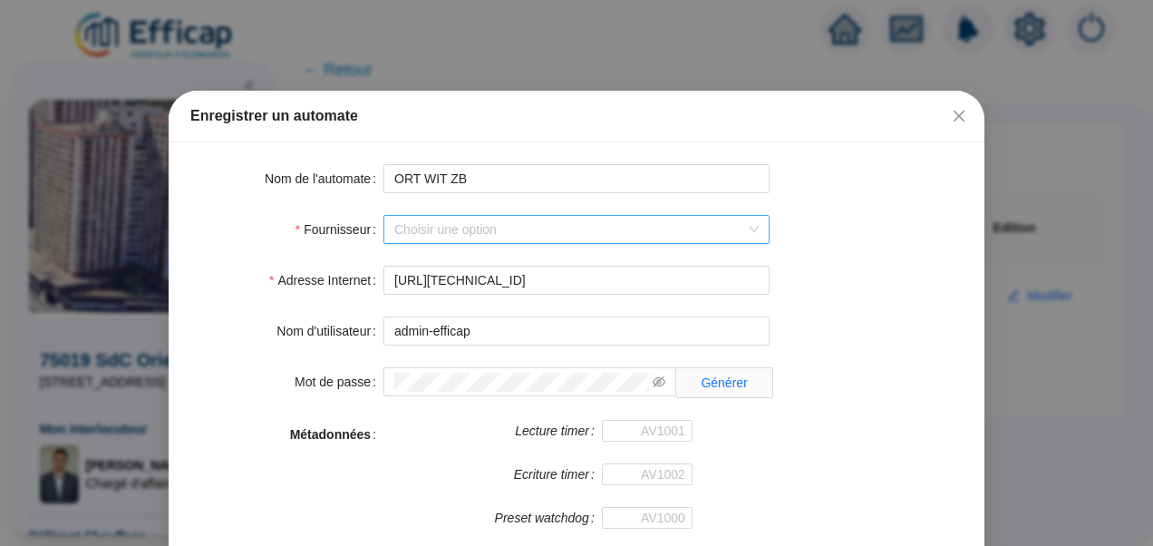
click at [500, 232] on input "Fournisseur" at bounding box center [568, 229] width 348 height 27
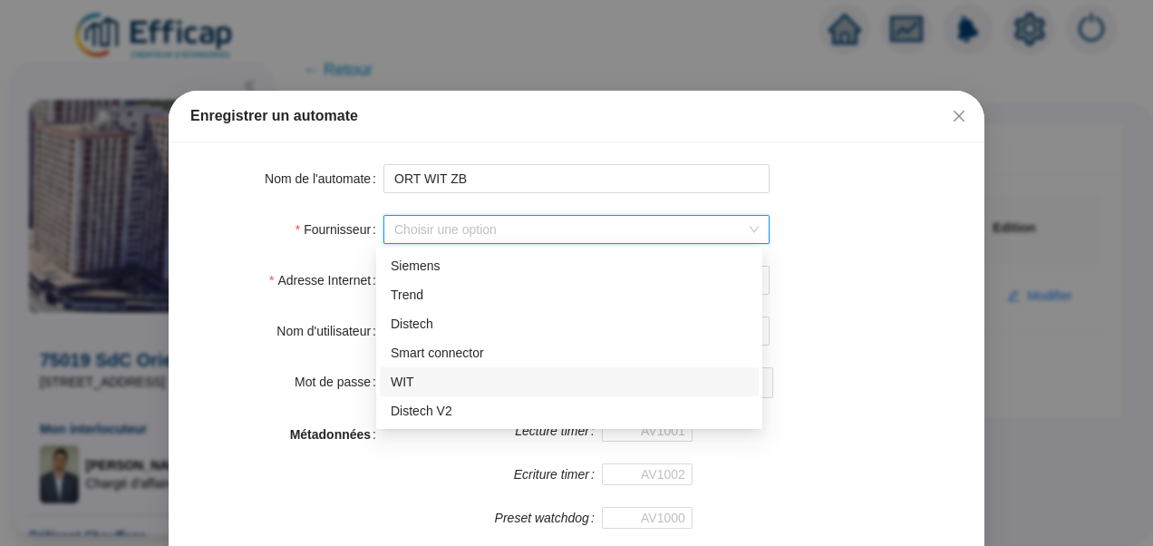
click at [421, 379] on div "WIT" at bounding box center [569, 382] width 357 height 19
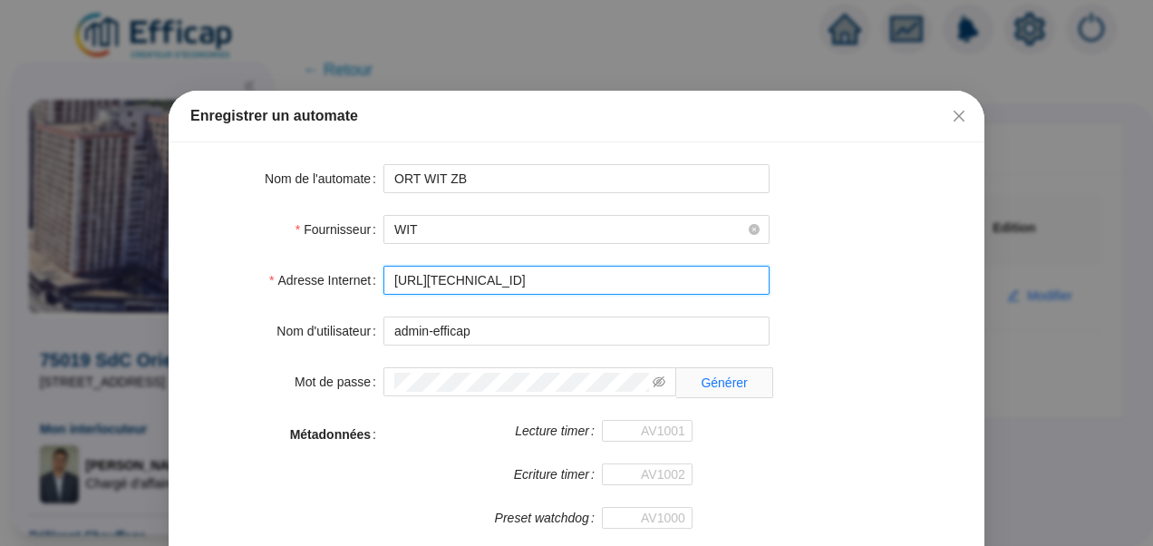
click at [520, 286] on input "[URL][TECHNICAL_ID]" at bounding box center [576, 280] width 386 height 29
type input "[URL][TECHNICAL_ID]"
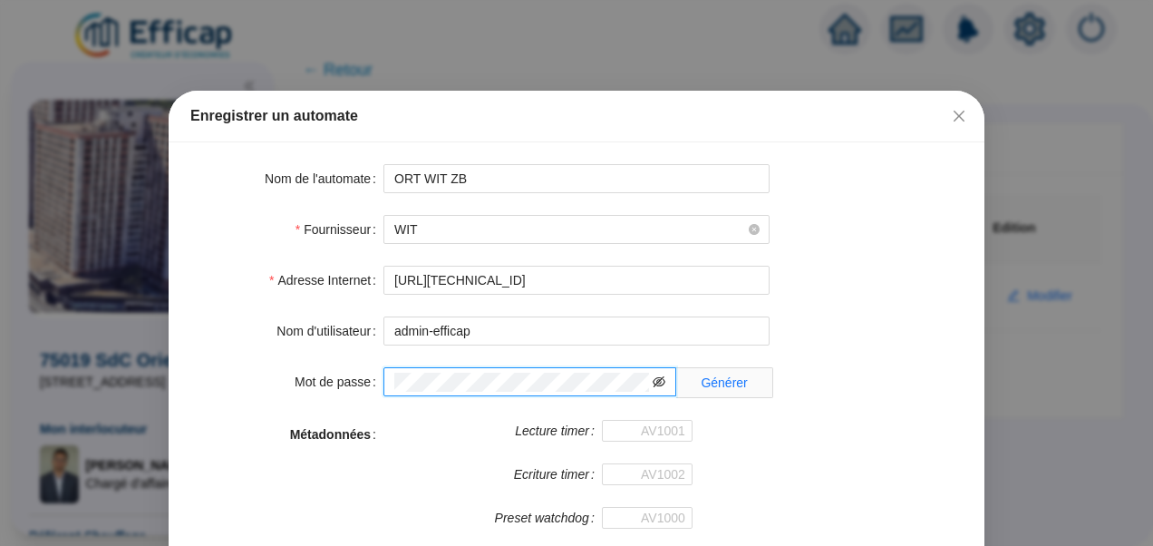
click at [655, 375] on icon "eye-invisible" at bounding box center [659, 381] width 13 height 13
click at [655, 375] on icon "eye" at bounding box center [659, 381] width 13 height 13
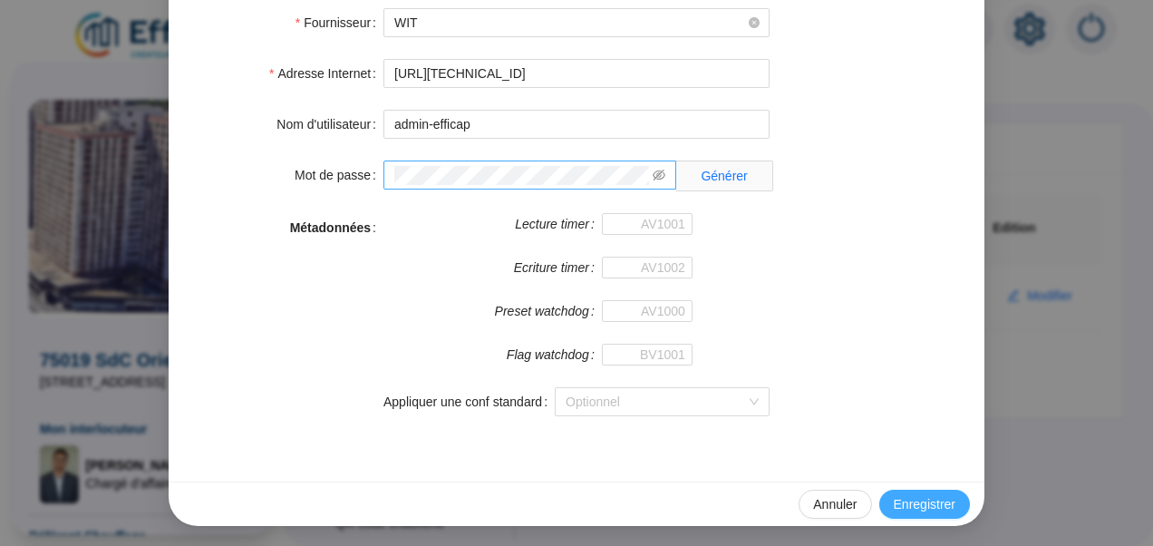
click at [916, 495] on span "Enregistrer" at bounding box center [925, 504] width 62 height 19
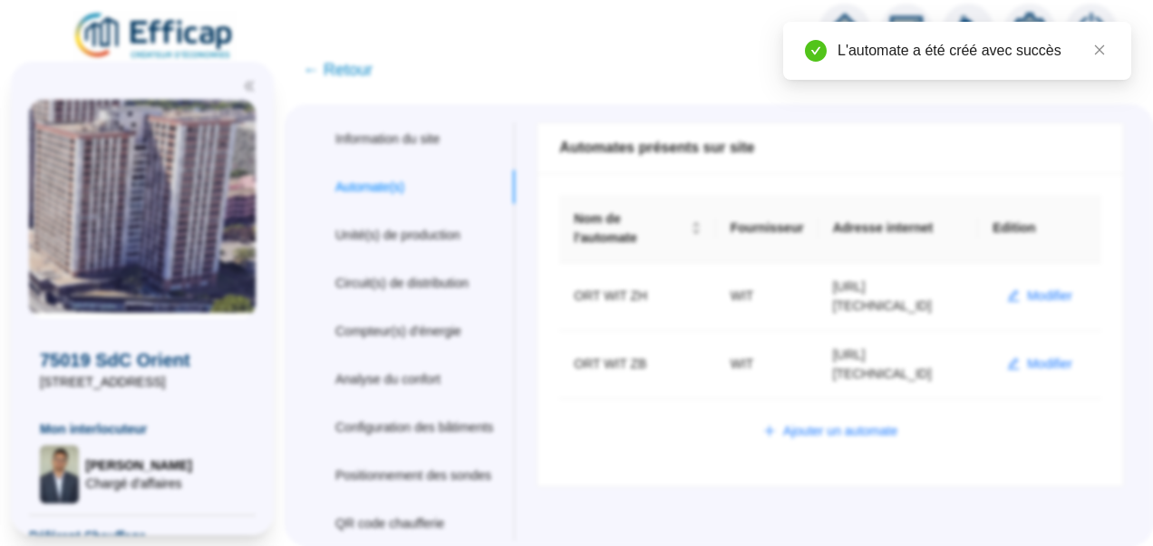
scroll to position [116, 0]
click at [441, 234] on div "Unité(s) de production" at bounding box center [397, 235] width 125 height 19
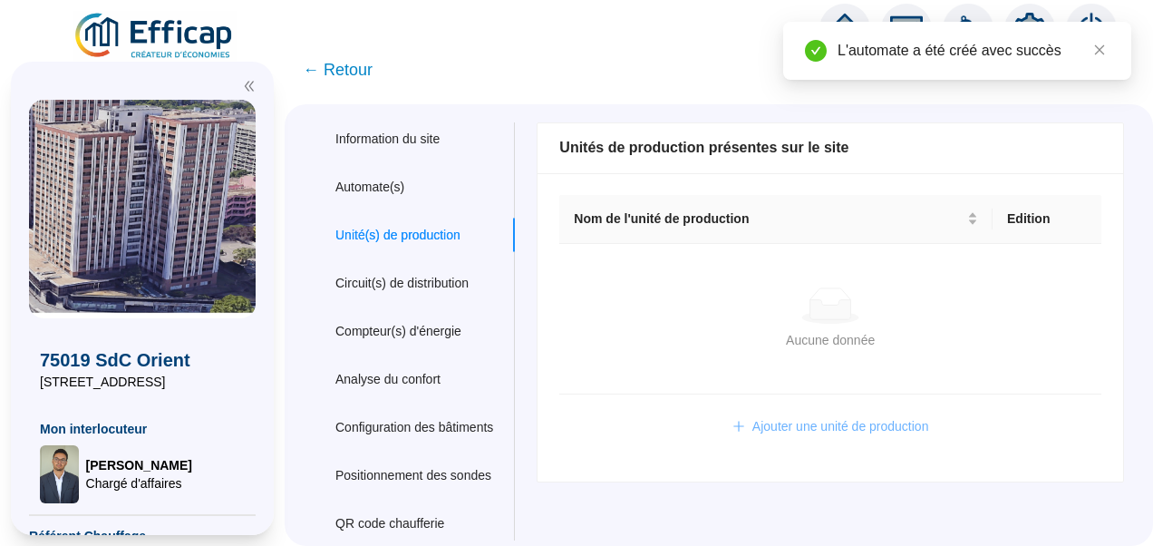
click at [808, 417] on span "Ajouter une unité de production" at bounding box center [840, 426] width 177 height 19
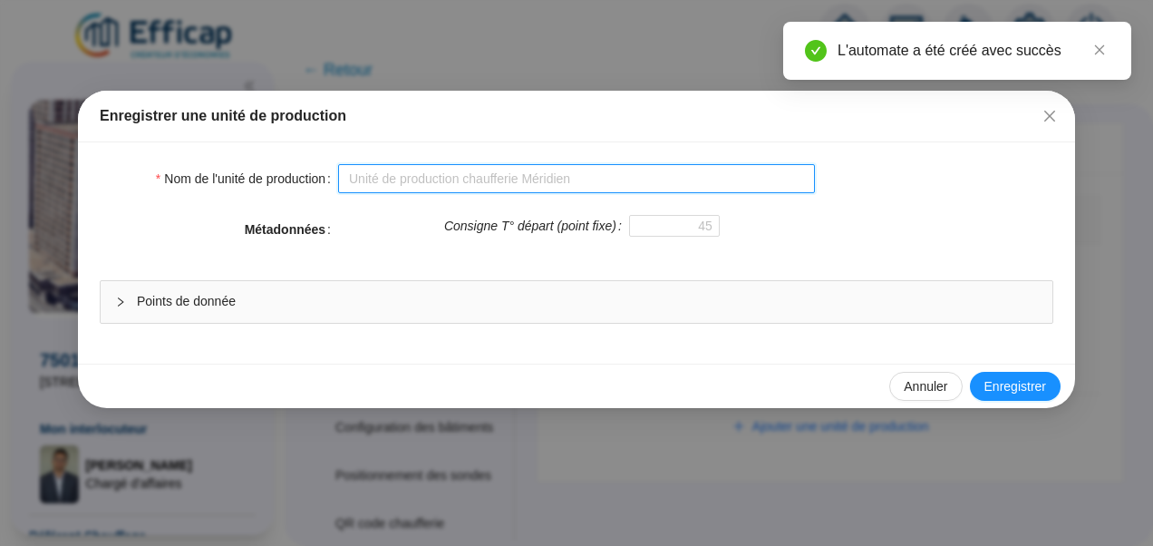
click at [414, 179] on input "Nom de l'unité de production" at bounding box center [576, 178] width 477 height 29
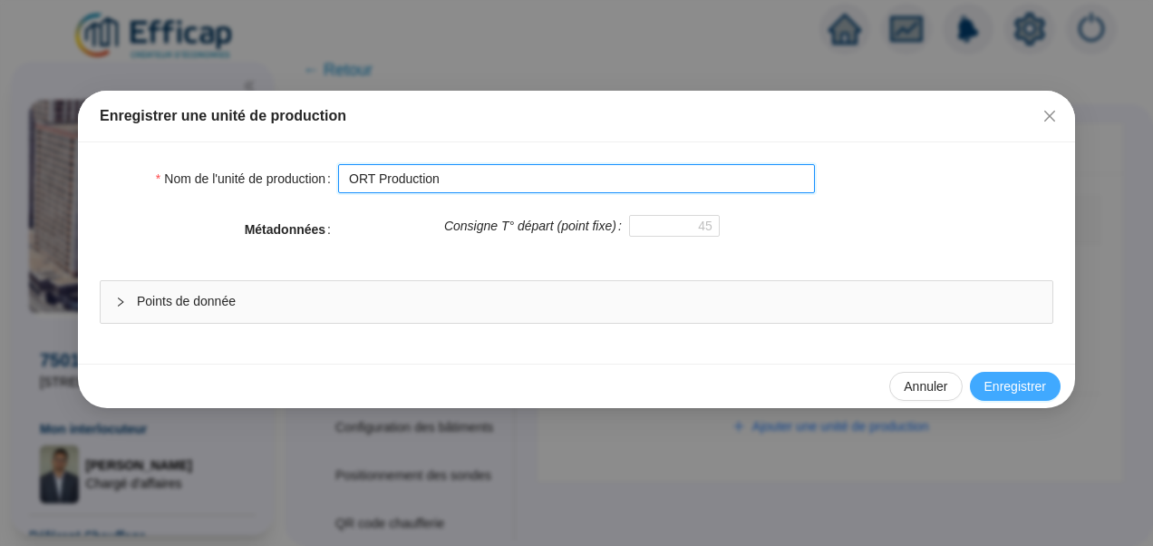
type input "ORT Production"
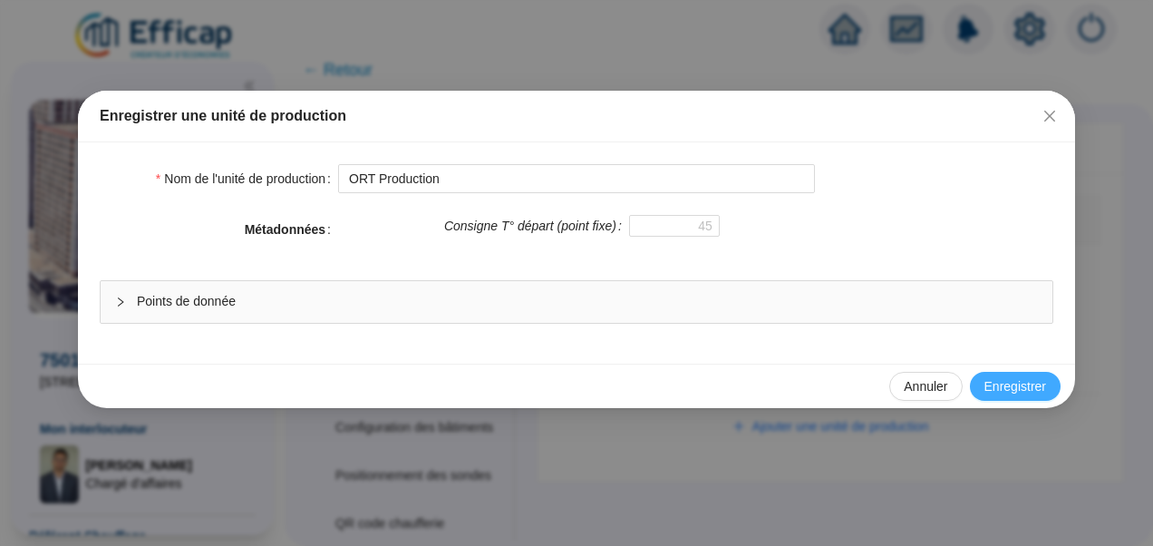
click at [992, 381] on span "Enregistrer" at bounding box center [1015, 386] width 62 height 19
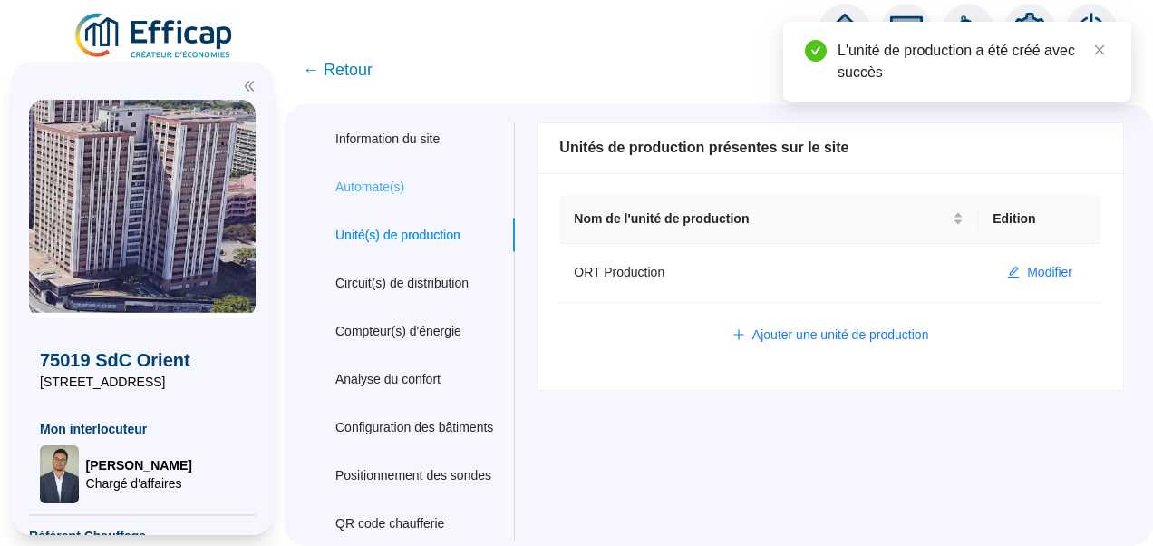
click at [391, 198] on div "Automate(s)" at bounding box center [414, 187] width 201 height 34
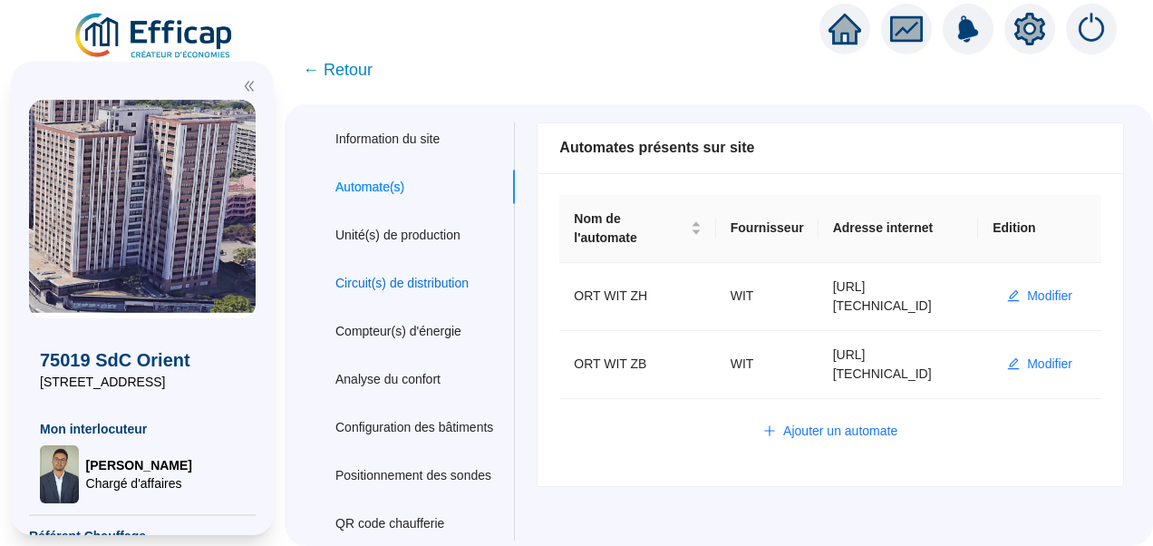
click at [386, 283] on div "Circuit(s) de distribution" at bounding box center [401, 283] width 133 height 19
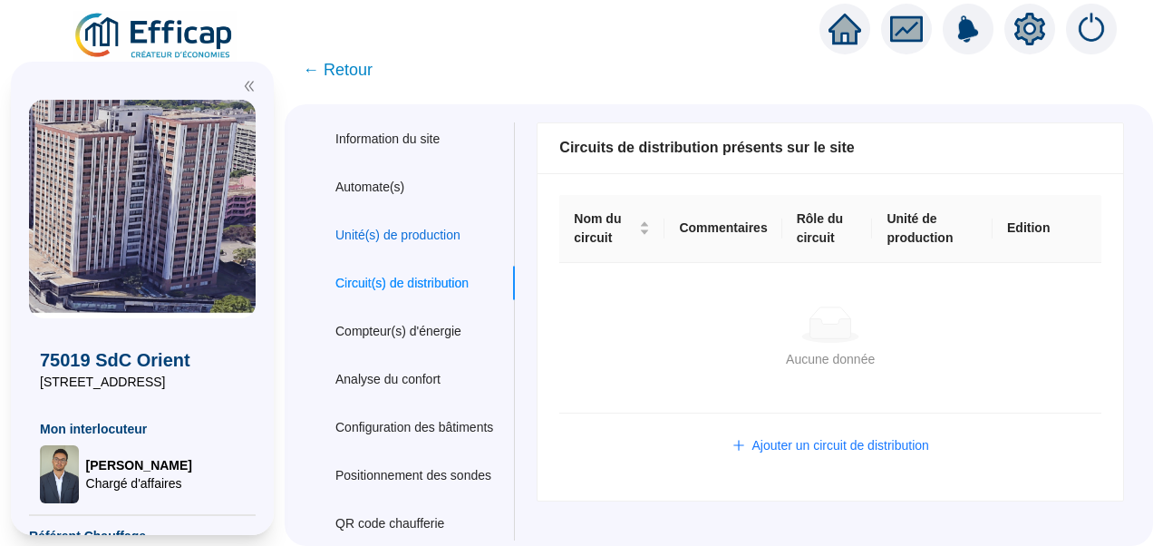
click at [451, 233] on div "Unité(s) de production" at bounding box center [397, 235] width 125 height 19
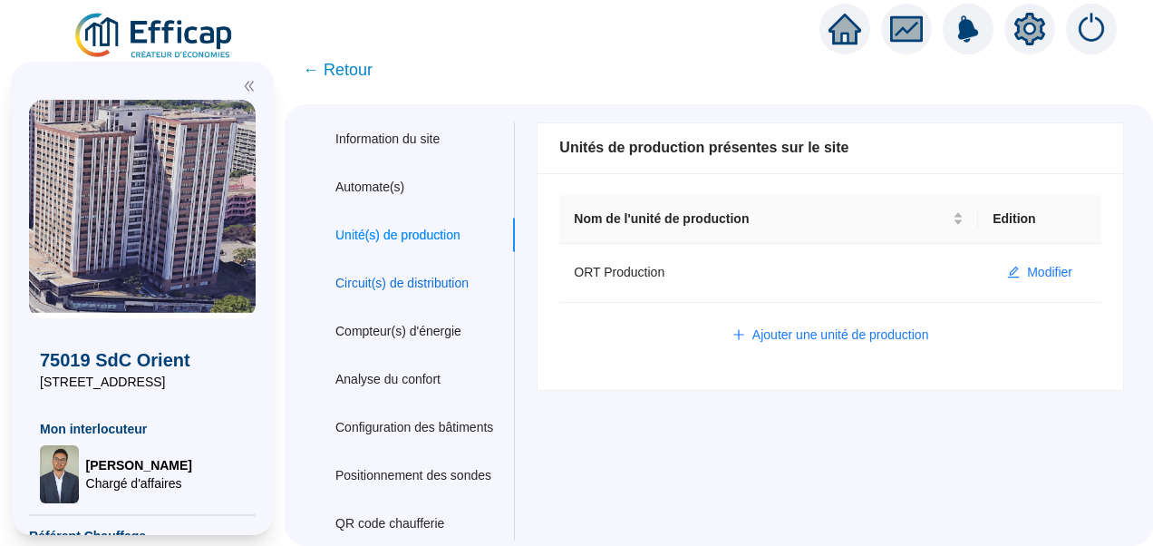
click at [417, 285] on div "Circuit(s) de distribution" at bounding box center [401, 283] width 133 height 19
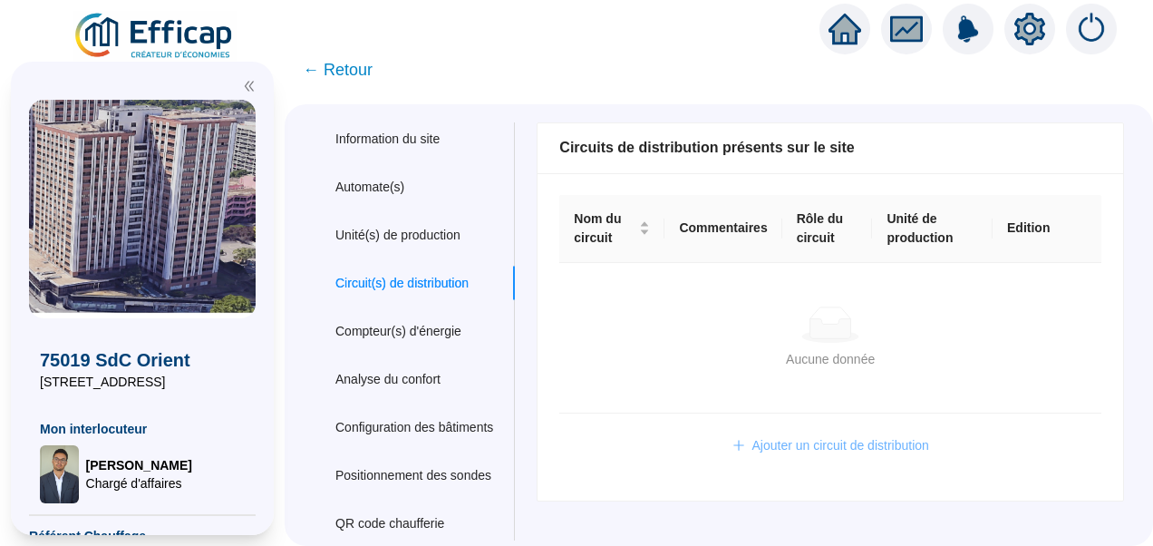
click at [890, 441] on span "Ajouter un circuit de distribution" at bounding box center [840, 445] width 177 height 19
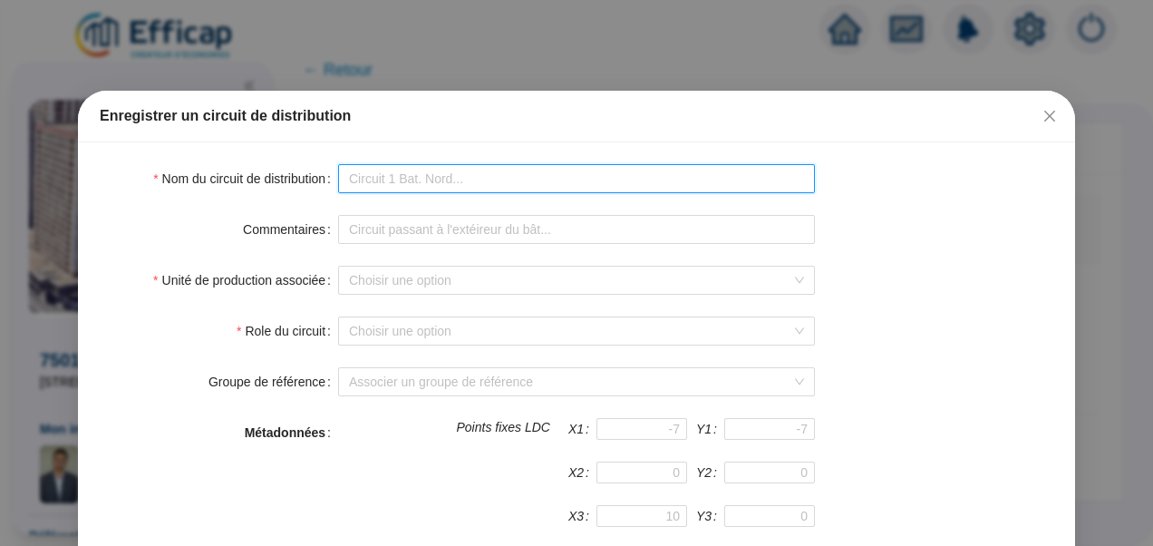
click at [404, 164] on input "Nom du circuit de distribution" at bounding box center [576, 178] width 477 height 29
type input "ECS ZH"
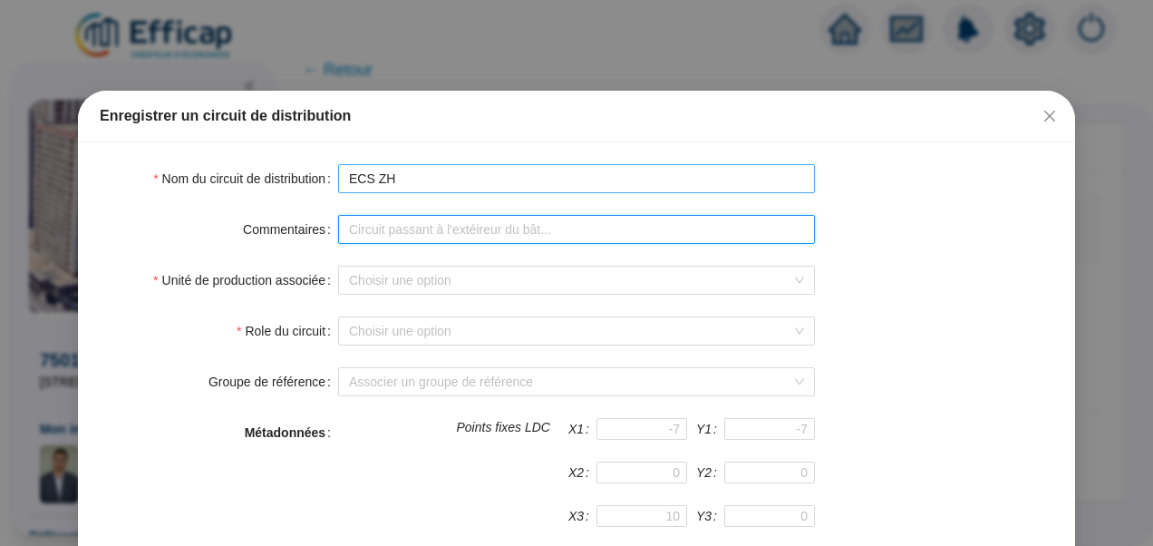
type input "ECS de la zone haute de la tour"
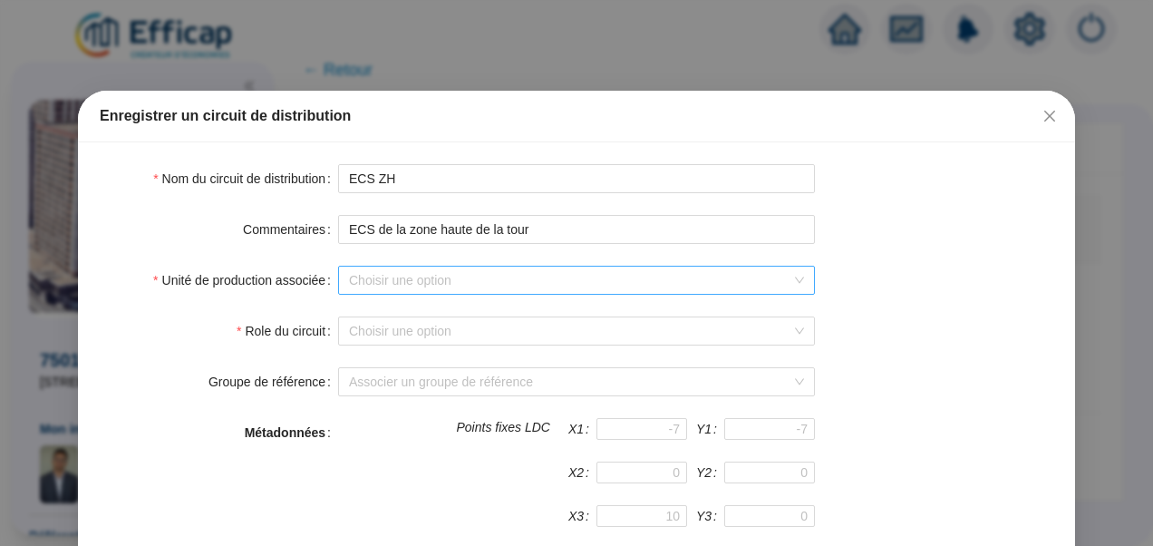
click at [386, 284] on input "Unité de production associée" at bounding box center [568, 280] width 439 height 27
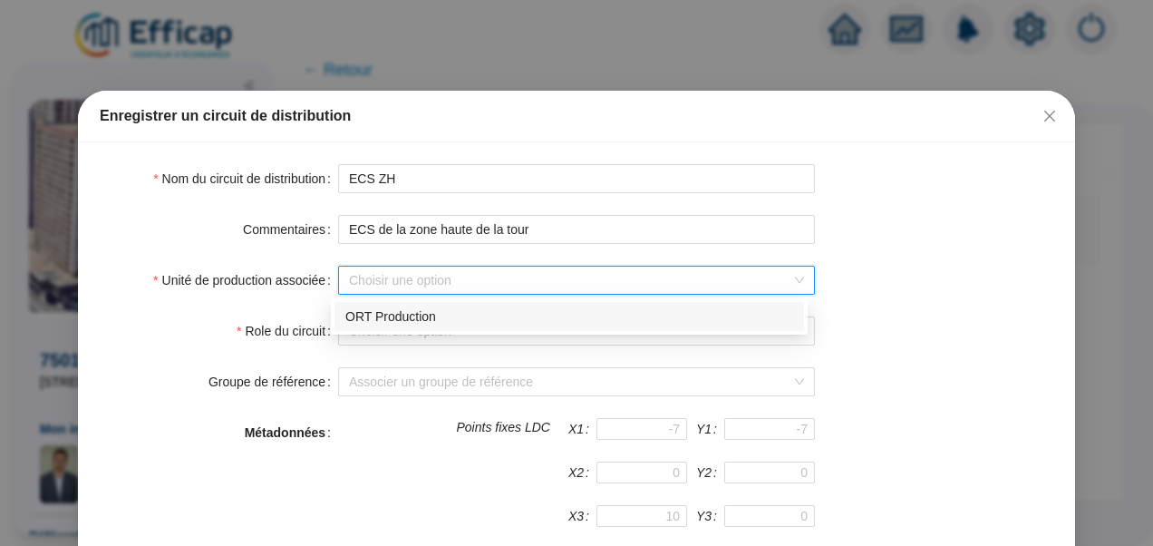
click at [383, 314] on div "ORT Production" at bounding box center [569, 316] width 448 height 19
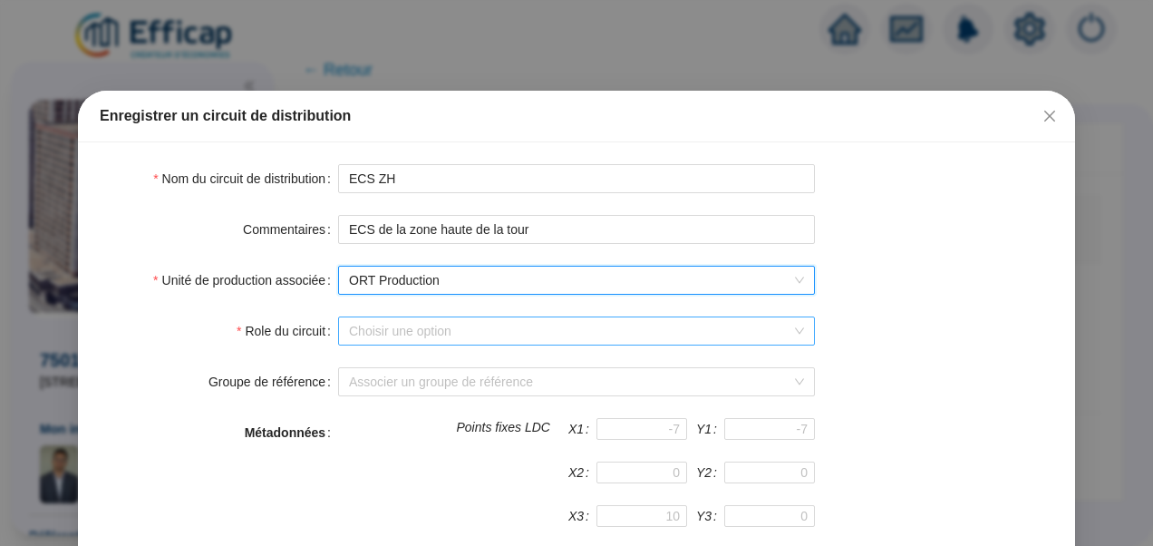
click at [382, 335] on input "Role du circuit" at bounding box center [568, 330] width 439 height 27
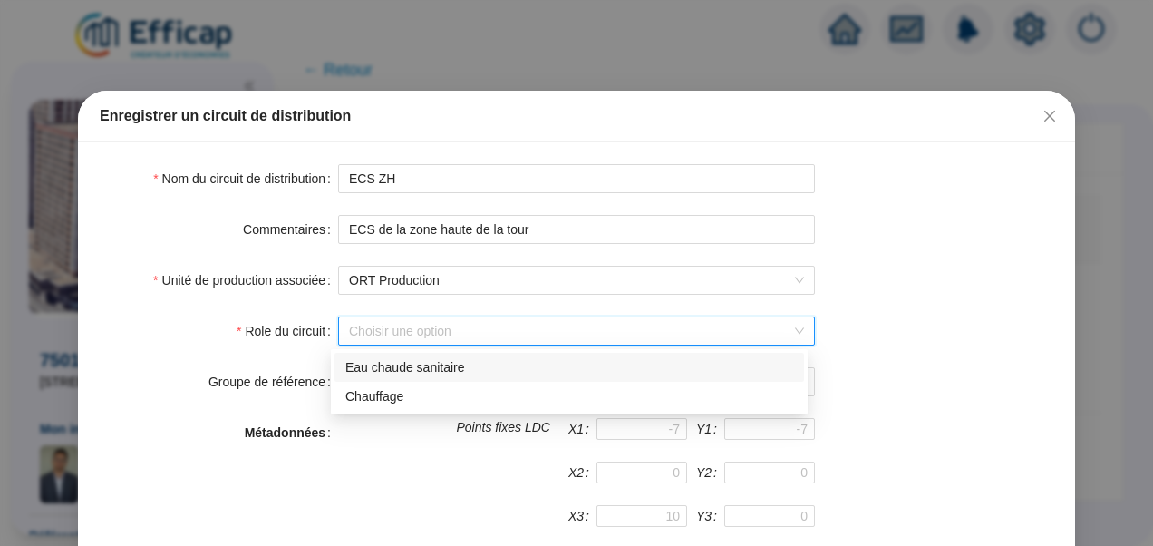
click at [414, 366] on div "Eau chaude sanitaire" at bounding box center [569, 367] width 448 height 19
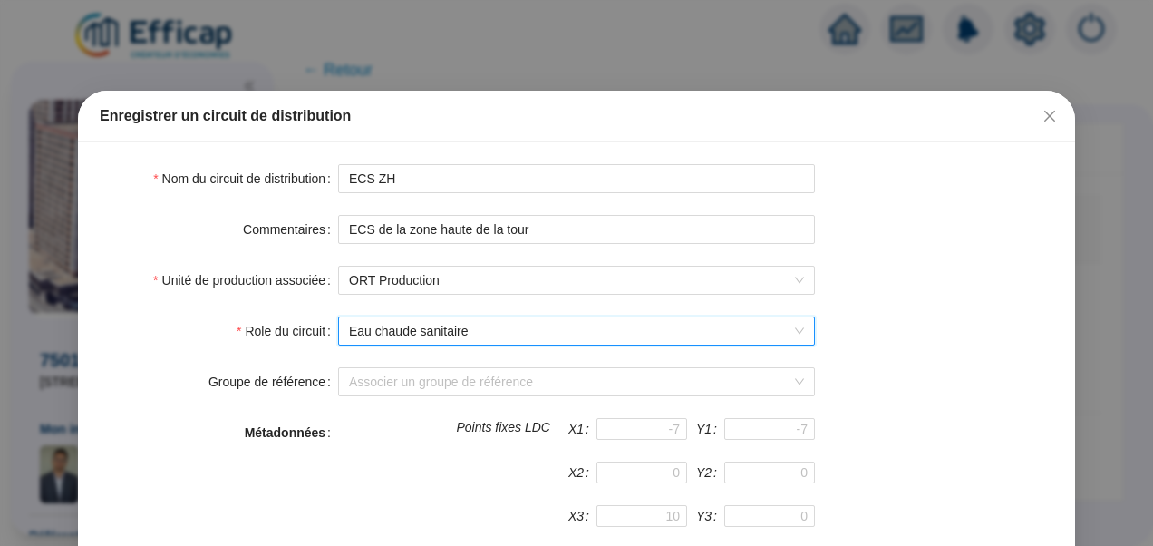
click at [920, 293] on div "Unité de production associée ORT Production" at bounding box center [577, 280] width 954 height 29
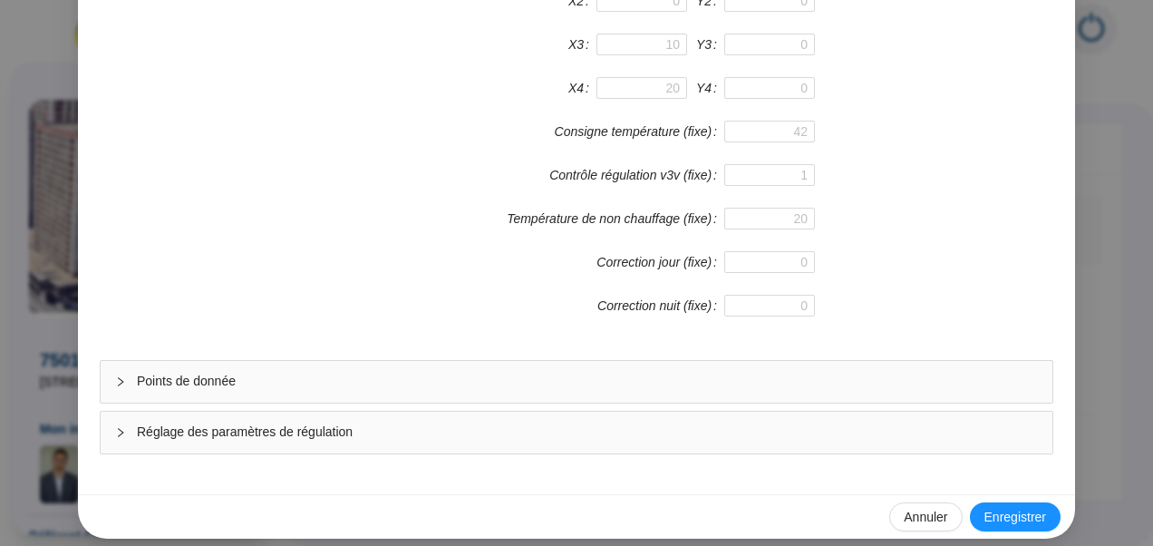
scroll to position [484, 0]
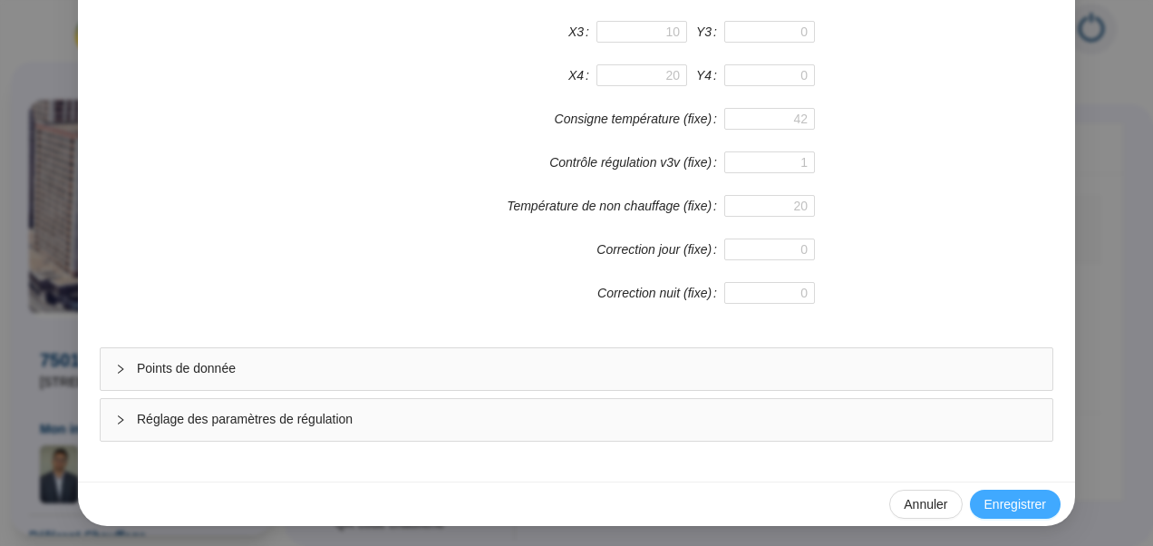
click at [989, 500] on span "Enregistrer" at bounding box center [1015, 504] width 62 height 19
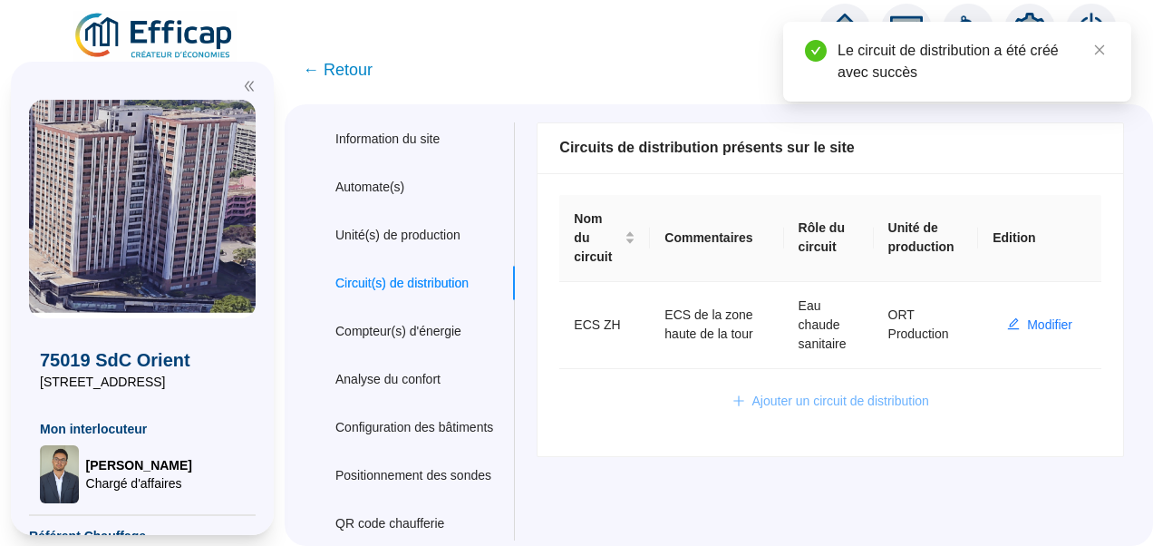
click at [824, 392] on span "Ajouter un circuit de distribution" at bounding box center [840, 401] width 177 height 19
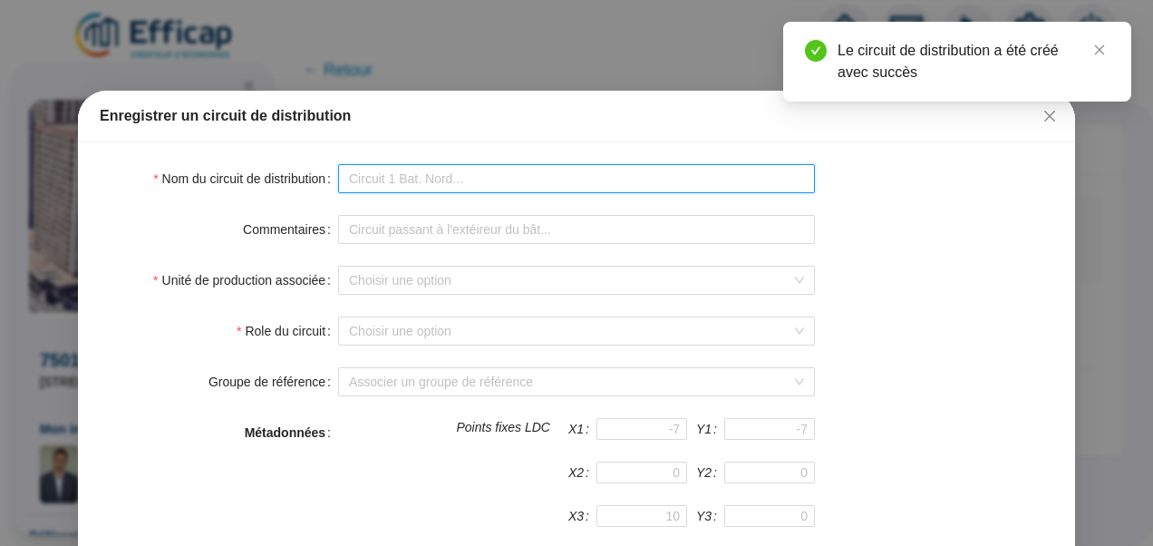
click at [544, 183] on input "Nom du circuit de distribution" at bounding box center [576, 178] width 477 height 29
type input "ECS ZH"
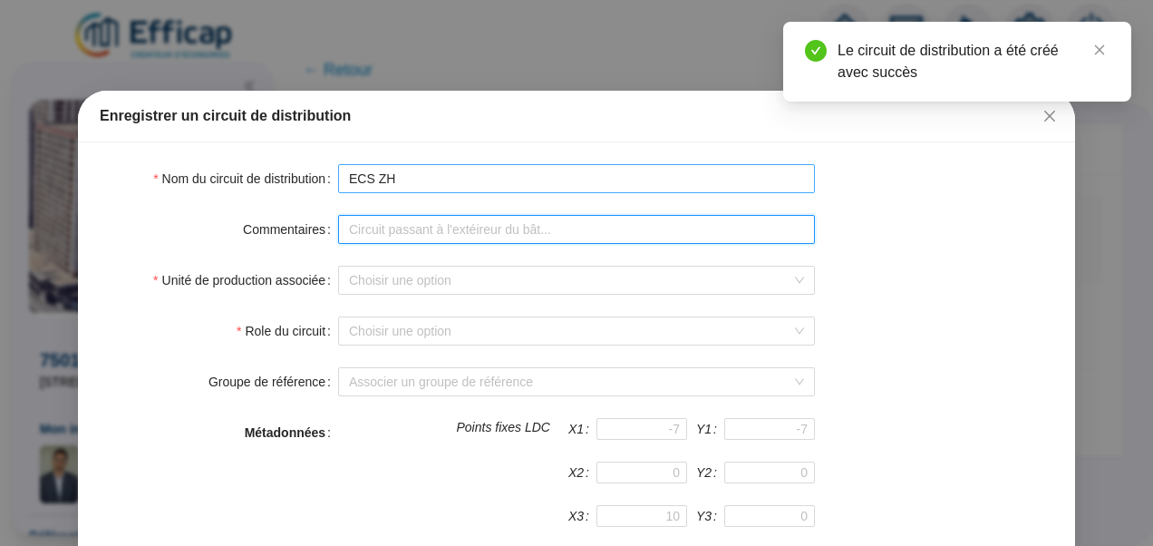
type input "ECS de la zone haute de la tour"
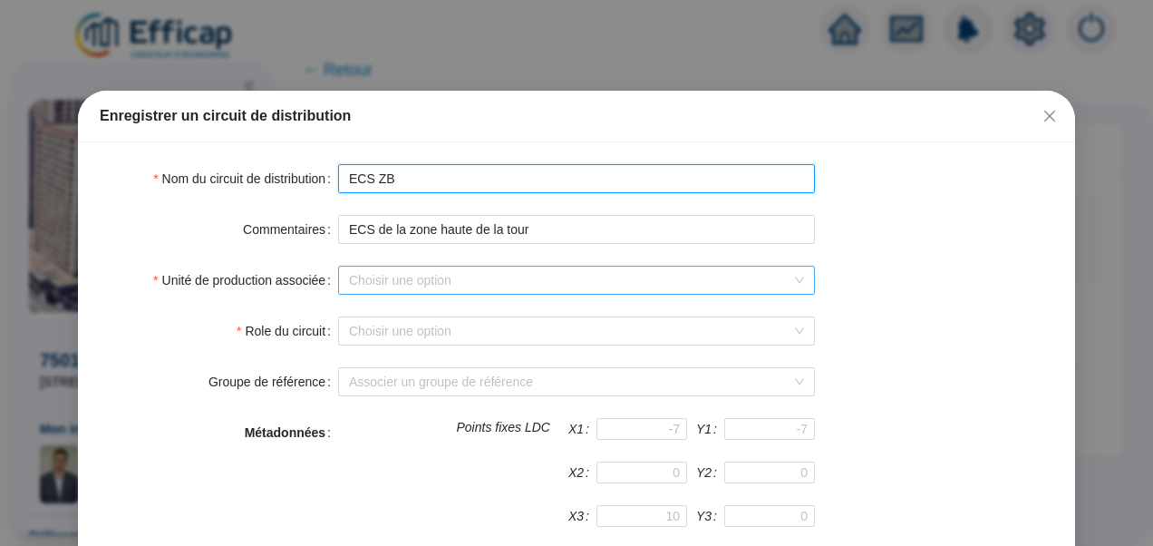
type input "ECS ZB"
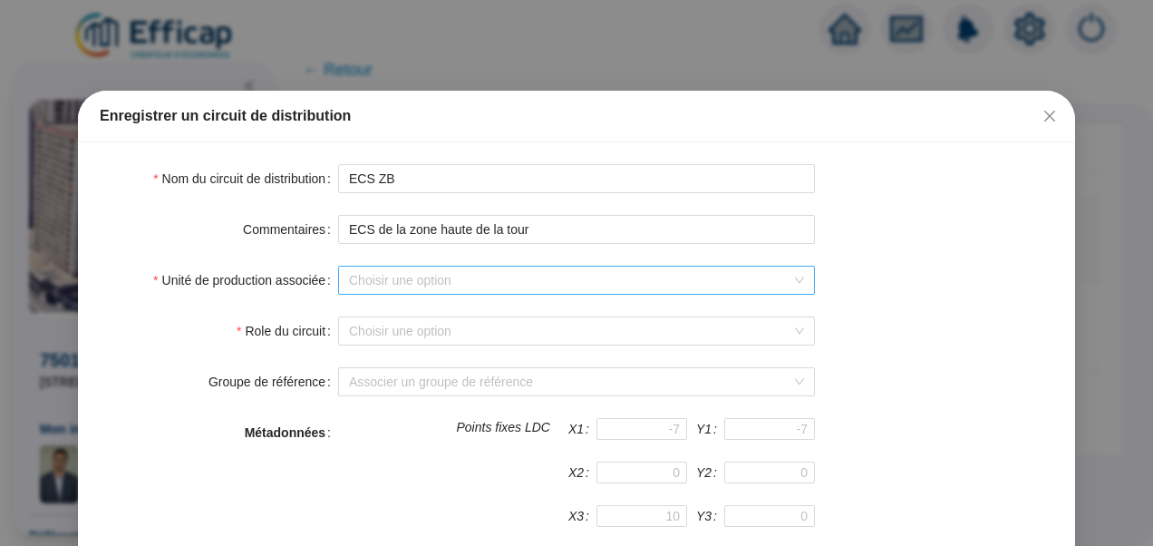
click at [386, 272] on input "Unité de production associée" at bounding box center [568, 280] width 439 height 27
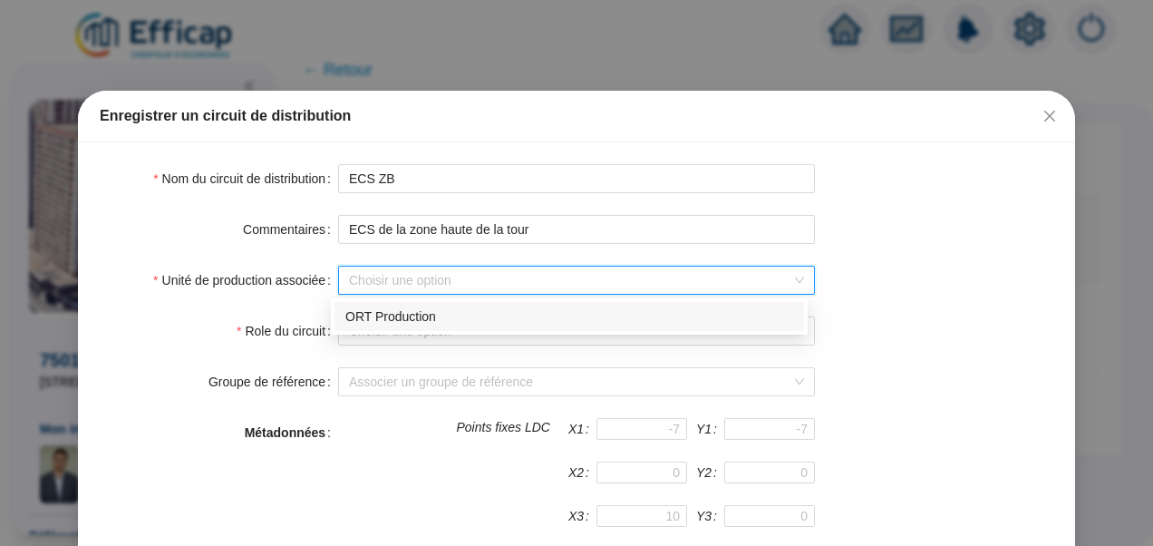
click at [377, 324] on div "ORT Production" at bounding box center [569, 316] width 448 height 19
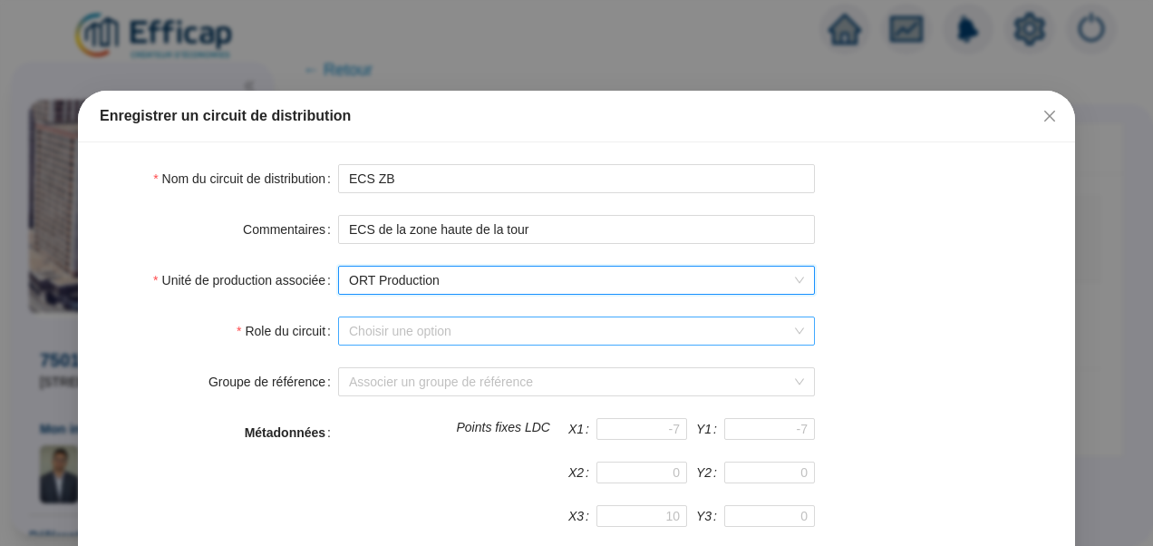
click at [381, 330] on input "Role du circuit" at bounding box center [568, 330] width 439 height 27
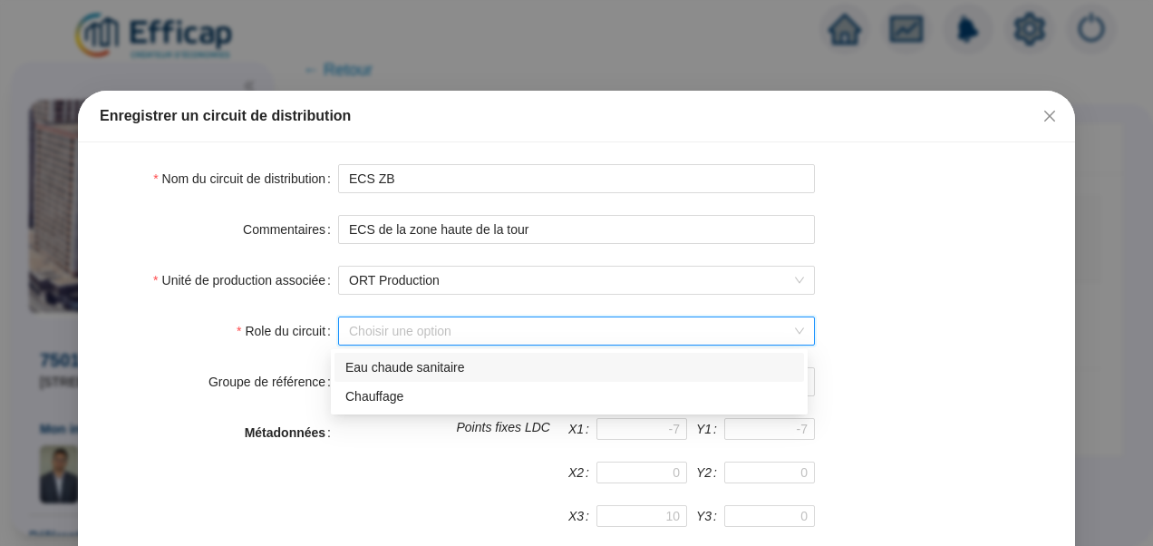
click at [394, 375] on div "Eau chaude sanitaire" at bounding box center [569, 367] width 448 height 19
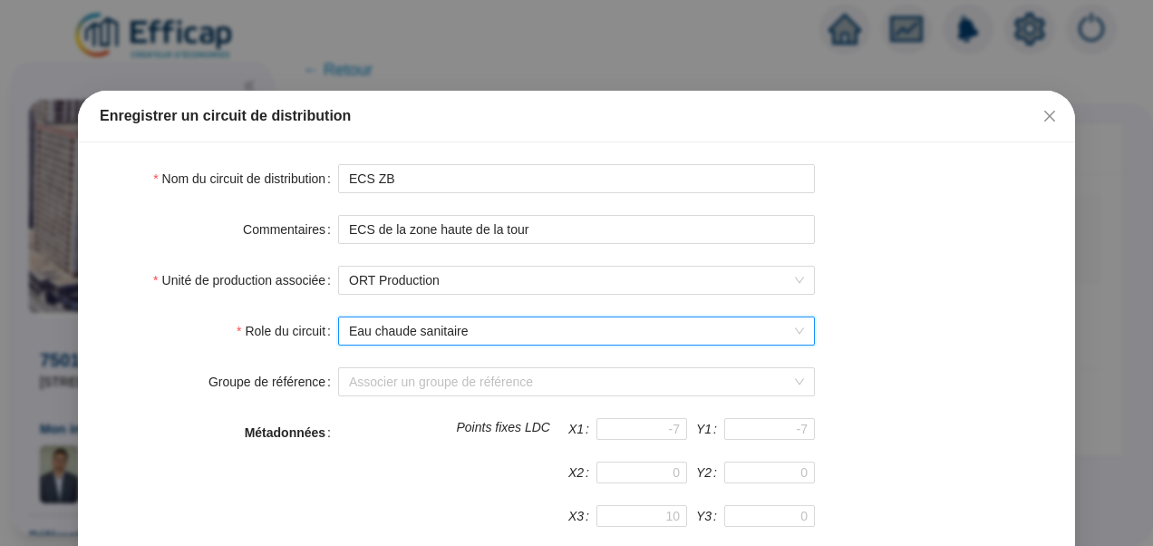
click at [925, 247] on form "Nom du circuit de distribution ECS ZB Commentaires ECS de la zone haute de la t…" at bounding box center [577, 544] width 954 height 761
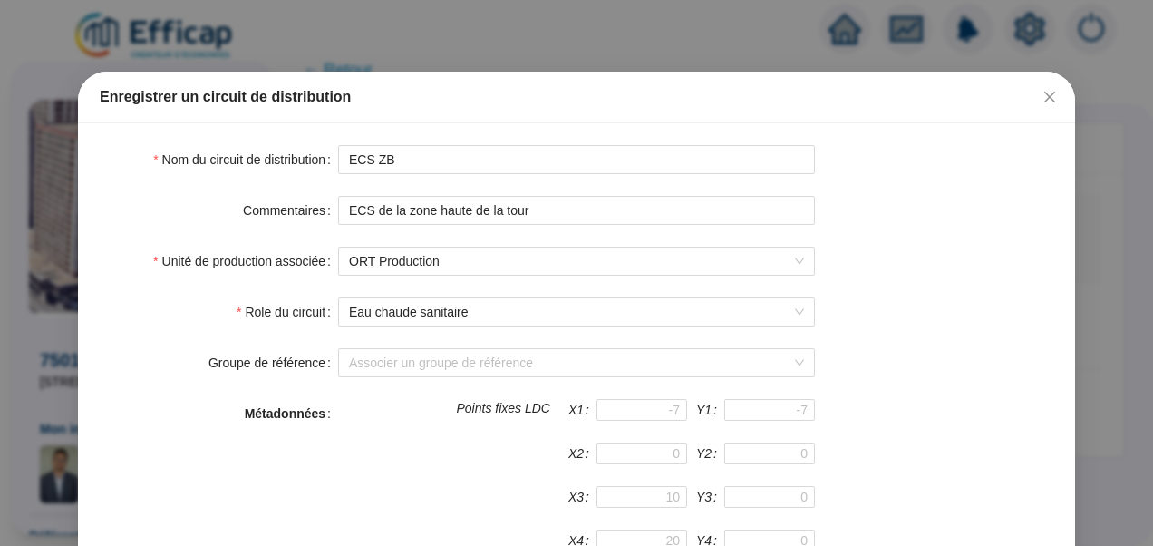
scroll to position [21, 0]
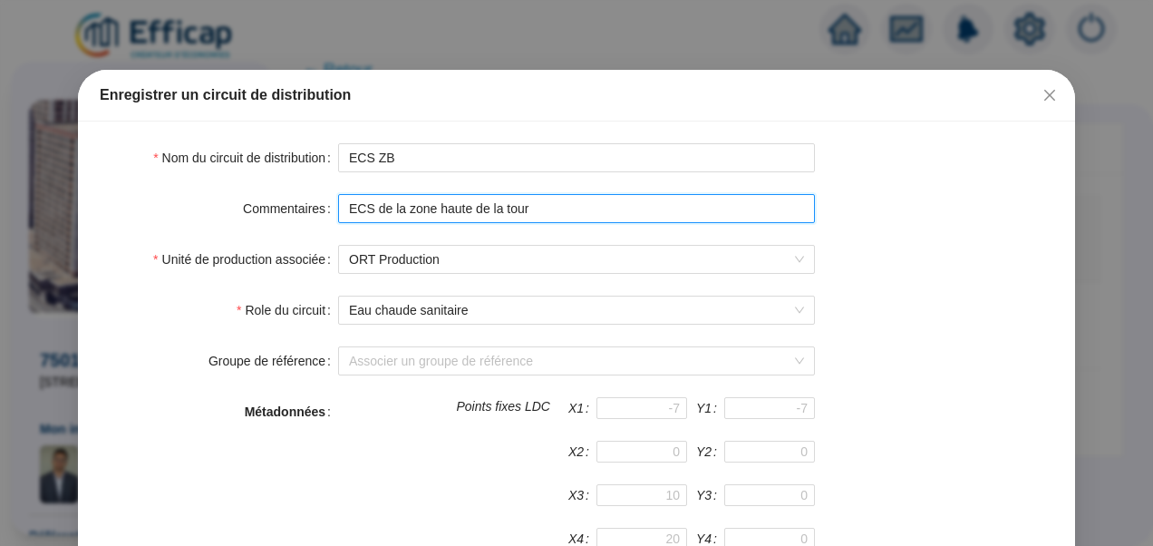
click at [437, 207] on input "ECS de la zone haute de la tour" at bounding box center [576, 208] width 477 height 29
type input "ECS de la zone basse de la tour"
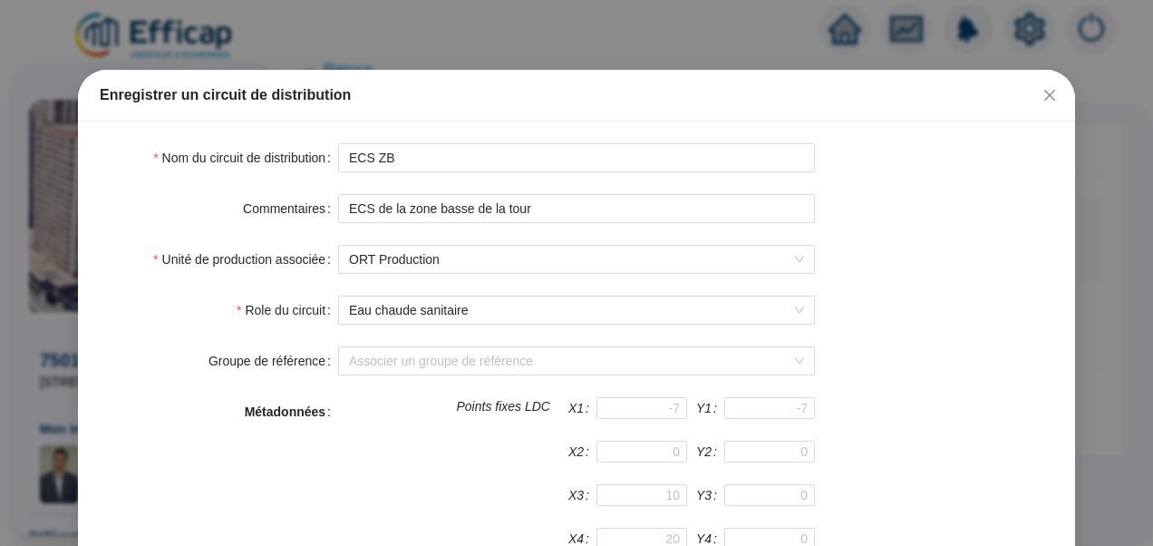
click at [877, 236] on form "Nom du circuit de distribution ECS ZB Commentaires ECS de la zone basse de la t…" at bounding box center [577, 523] width 954 height 761
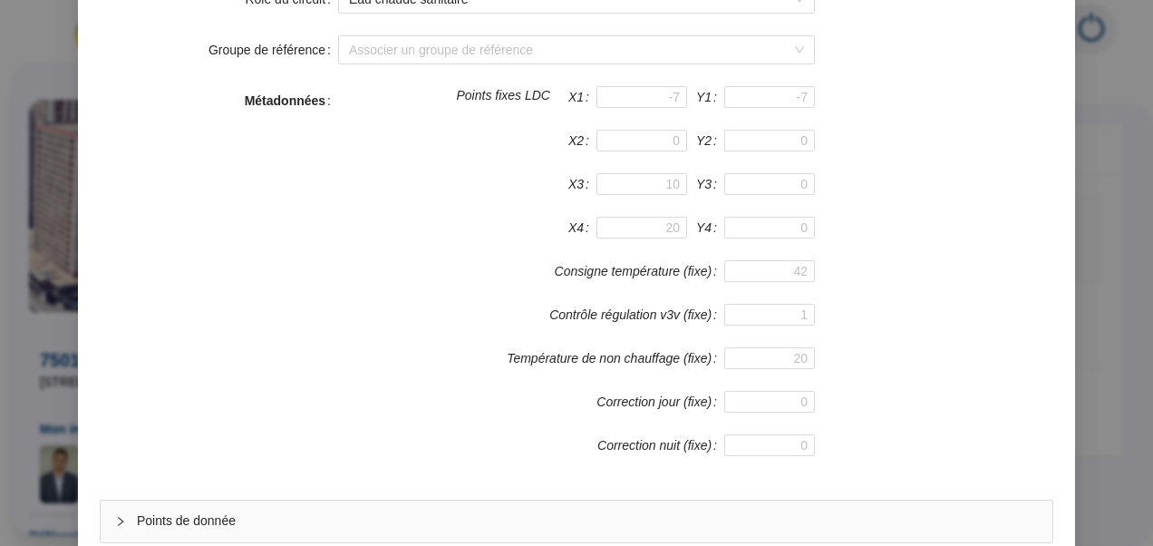
scroll to position [484, 0]
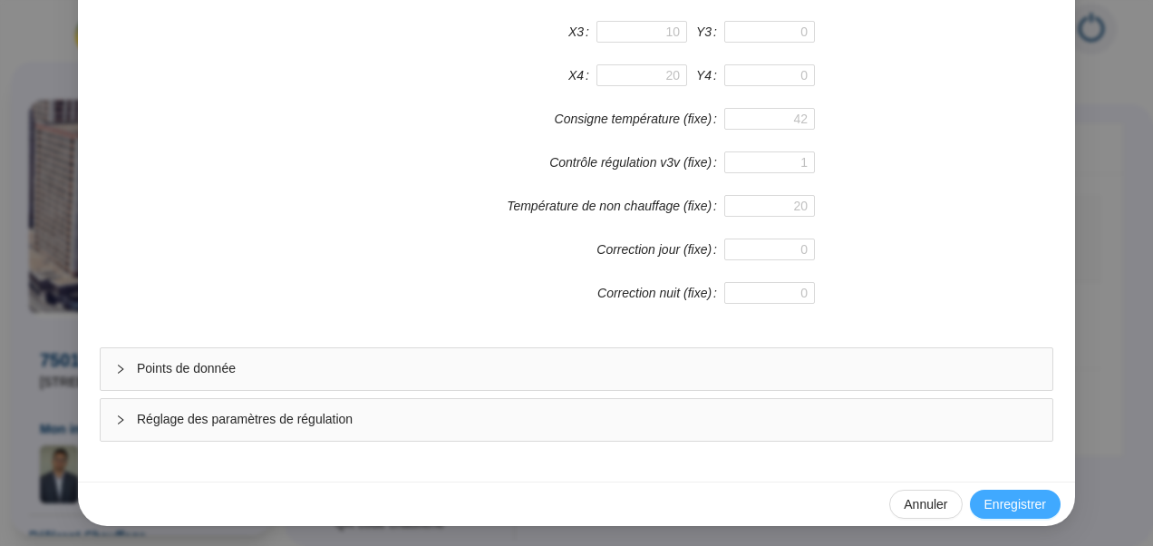
click at [1013, 499] on span "Enregistrer" at bounding box center [1015, 504] width 62 height 19
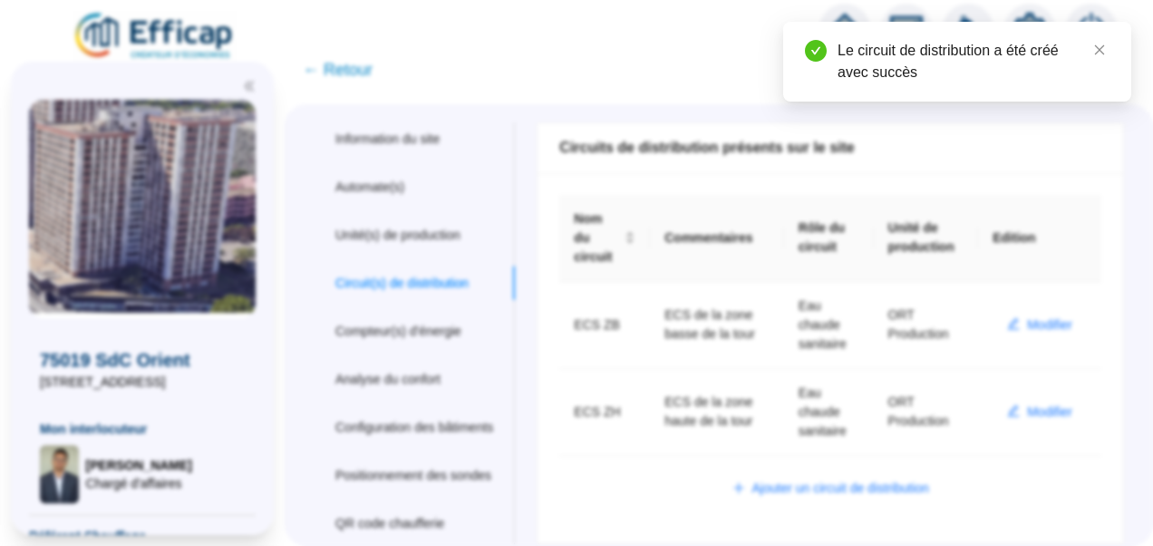
scroll to position [0, 0]
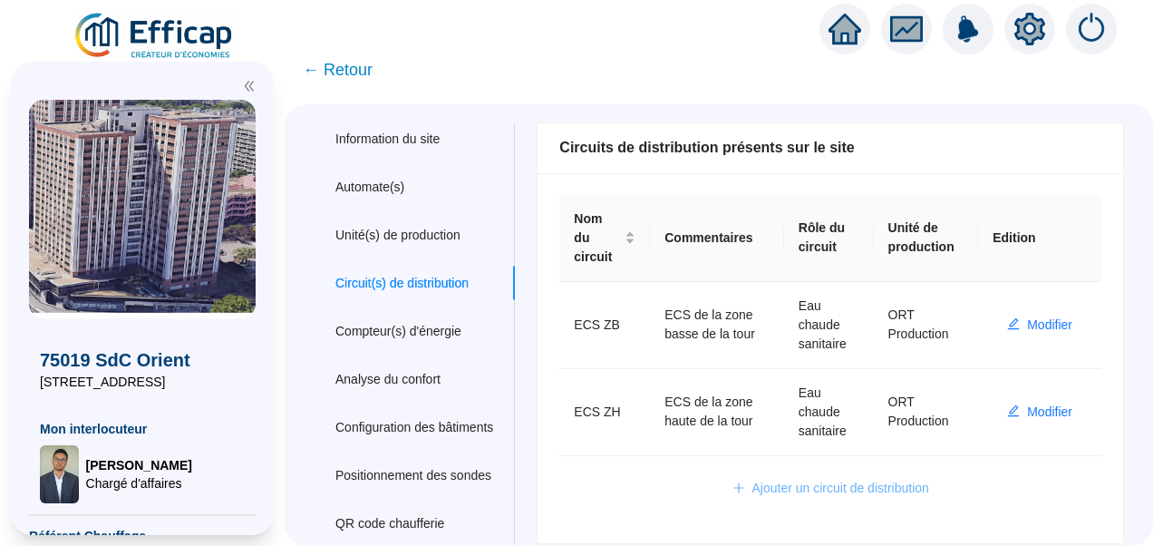
click at [784, 490] on span "Ajouter un circuit de distribution" at bounding box center [840, 488] width 177 height 19
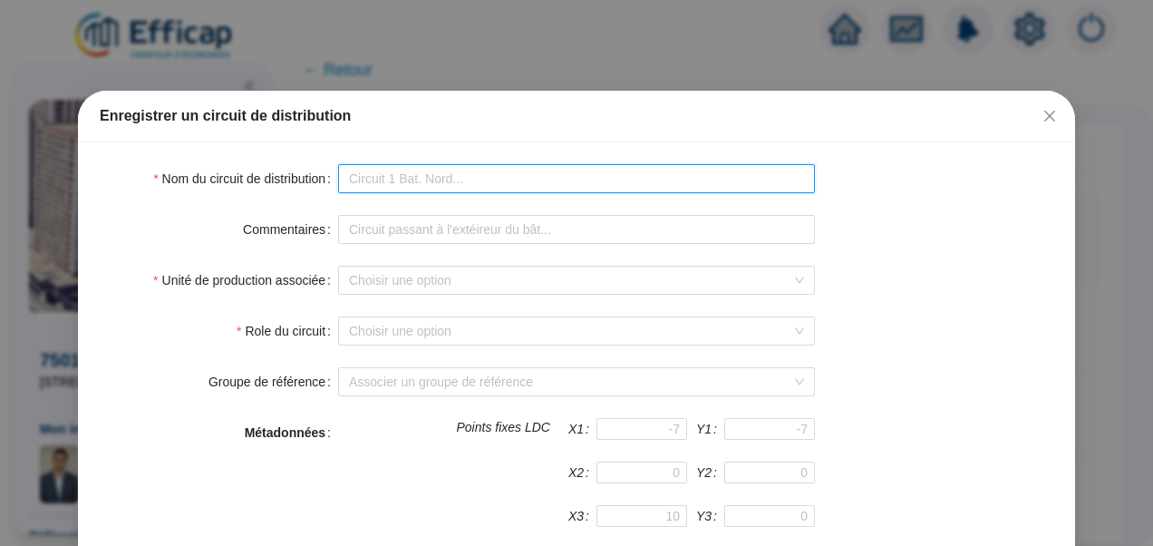
click at [462, 170] on input "Nom du circuit de distribution" at bounding box center [576, 178] width 477 height 29
type input "Chauffage ZH - NE"
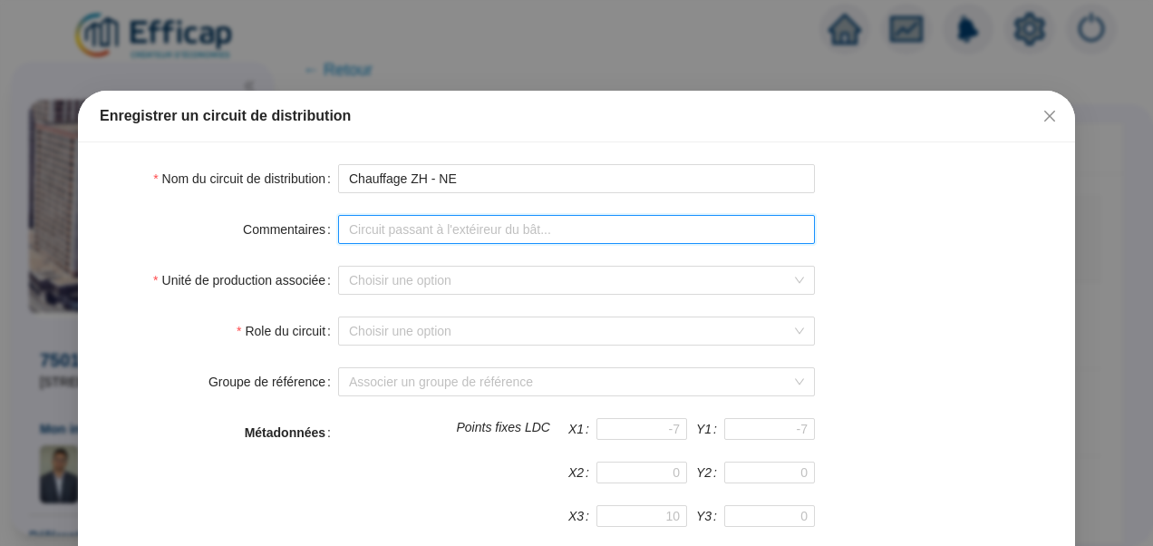
click at [422, 234] on input "Commentaires" at bounding box center [576, 229] width 477 height 29
type input "Circuit de chauffage de la zone haute et nord est de la tour"
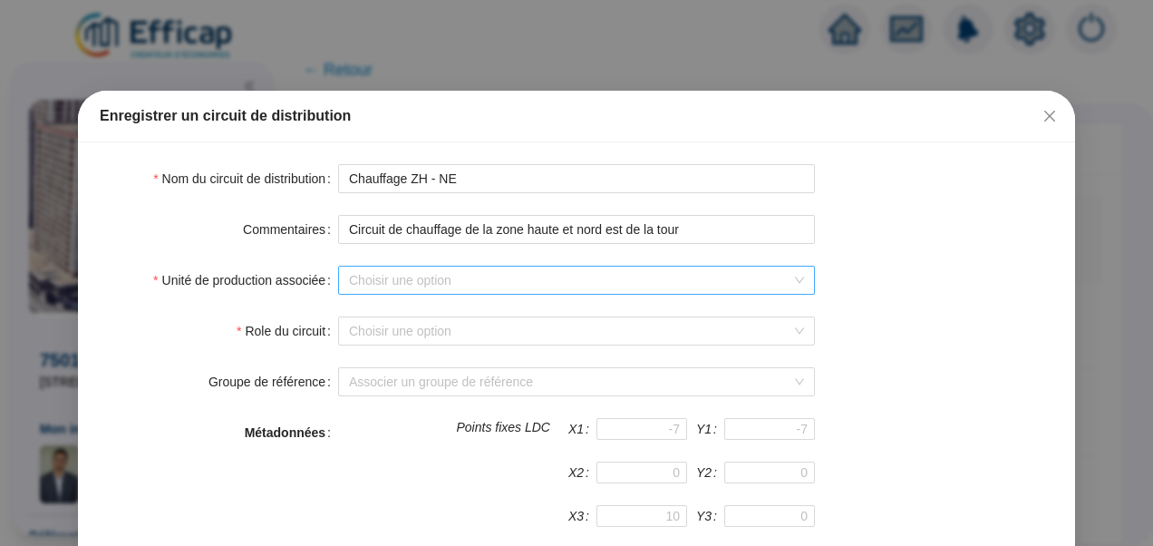
click at [617, 289] on input "Unité de production associée" at bounding box center [568, 280] width 439 height 27
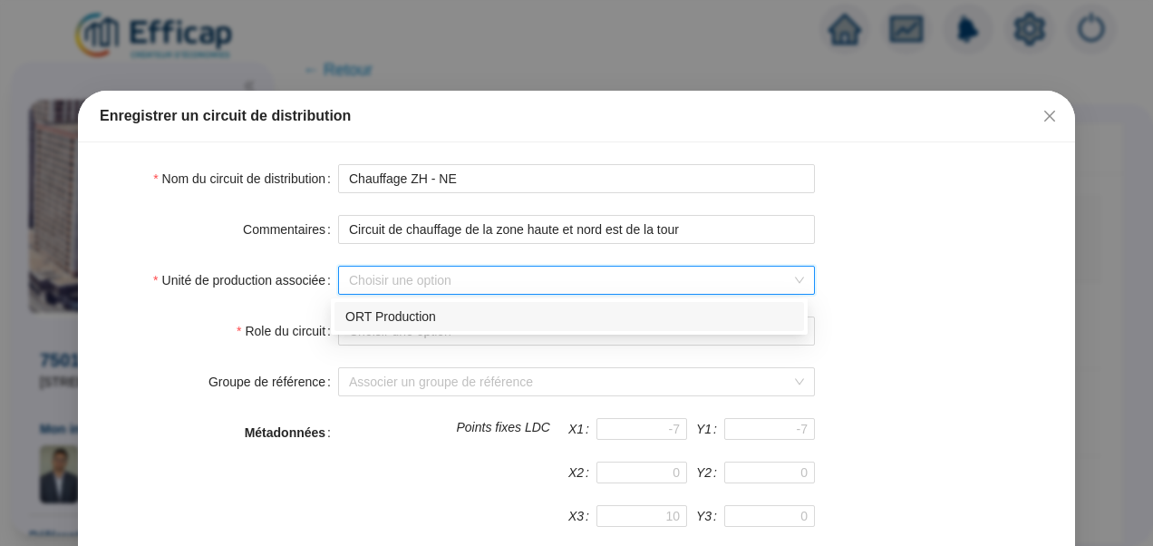
click at [417, 320] on div "ORT Production" at bounding box center [569, 316] width 448 height 19
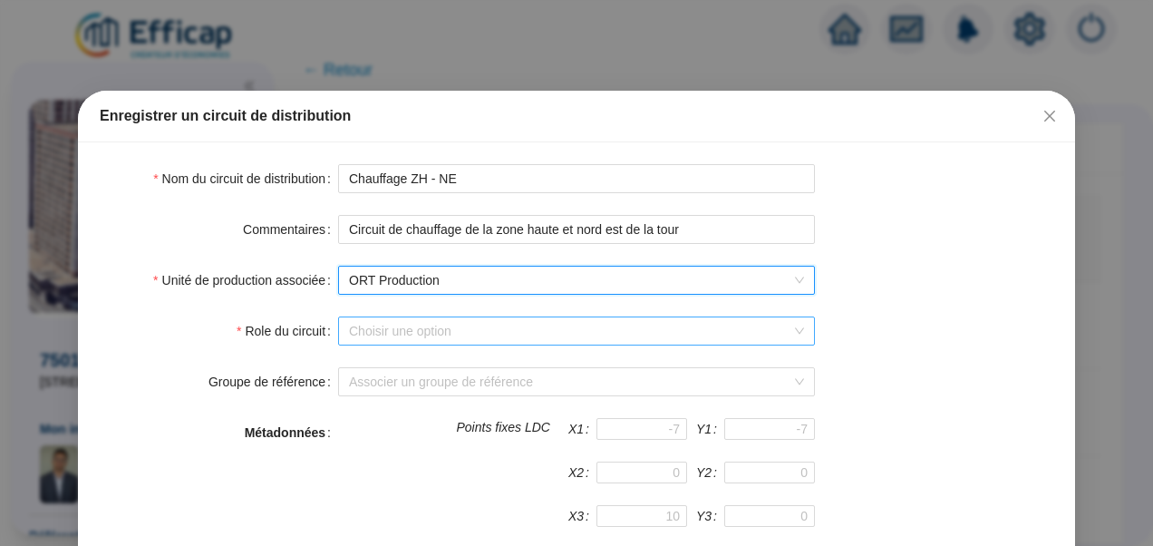
click at [396, 325] on input "Role du circuit" at bounding box center [568, 330] width 439 height 27
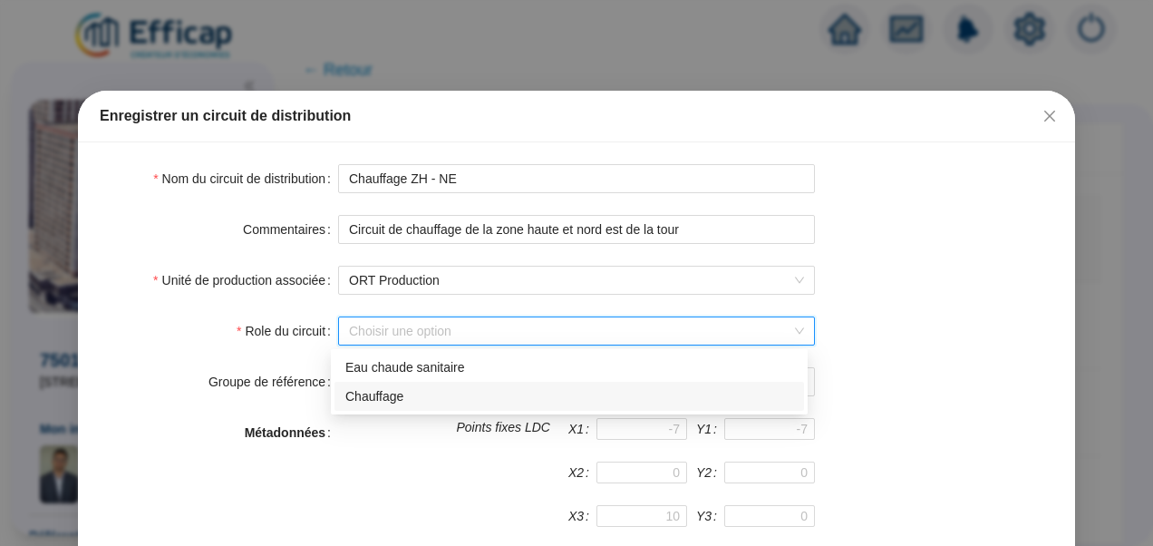
click at [392, 399] on div "Chauffage" at bounding box center [569, 396] width 448 height 19
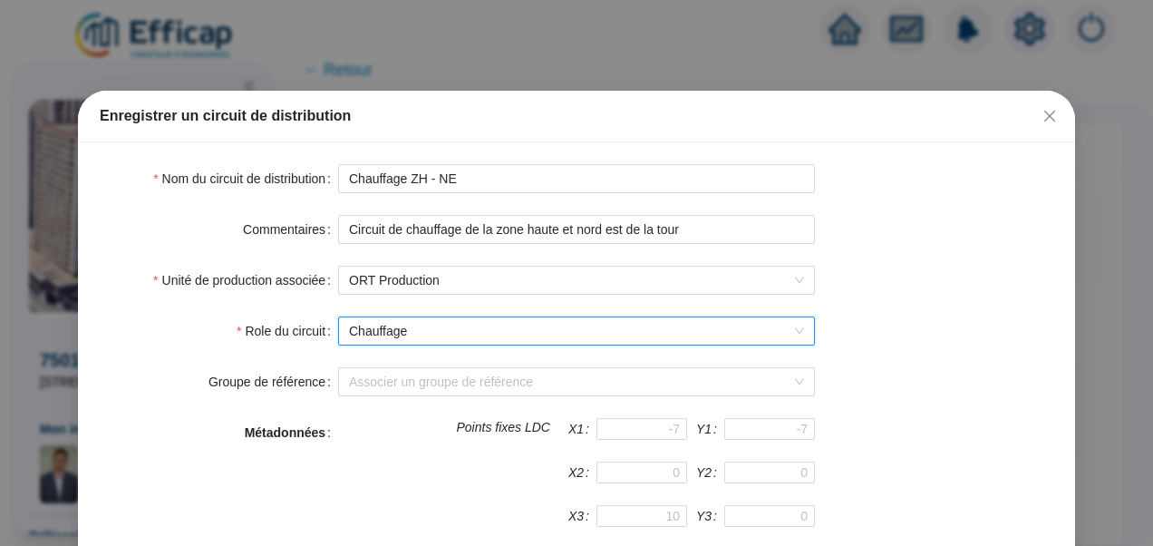
click at [917, 201] on form "Nom du circuit de distribution Chauffage ZH - NE Commentaires Circuit de chauff…" at bounding box center [577, 544] width 954 height 761
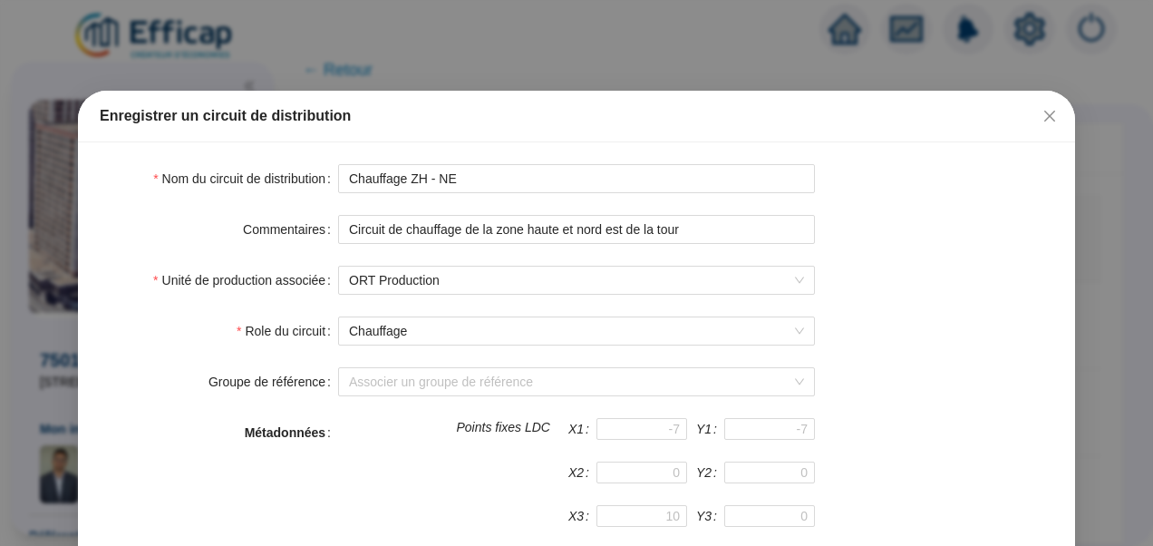
scroll to position [484, 0]
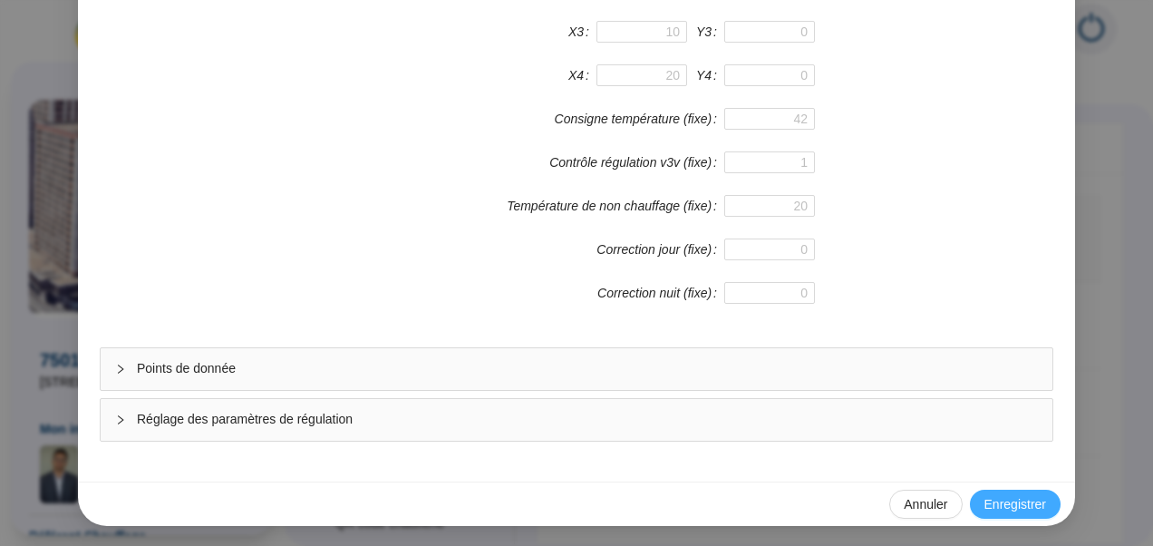
click at [1010, 505] on span "Enregistrer" at bounding box center [1015, 504] width 62 height 19
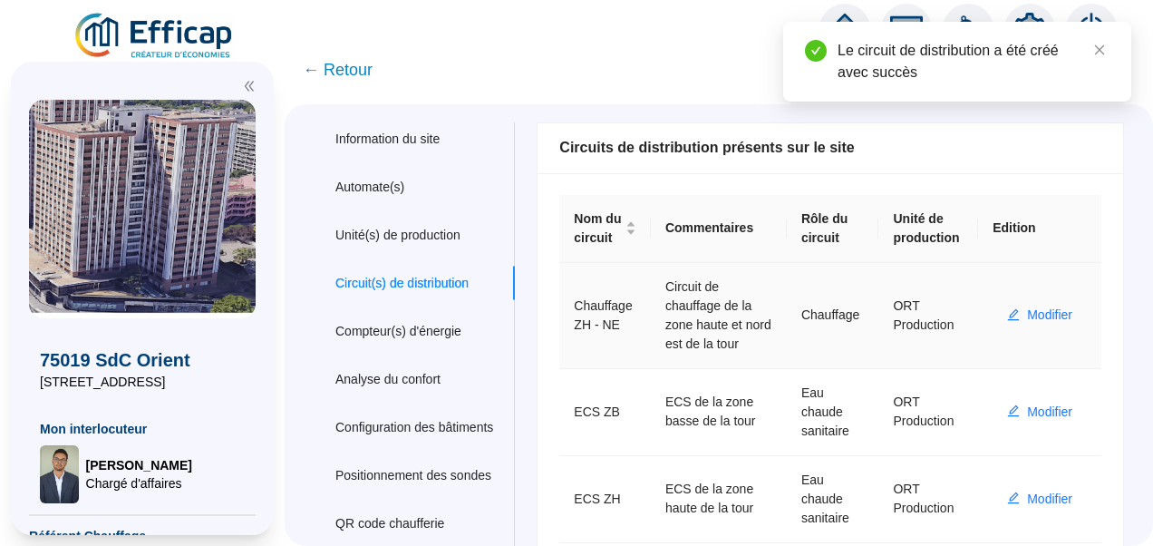
scroll to position [121, 0]
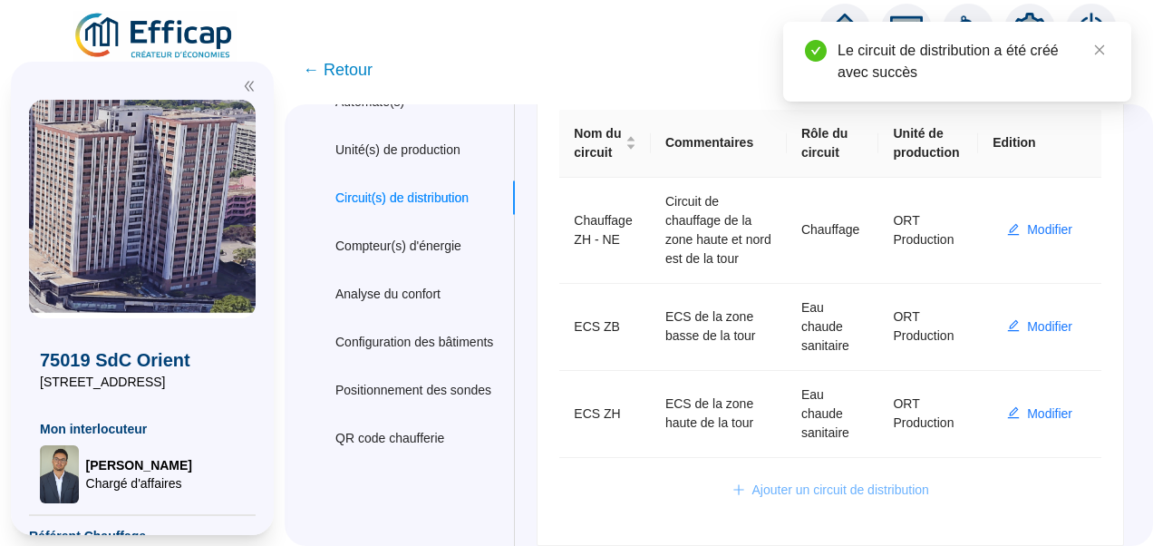
click at [761, 483] on span "Ajouter un circuit de distribution" at bounding box center [840, 489] width 177 height 19
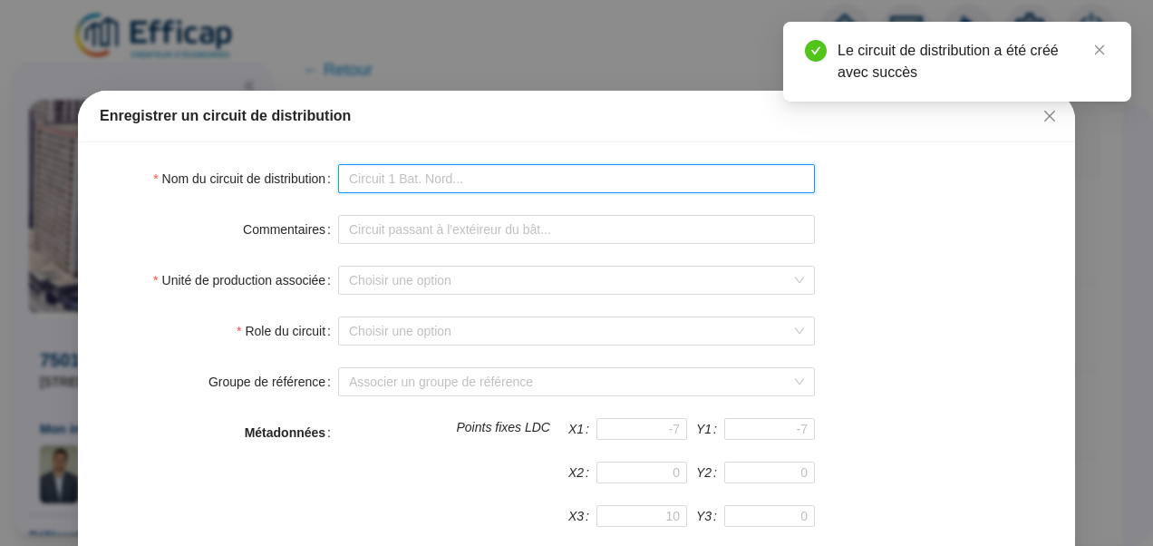
click at [455, 170] on input "Nom du circuit de distribution" at bounding box center [576, 178] width 477 height 29
type input "Chauffage ZH - NE"
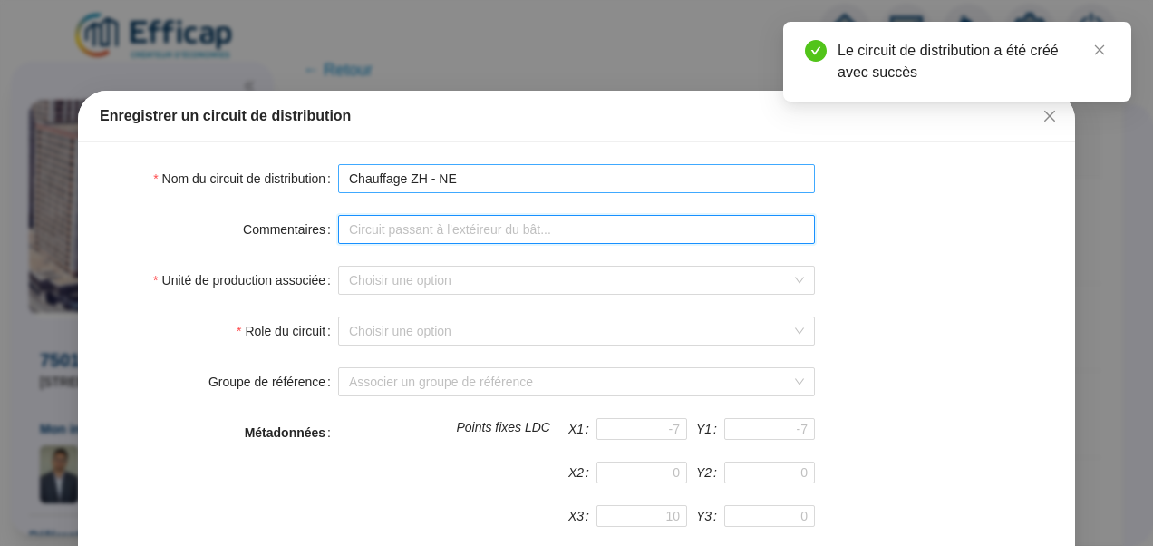
type input "Circuit de chauffage de la zone haute et nord est de la tour"
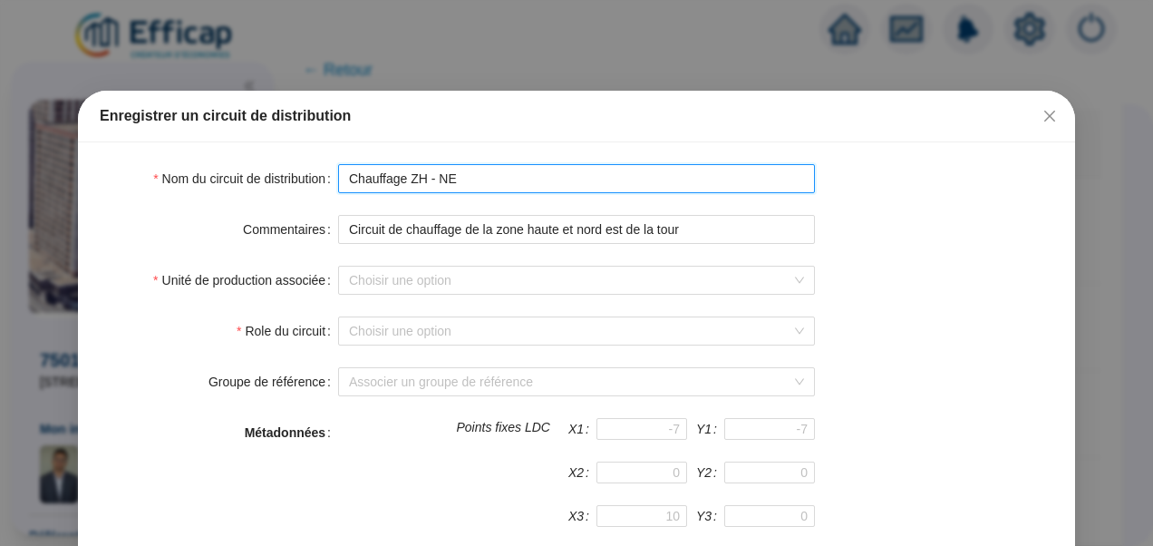
click at [415, 176] on input "Chauffage ZH - NE" at bounding box center [576, 178] width 477 height 29
type input "Chauffage ZB - NE"
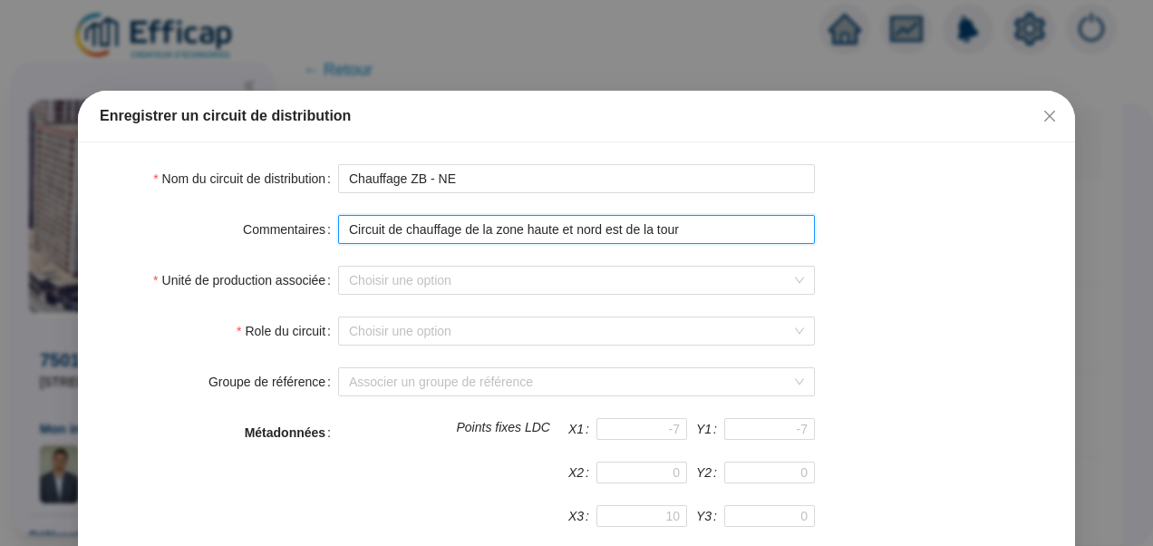
click at [528, 228] on input "Circuit de chauffage de la zone haute et nord est de la tour" at bounding box center [576, 229] width 477 height 29
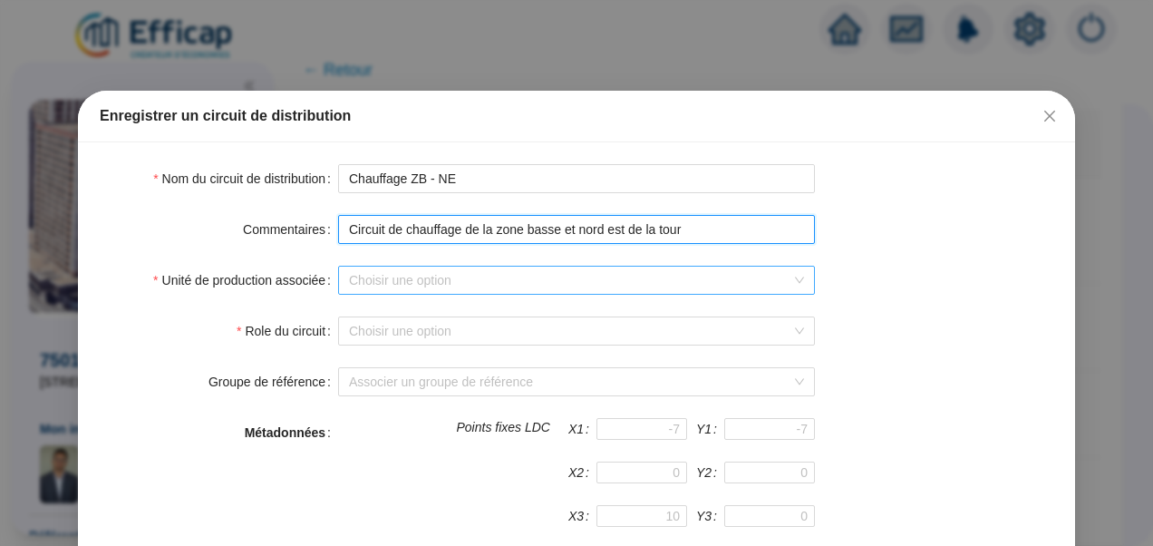
type input "Circuit de chauffage de la zone basse et nord est de la tour"
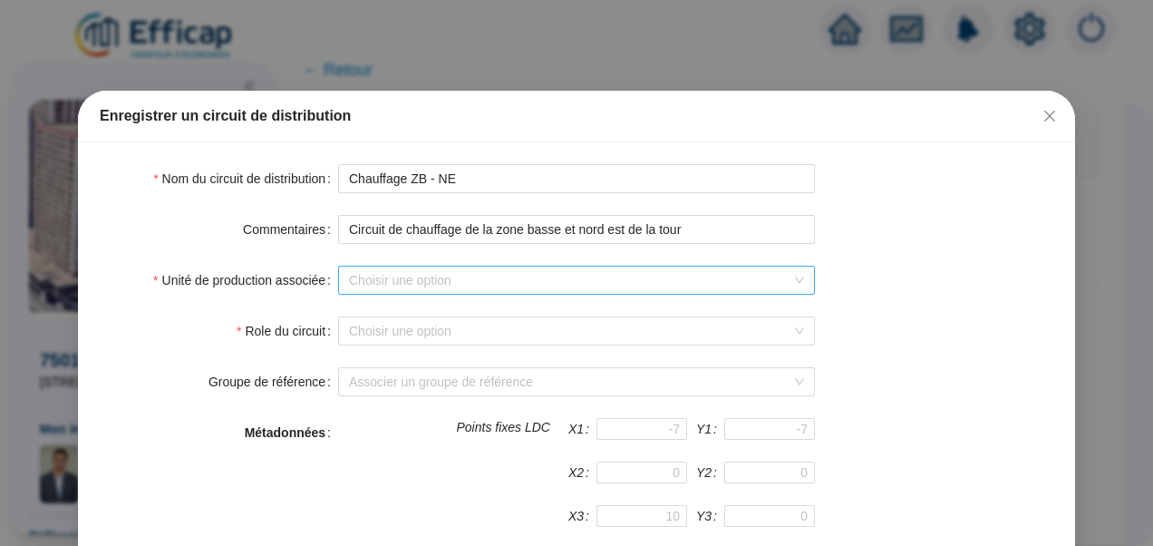
click at [504, 286] on input "Unité de production associée" at bounding box center [568, 280] width 439 height 27
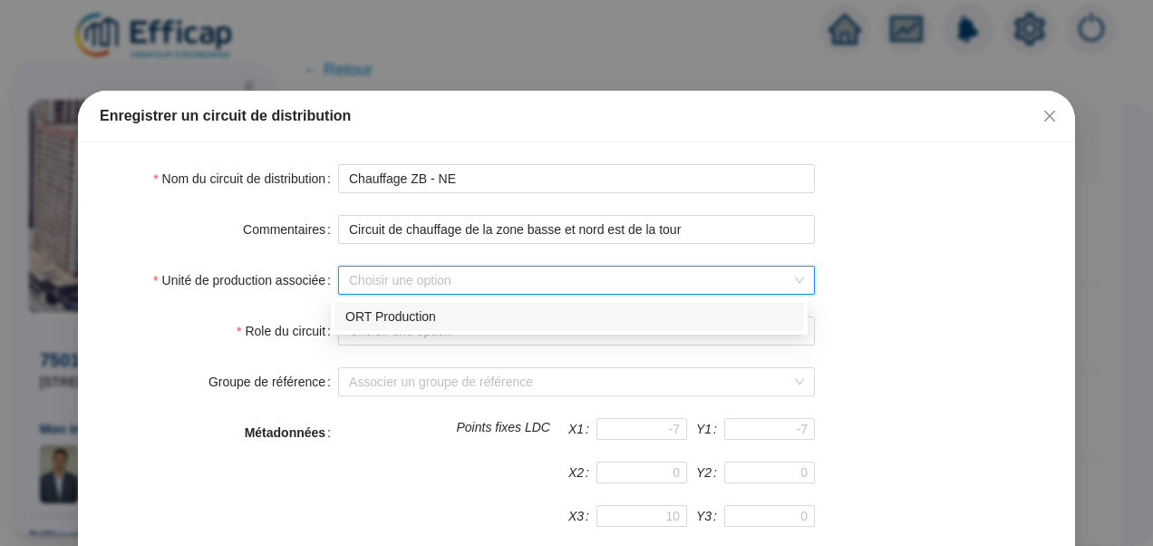
click at [428, 315] on div "ORT Production" at bounding box center [569, 316] width 448 height 19
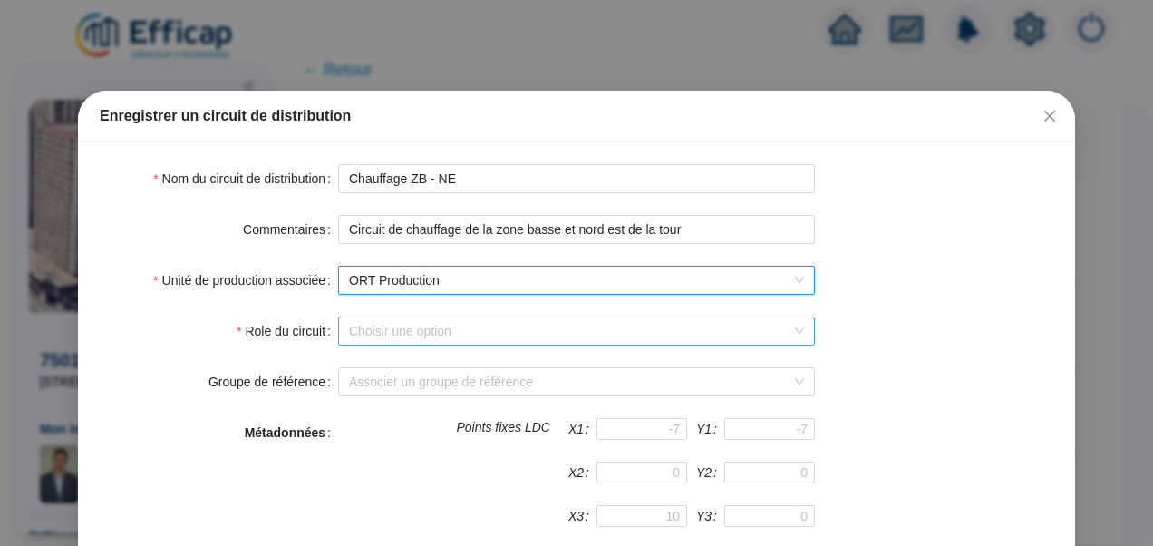
click at [395, 325] on input "Role du circuit" at bounding box center [568, 330] width 439 height 27
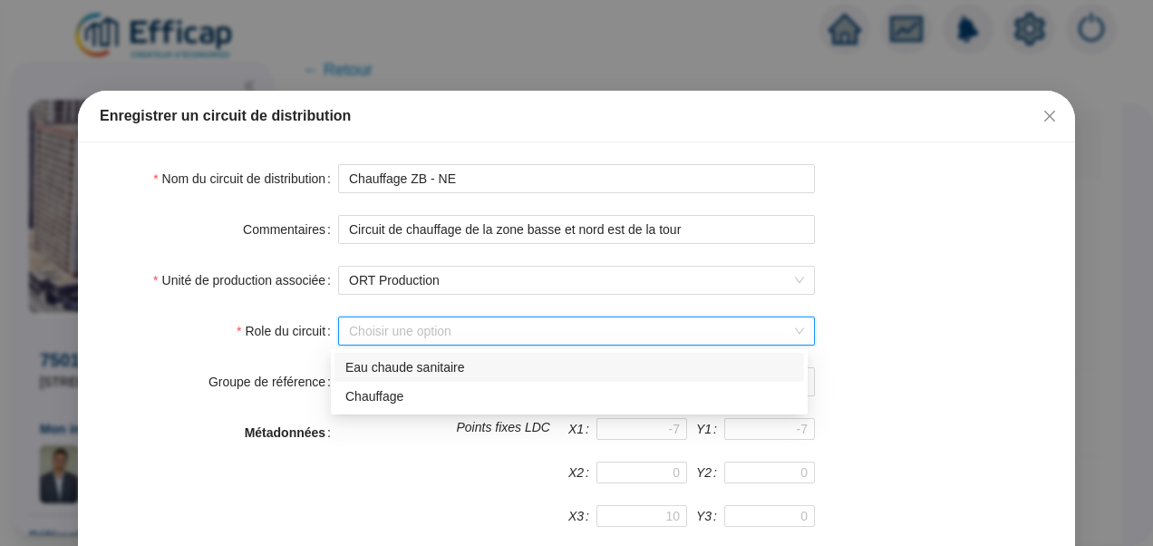
click at [389, 361] on div "Eau chaude sanitaire" at bounding box center [569, 367] width 448 height 19
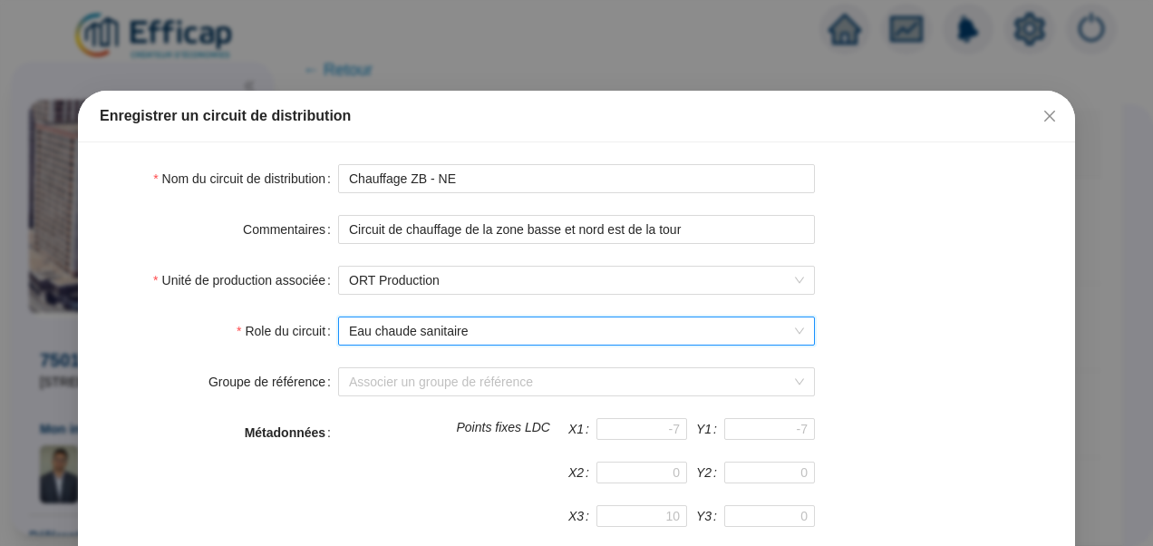
click at [897, 226] on div "Commentaires Circuit de chauffage de la zone basse et nord est de la tour" at bounding box center [577, 229] width 954 height 29
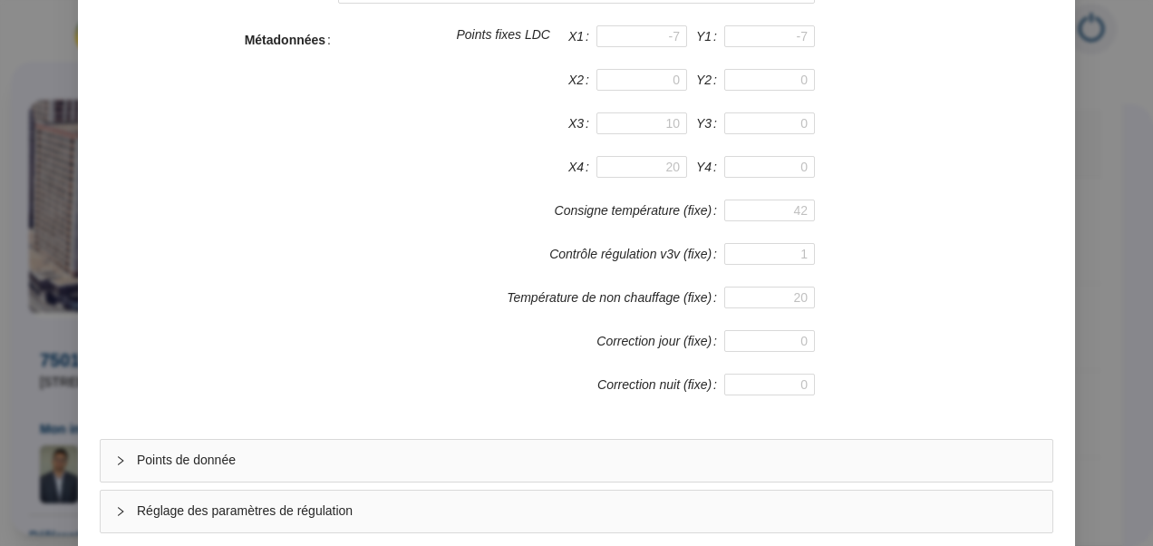
scroll to position [484, 0]
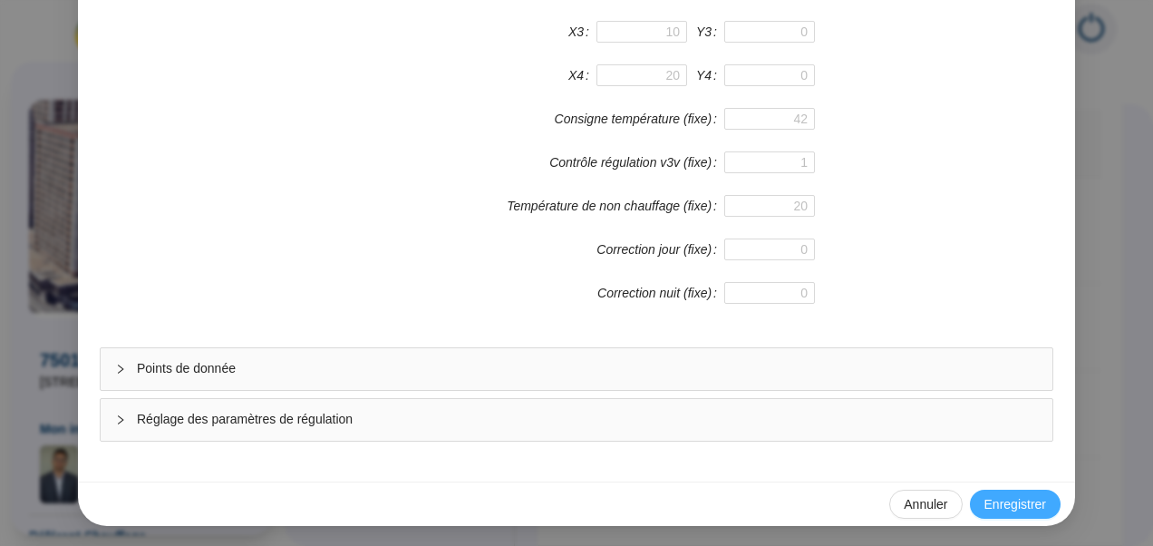
click at [1007, 502] on span "Enregistrer" at bounding box center [1015, 504] width 62 height 19
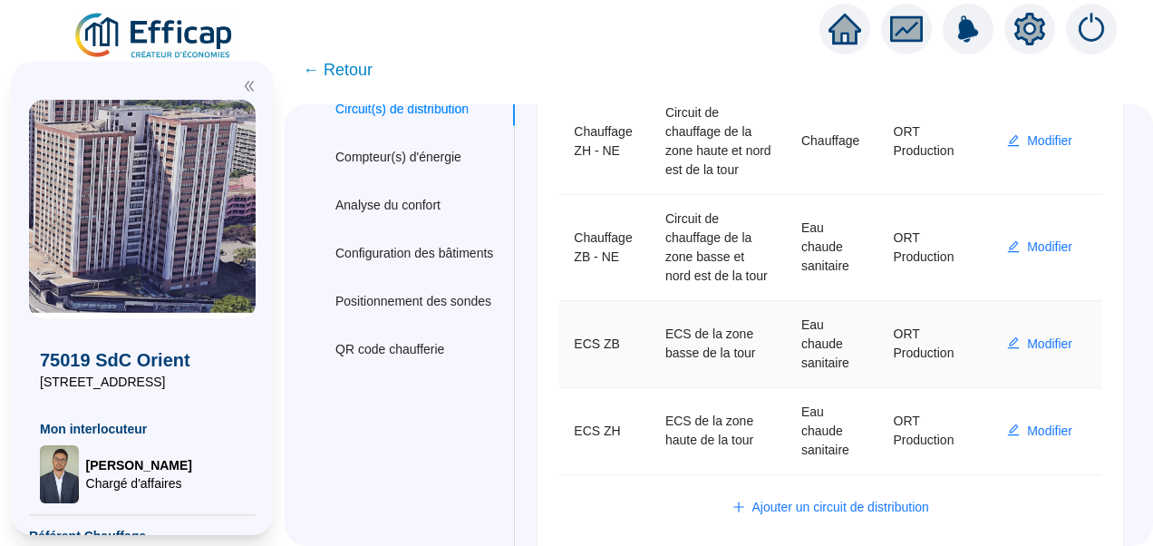
scroll to position [246, 0]
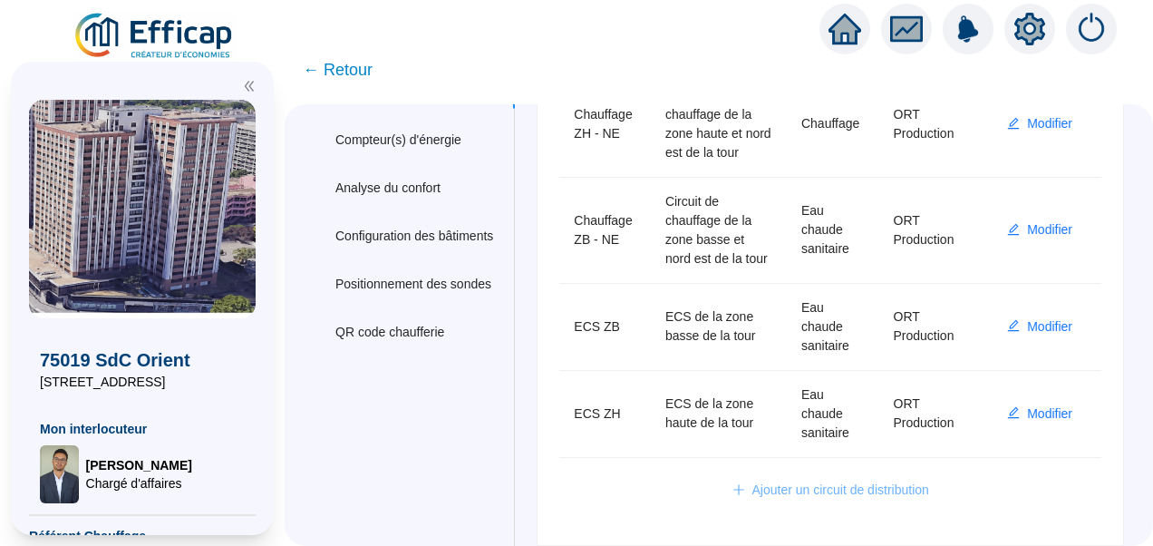
click at [868, 500] on span "Ajouter un circuit de distribution" at bounding box center [840, 489] width 177 height 19
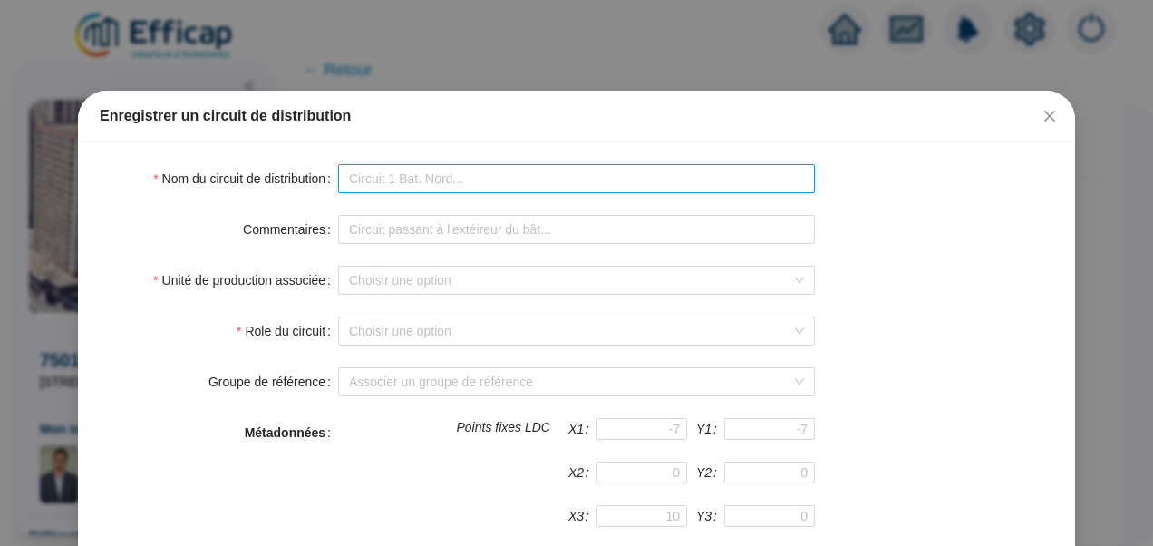
click at [542, 183] on input "Nom du circuit de distribution" at bounding box center [576, 178] width 477 height 29
type input "Chauffage ZB - NE"
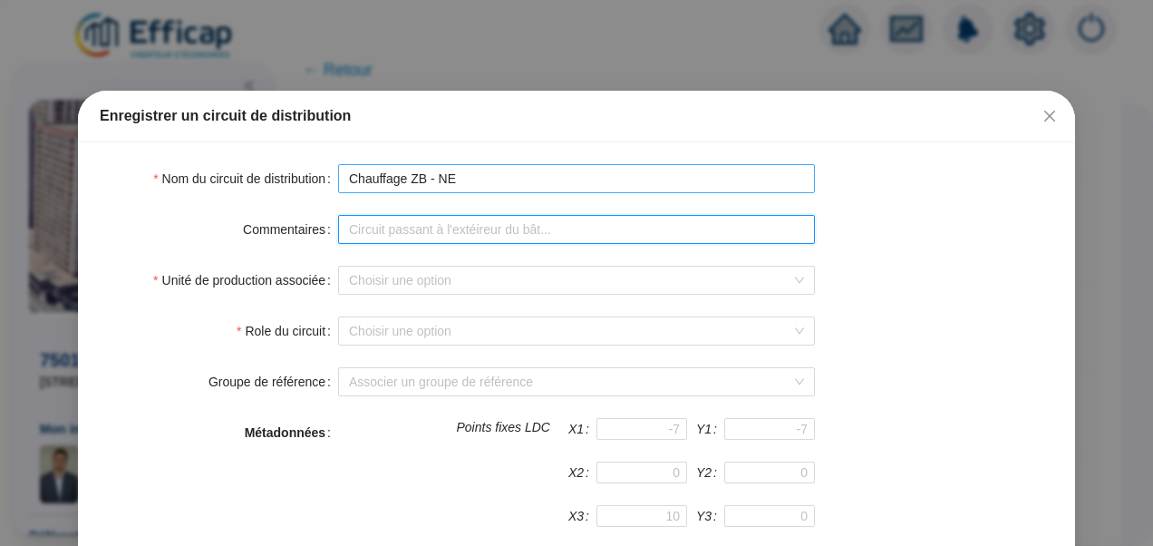
type input "Circuit de chauffage de la zone basse et nord est de la tour"
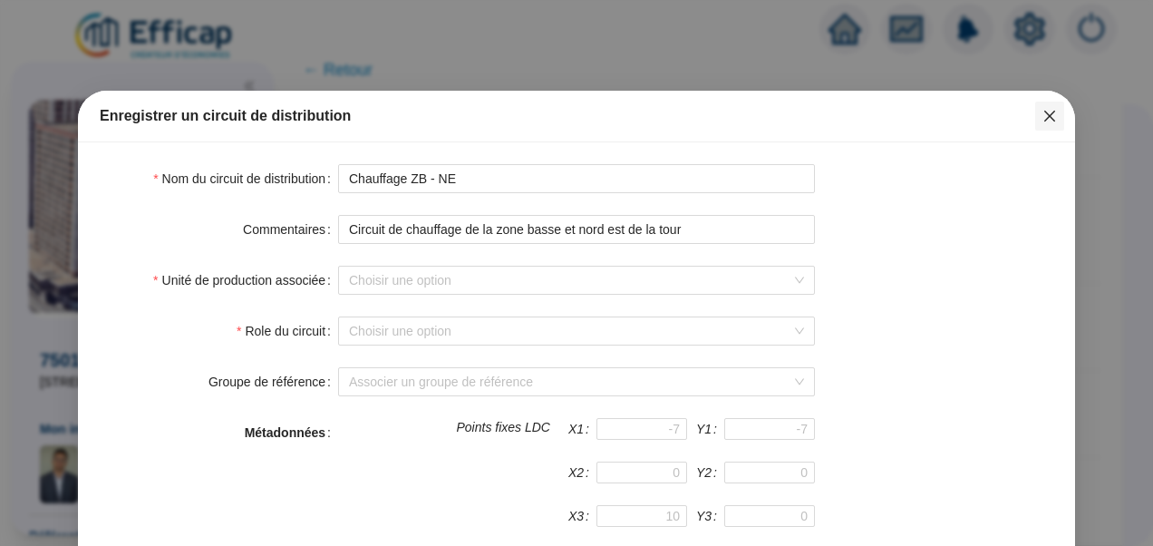
click at [1046, 111] on icon "close" at bounding box center [1049, 116] width 11 height 11
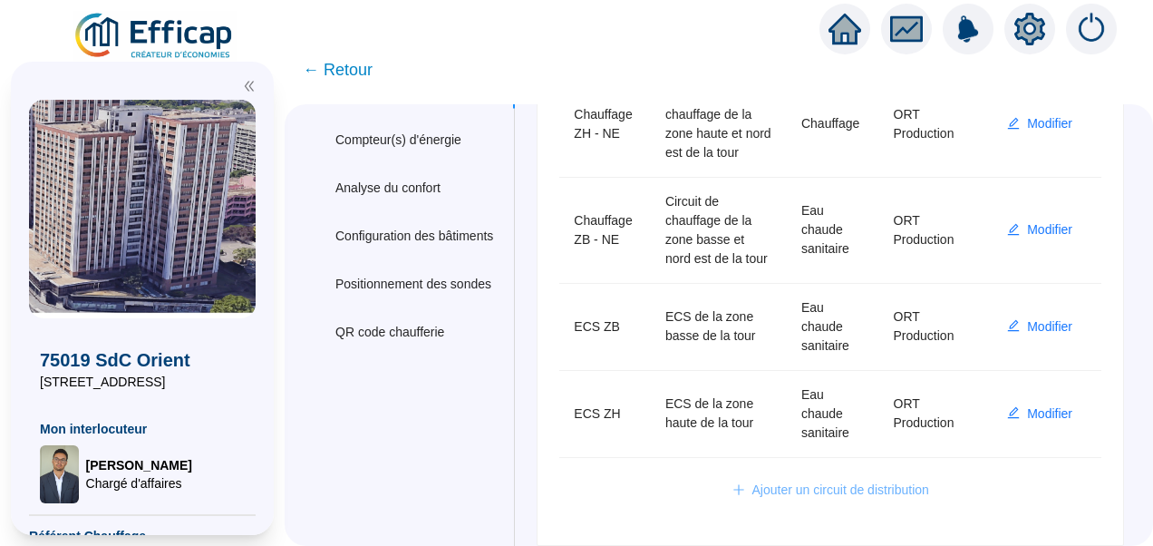
click at [796, 493] on span "Ajouter un circuit de distribution" at bounding box center [840, 489] width 177 height 19
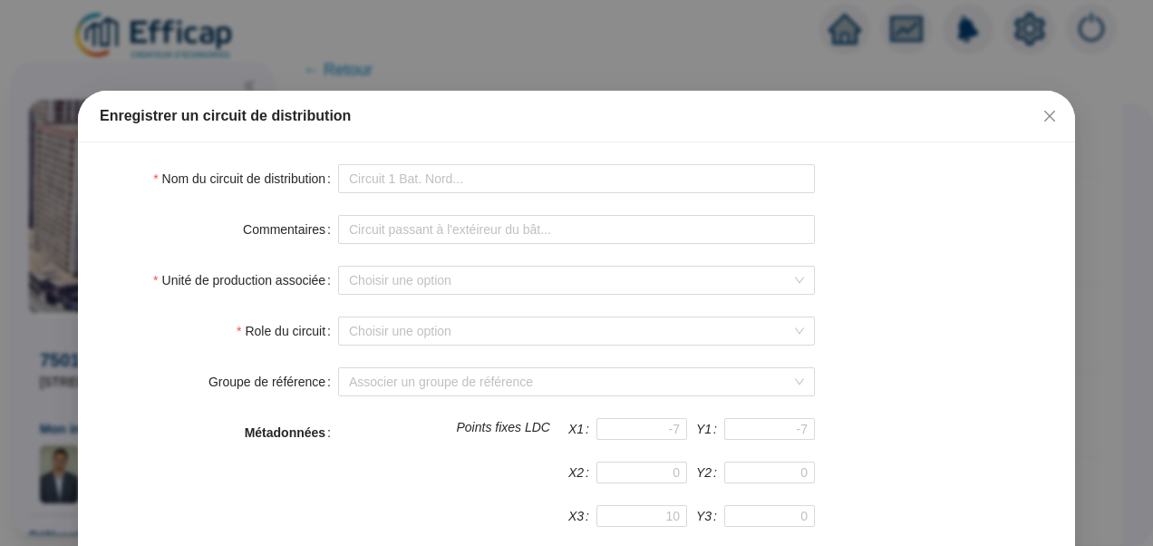
click at [493, 194] on form "Nom du circuit de distribution Commentaires Unité de production associée Choisi…" at bounding box center [577, 544] width 954 height 761
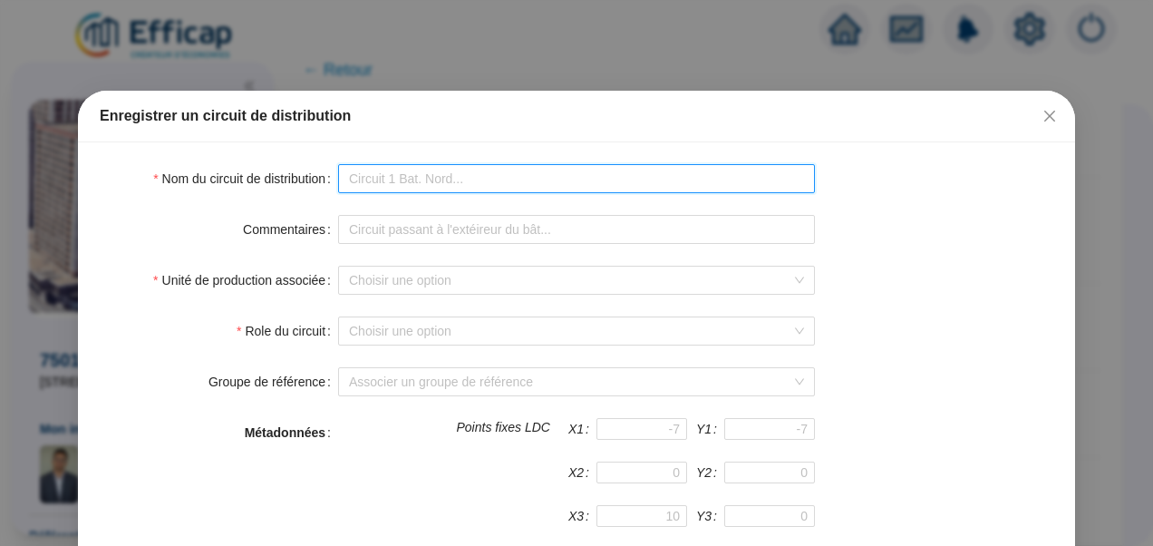
click at [468, 170] on input "Nom du circuit de distribution" at bounding box center [576, 178] width 477 height 29
type input "Chauffage ZB - NE"
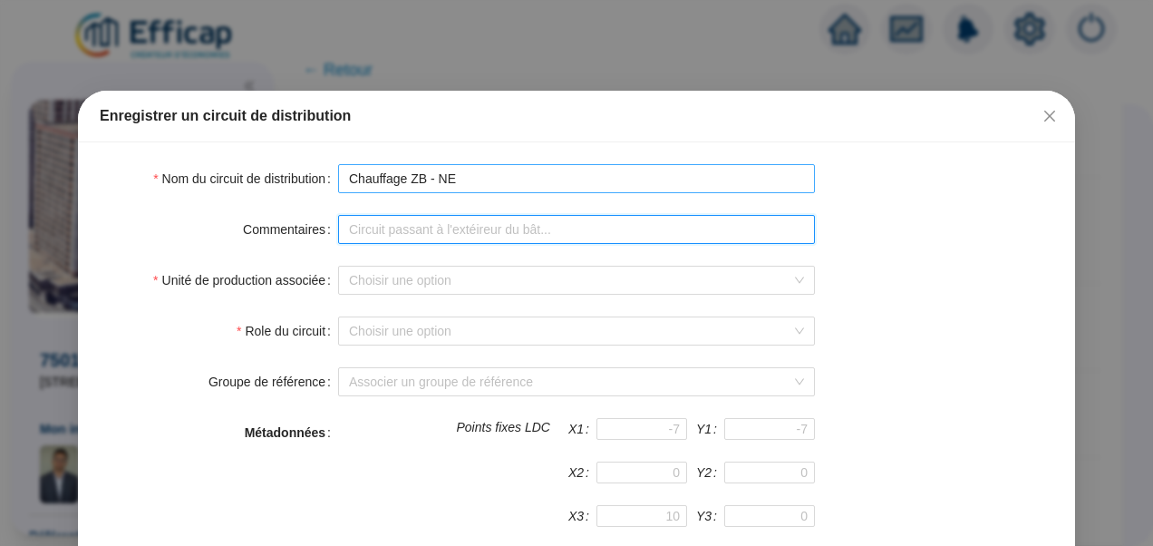
type input "Circuit de chauffage de la zone basse et nord est de la tour"
type input "Chauffage ZB - SO"
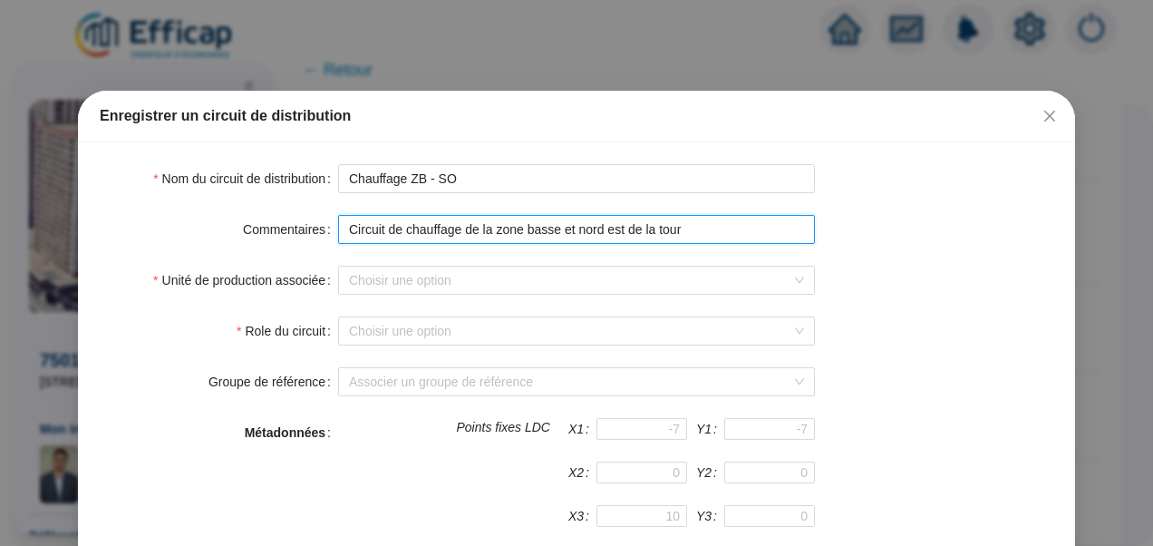
click at [612, 230] on input "Circuit de chauffage de la zone basse et nord est de la tour" at bounding box center [576, 229] width 477 height 29
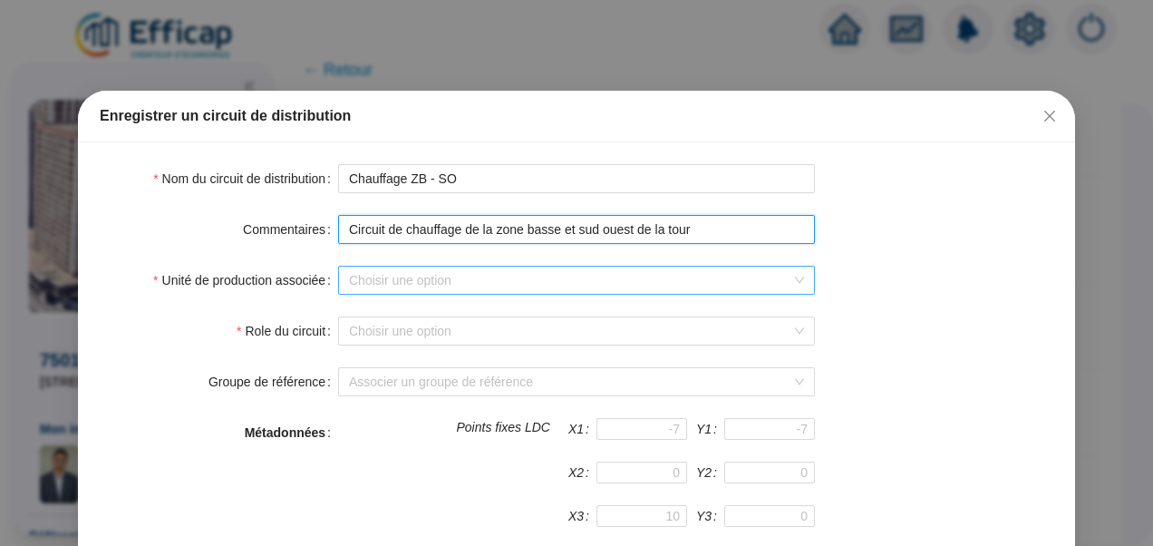
type input "Circuit de chauffage de la zone basse et sud ouest de la tour"
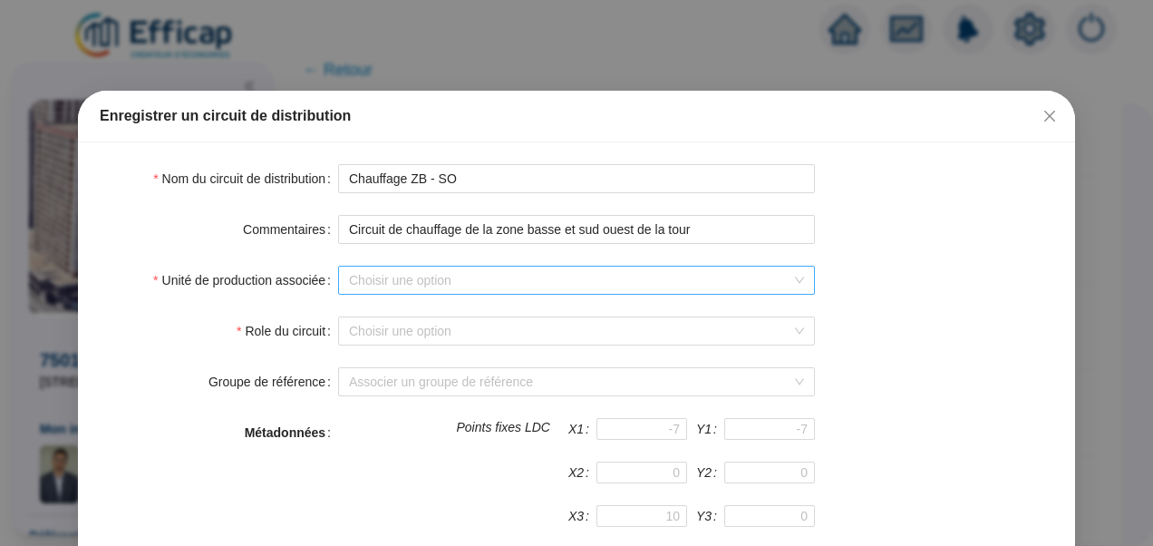
click at [486, 276] on input "Unité de production associée" at bounding box center [568, 280] width 439 height 27
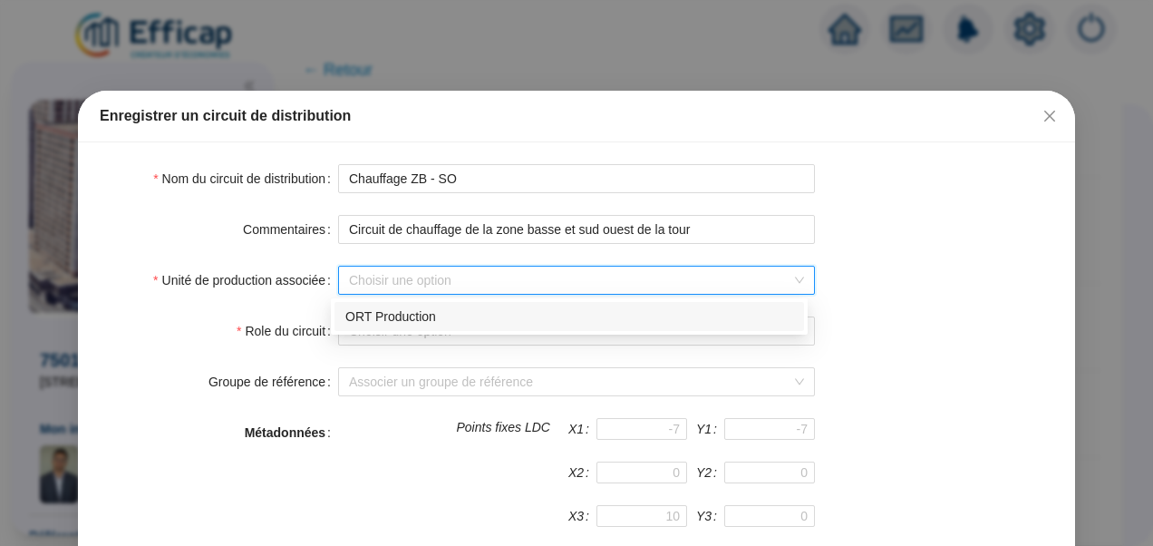
click at [428, 322] on div "ORT Production" at bounding box center [569, 316] width 448 height 19
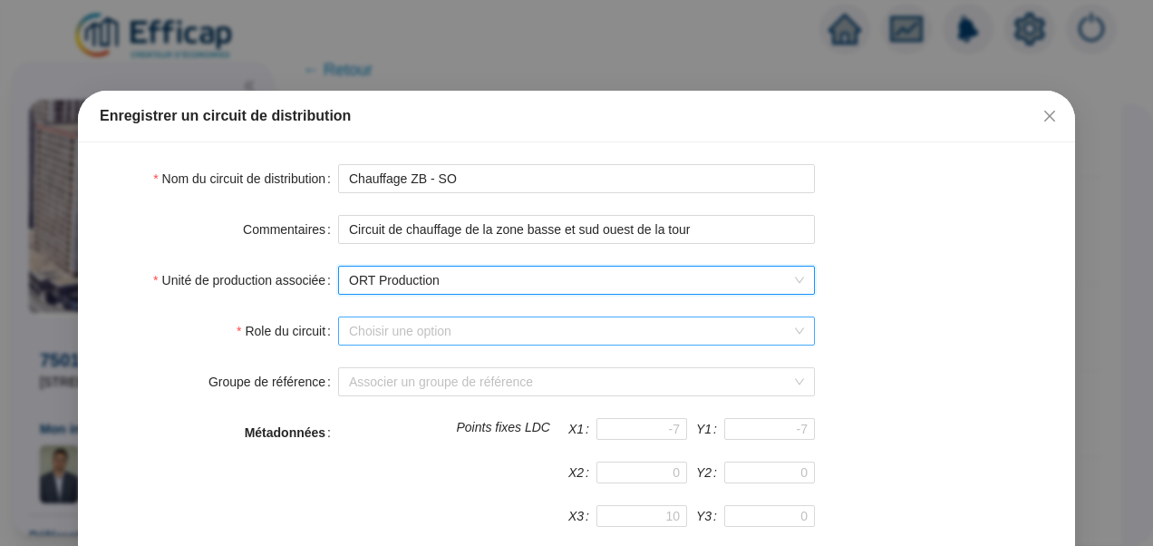
click at [400, 329] on input "Role du circuit" at bounding box center [568, 330] width 439 height 27
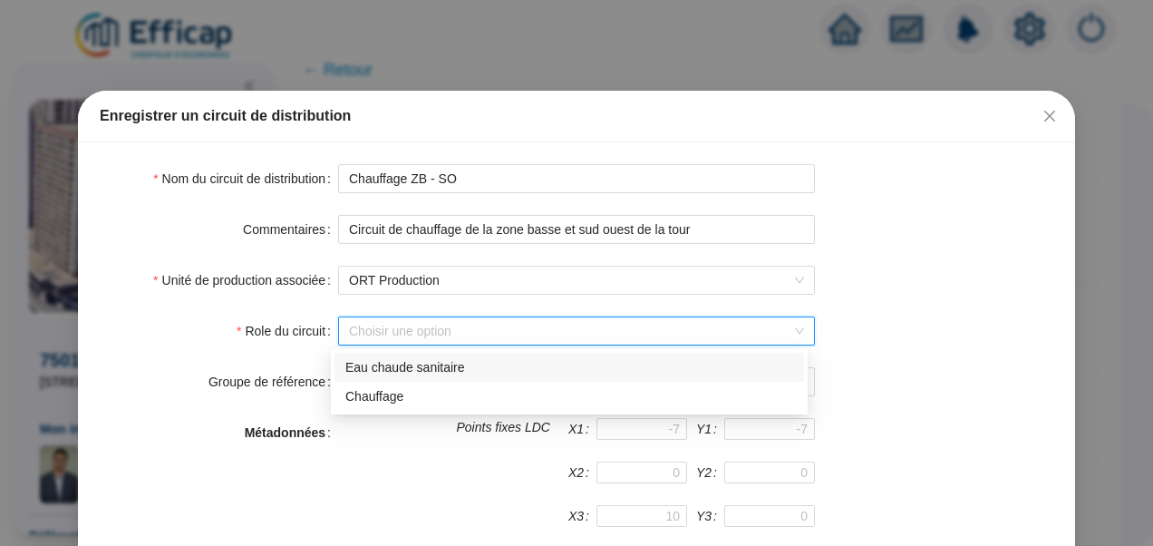
click at [392, 370] on div "Eau chaude sanitaire" at bounding box center [569, 367] width 448 height 19
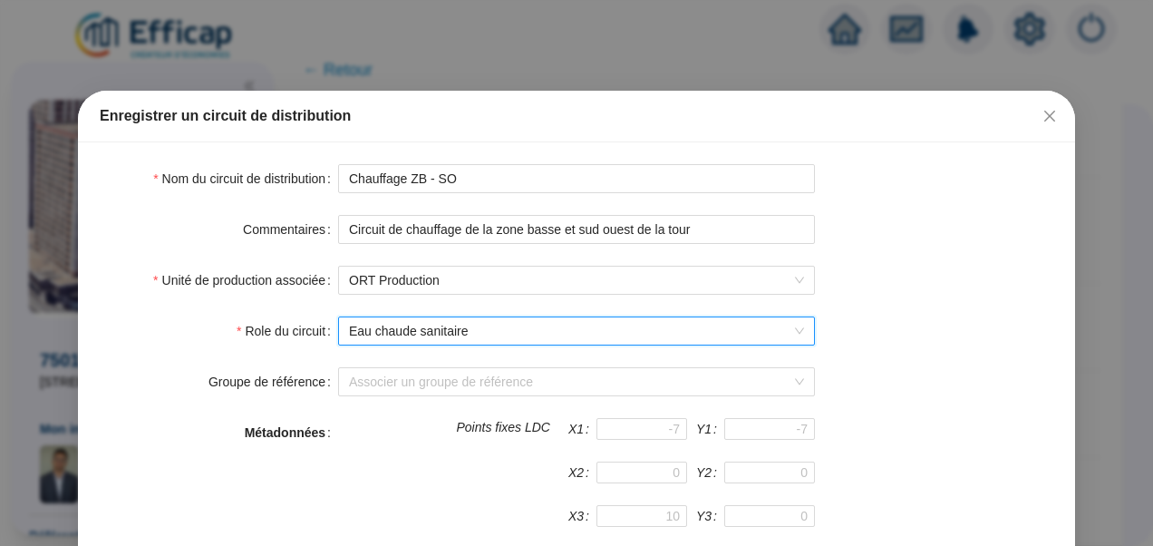
click at [868, 216] on div "Commentaires Circuit de chauffage de la zone basse et sud ouest de la tour" at bounding box center [577, 229] width 954 height 29
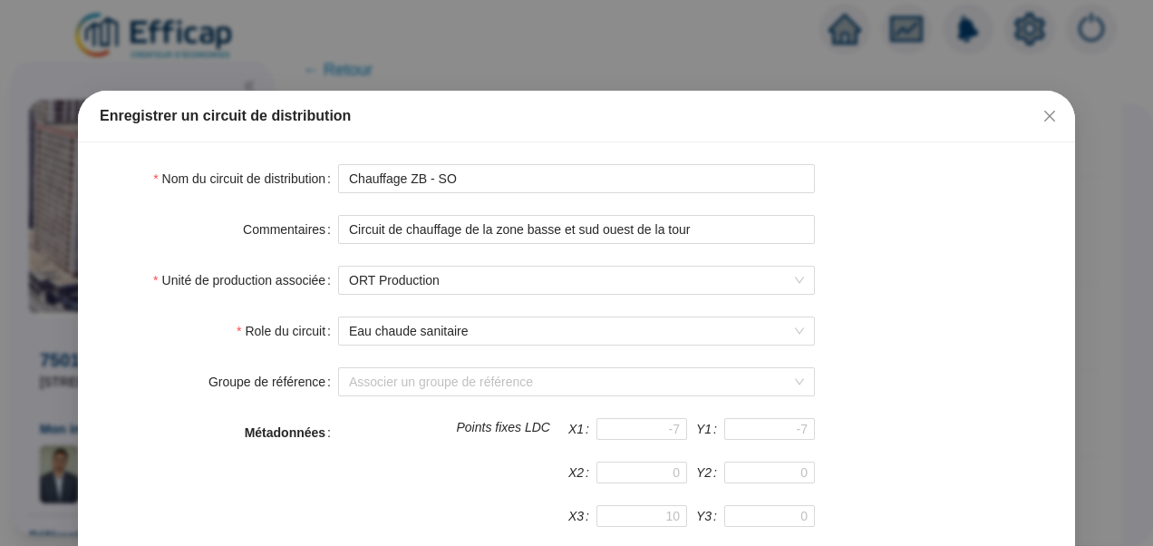
click at [868, 215] on div "Commentaires Circuit de chauffage de la zone basse et sud ouest de la tour" at bounding box center [577, 229] width 954 height 29
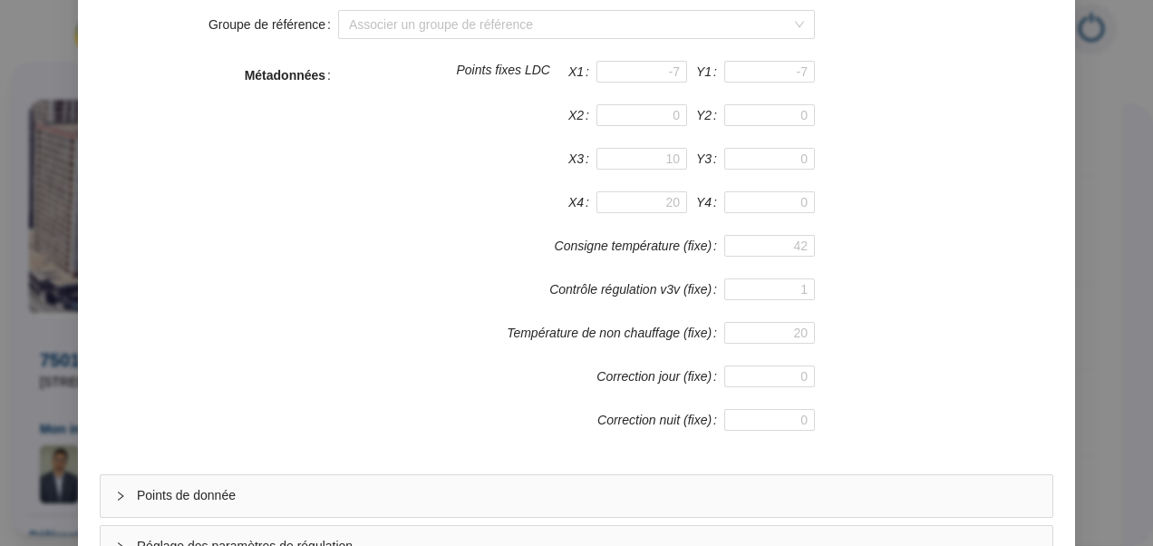
scroll to position [484, 0]
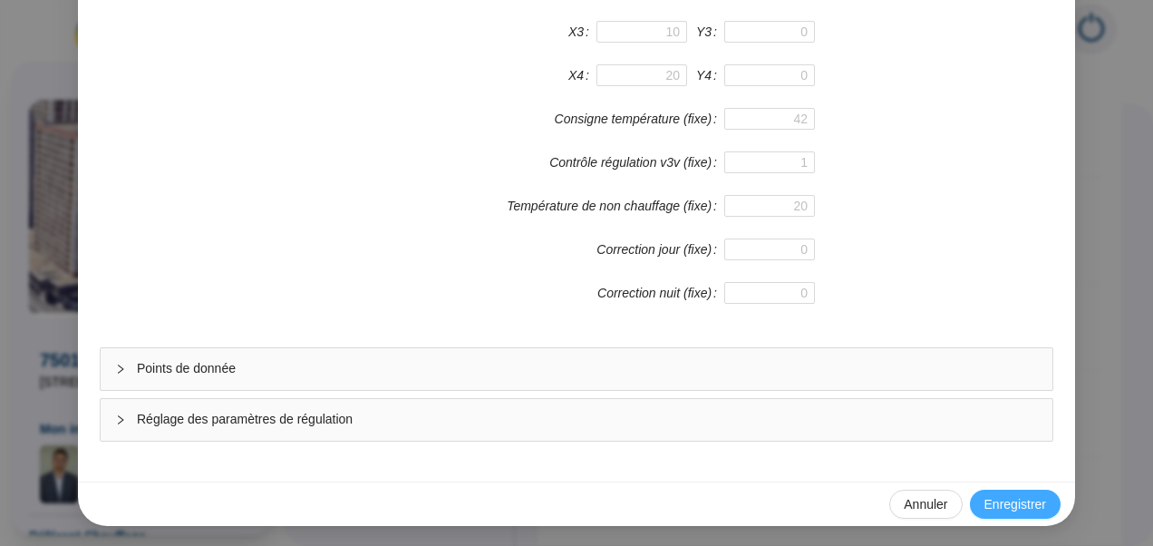
click at [1004, 500] on span "Enregistrer" at bounding box center [1015, 504] width 62 height 19
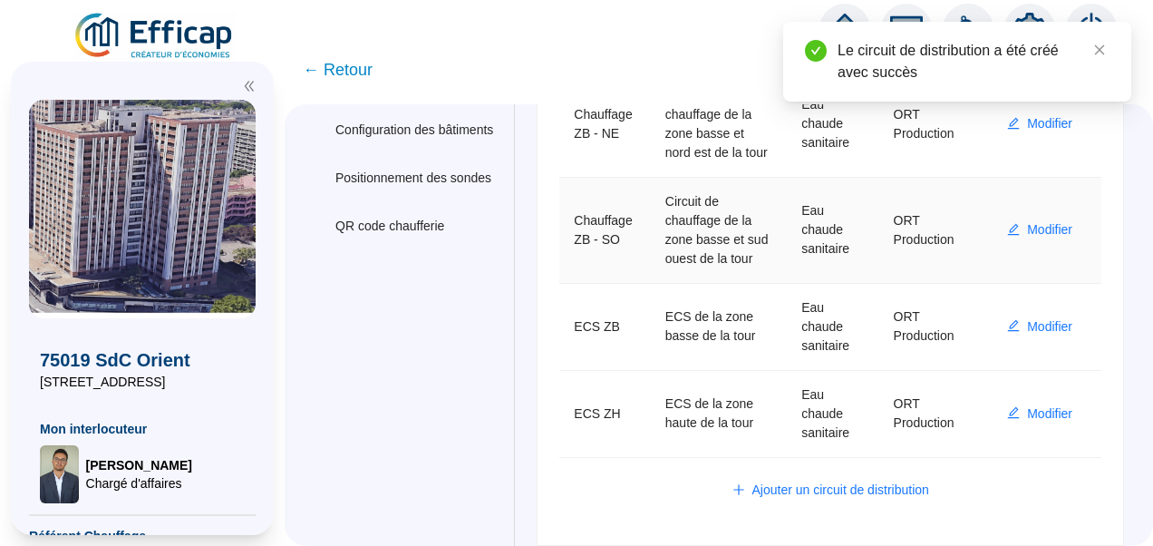
scroll to position [370, 0]
click at [825, 495] on span "Ajouter un circuit de distribution" at bounding box center [840, 489] width 177 height 19
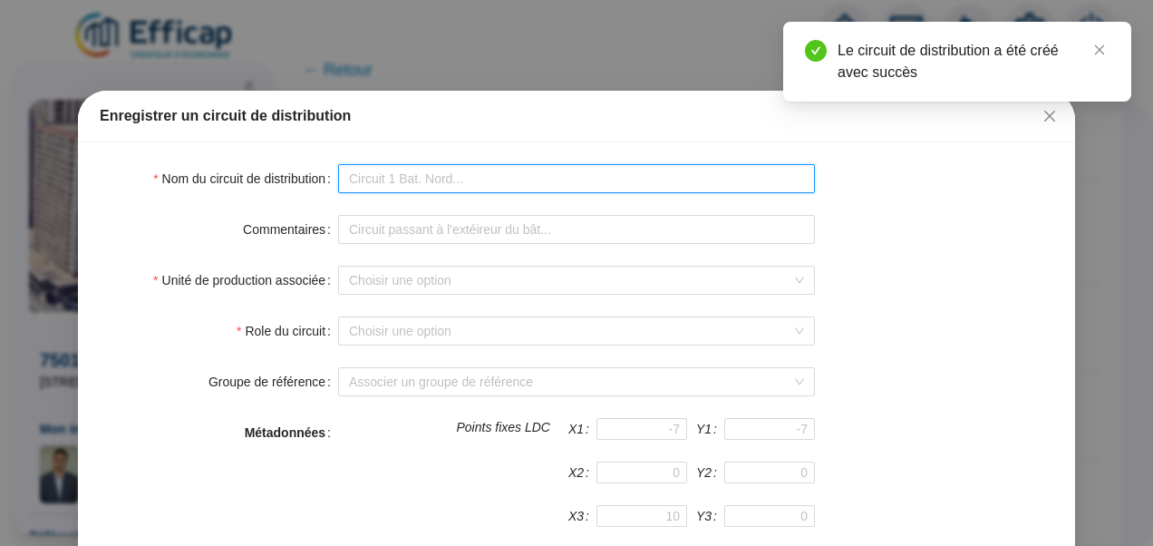
click at [460, 180] on input "Nom du circuit de distribution" at bounding box center [576, 178] width 477 height 29
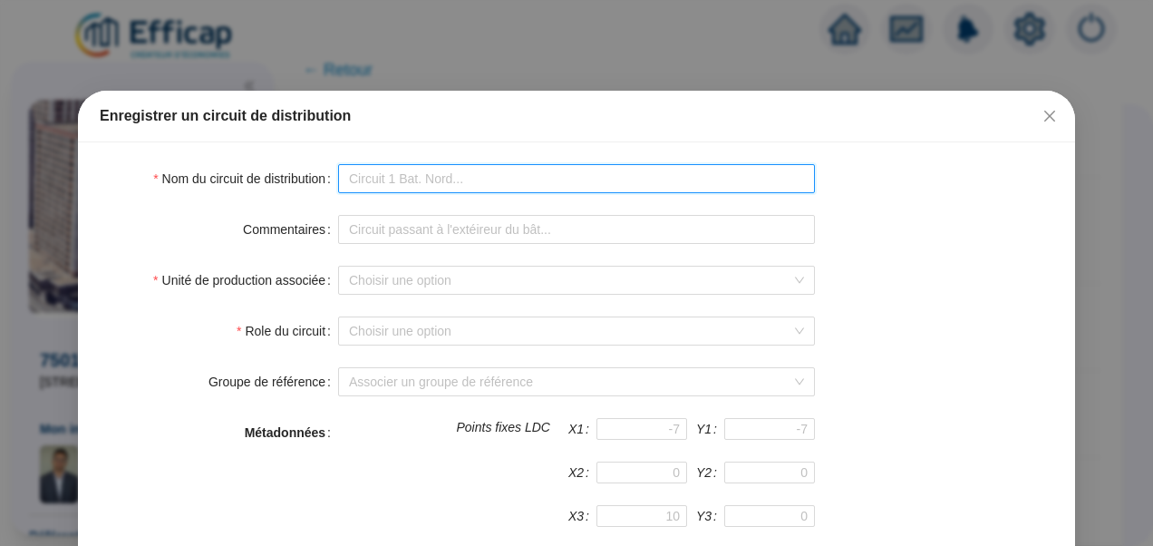
type input "Chauffage ZB - SO"
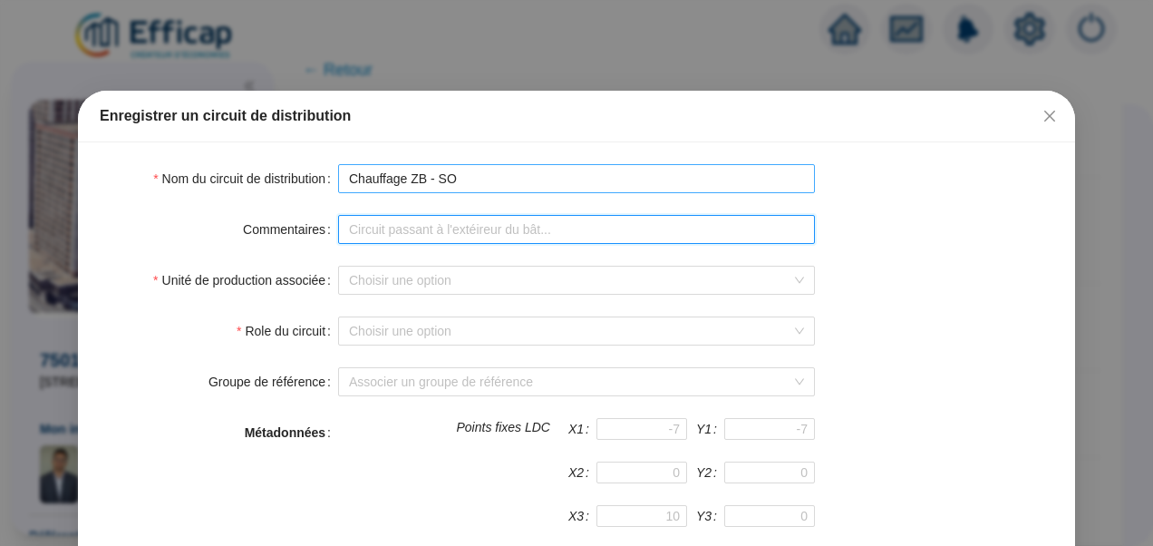
type input "Circuit de chauffage de la zone basse et sud ouest de la tour"
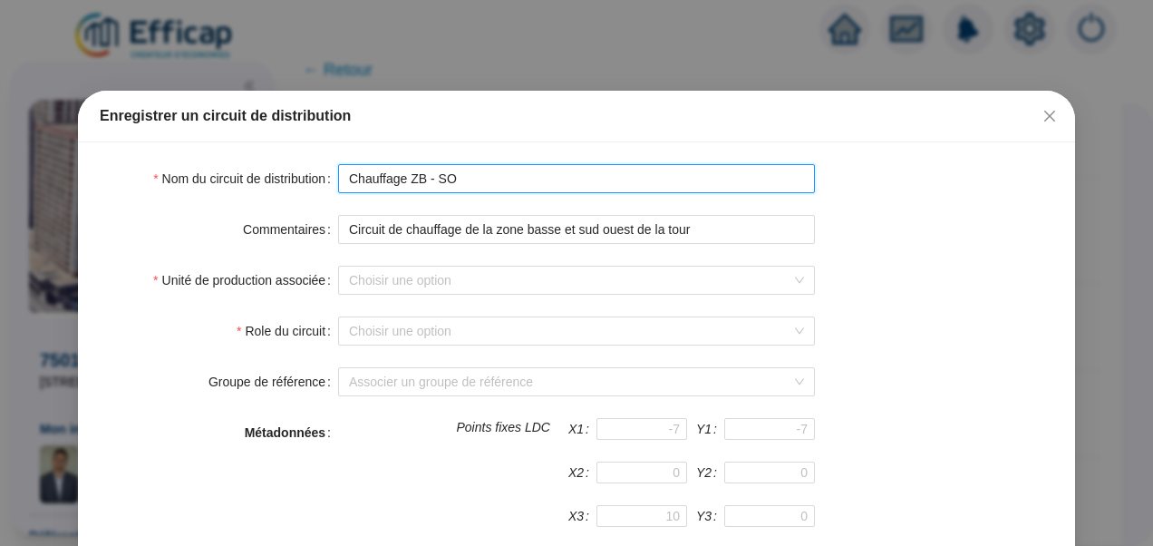
click at [416, 186] on input "Chauffage ZB - SO" at bounding box center [576, 178] width 477 height 29
type input "Chauffage ZH - SO"
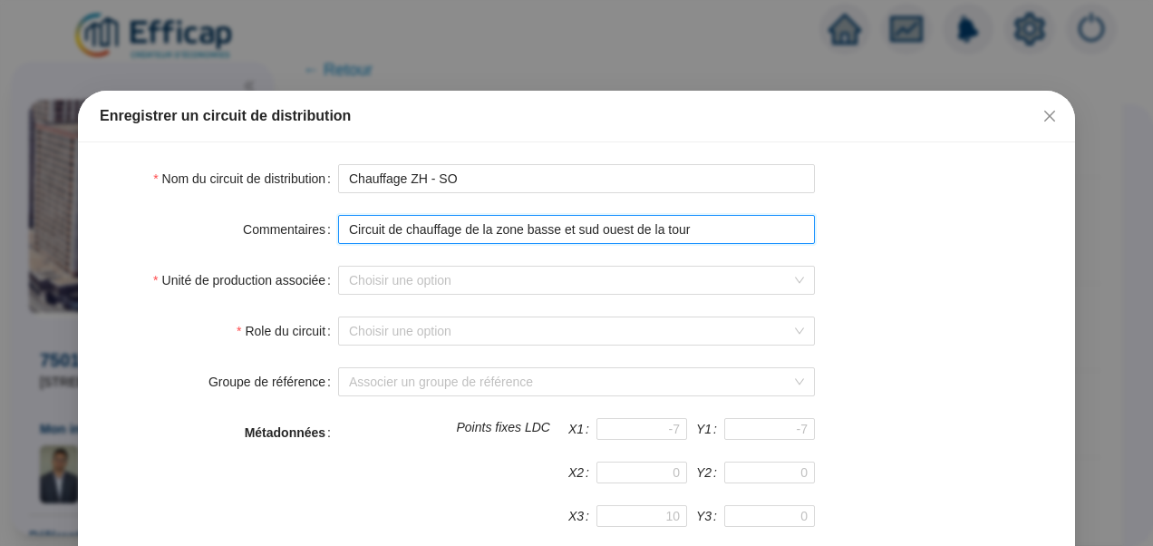
click at [531, 229] on input "Circuit de chauffage de la zone basse et sud ouest de la tour" at bounding box center [576, 229] width 477 height 29
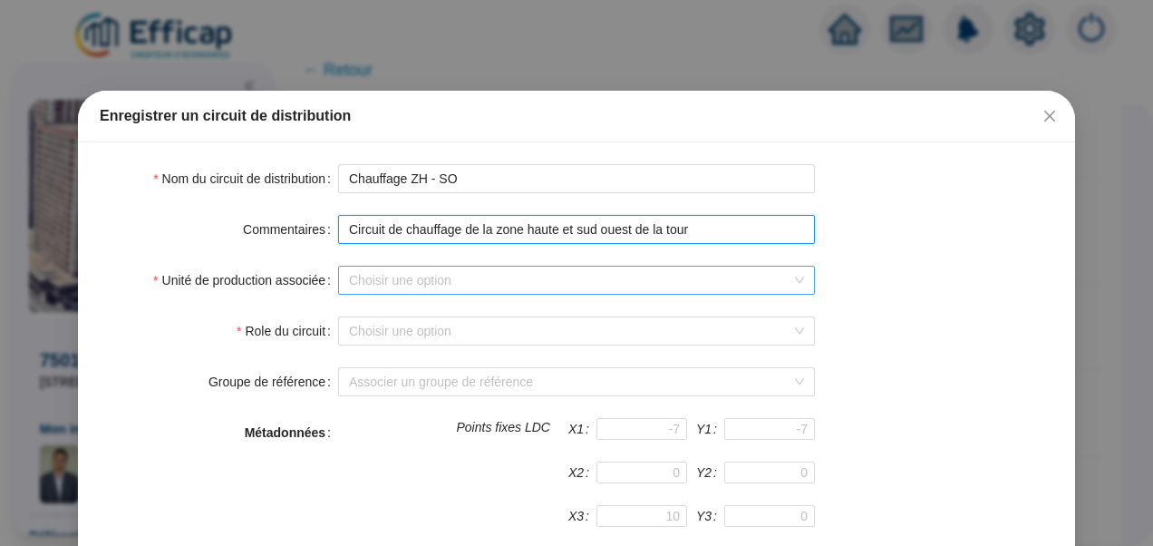
type input "Circuit de chauffage de la zone haute et sud ouest de la tour"
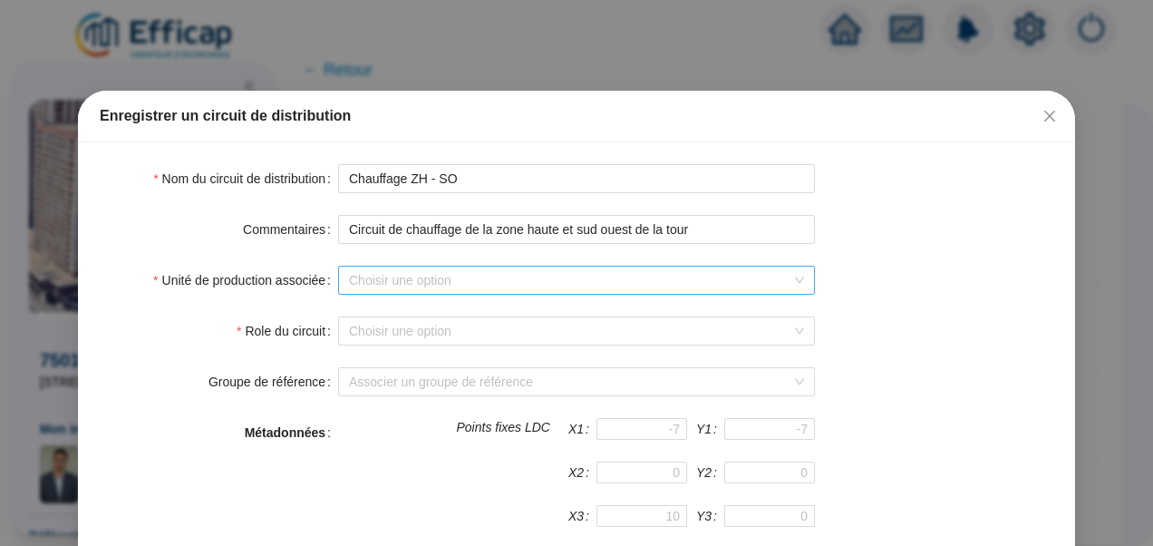
click at [435, 269] on input "Unité de production associée" at bounding box center [568, 280] width 439 height 27
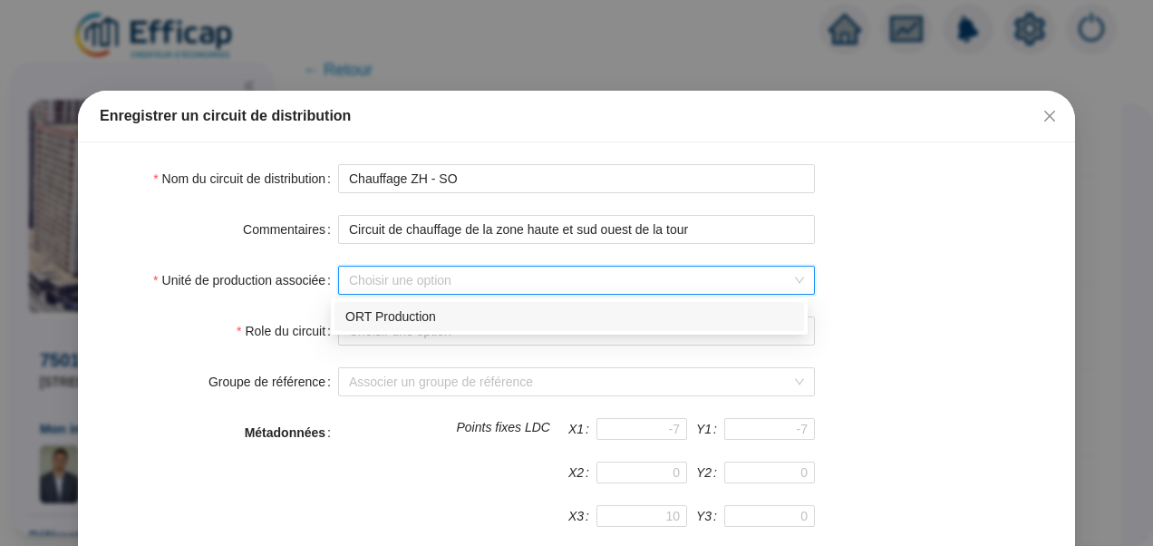
click at [385, 325] on div "ORT Production" at bounding box center [569, 316] width 448 height 19
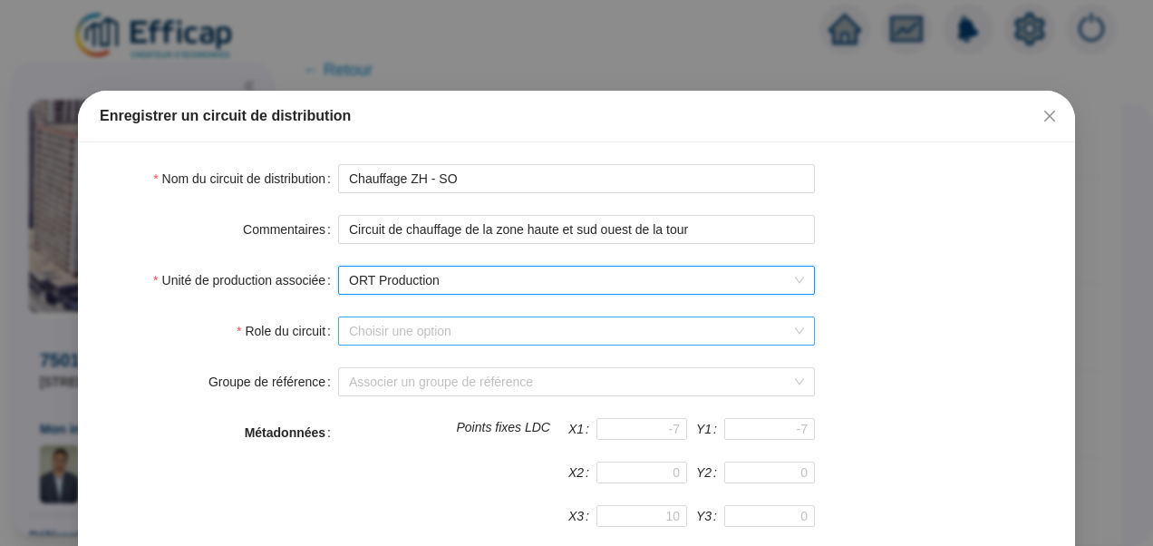
click at [375, 339] on input "Role du circuit" at bounding box center [568, 330] width 439 height 27
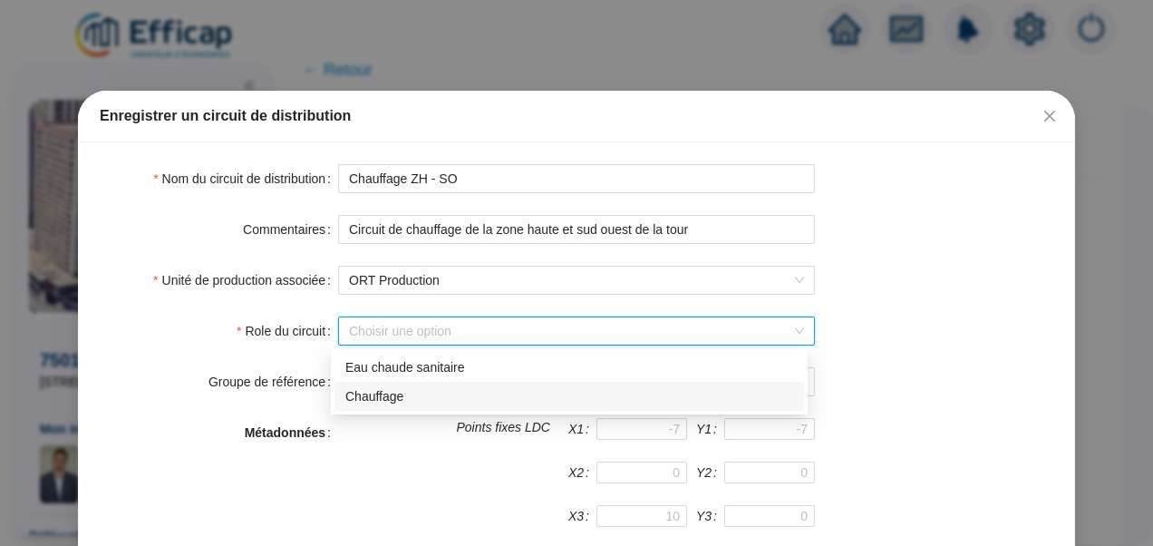
click at [403, 397] on div "Chauffage" at bounding box center [569, 396] width 448 height 19
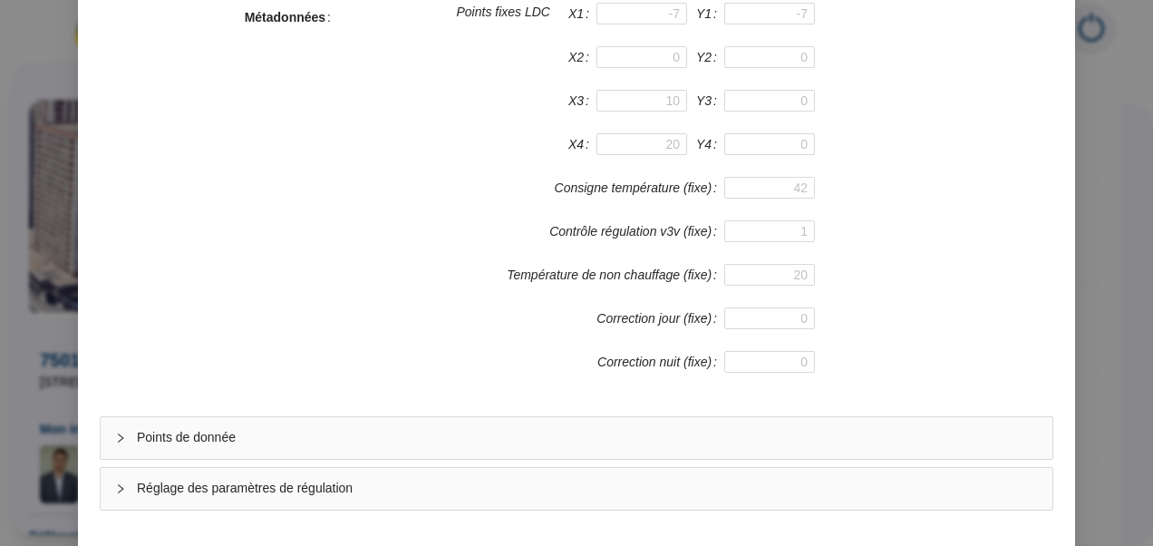
scroll to position [484, 0]
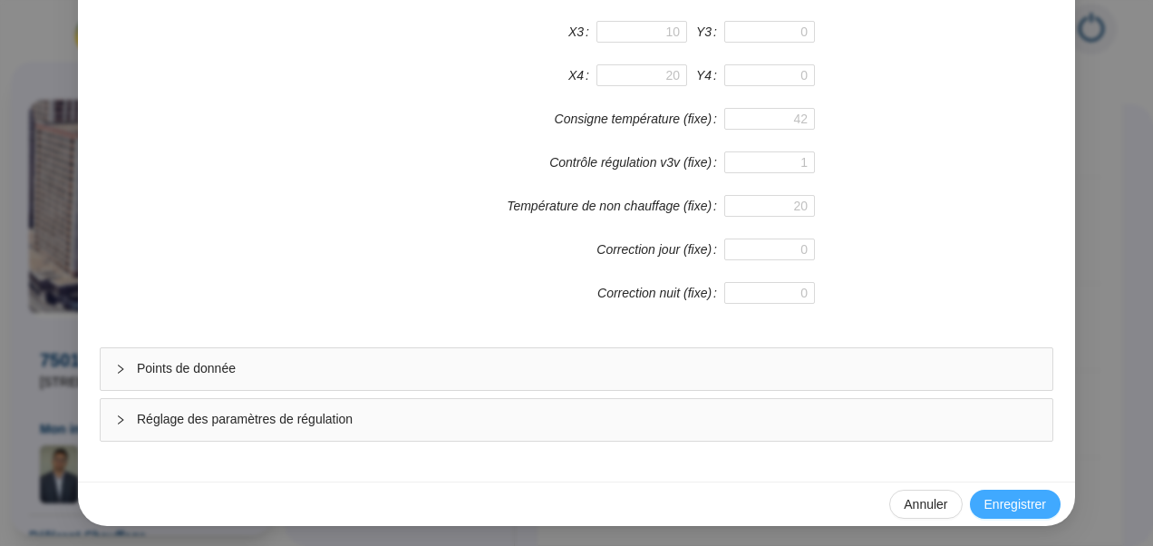
click at [1023, 497] on span "Enregistrer" at bounding box center [1015, 504] width 62 height 19
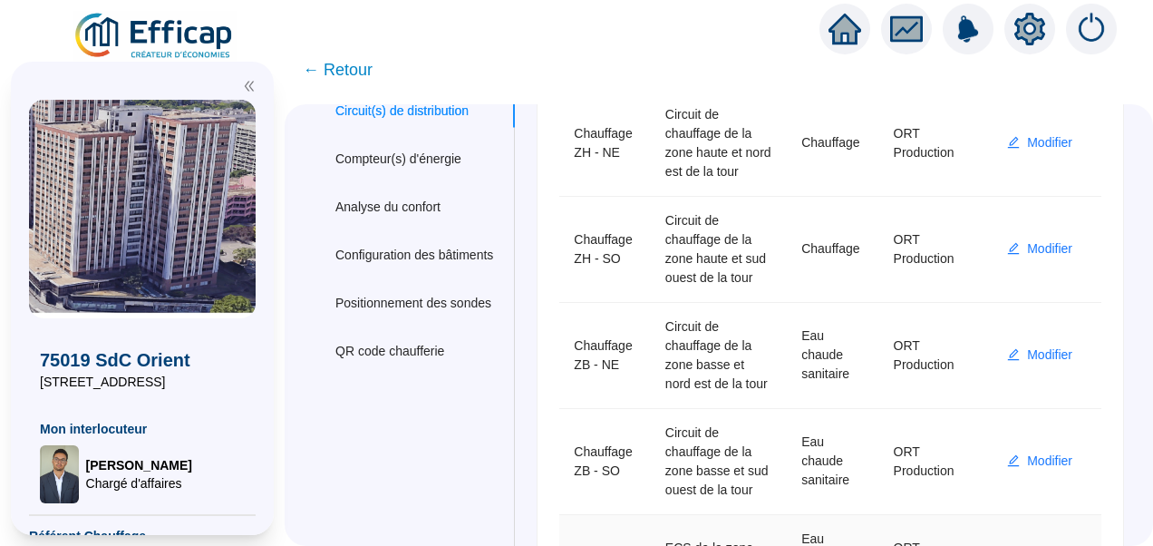
scroll to position [172, 0]
click at [603, 303] on td "Chauffage ZH - SO" at bounding box center [605, 250] width 92 height 106
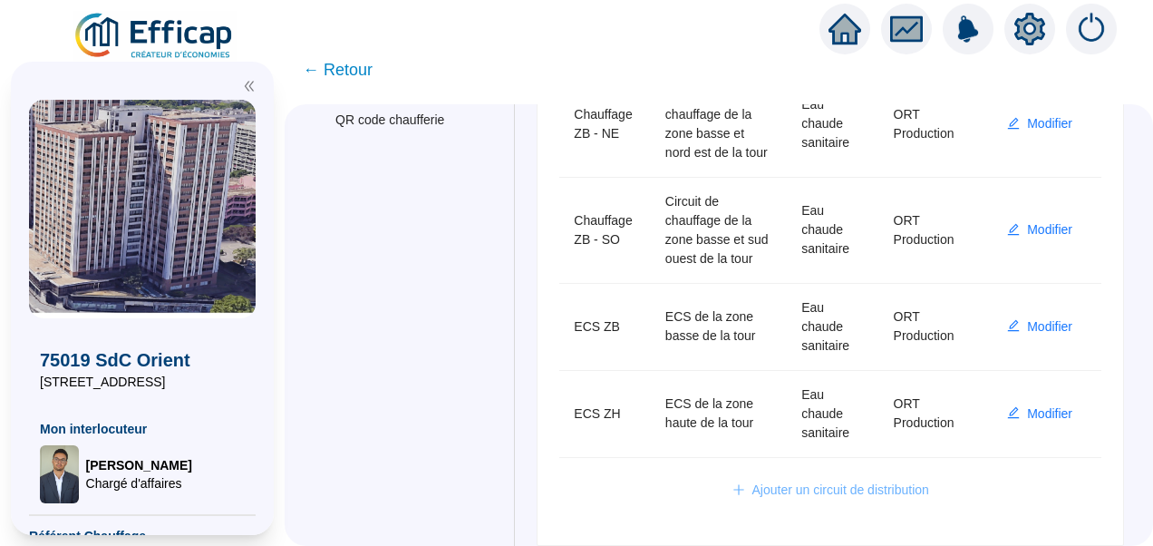
click at [845, 497] on span "Ajouter un circuit de distribution" at bounding box center [840, 489] width 177 height 19
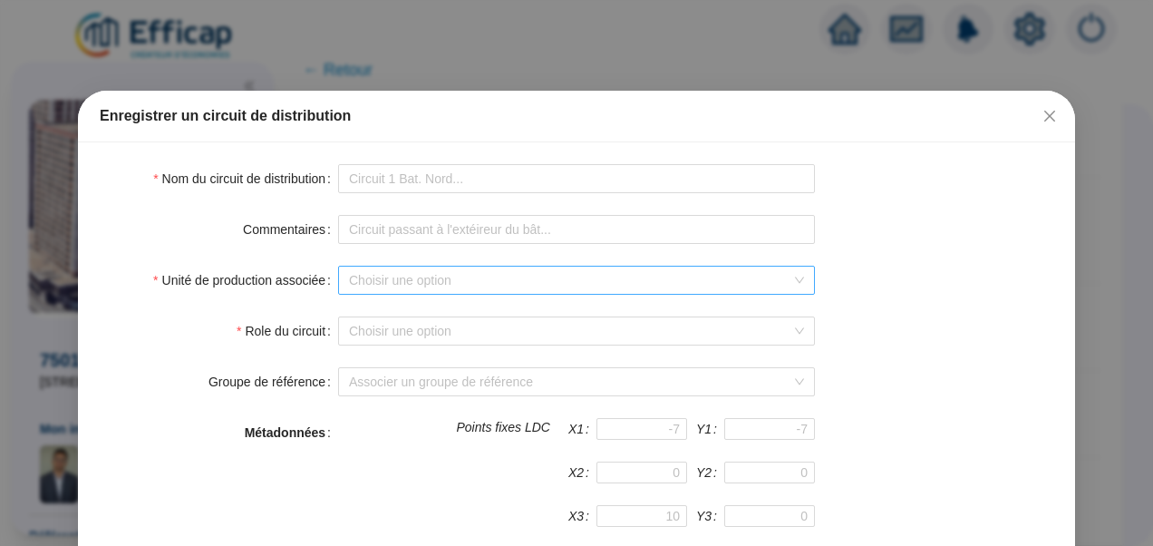
click at [412, 275] on input "Unité de production associée" at bounding box center [568, 280] width 439 height 27
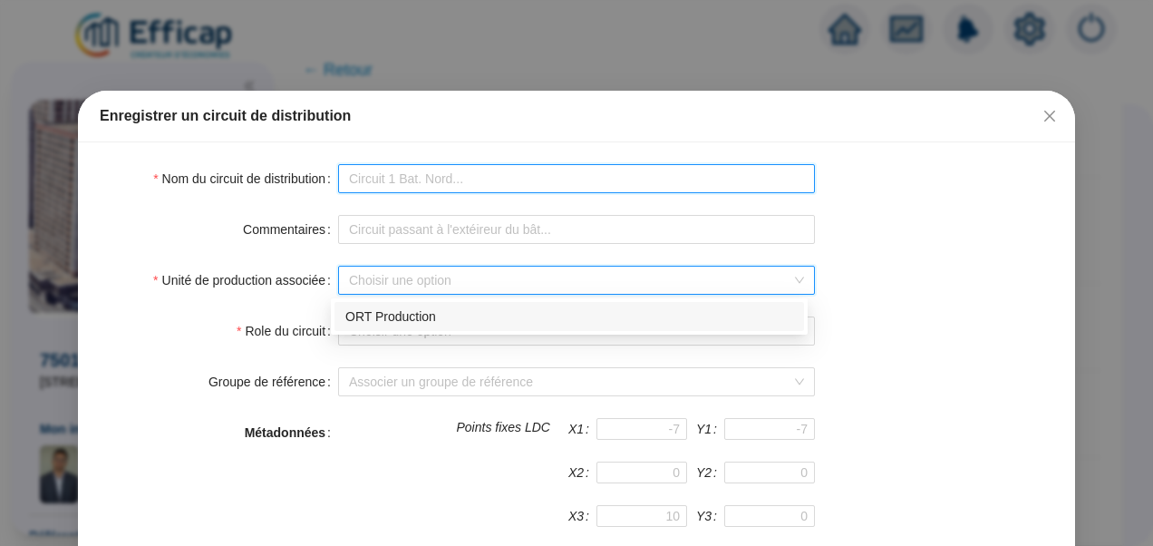
click at [386, 170] on input "Nom du circuit de distribution" at bounding box center [576, 178] width 477 height 29
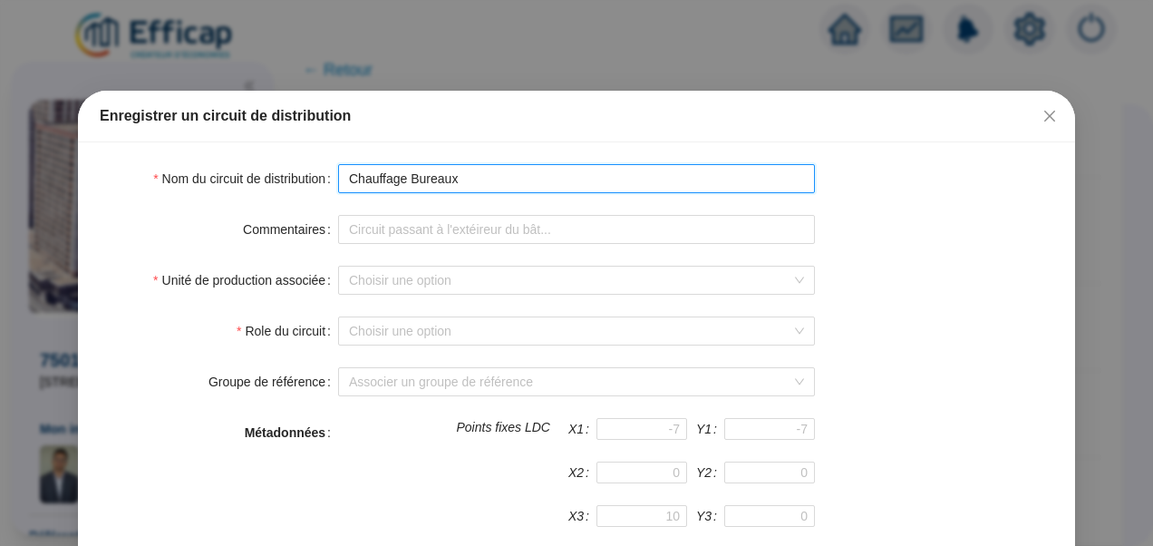
type input "Chauffage Bureaux"
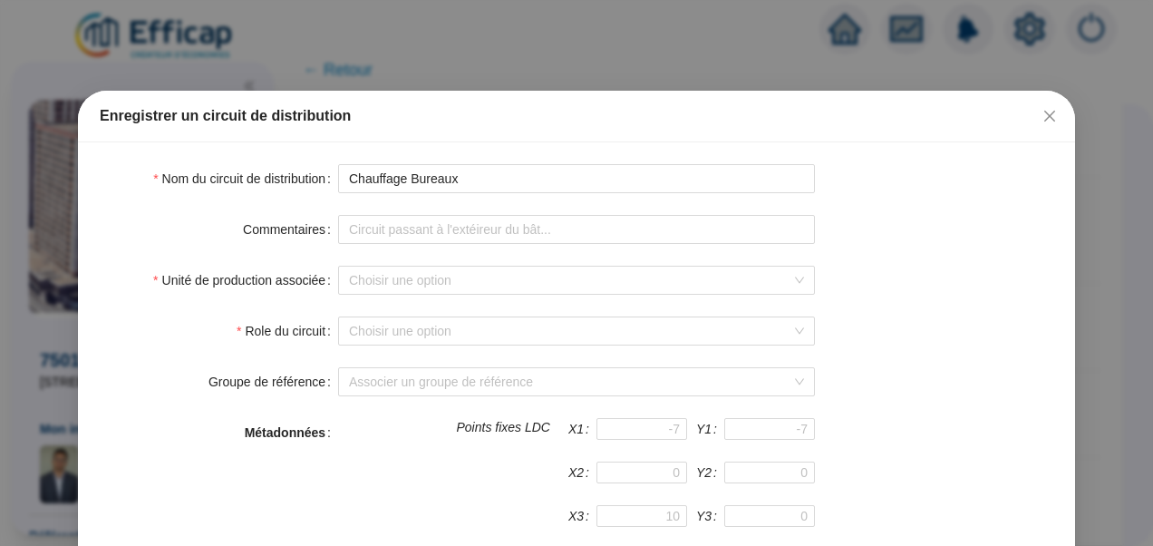
click at [417, 263] on form "Nom du circuit de distribution Chauffage Bureaux Commentaires Unité de producti…" at bounding box center [577, 544] width 954 height 761
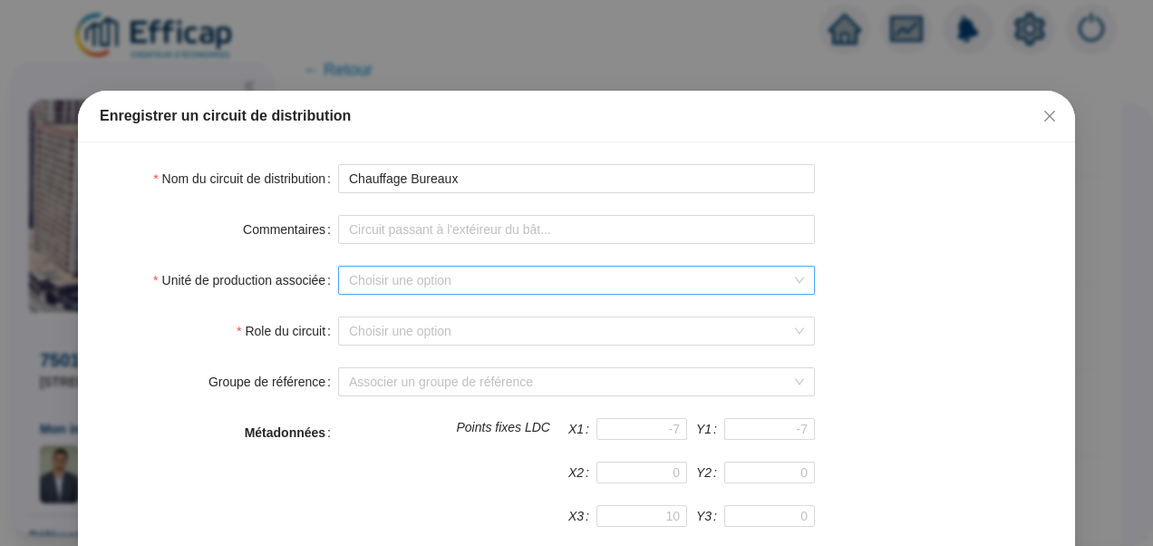
click at [400, 290] on input "Unité de production associée" at bounding box center [568, 280] width 439 height 27
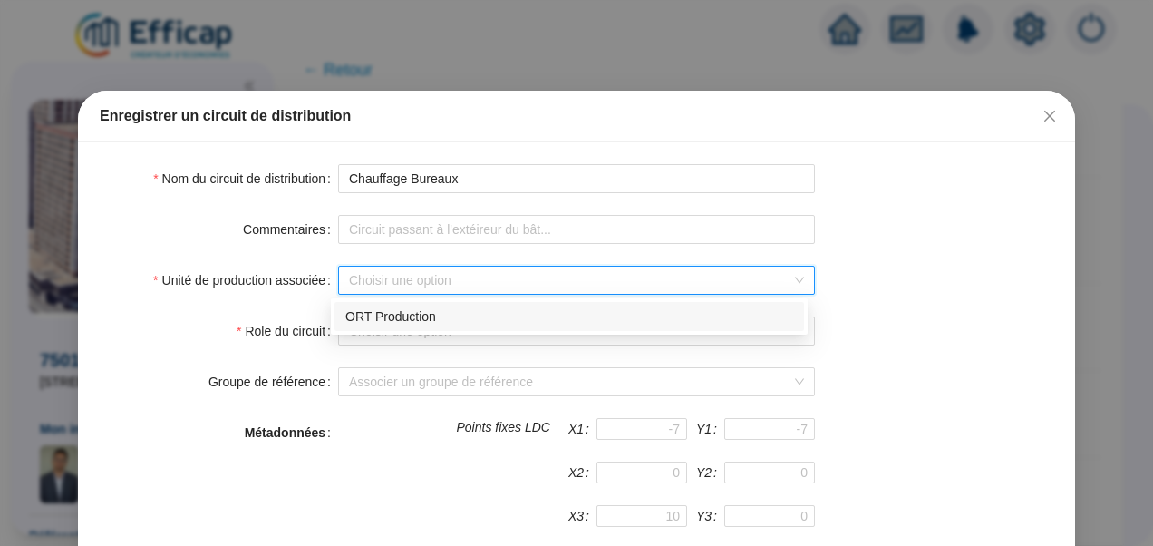
click at [399, 307] on div "ORT Production" at bounding box center [569, 316] width 448 height 19
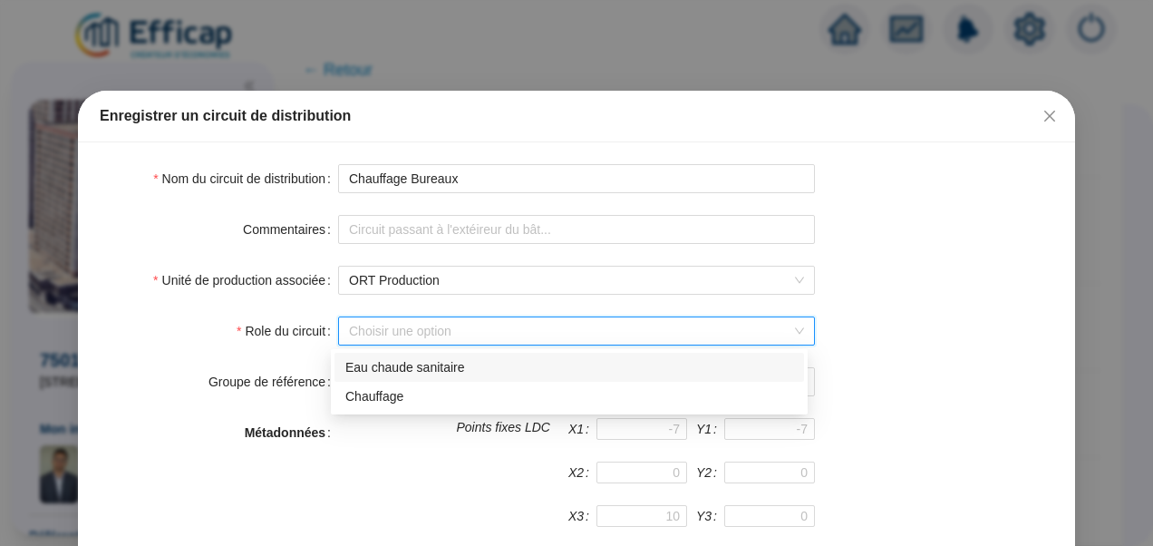
click at [406, 342] on input "Role du circuit" at bounding box center [568, 330] width 439 height 27
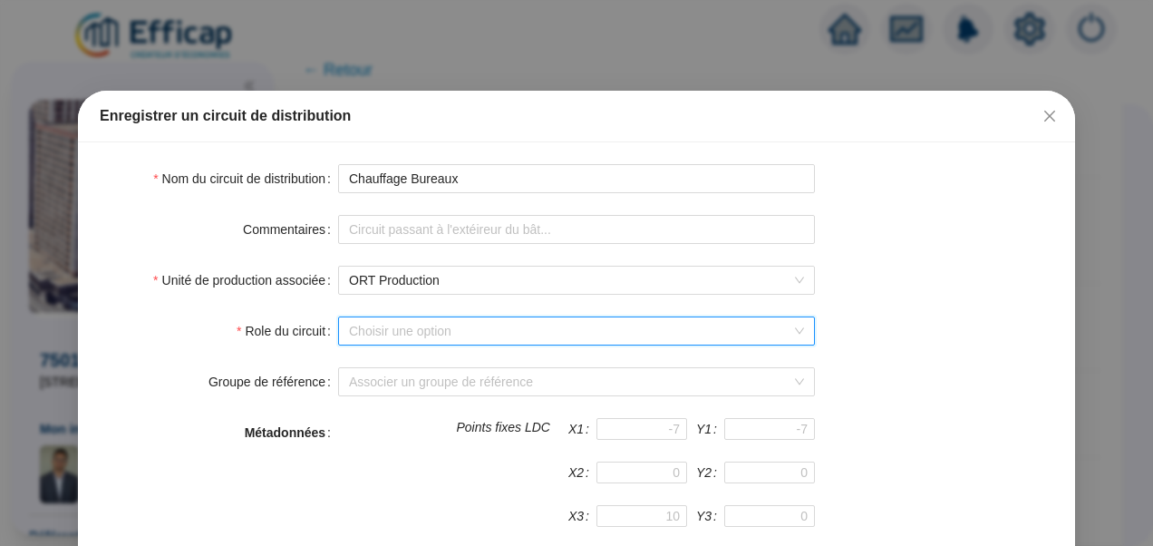
click at [406, 342] on input "Role du circuit" at bounding box center [568, 330] width 439 height 27
click at [406, 344] on div "Choisir une option" at bounding box center [576, 330] width 477 height 29
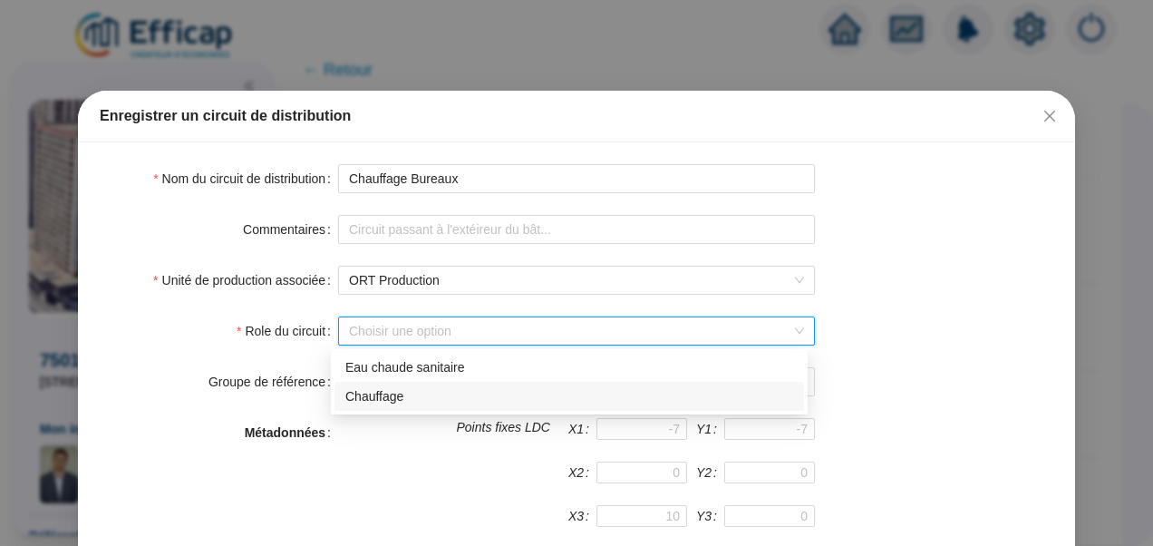
click at [388, 391] on div "Chauffage" at bounding box center [569, 396] width 448 height 19
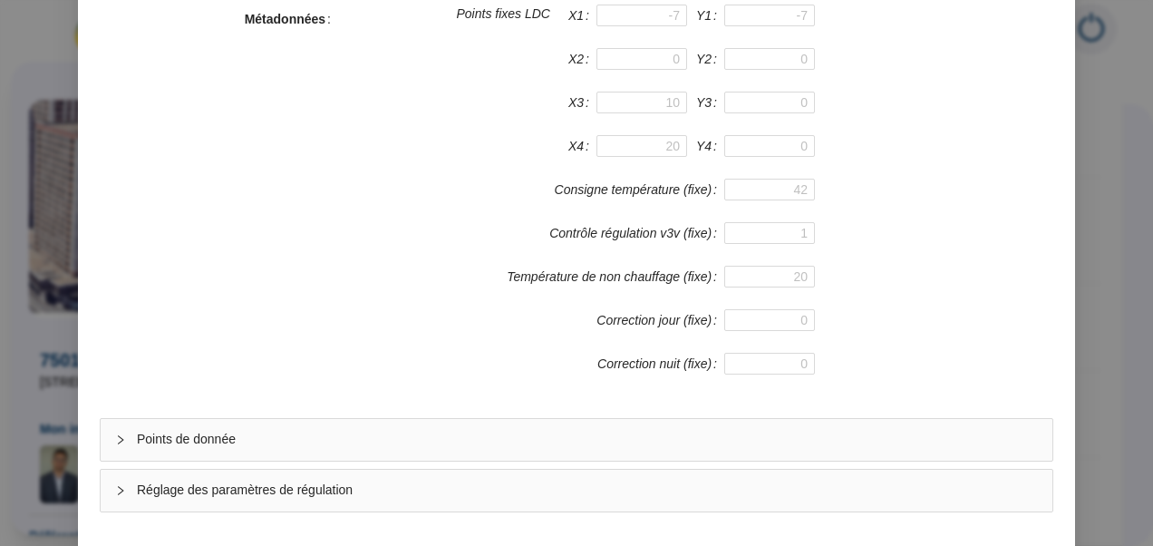
scroll to position [484, 0]
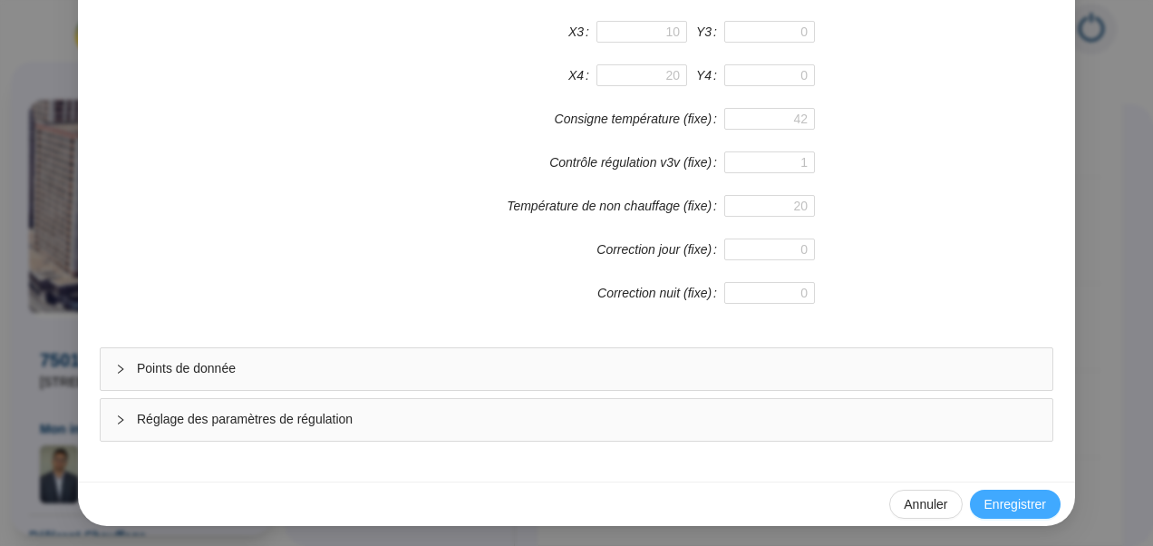
click at [984, 490] on button "Enregistrer" at bounding box center [1015, 504] width 91 height 29
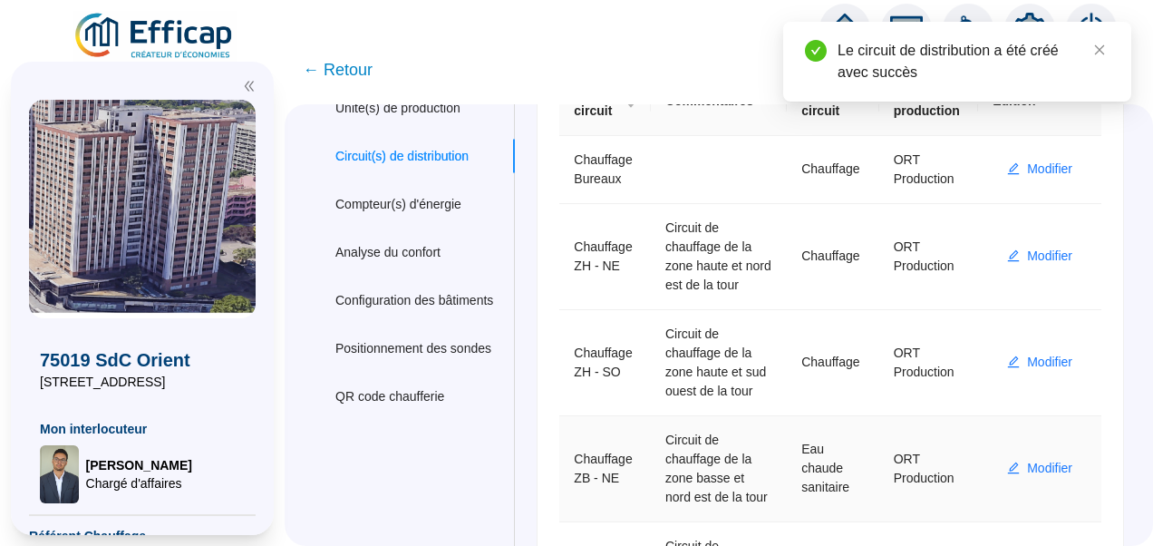
scroll to position [0, 0]
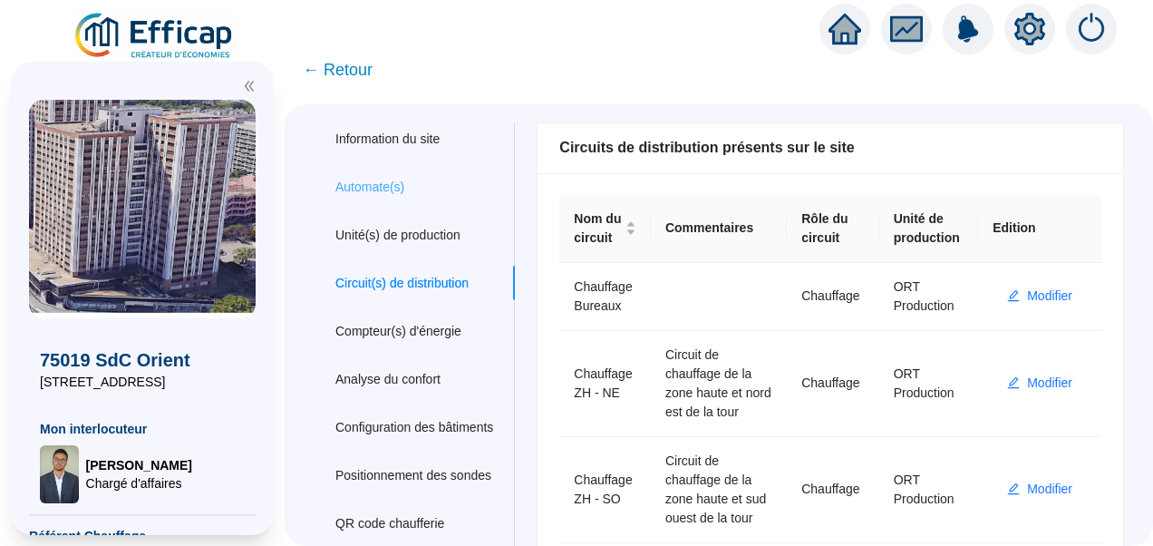
click at [406, 198] on div "Automate(s)" at bounding box center [414, 187] width 201 height 34
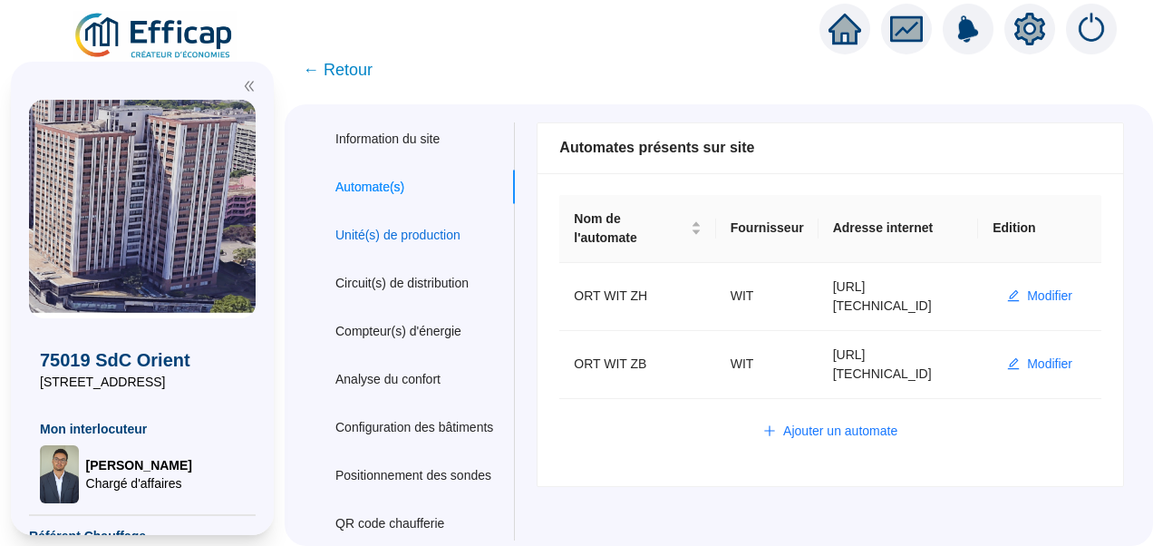
click at [411, 234] on div "Unité(s) de production" at bounding box center [397, 235] width 125 height 19
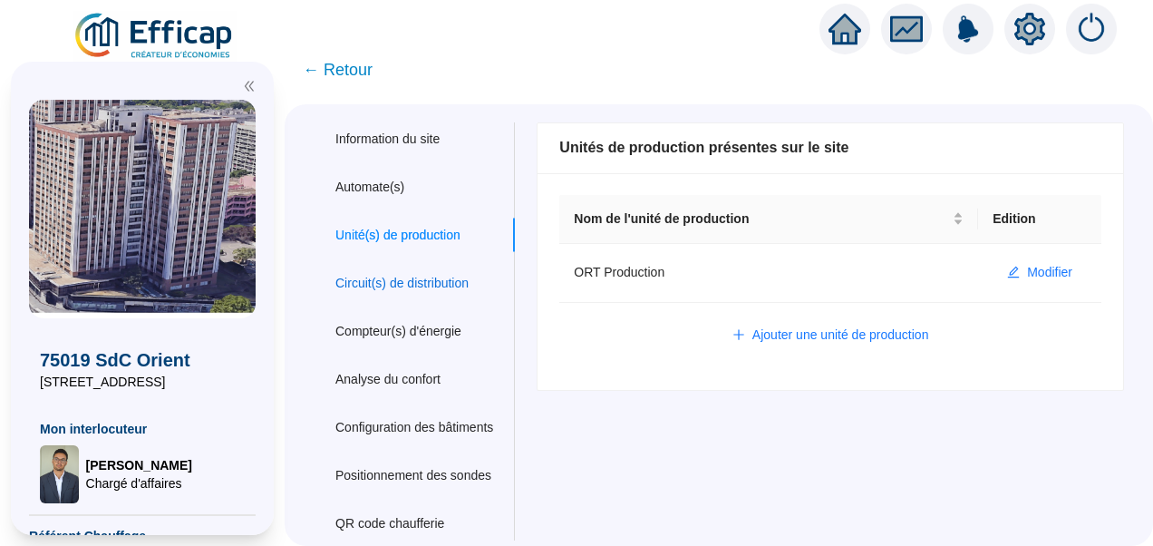
click at [403, 279] on div "Circuit(s) de distribution" at bounding box center [401, 283] width 133 height 19
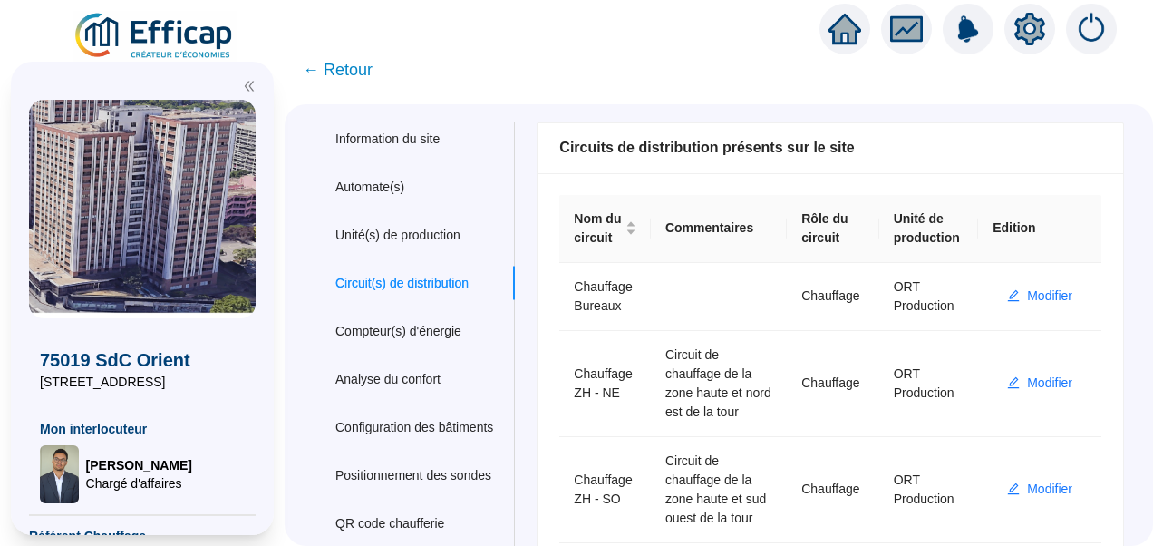
click at [183, 39] on img at bounding box center [155, 36] width 164 height 51
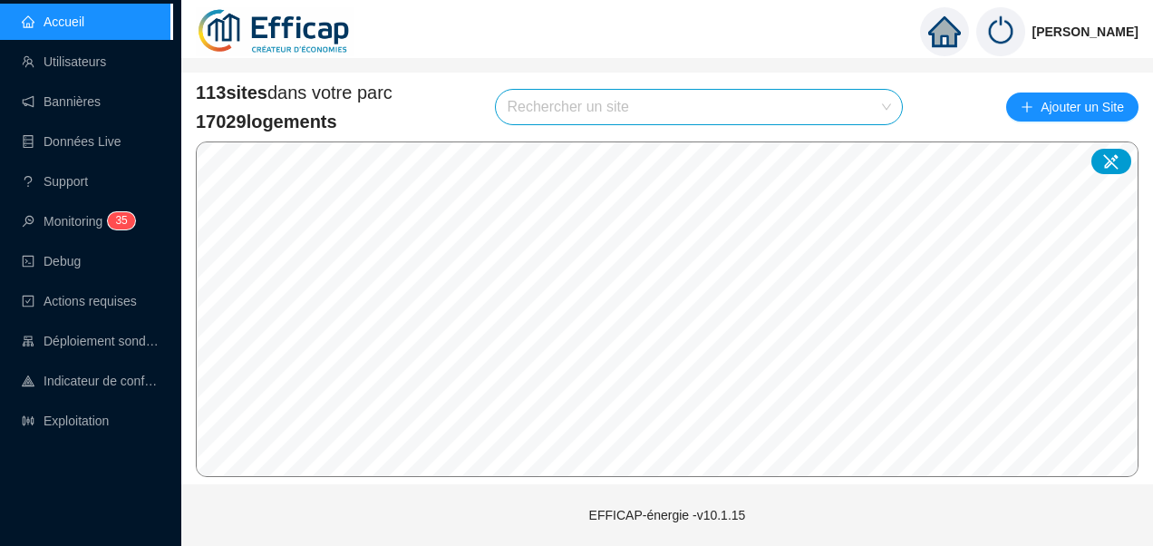
click at [599, 110] on input "search" at bounding box center [691, 107] width 368 height 34
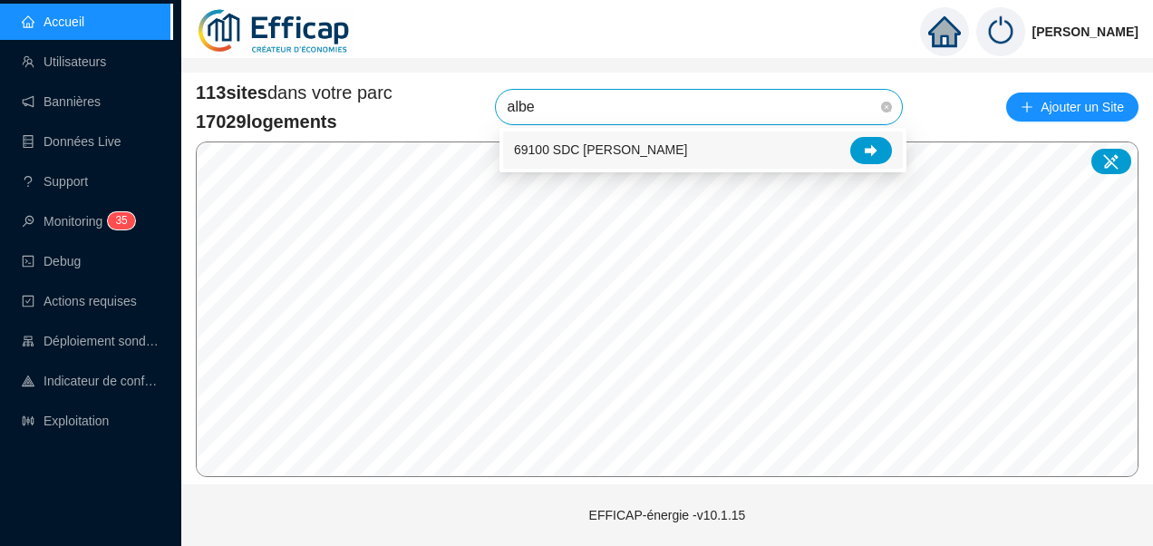
type input "alber"
click at [877, 149] on icon at bounding box center [871, 150] width 13 height 13
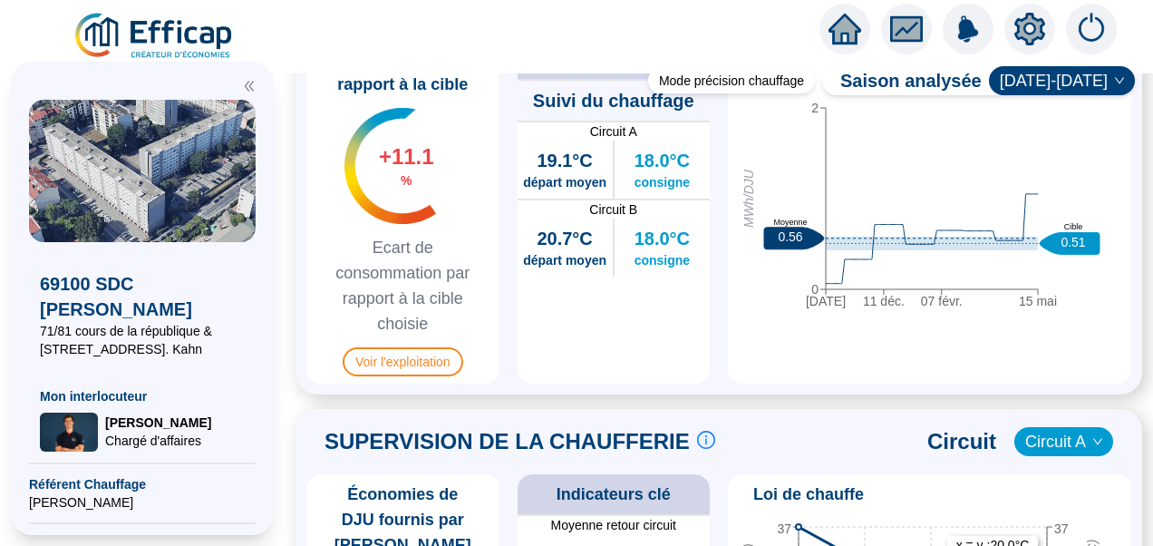
scroll to position [1074, 0]
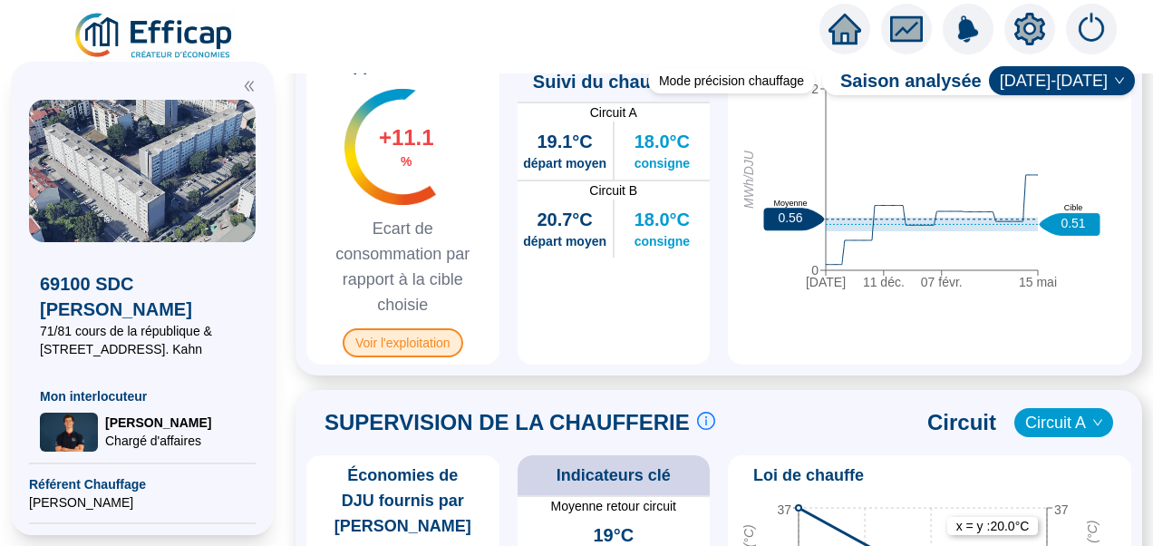
click at [407, 357] on span "Voir l'exploitation" at bounding box center [403, 342] width 121 height 29
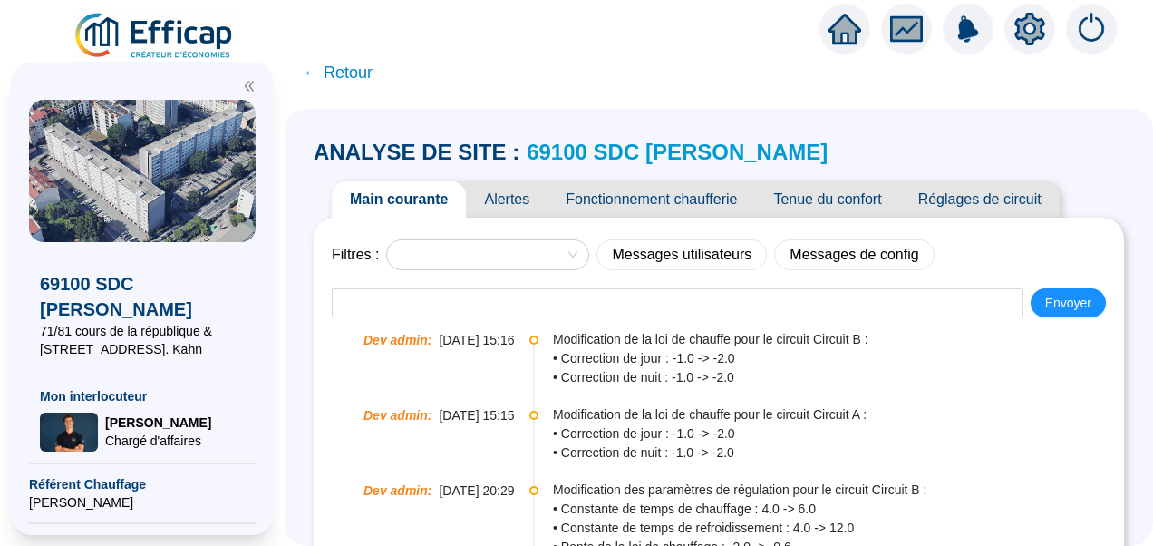
click at [250, 86] on icon "double-left" at bounding box center [249, 86] width 13 height 13
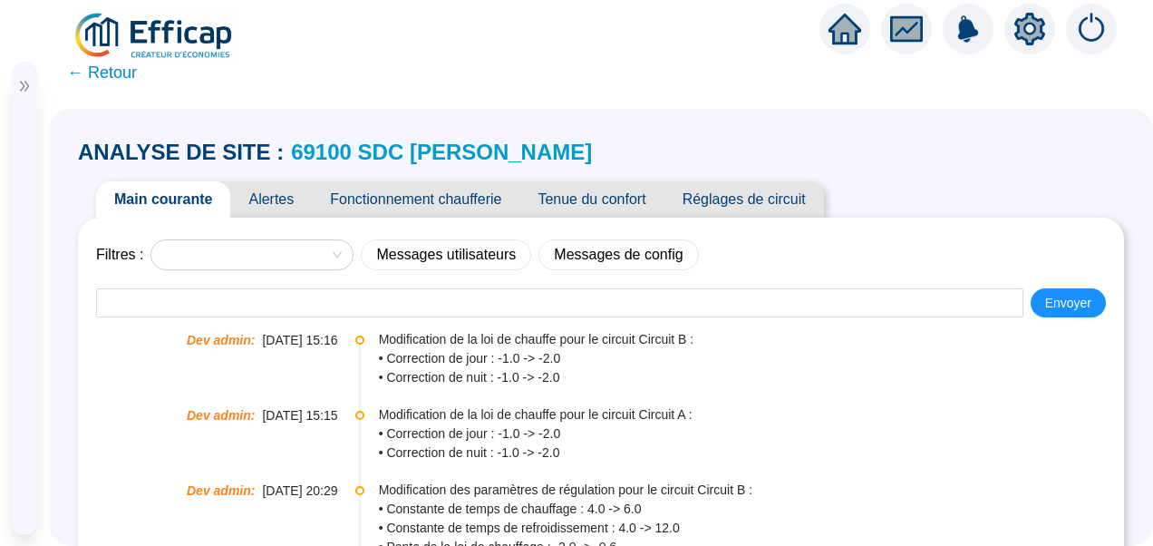
scroll to position [44, 0]
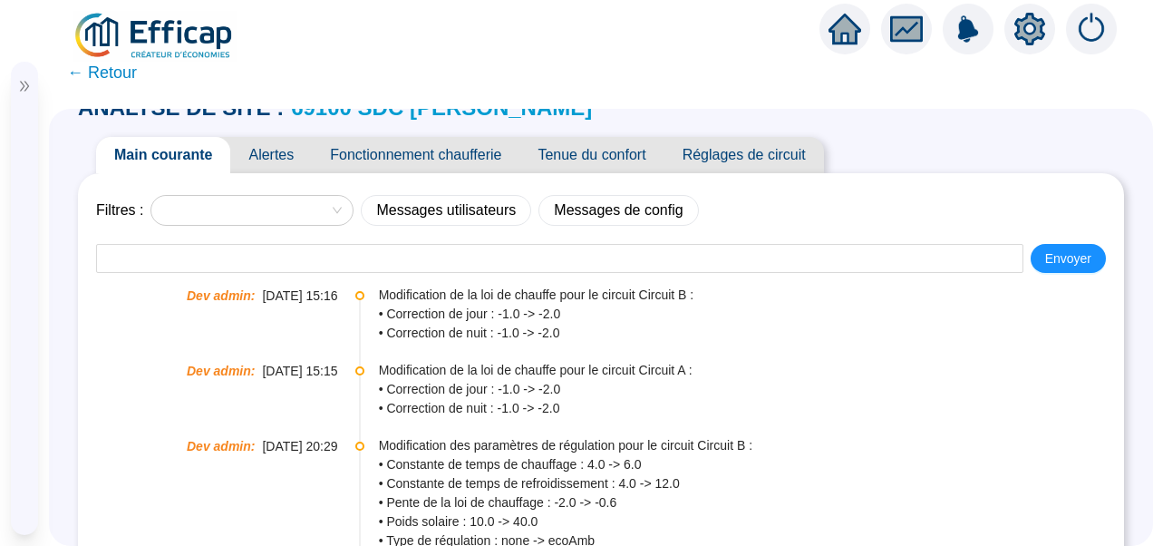
click at [593, 149] on span "Tenue du confort" at bounding box center [591, 155] width 144 height 36
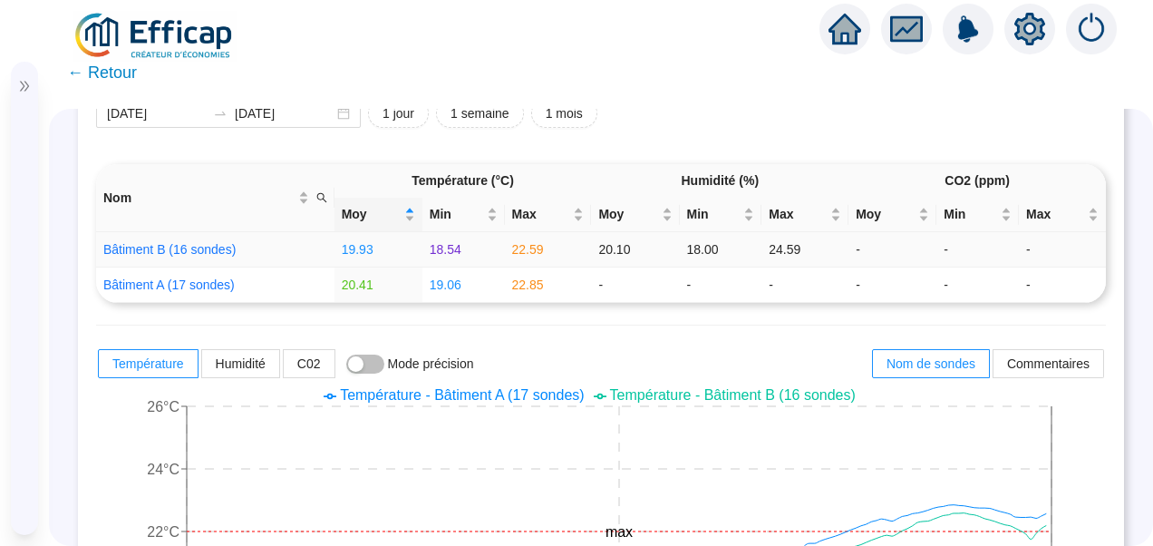
scroll to position [24, 0]
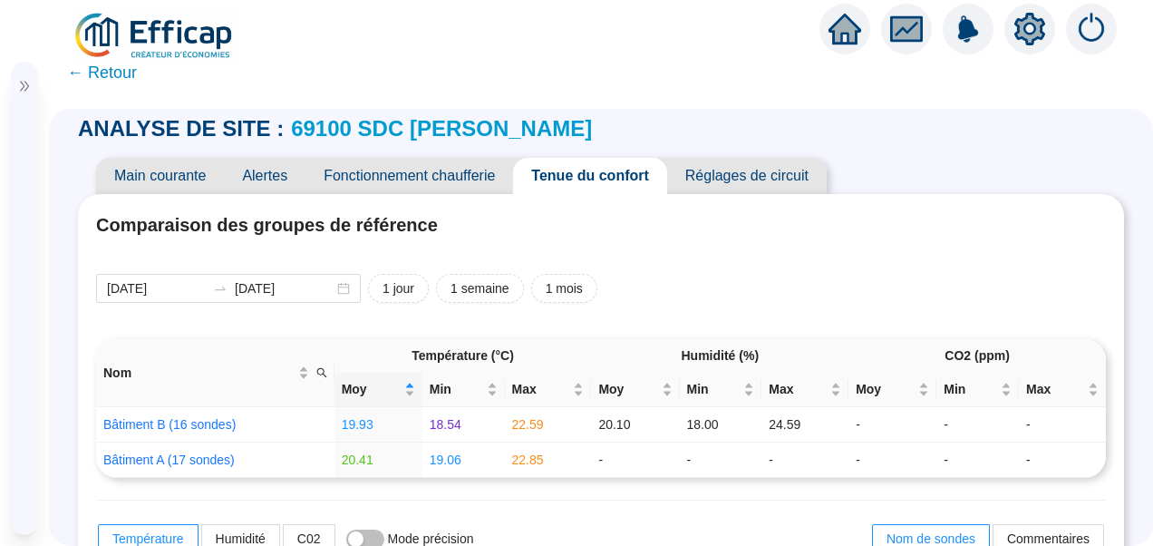
click at [400, 175] on span "Fonctionnement chaufferie" at bounding box center [410, 176] width 208 height 36
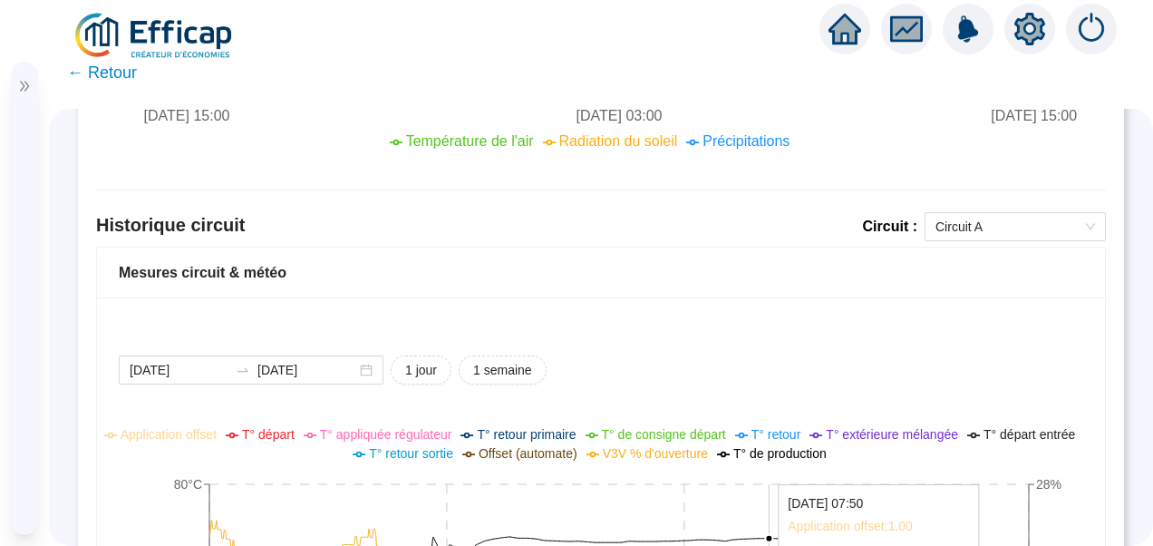
scroll to position [1129, 0]
click at [1012, 233] on span "Circuit A" at bounding box center [1016, 227] width 160 height 27
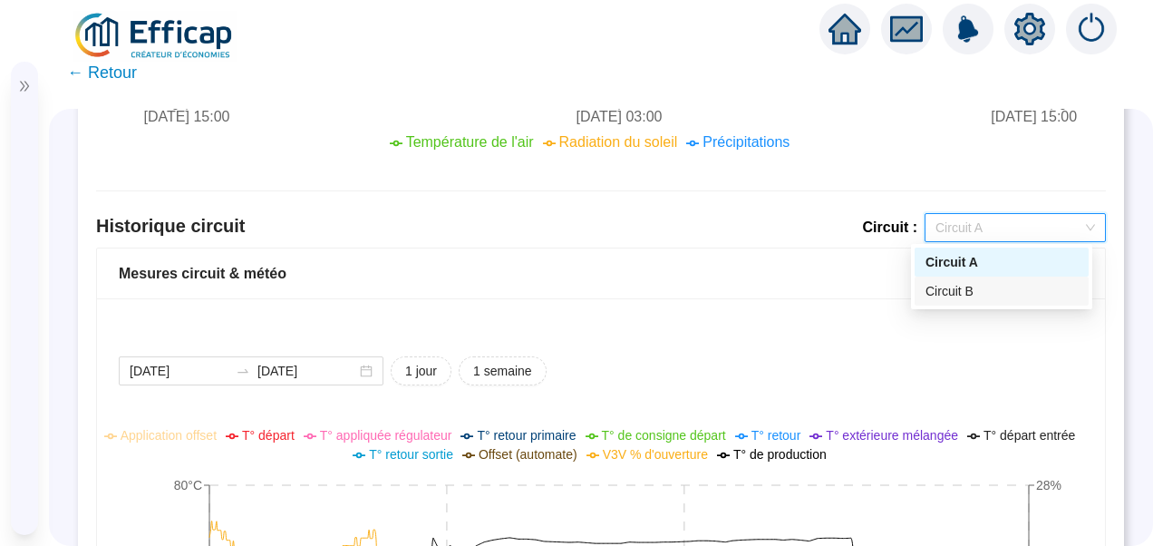
click at [966, 282] on div "Circuit B" at bounding box center [1002, 291] width 152 height 19
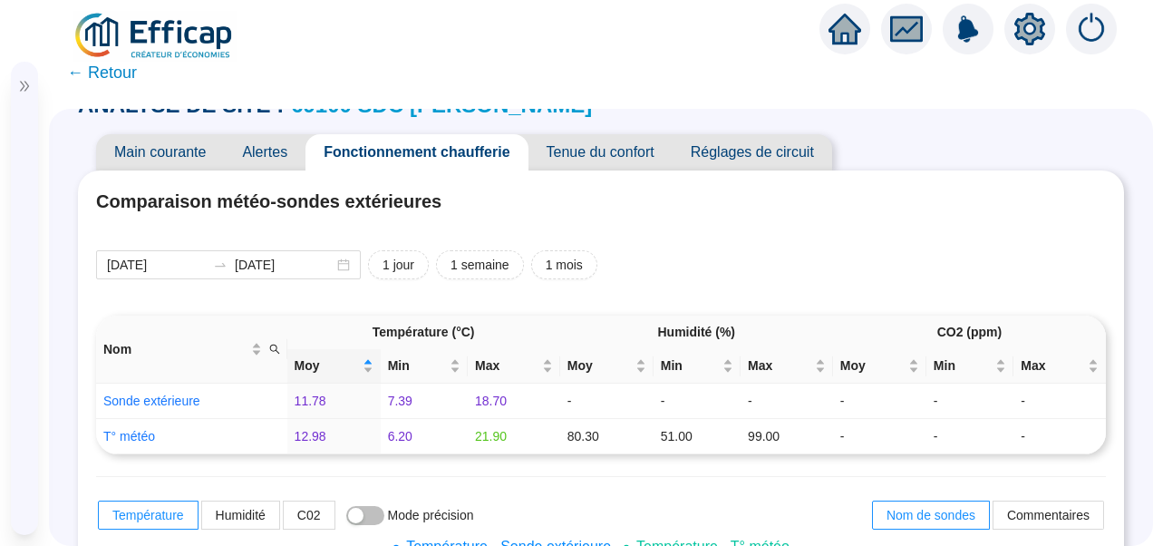
scroll to position [40, 0]
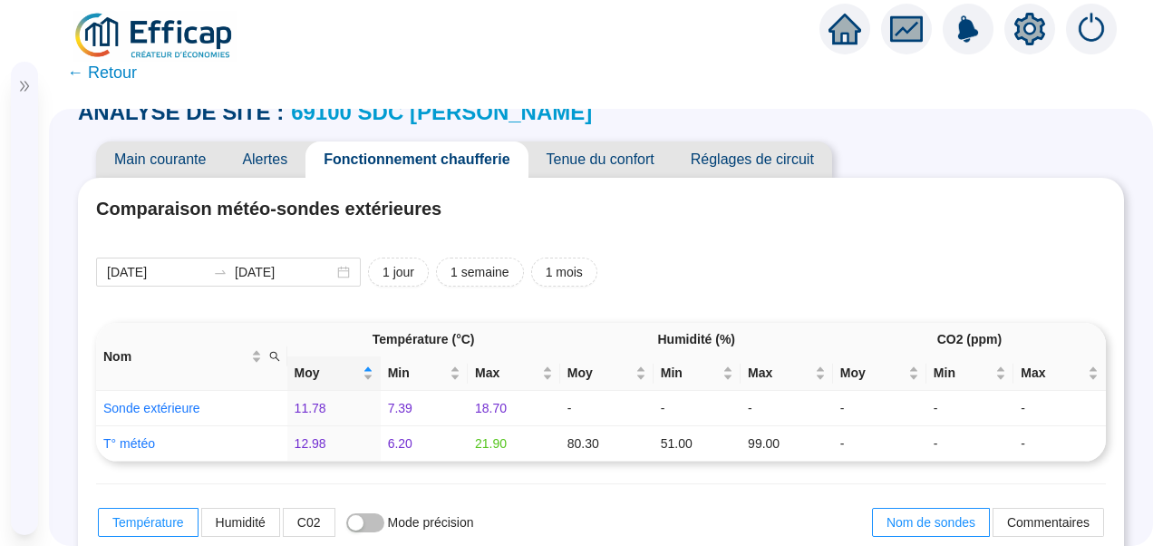
click at [575, 161] on span "Tenue du confort" at bounding box center [601, 159] width 144 height 36
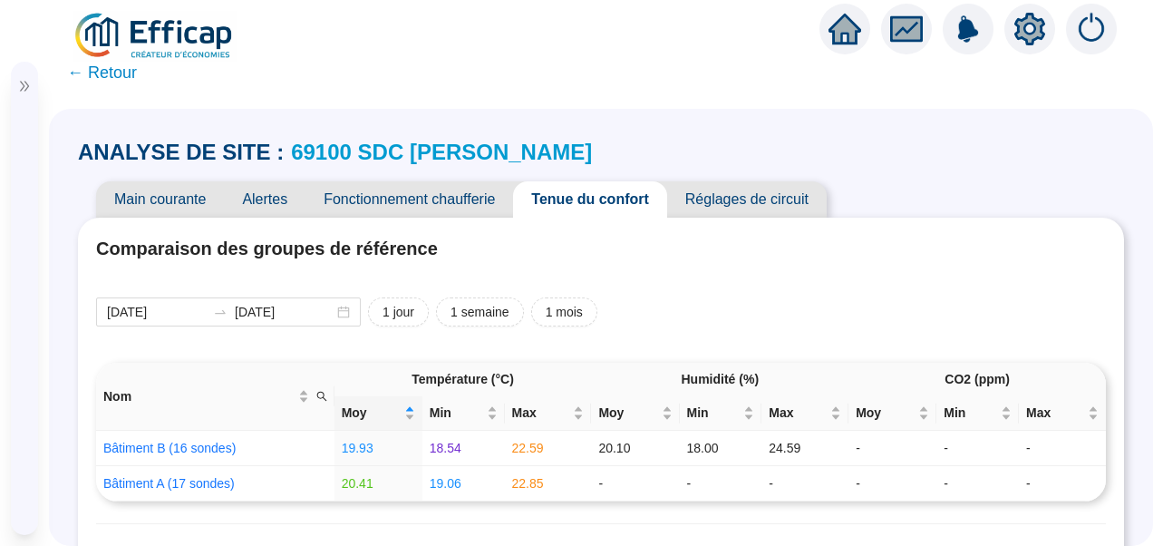
click at [756, 190] on span "Réglages de circuit" at bounding box center [747, 199] width 160 height 36
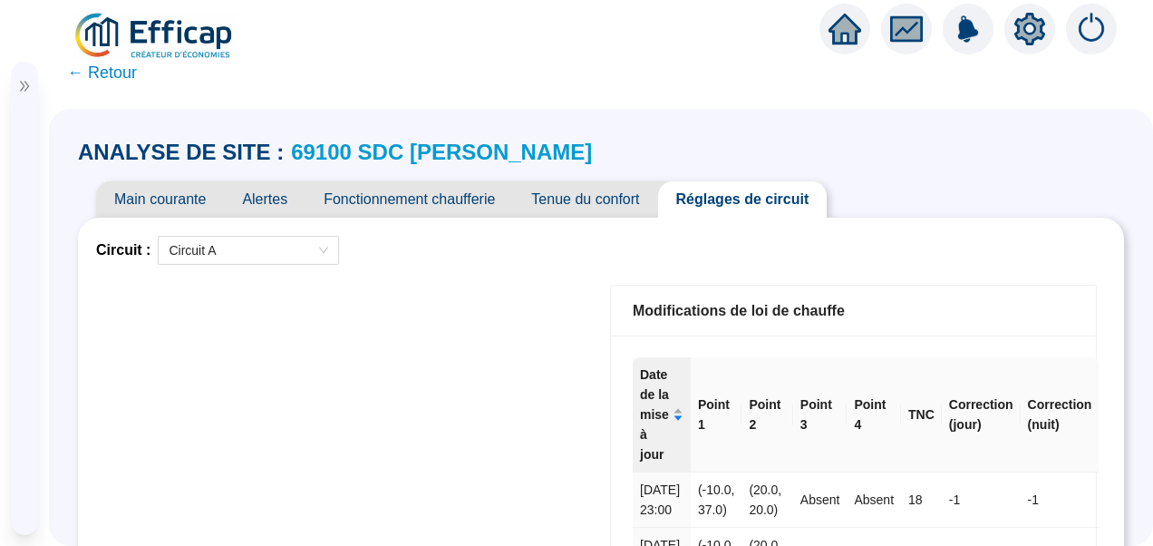
click at [140, 190] on span "Main courante" at bounding box center [160, 199] width 128 height 36
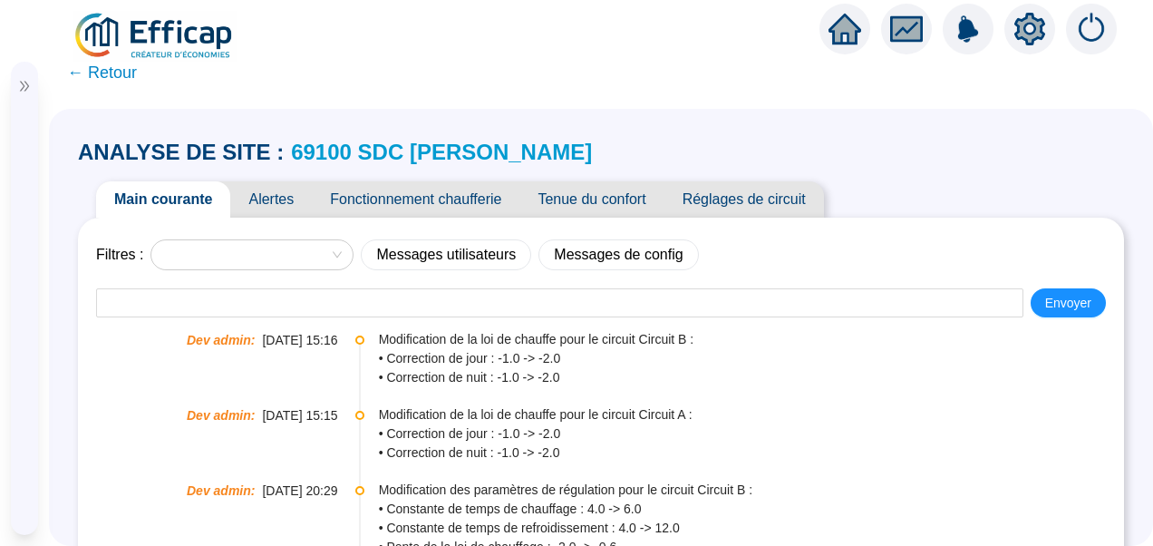
click at [577, 203] on span "Tenue du confort" at bounding box center [591, 199] width 144 height 36
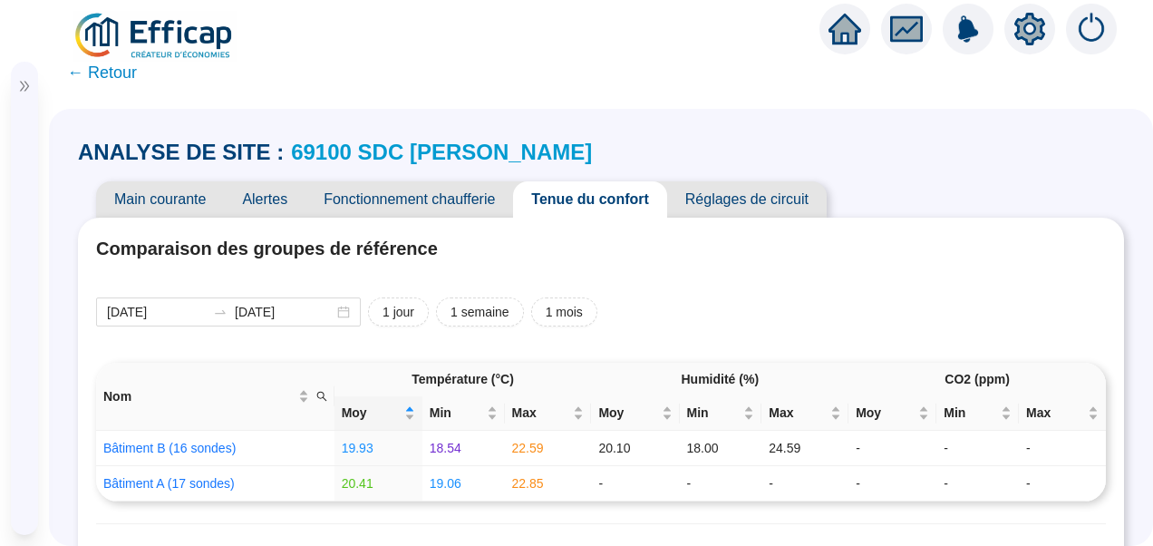
click at [433, 199] on span "Fonctionnement chaufferie" at bounding box center [410, 199] width 208 height 36
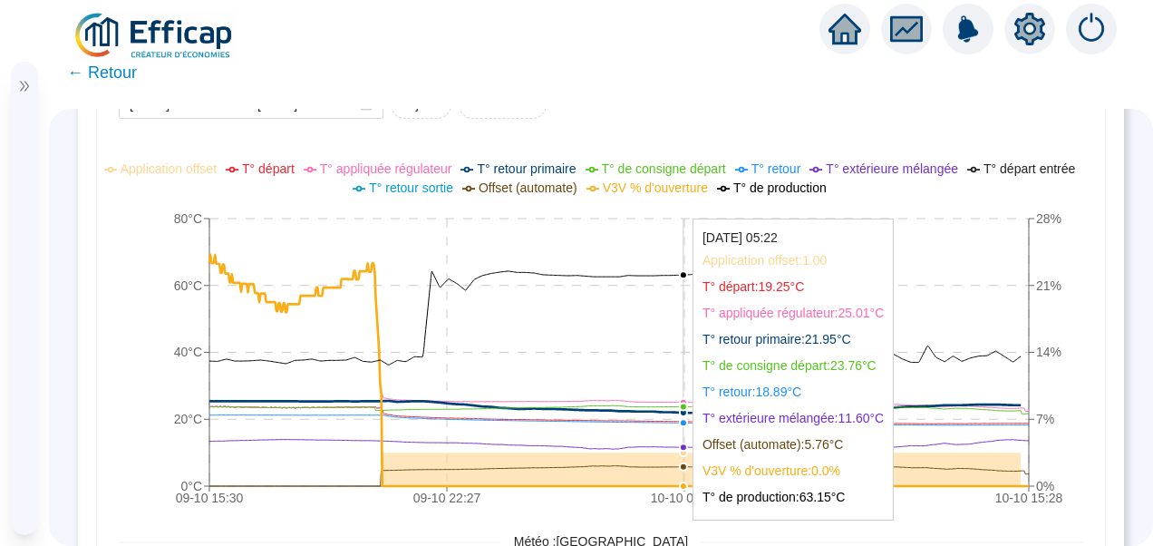
scroll to position [1393, 0]
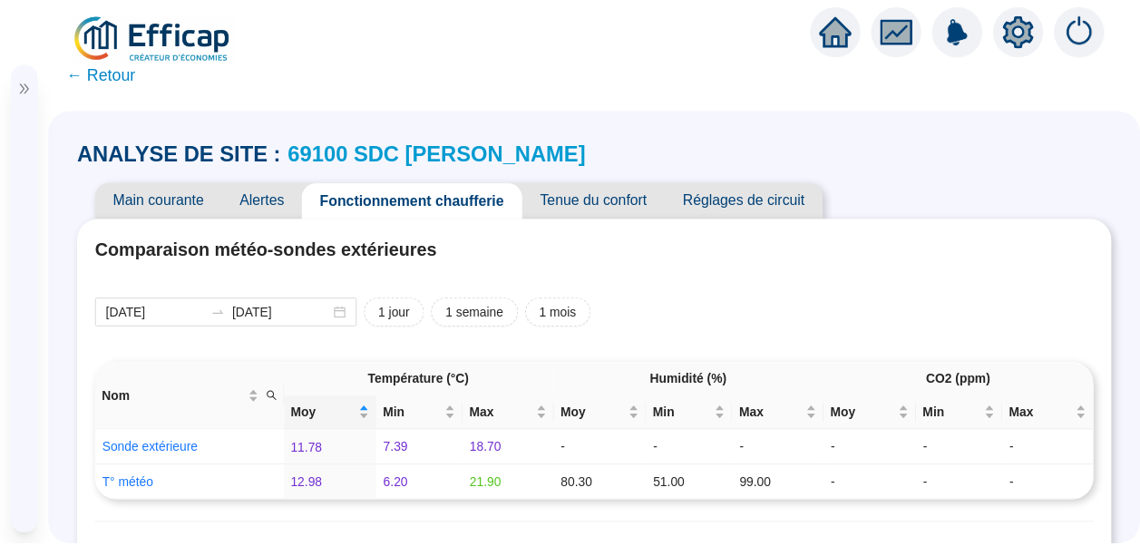
scroll to position [1393, 0]
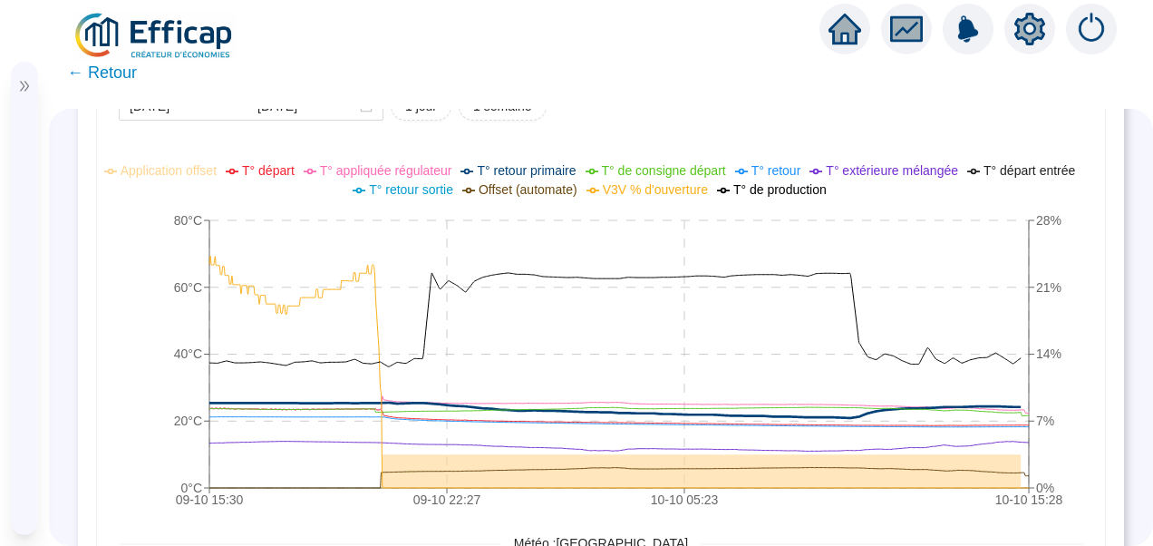
click at [158, 34] on img at bounding box center [155, 36] width 164 height 51
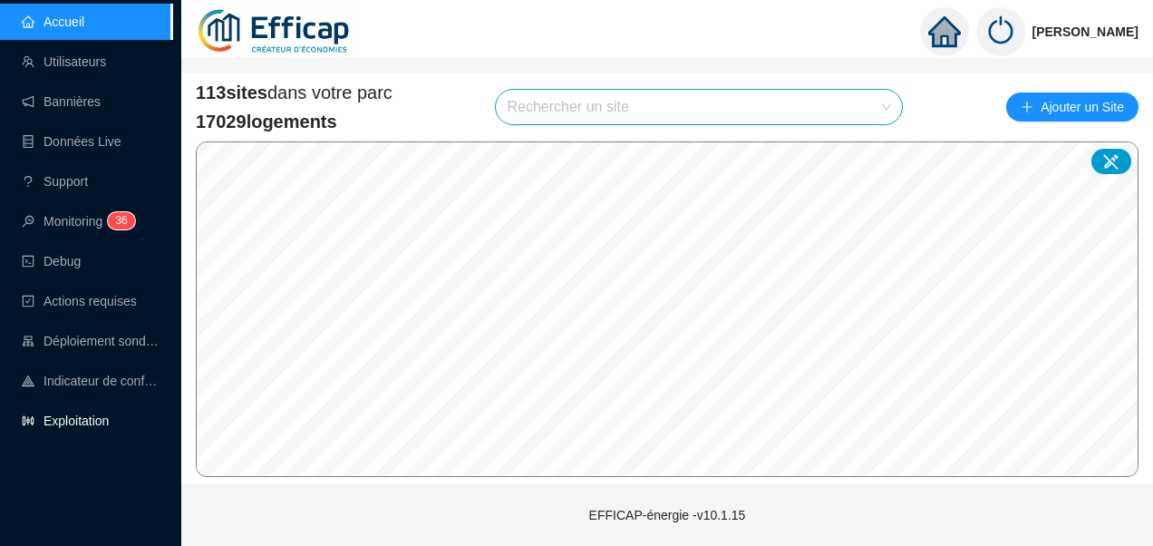
click at [56, 415] on link "Exploitation" at bounding box center [65, 420] width 87 height 15
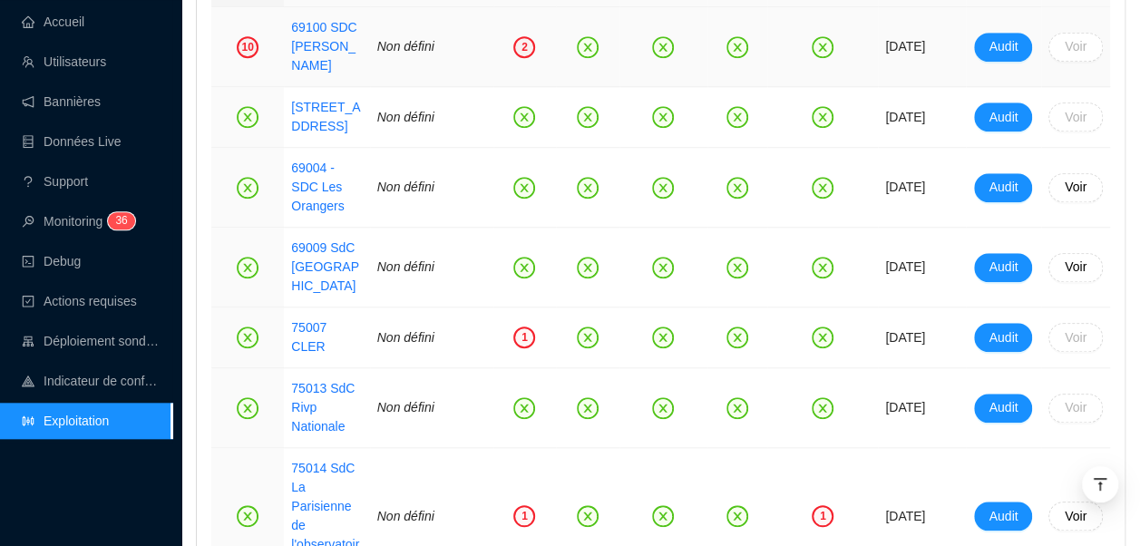
scroll to position [680, 0]
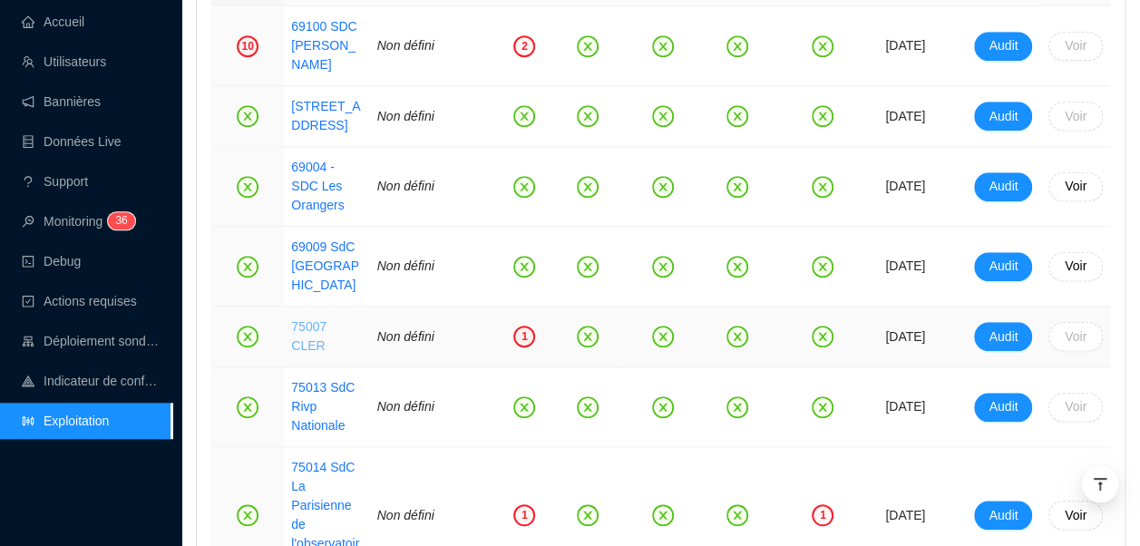
click at [326, 319] on link "75007 CLER" at bounding box center [308, 336] width 35 height 34
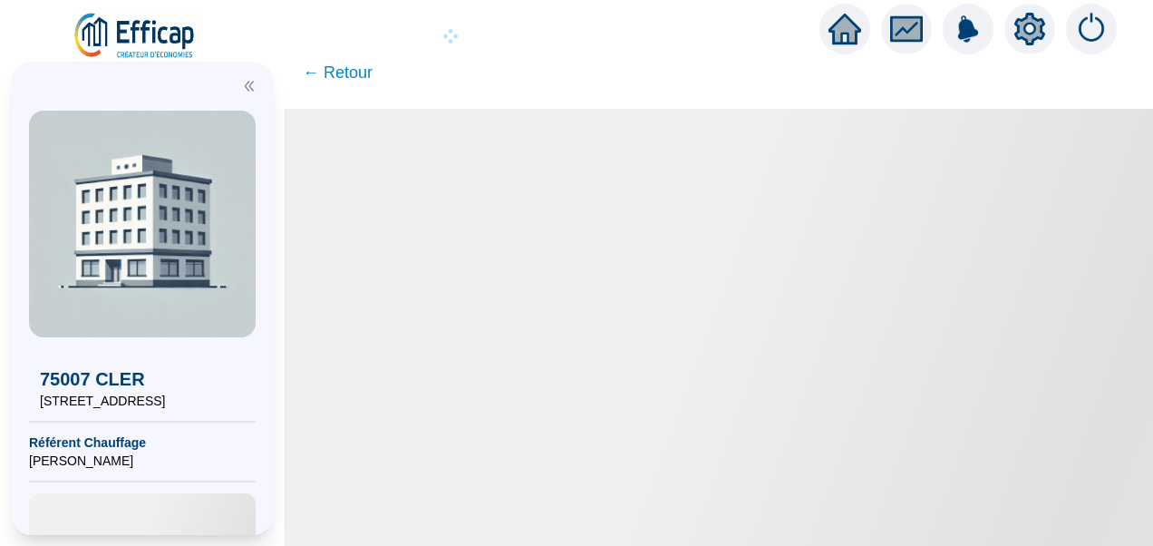
drag, startPoint x: 330, startPoint y: 314, endPoint x: 849, endPoint y: 189, distance: 533.4
click at [849, 189] on div at bounding box center [719, 327] width 868 height 437
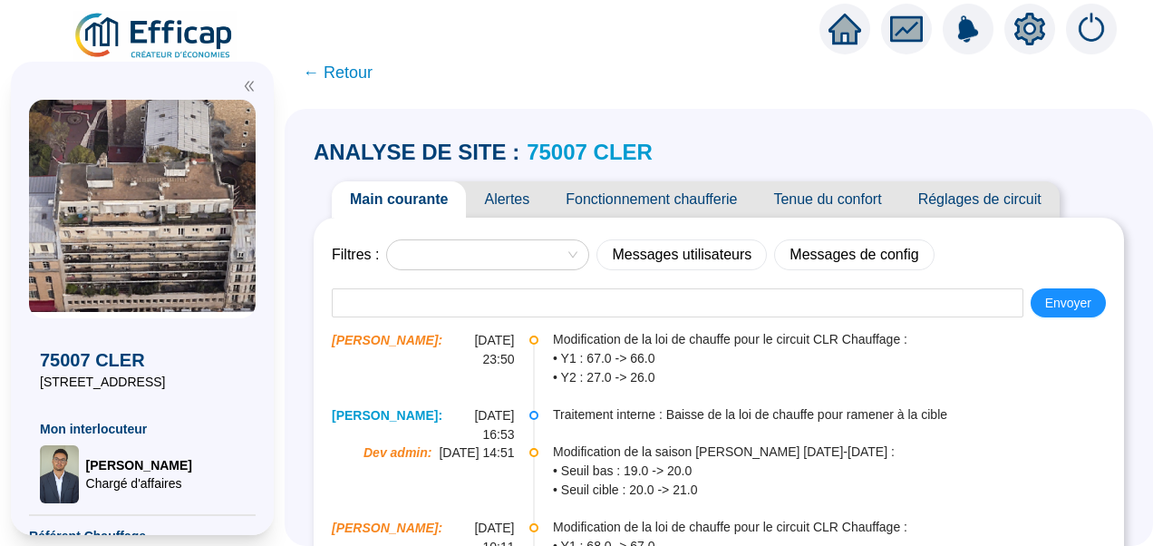
click at [250, 87] on icon "double-left" at bounding box center [249, 87] width 9 height 10
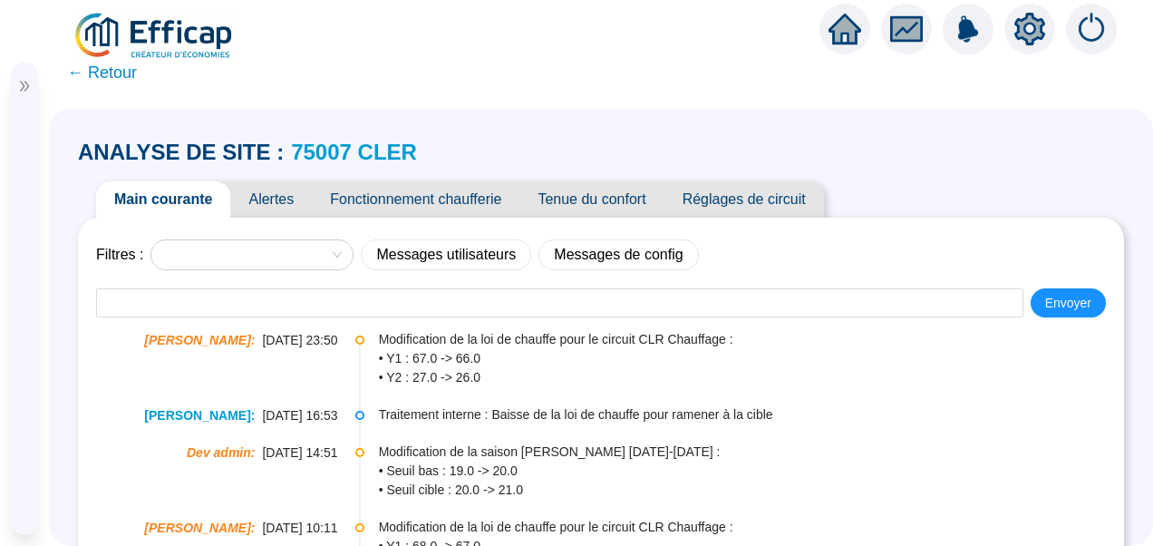
click at [403, 215] on span "Fonctionnement chaufferie" at bounding box center [416, 199] width 208 height 36
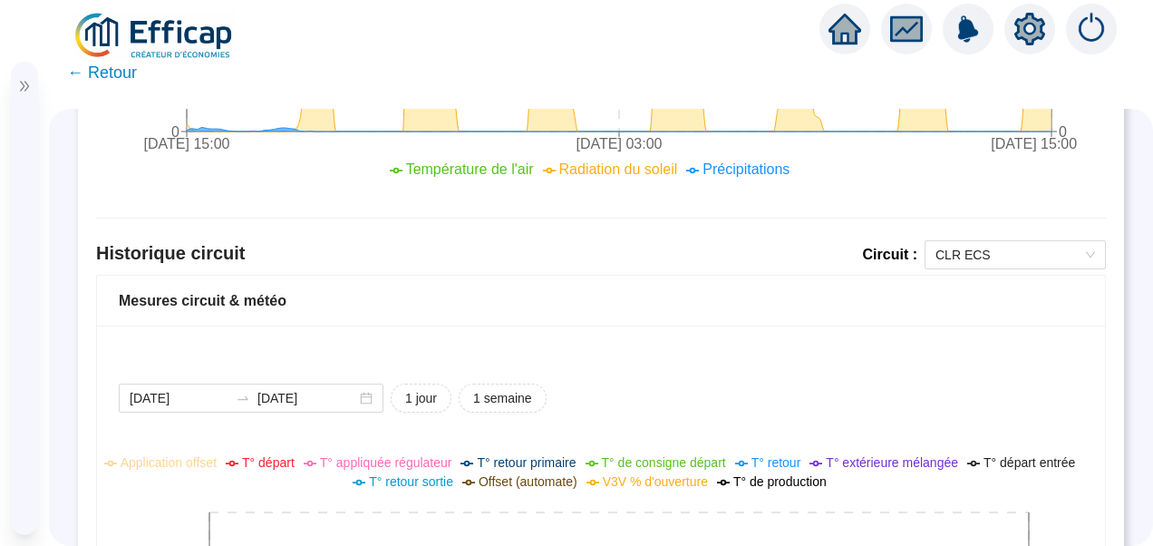
scroll to position [1094, 0]
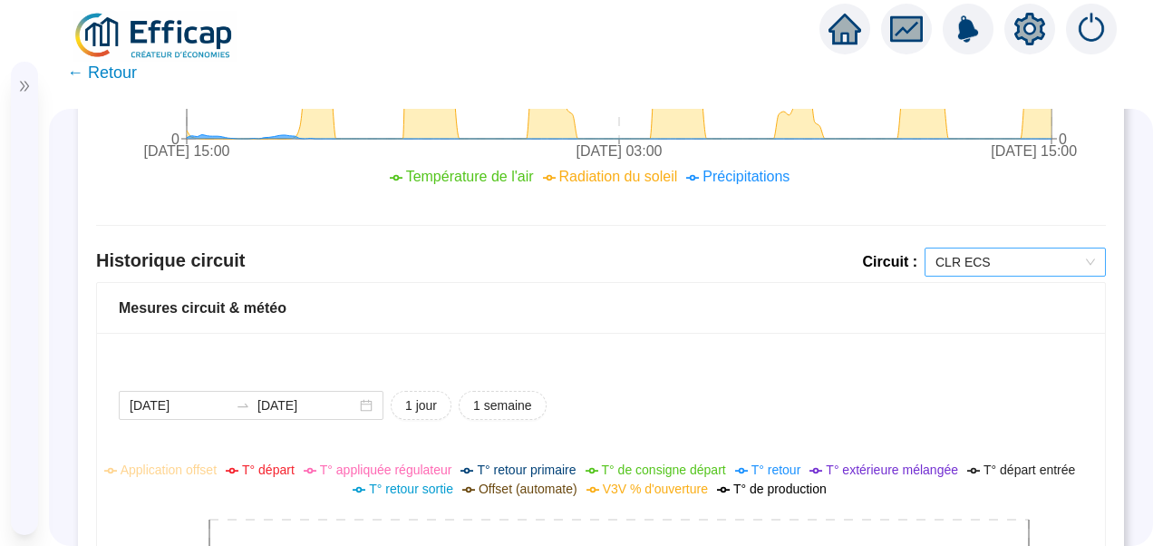
click at [966, 264] on span "CLR ECS" at bounding box center [1016, 261] width 160 height 27
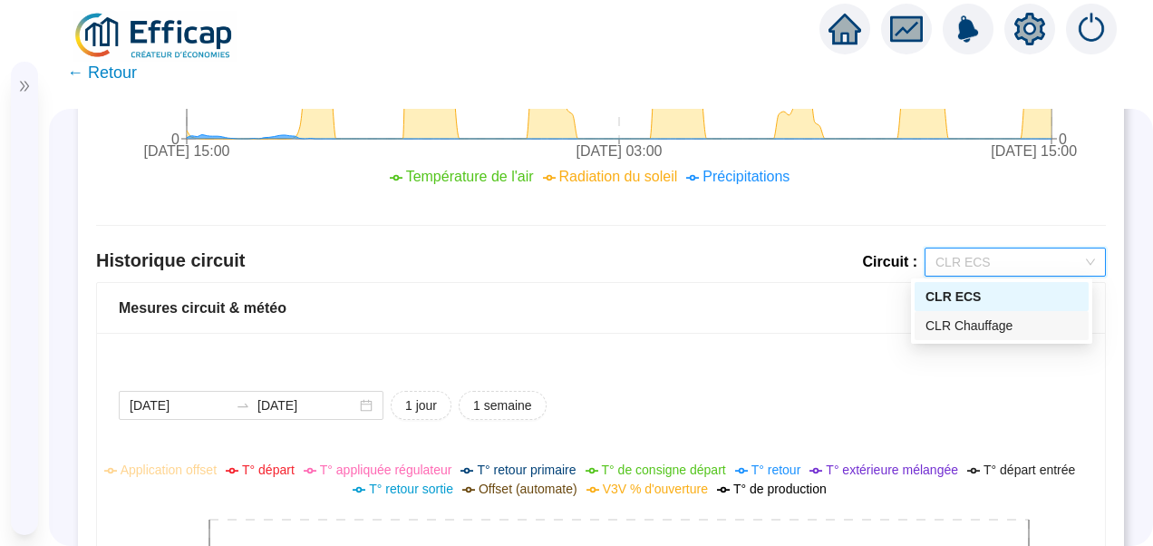
click at [965, 326] on div "CLR Chauffage" at bounding box center [1002, 325] width 152 height 19
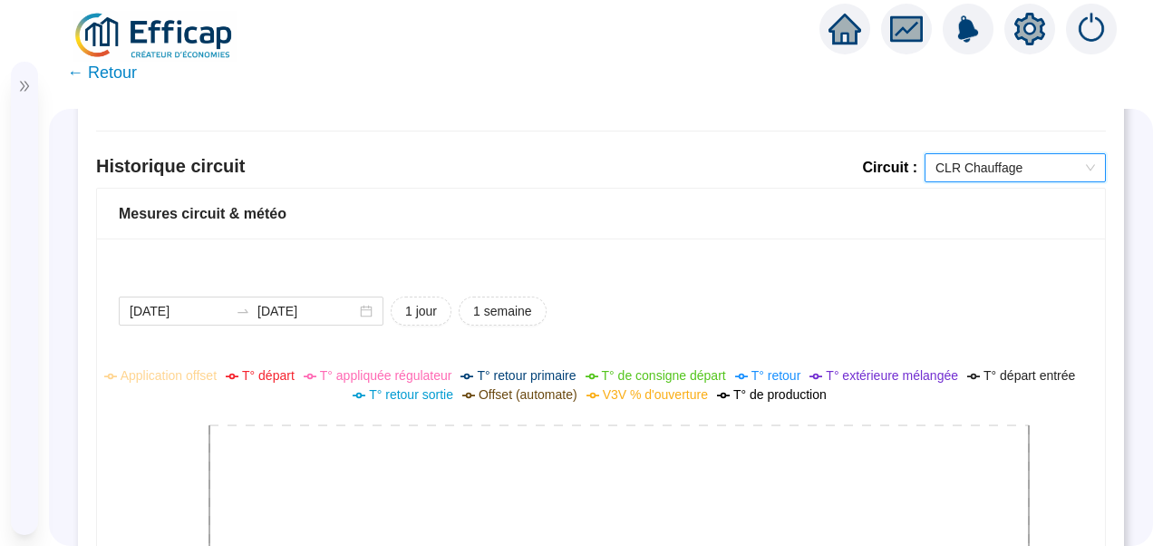
scroll to position [1188, 0]
click at [506, 306] on span "1 semaine" at bounding box center [502, 312] width 59 height 19
type input "[DATE]"
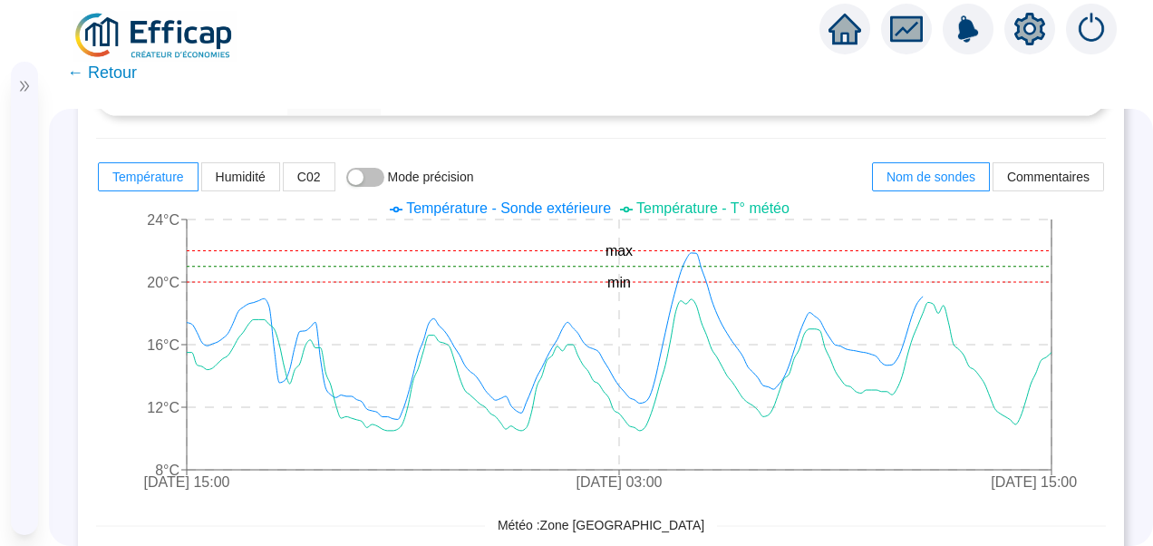
scroll to position [384, 0]
click at [107, 76] on span "← Retour" at bounding box center [102, 72] width 70 height 25
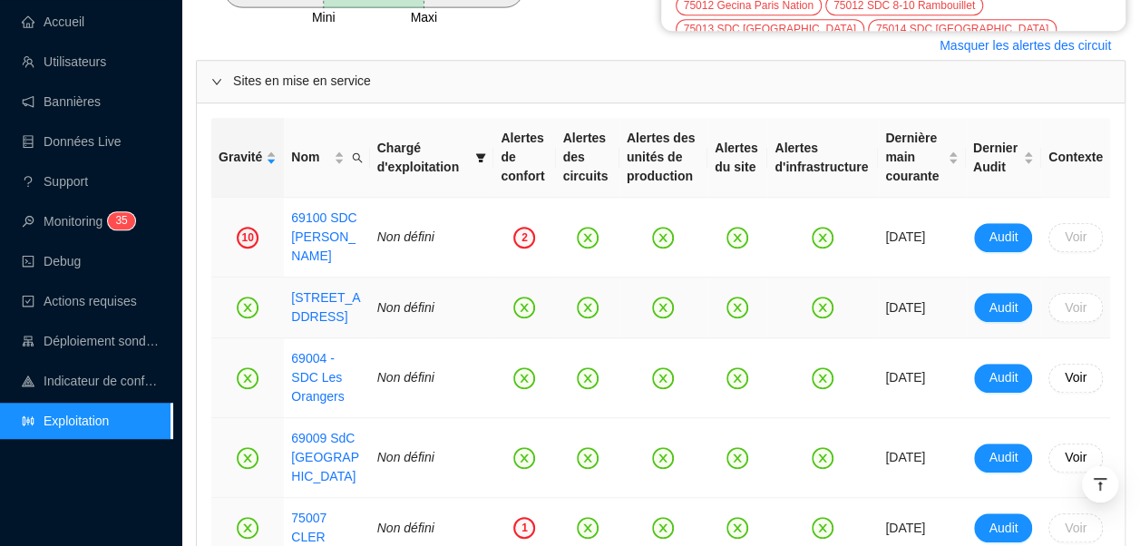
scroll to position [490, 0]
click at [82, 24] on link "Accueil" at bounding box center [53, 22] width 63 height 15
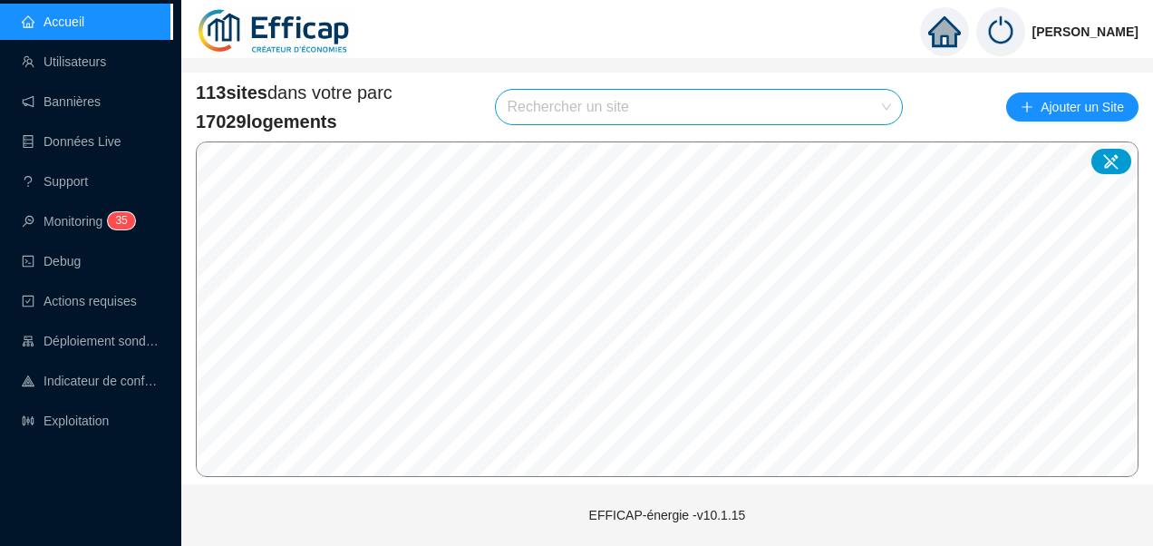
click at [538, 110] on input "search" at bounding box center [691, 107] width 368 height 34
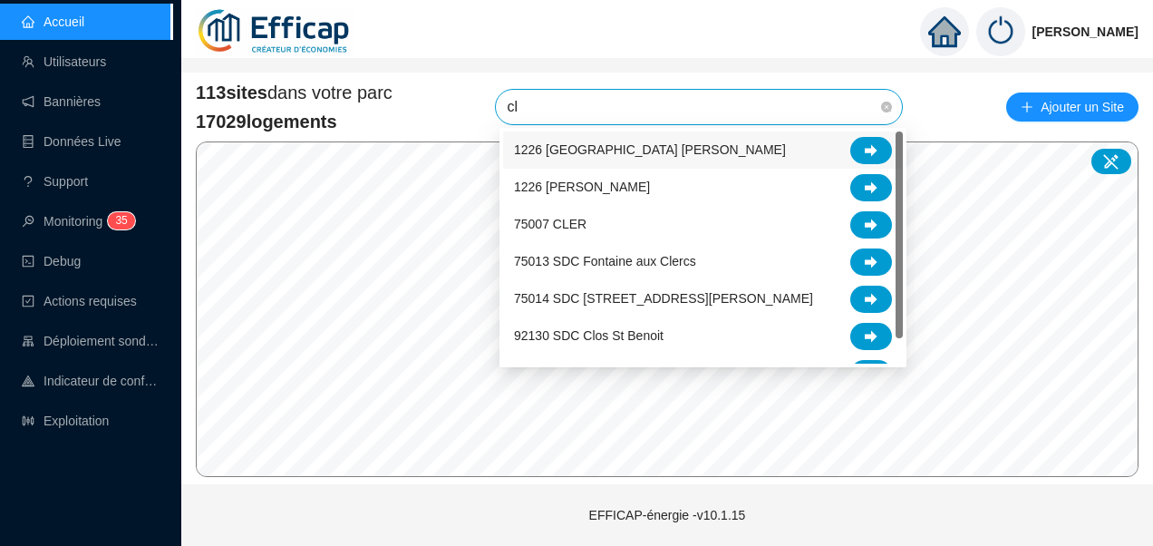
type input "cle"
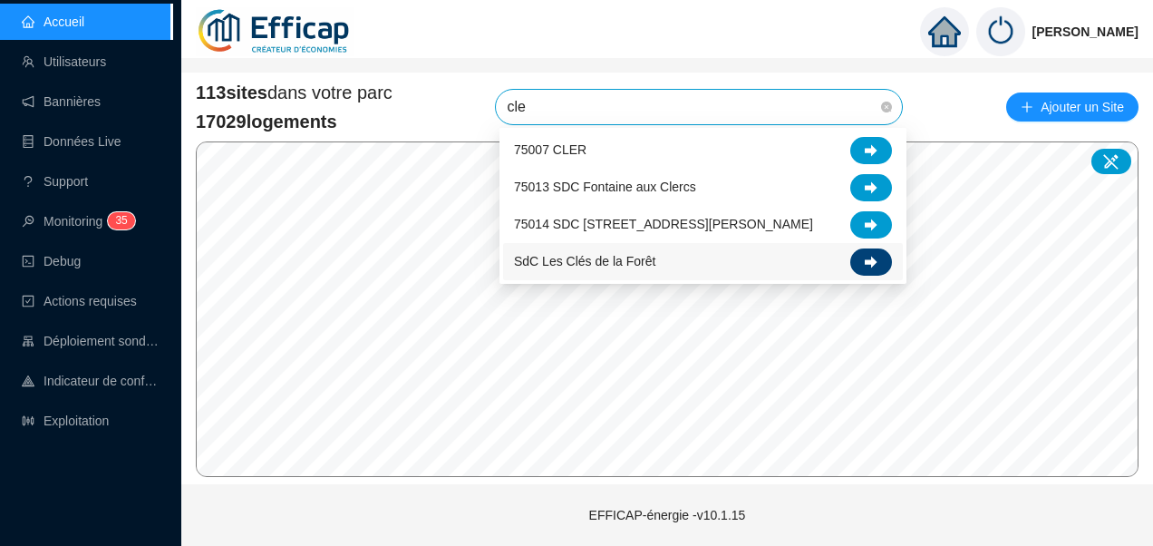
click at [883, 259] on div at bounding box center [871, 261] width 42 height 27
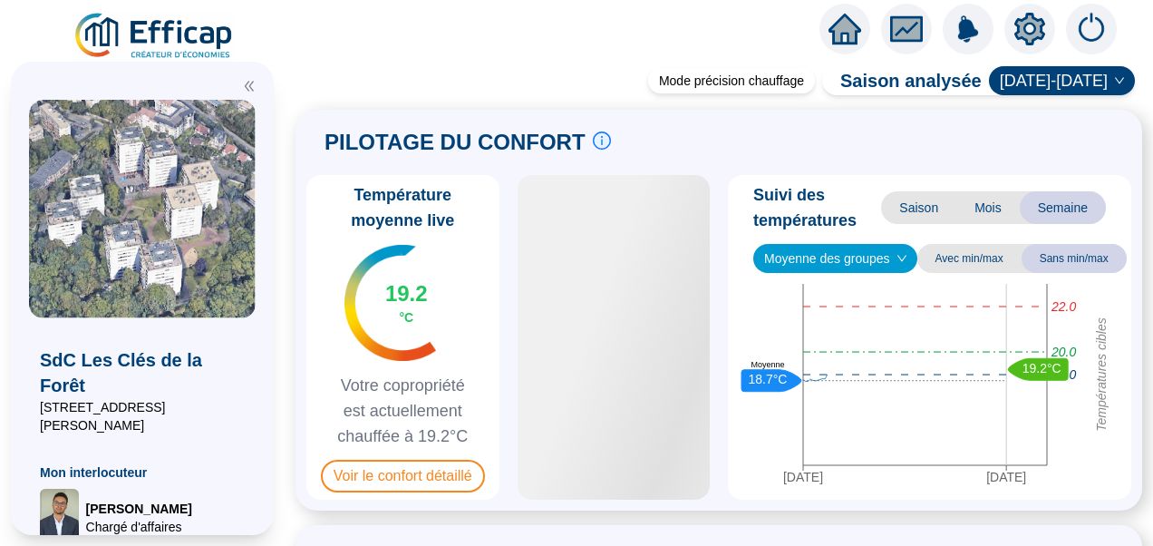
click at [245, 76] on div at bounding box center [142, 81] width 227 height 38
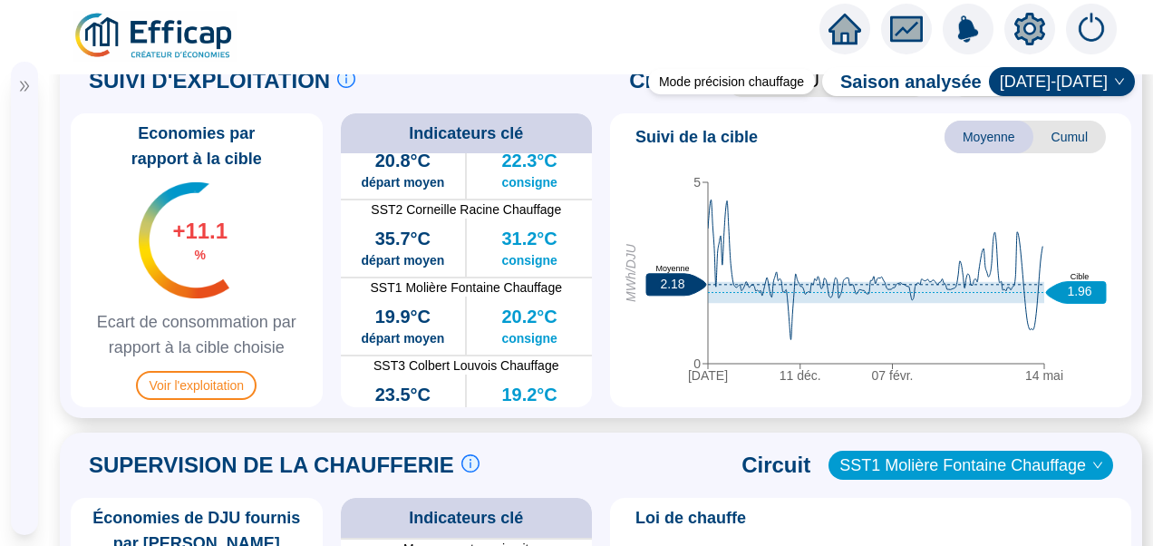
scroll to position [896, 0]
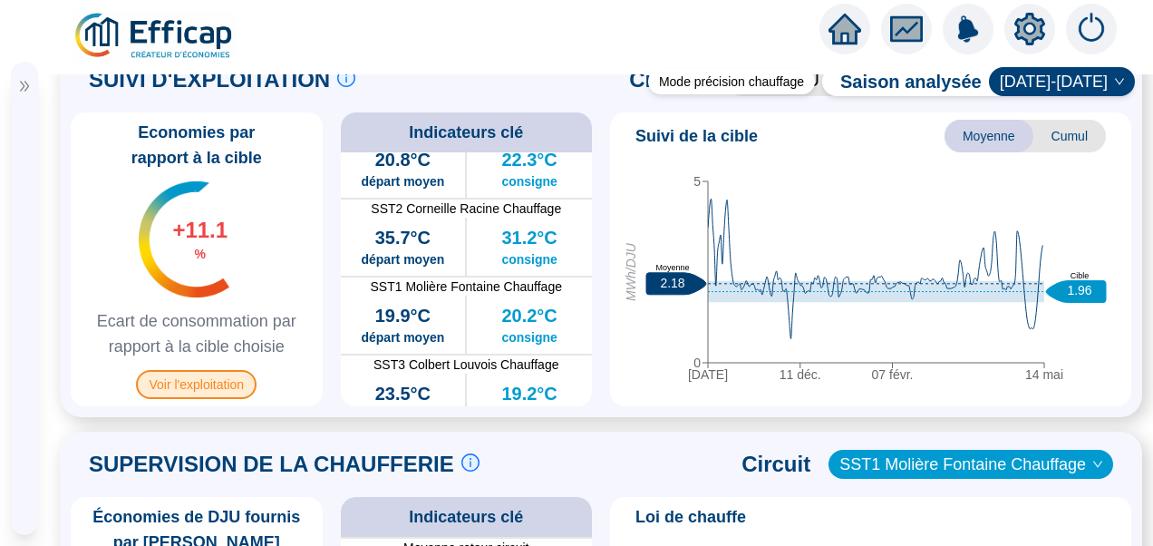
click at [205, 399] on span "Voir l'exploitation" at bounding box center [196, 384] width 121 height 29
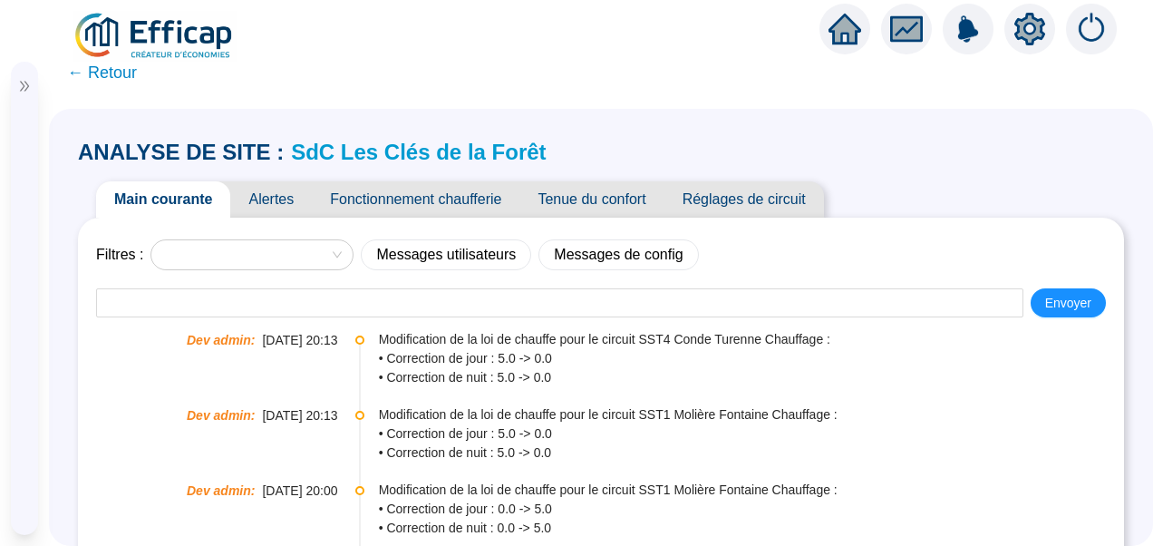
click at [453, 198] on span "Fonctionnement chaufferie" at bounding box center [416, 199] width 208 height 36
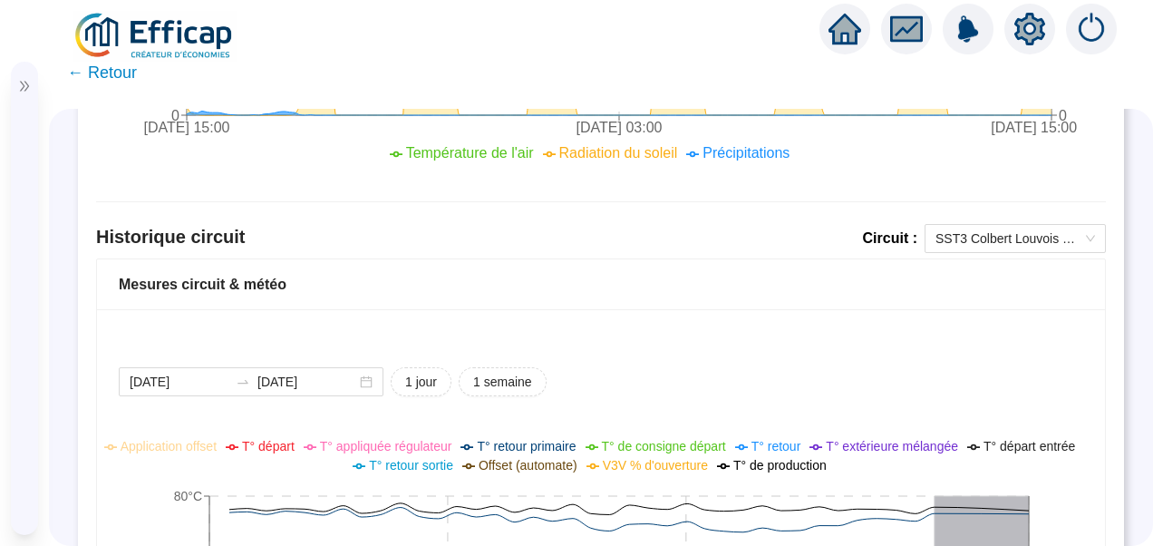
scroll to position [1226, 0]
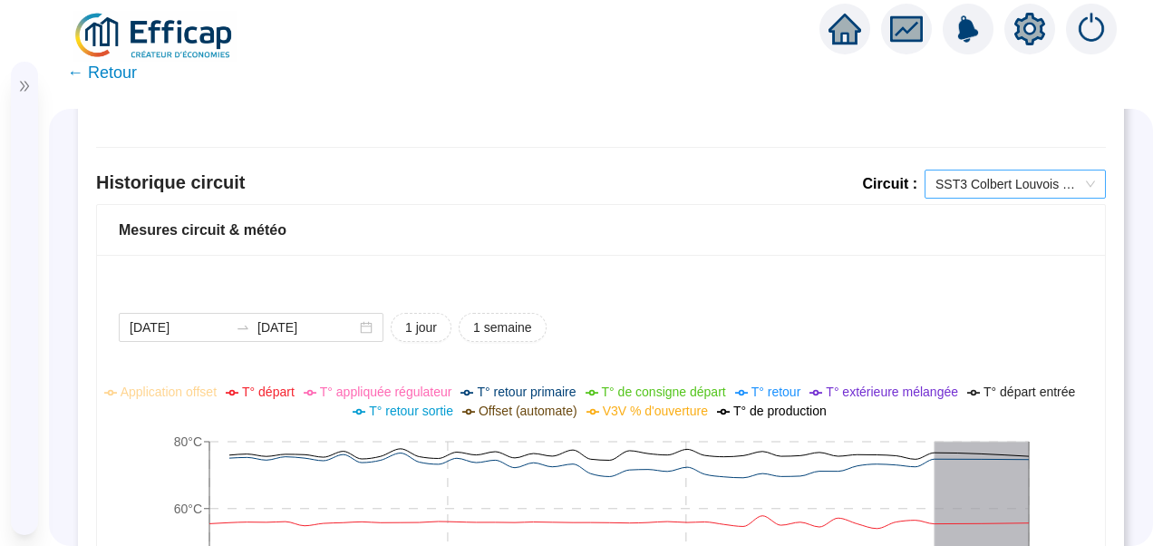
click at [970, 186] on span "SST3 Colbert Louvois ECS" at bounding box center [1016, 183] width 160 height 27
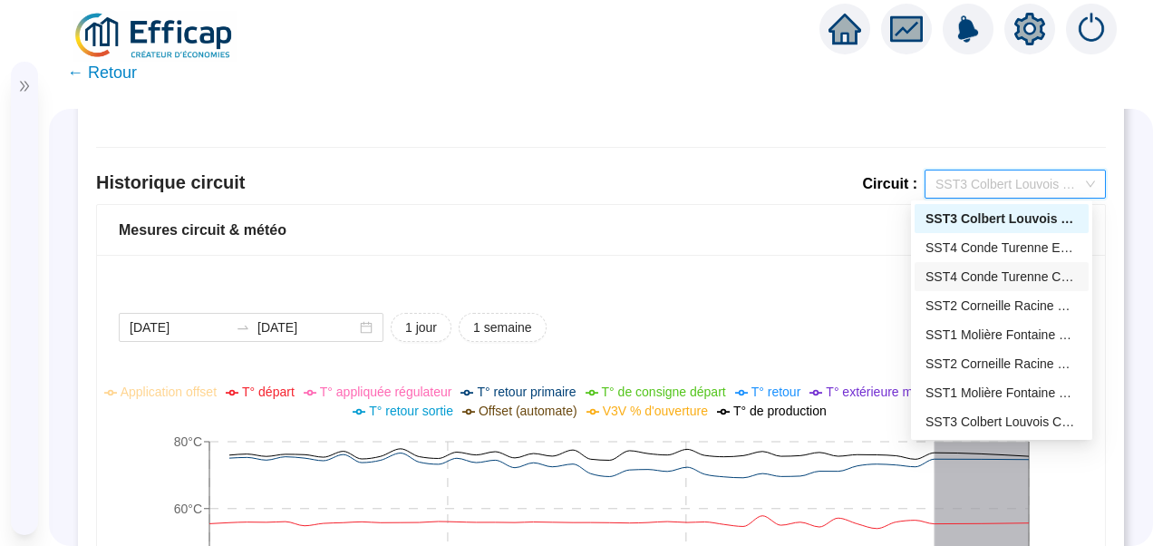
click at [981, 276] on div "SST4 Conde Turenne Chauffage" at bounding box center [1002, 276] width 152 height 19
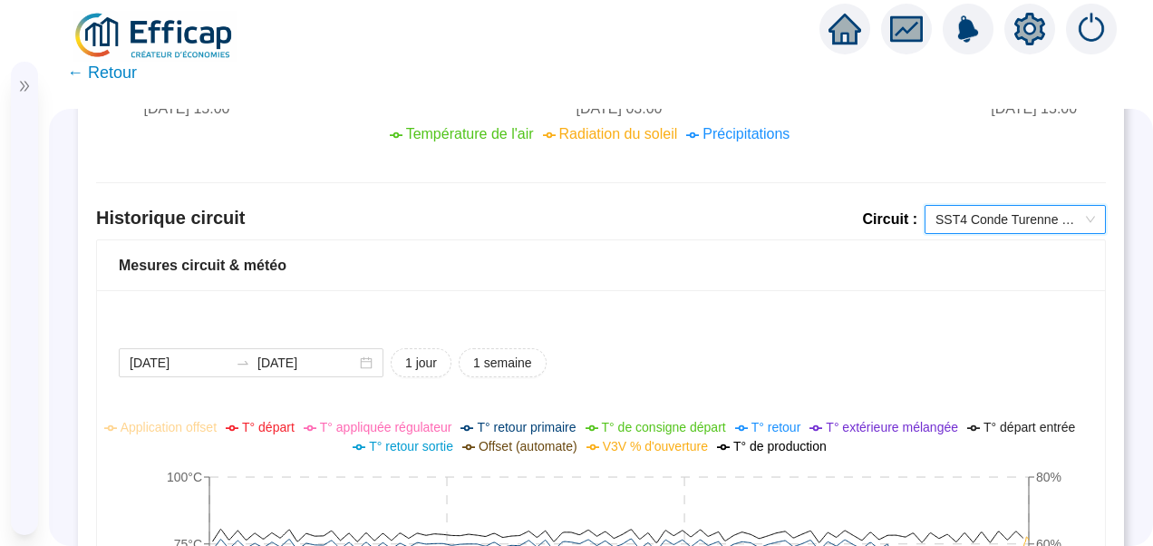
scroll to position [1187, 0]
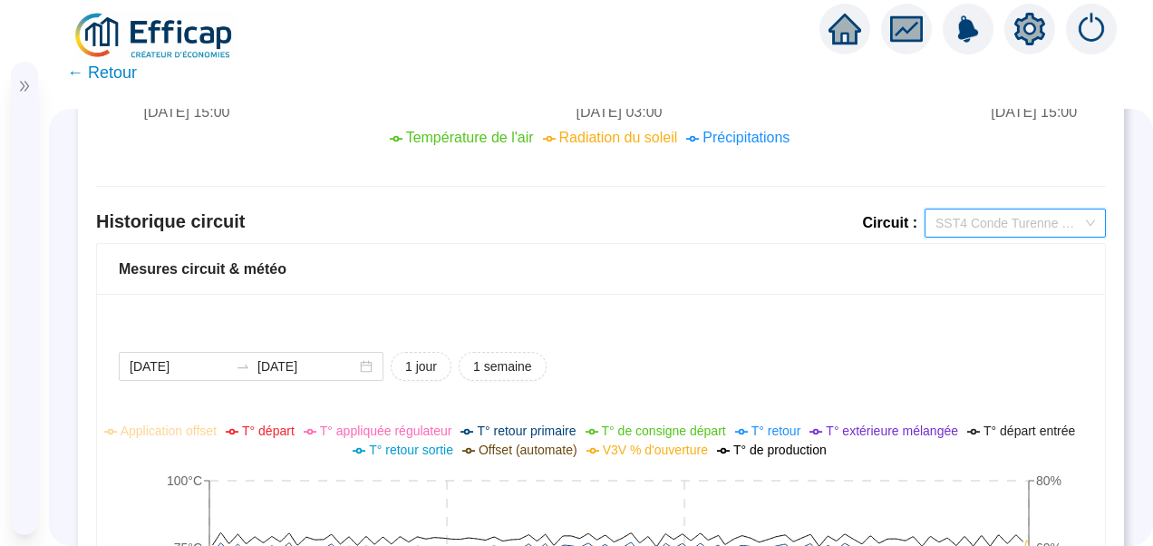
click at [971, 221] on span "SST4 Conde Turenne Chauffage" at bounding box center [1016, 222] width 160 height 27
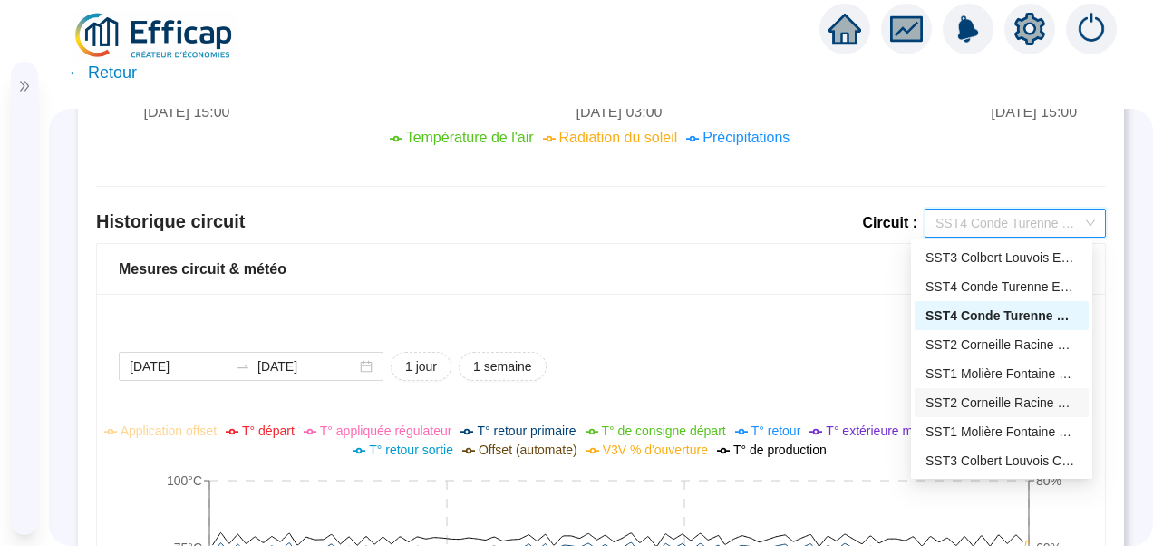
click at [957, 399] on div "SST2 Corneille Racine Chauffage" at bounding box center [1002, 402] width 152 height 19
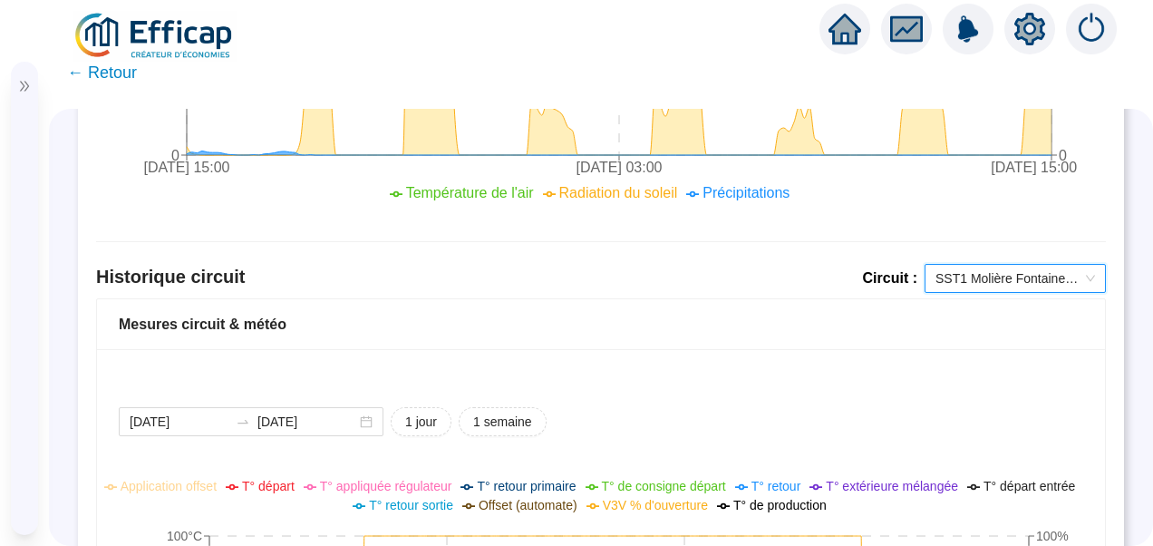
scroll to position [1124, 0]
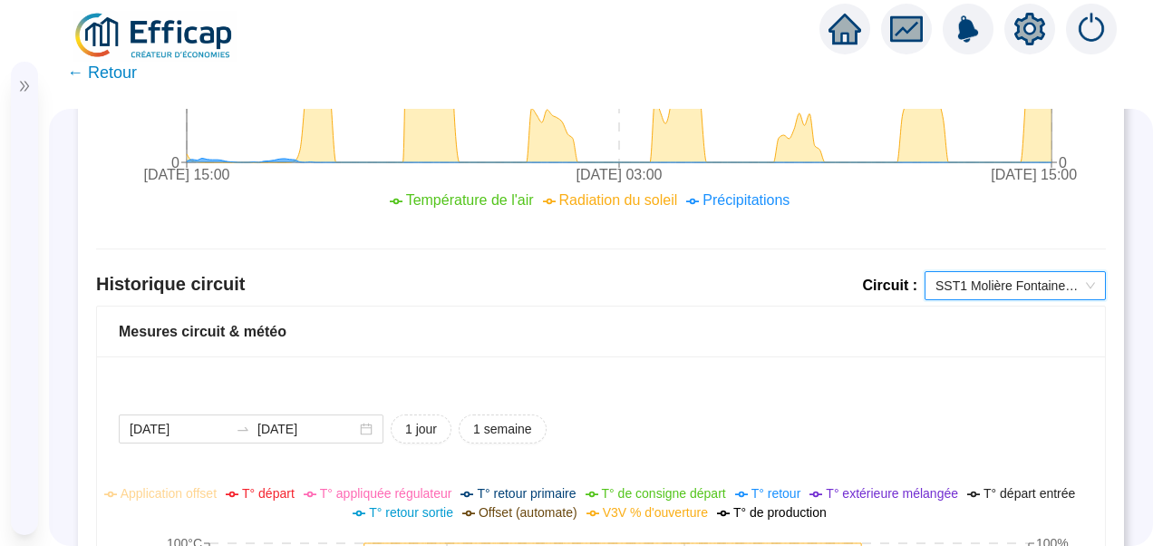
click at [989, 277] on span "SST1 Molière Fontaine Chauffage" at bounding box center [1016, 285] width 160 height 27
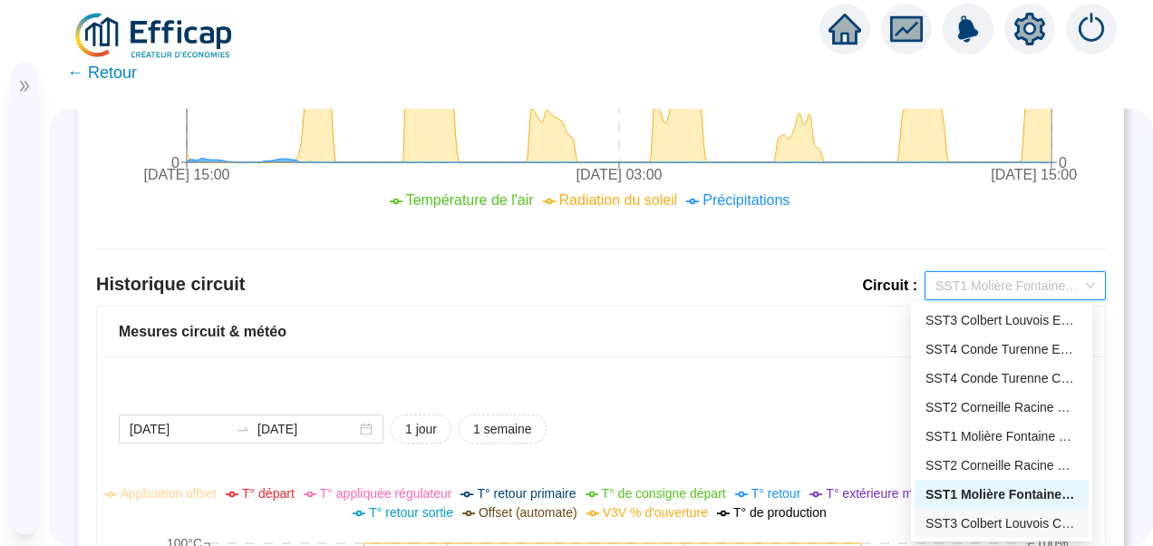
click at [970, 515] on div "SST3 Colbert Louvois Chauffage" at bounding box center [1002, 523] width 152 height 19
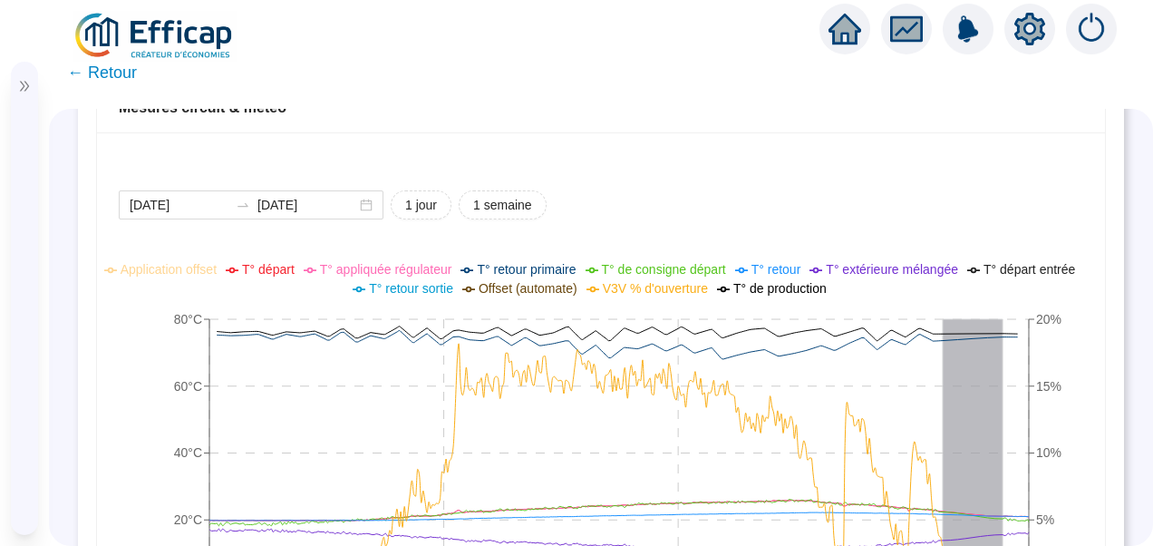
scroll to position [1344, 0]
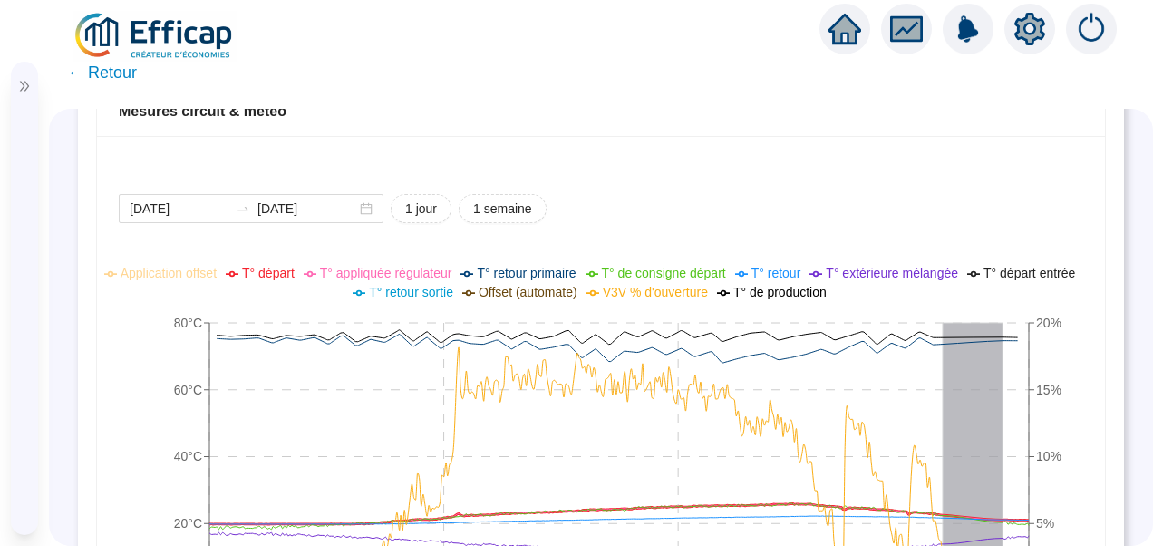
click at [281, 270] on span "T° départ" at bounding box center [268, 273] width 53 height 15
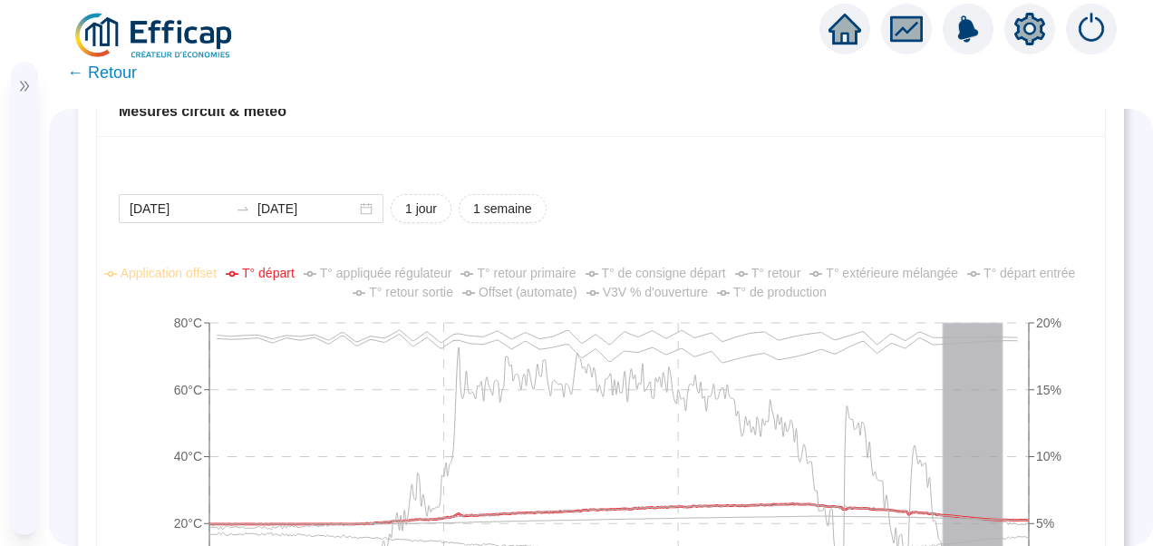
click at [394, 270] on span "T° appliquée régulateur" at bounding box center [386, 273] width 132 height 15
click at [645, 270] on span "T° de consigne départ" at bounding box center [664, 273] width 124 height 15
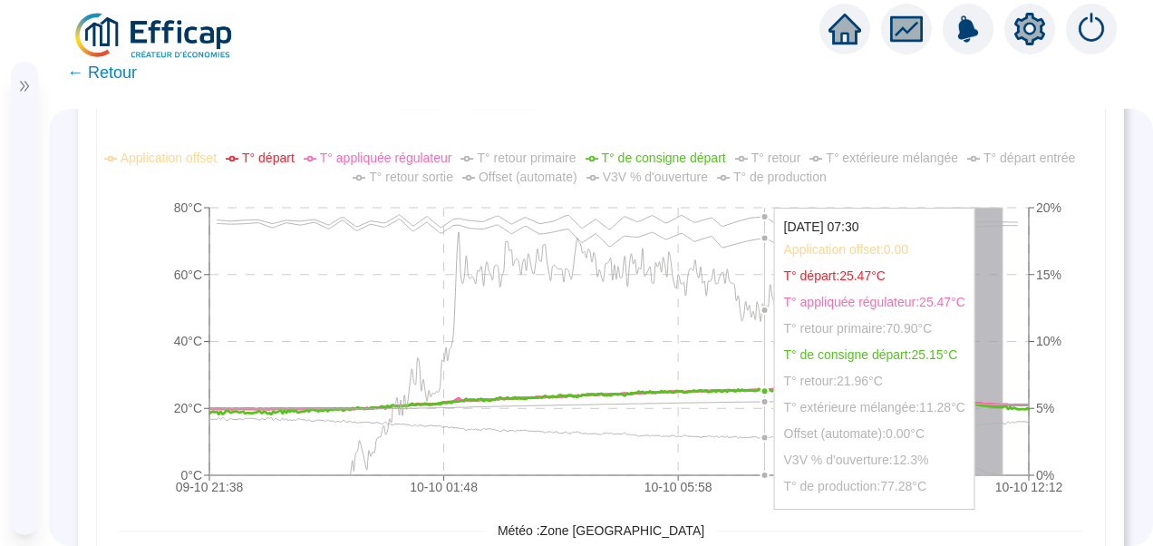
scroll to position [1460, 0]
